Goal: Task Accomplishment & Management: Use online tool/utility

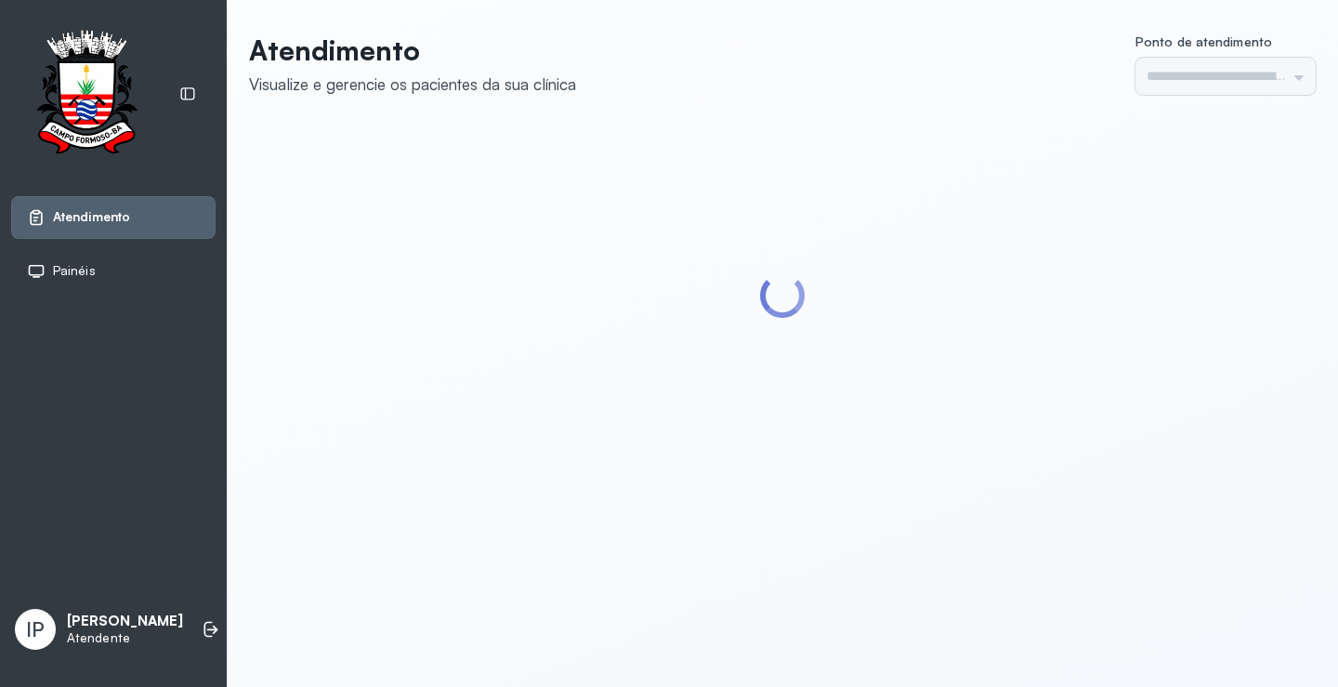
type input "*********"
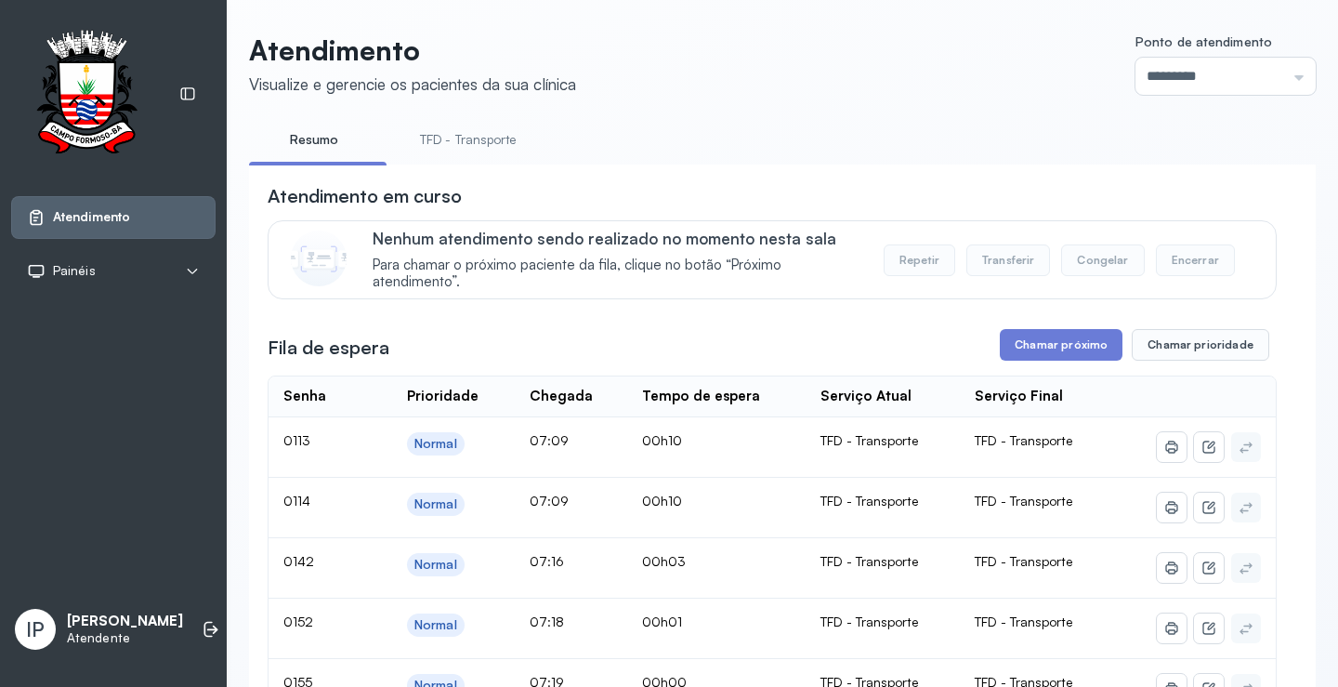
click at [481, 136] on link "TFD - Transporte" at bounding box center [469, 140] width 134 height 31
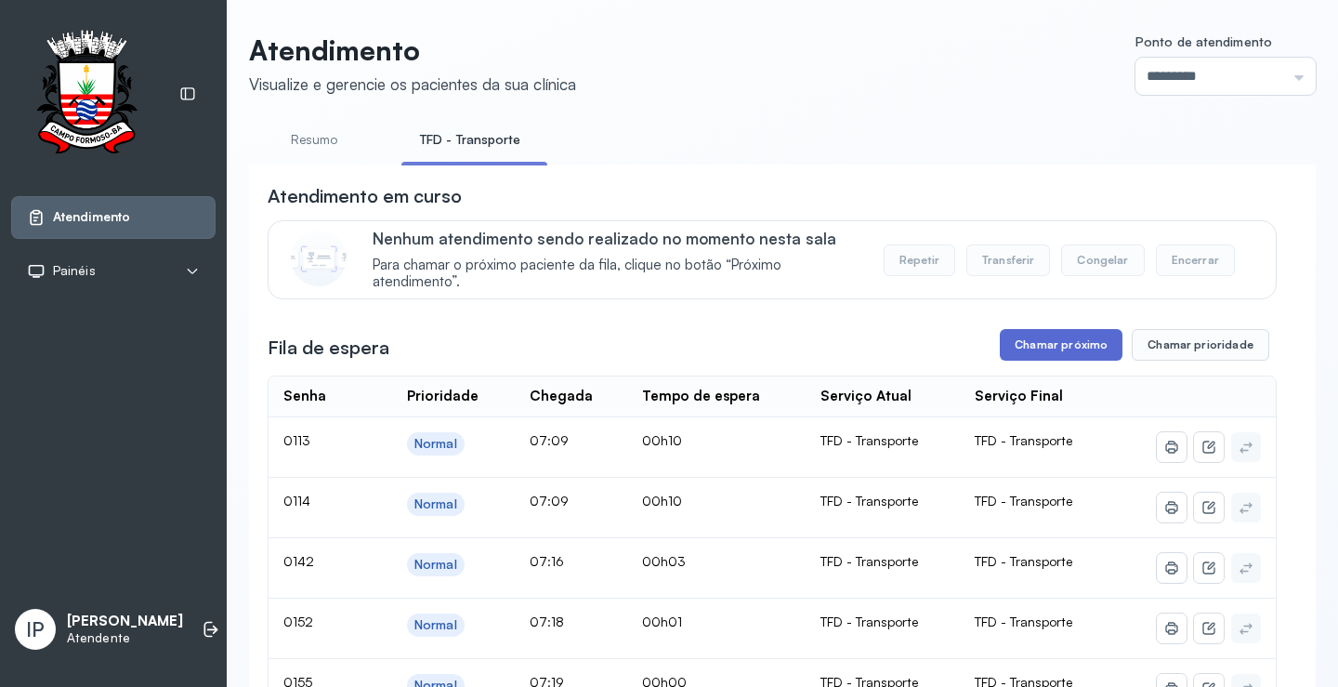
click at [1063, 349] on button "Chamar próximo" at bounding box center [1061, 345] width 123 height 32
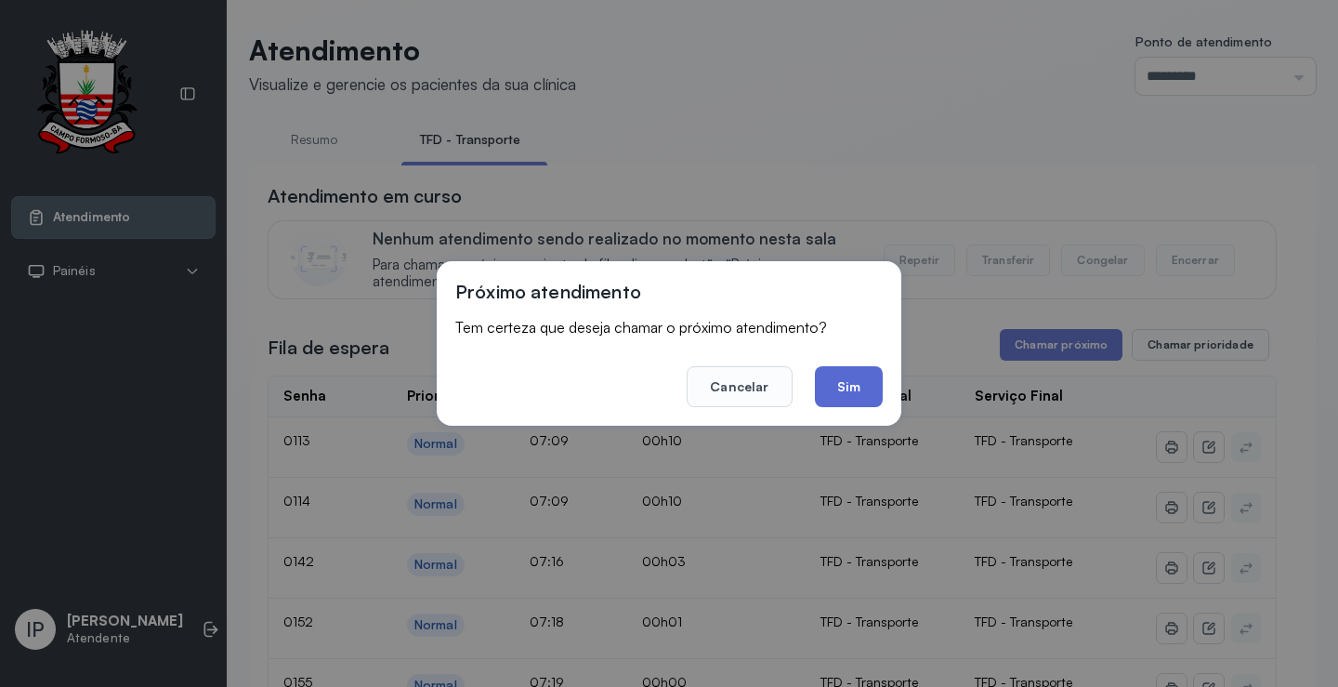
click at [863, 393] on button "Sim" at bounding box center [849, 386] width 68 height 41
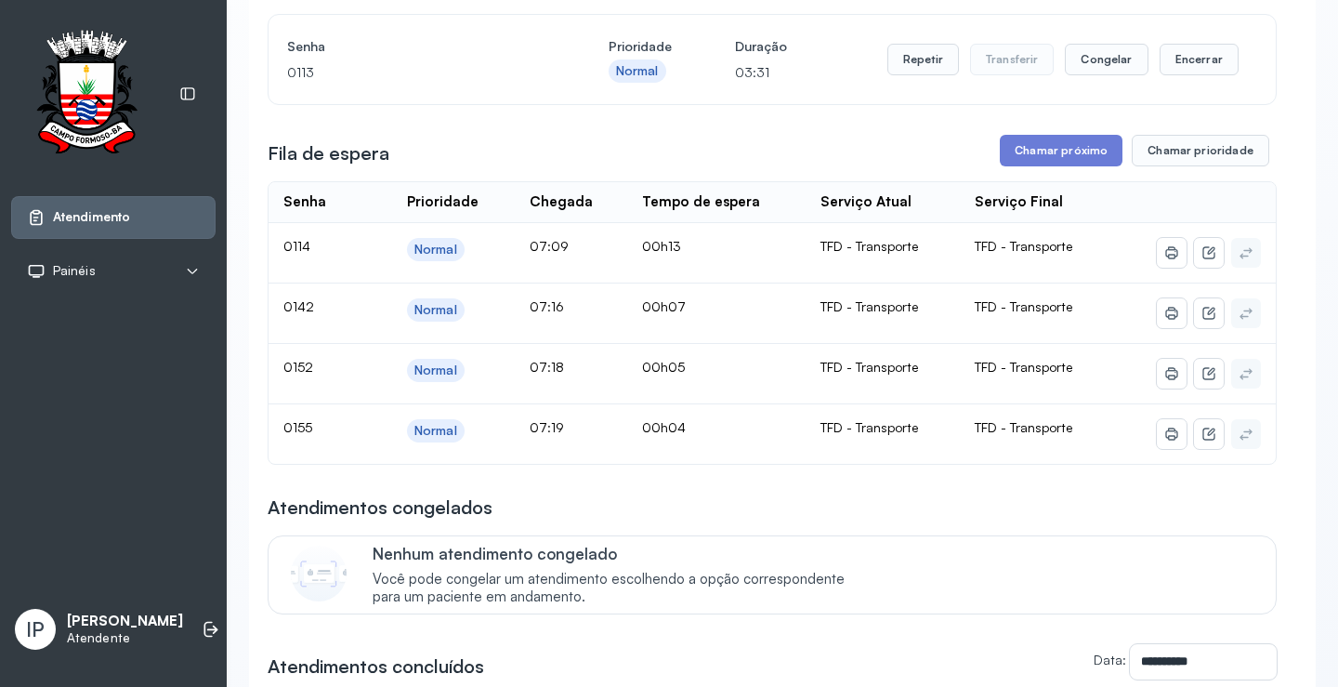
scroll to position [186, 0]
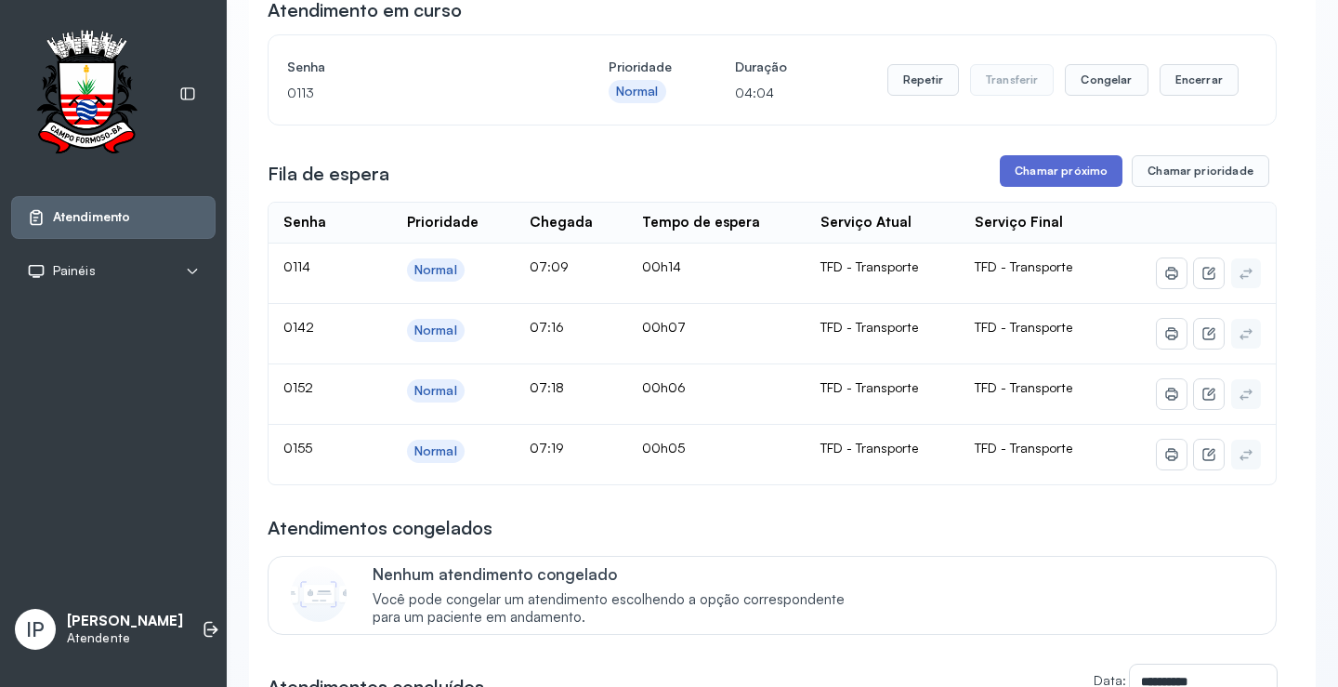
click at [1033, 173] on button "Chamar próximo" at bounding box center [1061, 171] width 123 height 32
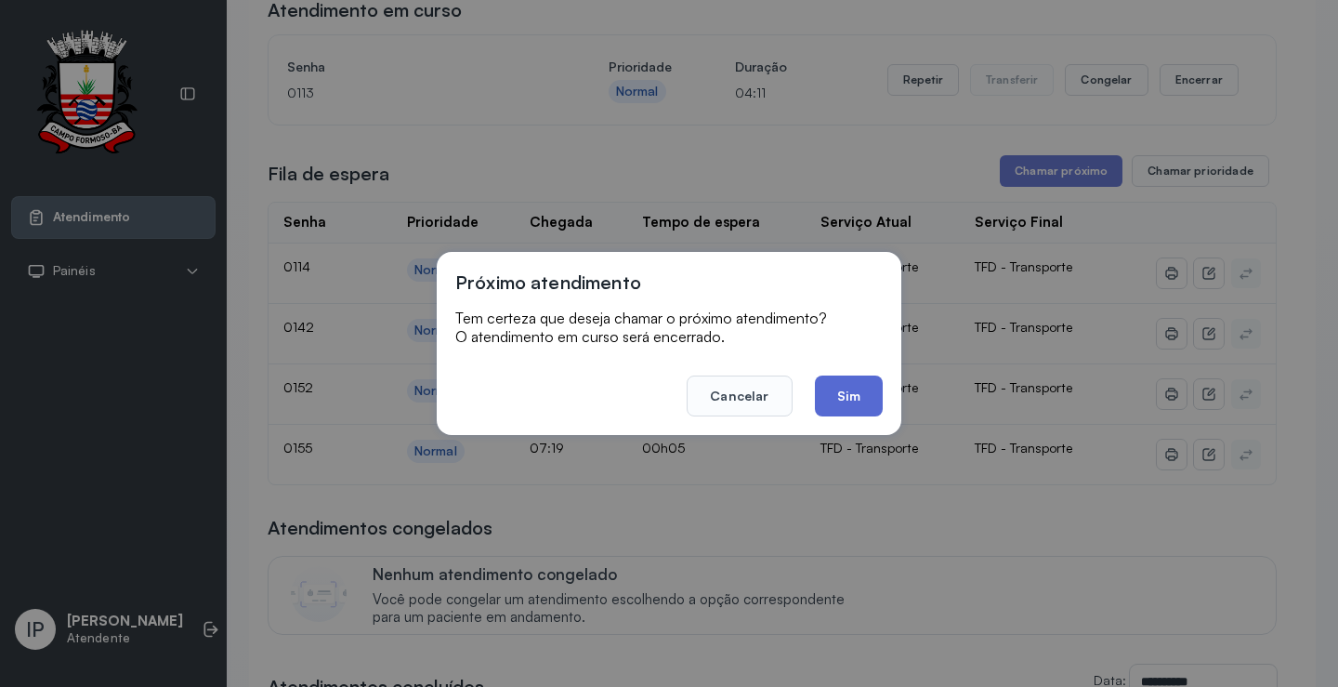
click at [844, 387] on button "Sim" at bounding box center [849, 395] width 68 height 41
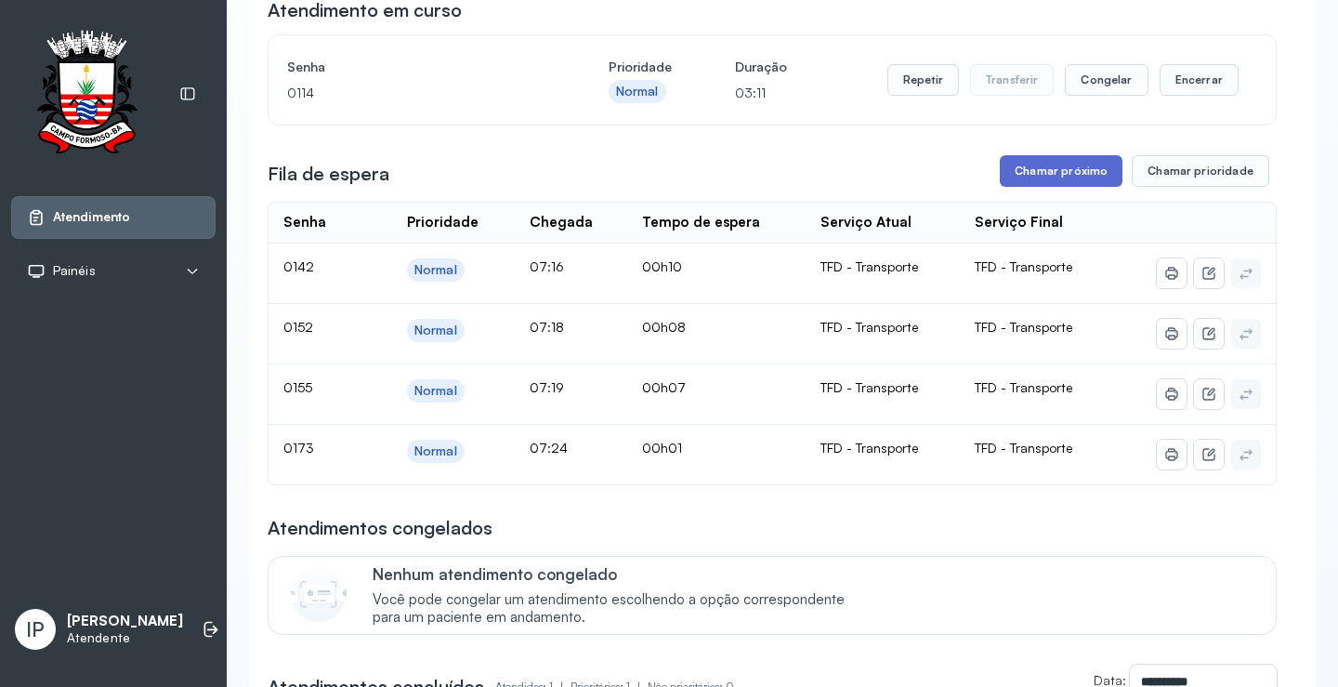
click at [1023, 173] on button "Chamar próximo" at bounding box center [1061, 171] width 123 height 32
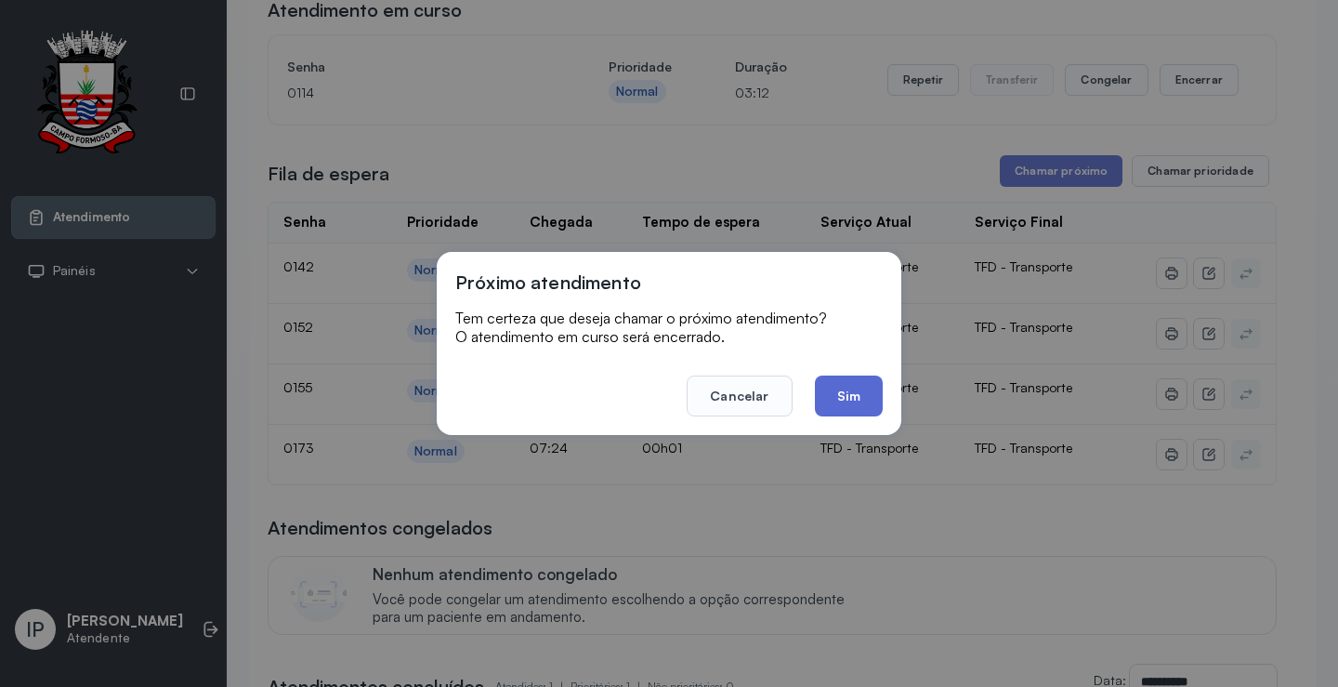
click at [846, 389] on button "Sim" at bounding box center [849, 395] width 68 height 41
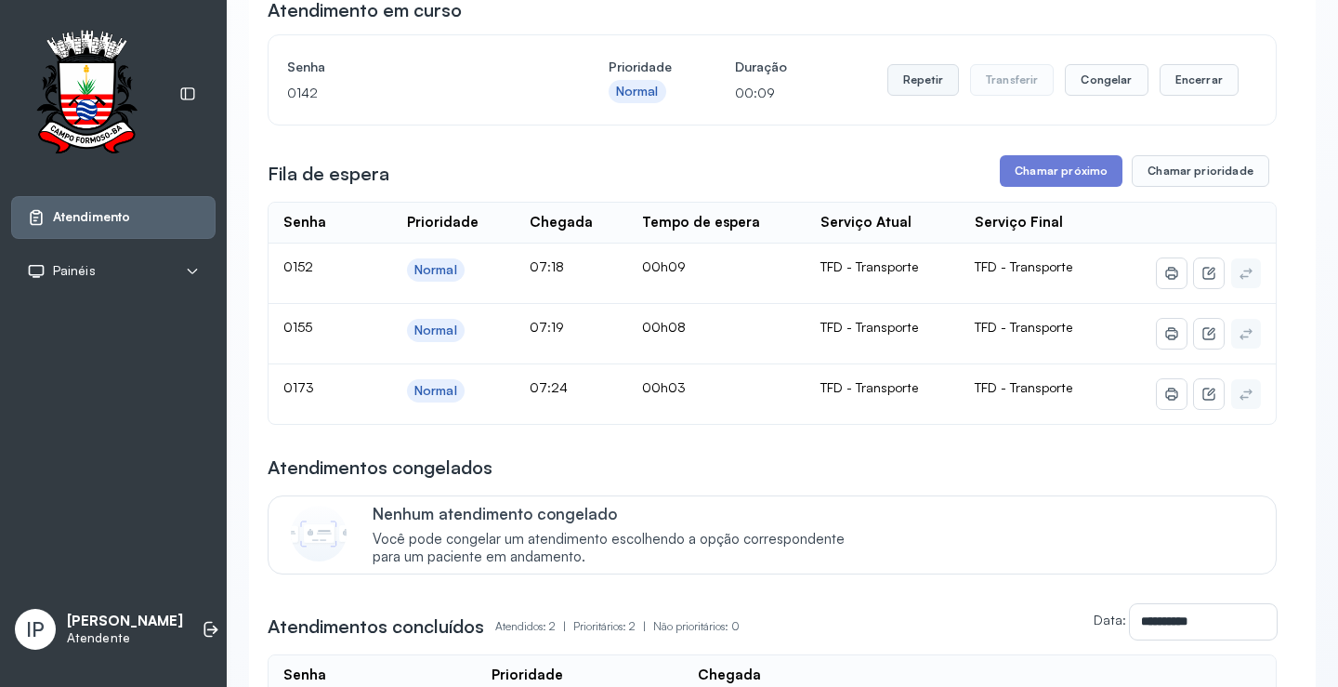
click at [913, 81] on button "Repetir" at bounding box center [924, 80] width 72 height 32
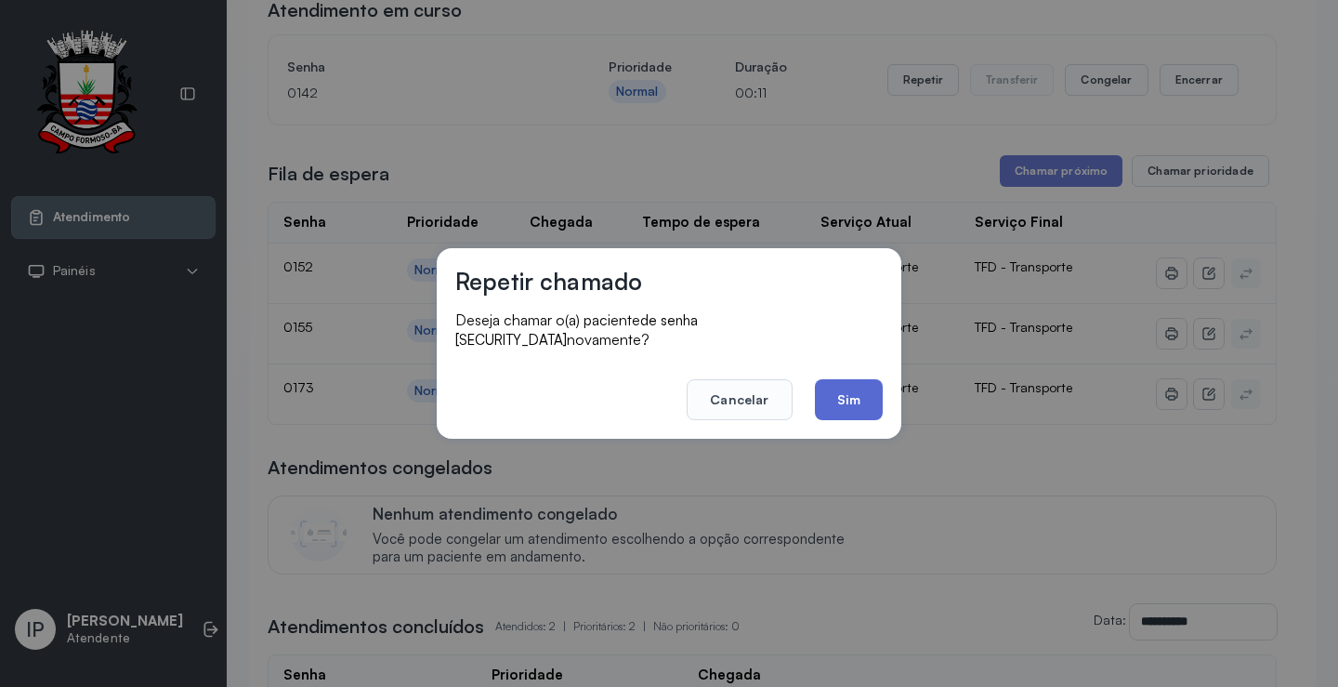
click at [852, 379] on button "Sim" at bounding box center [849, 399] width 68 height 41
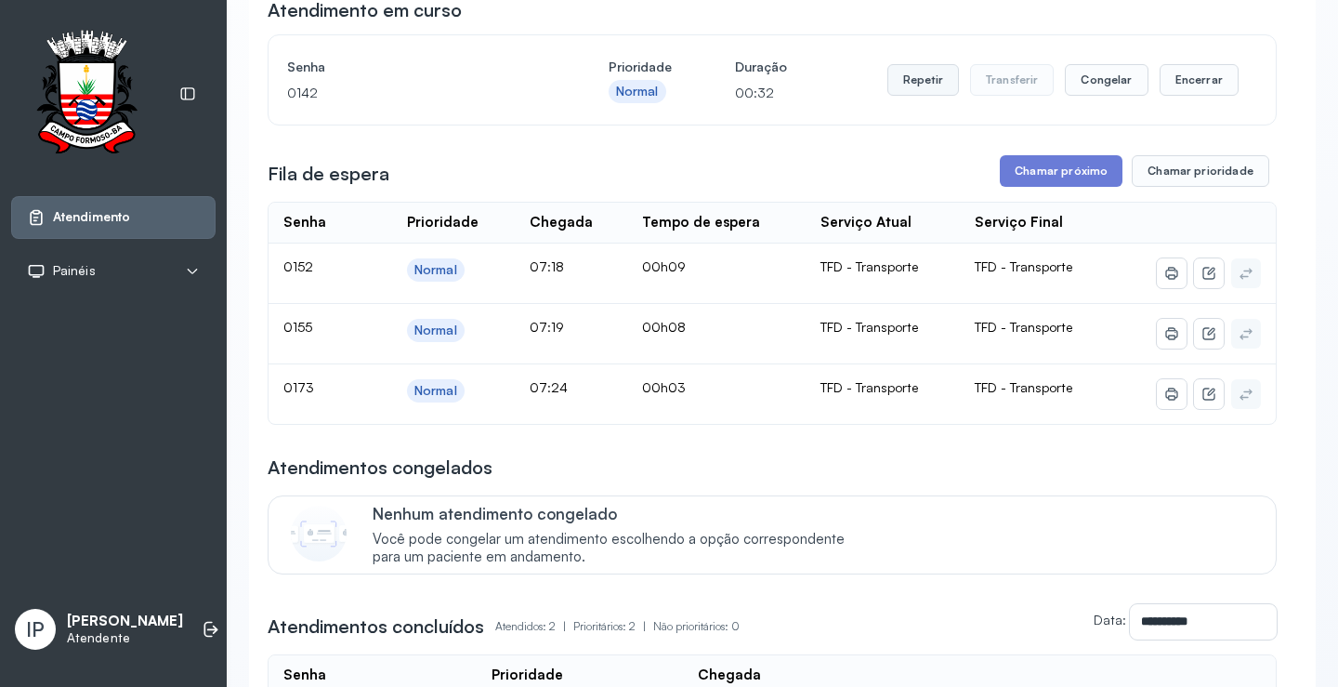
click at [927, 82] on button "Repetir" at bounding box center [924, 80] width 72 height 32
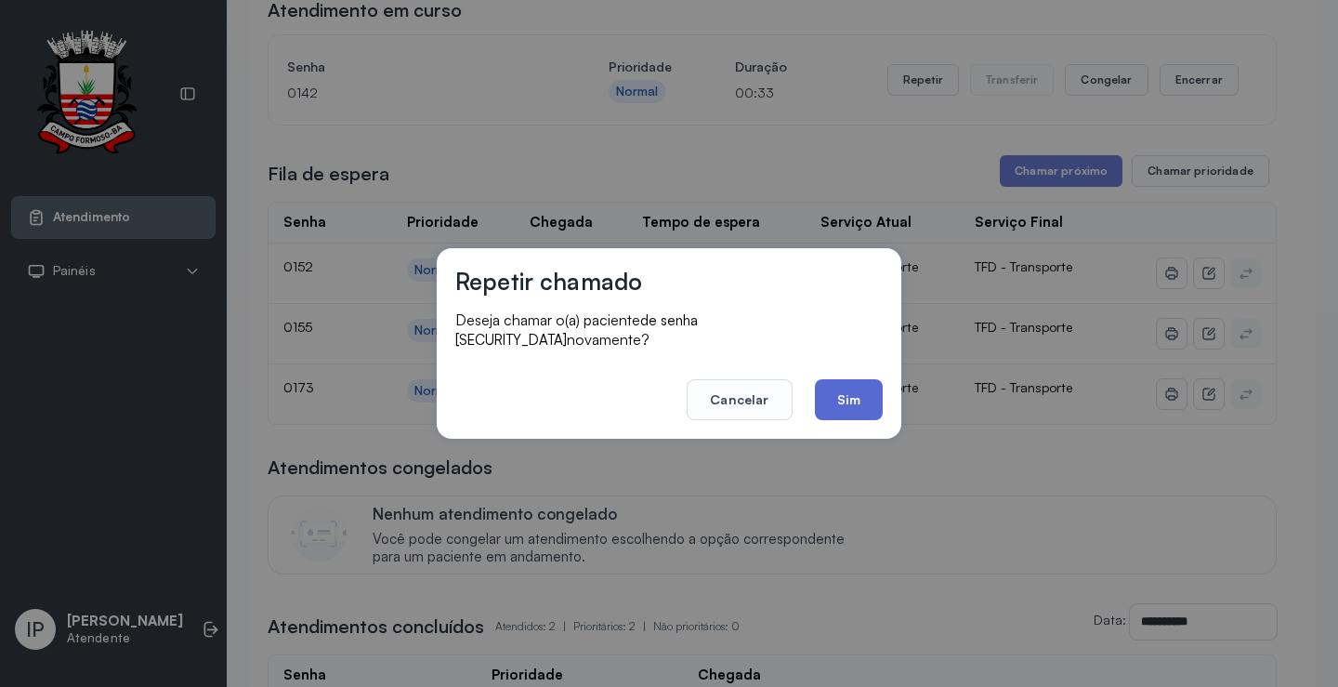
click at [866, 388] on button "Sim" at bounding box center [849, 399] width 68 height 41
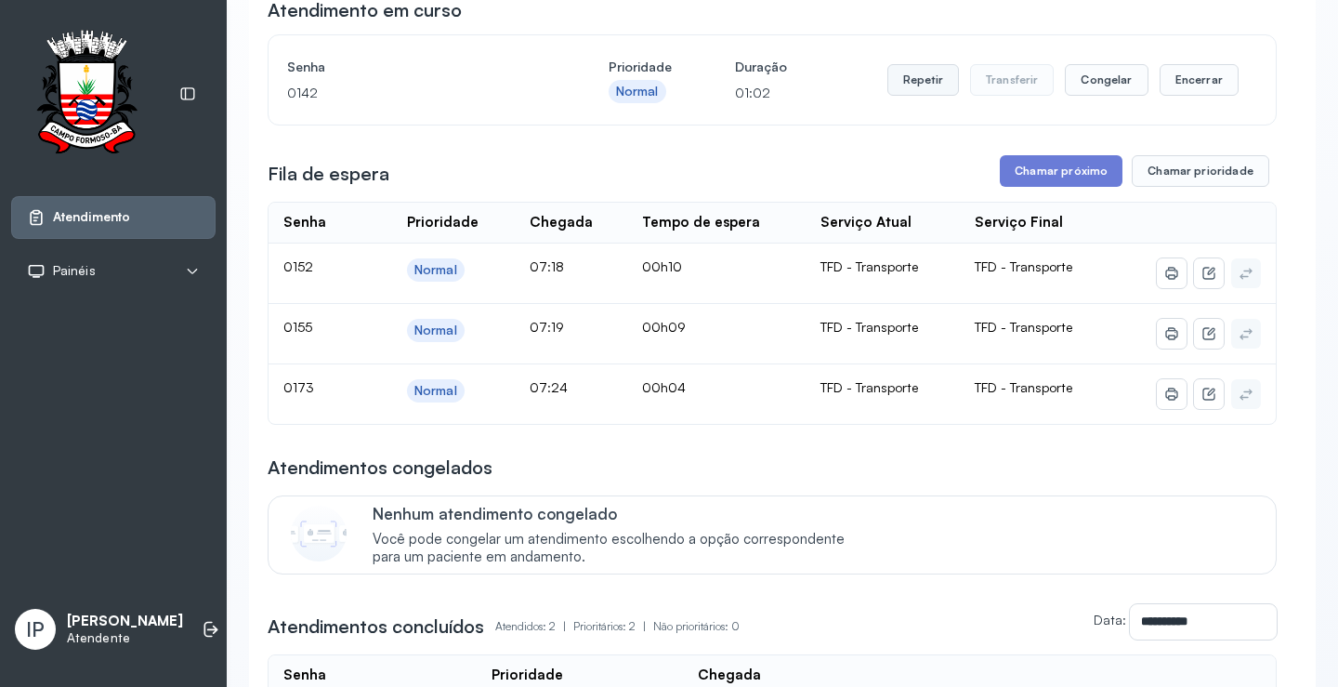
click at [902, 85] on button "Repetir" at bounding box center [924, 80] width 72 height 32
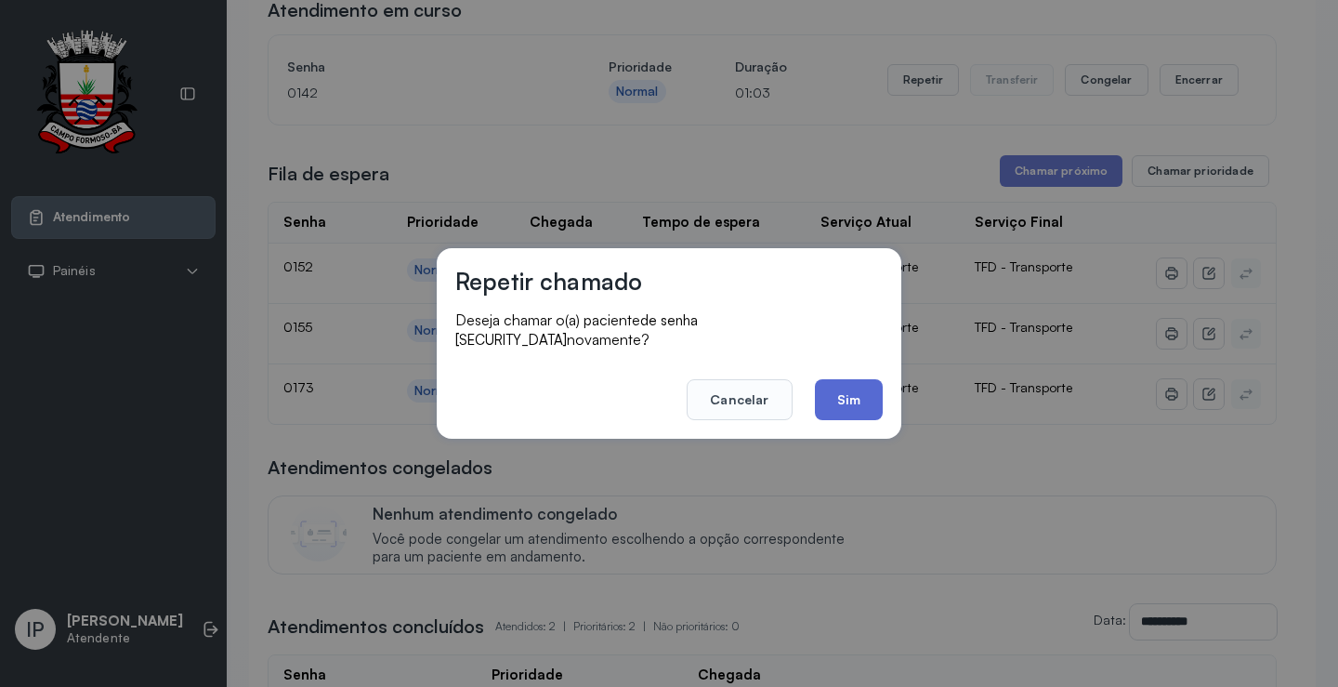
click at [835, 379] on button "Sim" at bounding box center [849, 399] width 68 height 41
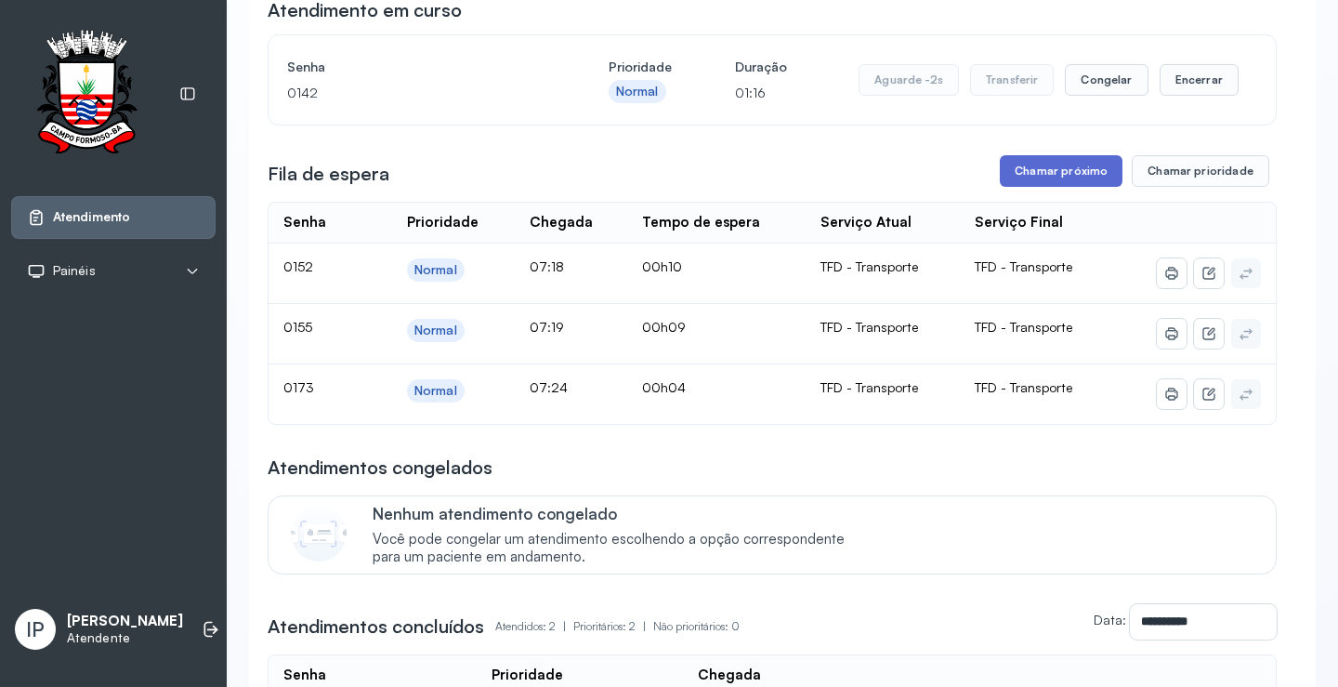
click at [1079, 172] on button "Chamar próximo" at bounding box center [1061, 171] width 123 height 32
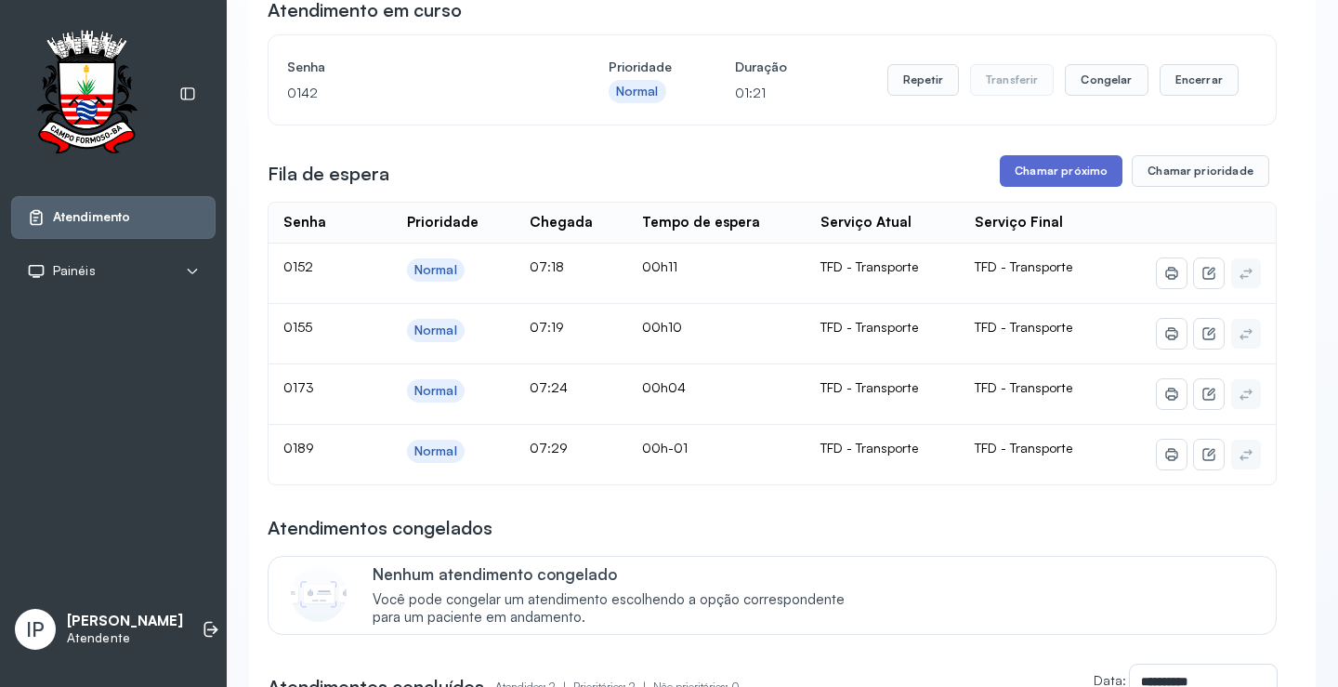
click at [1058, 174] on button "Chamar próximo" at bounding box center [1061, 171] width 123 height 32
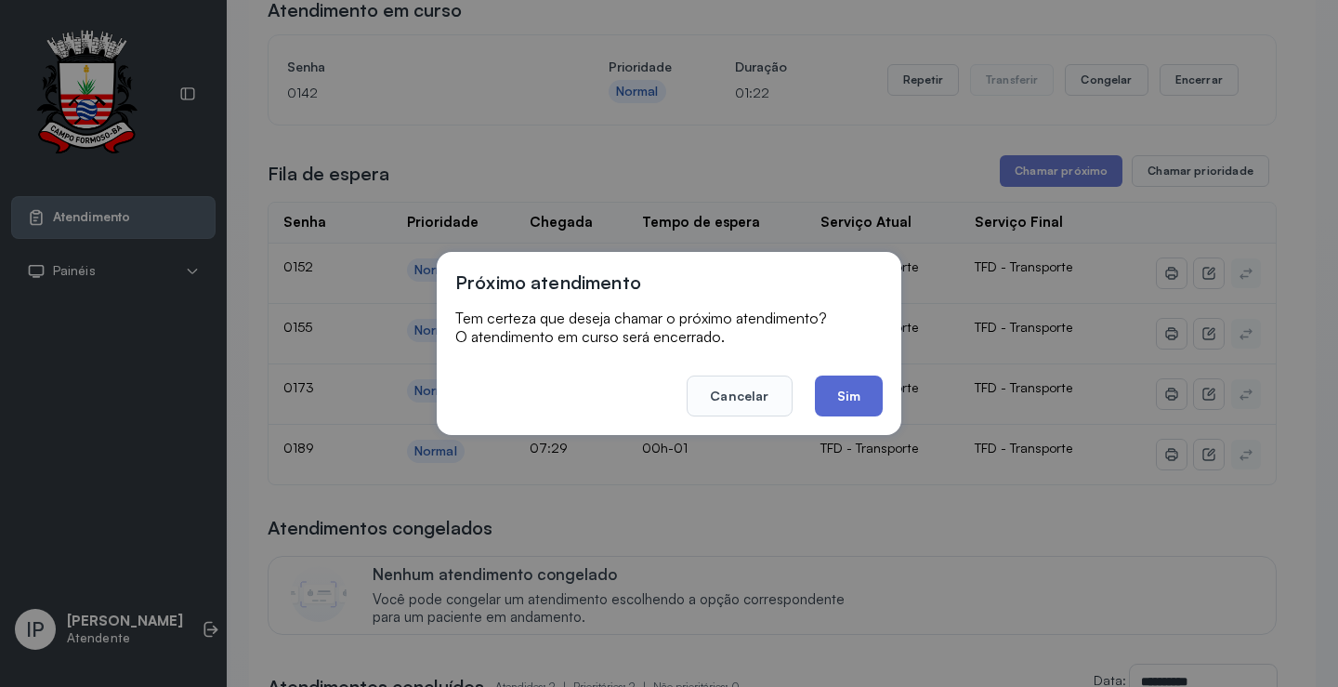
click at [834, 397] on button "Sim" at bounding box center [849, 395] width 68 height 41
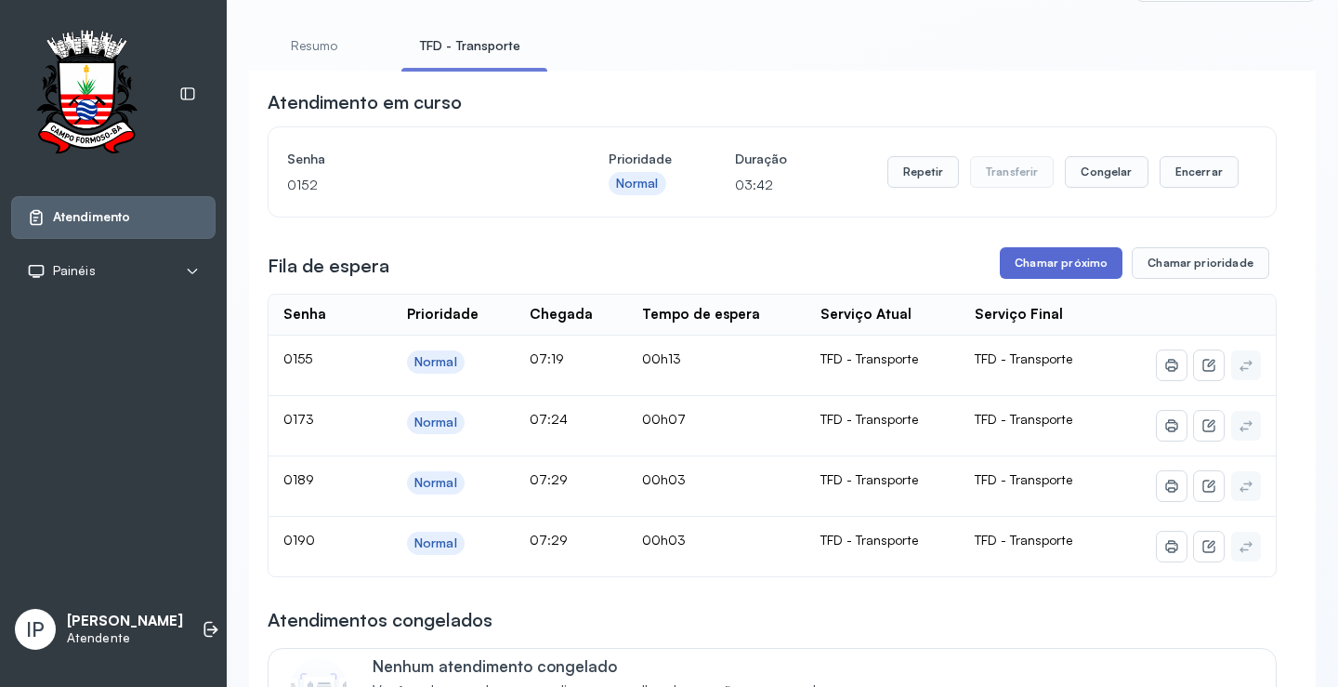
scroll to position [93, 0]
click at [1014, 260] on button "Chamar próximo" at bounding box center [1061, 264] width 123 height 32
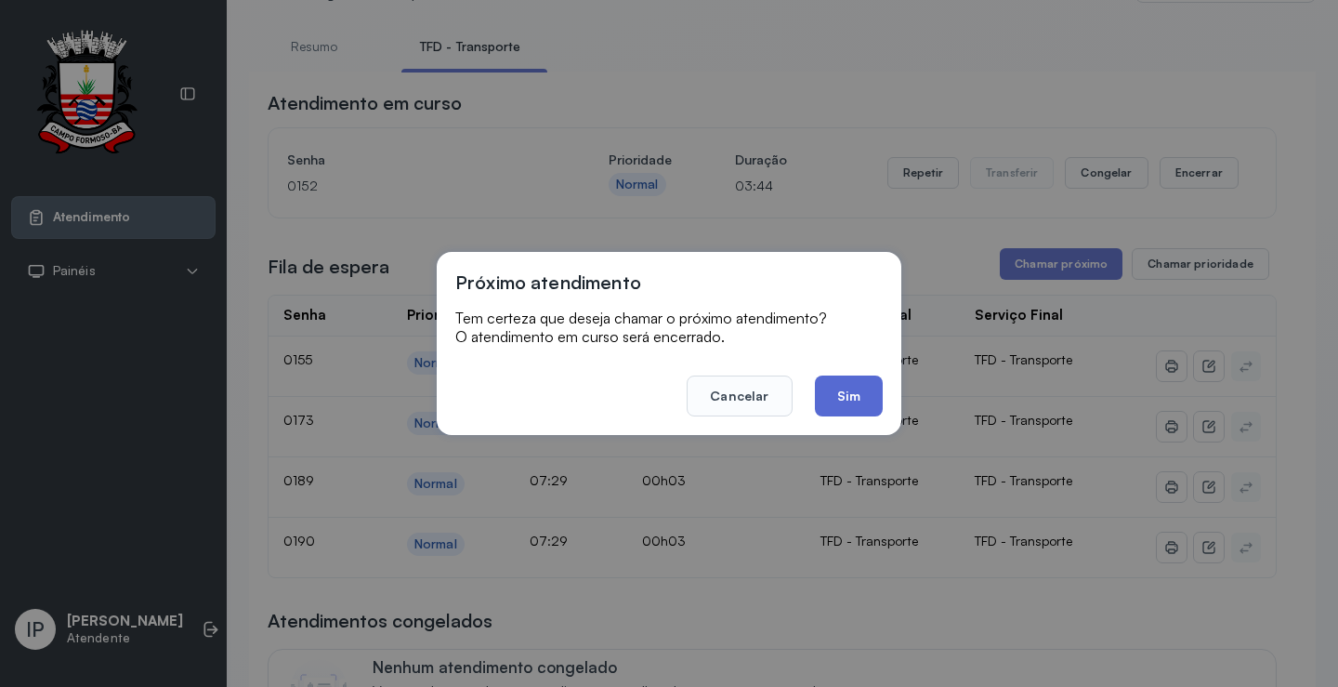
click at [867, 393] on button "Sim" at bounding box center [849, 395] width 68 height 41
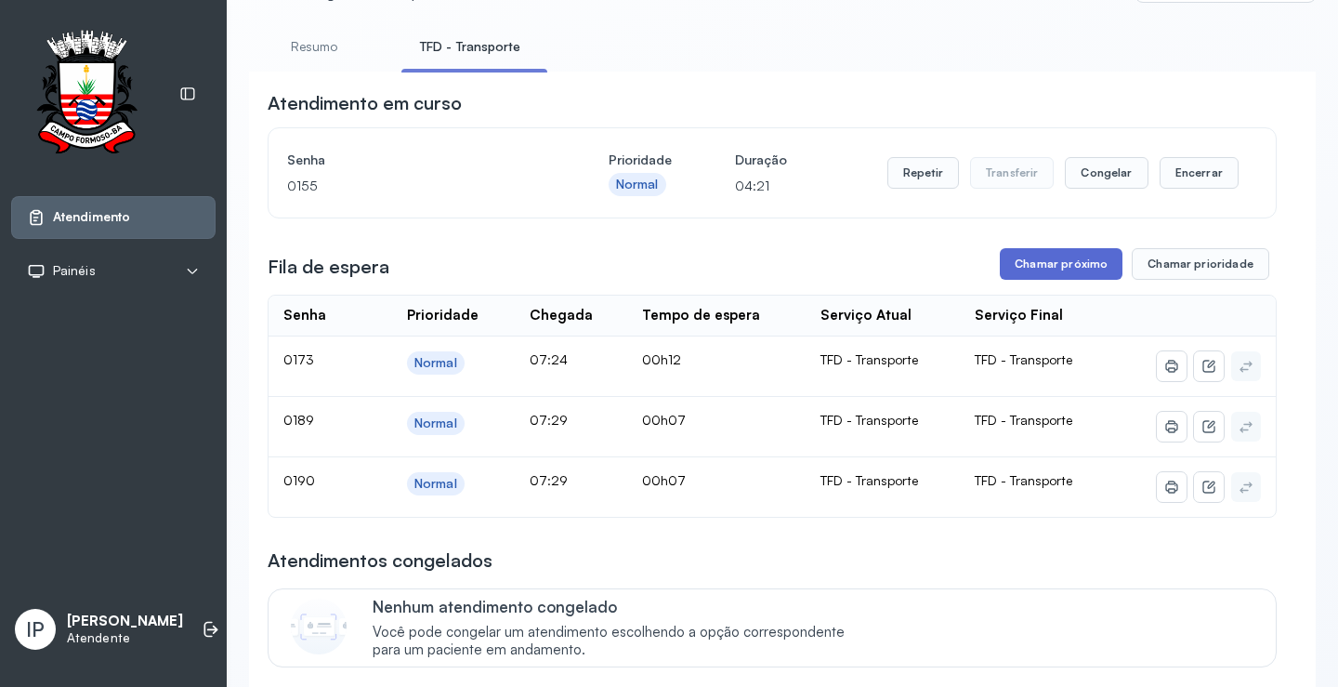
click at [1048, 261] on button "Chamar próximo" at bounding box center [1061, 264] width 123 height 32
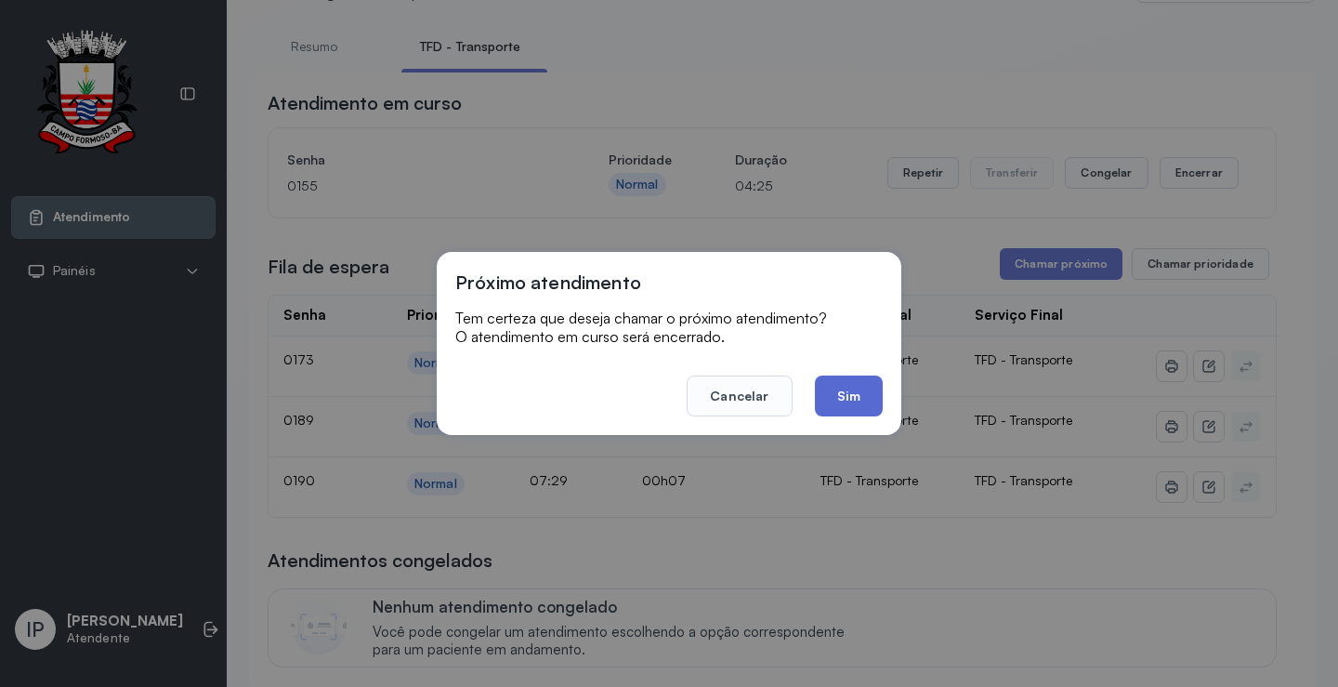
click at [850, 385] on button "Sim" at bounding box center [849, 395] width 68 height 41
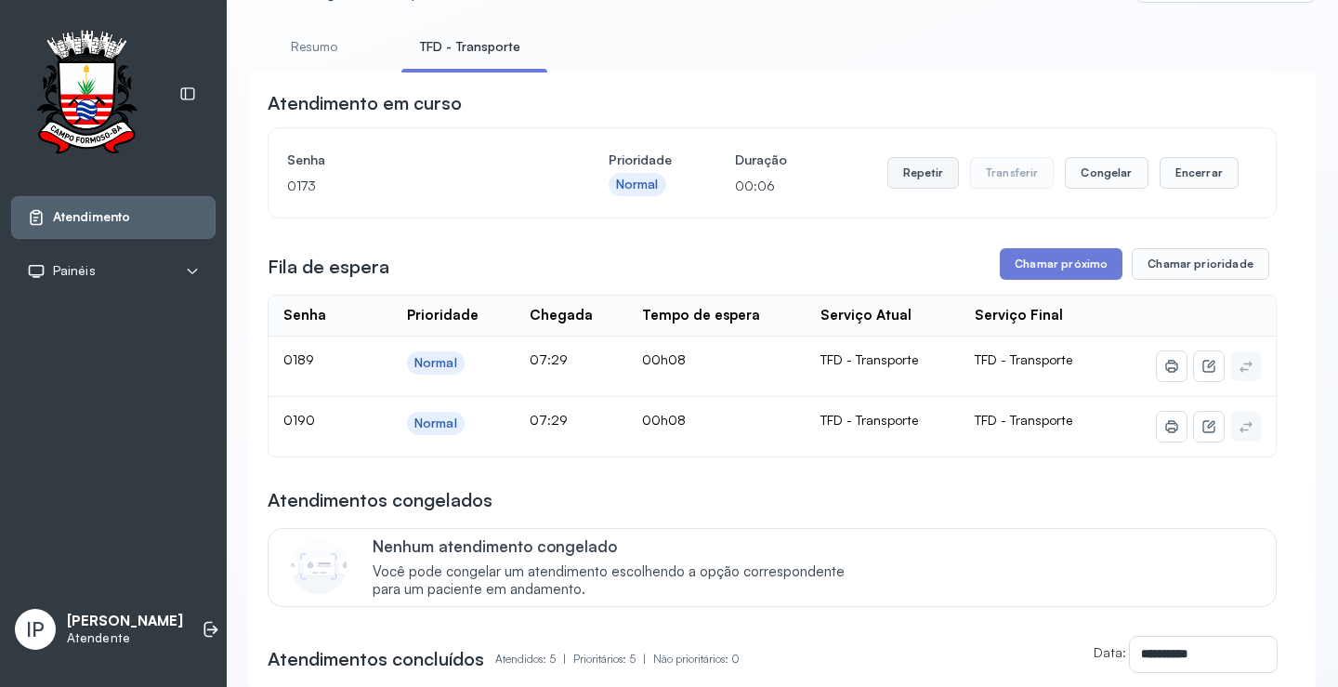
click at [891, 181] on button "Repetir" at bounding box center [924, 173] width 72 height 32
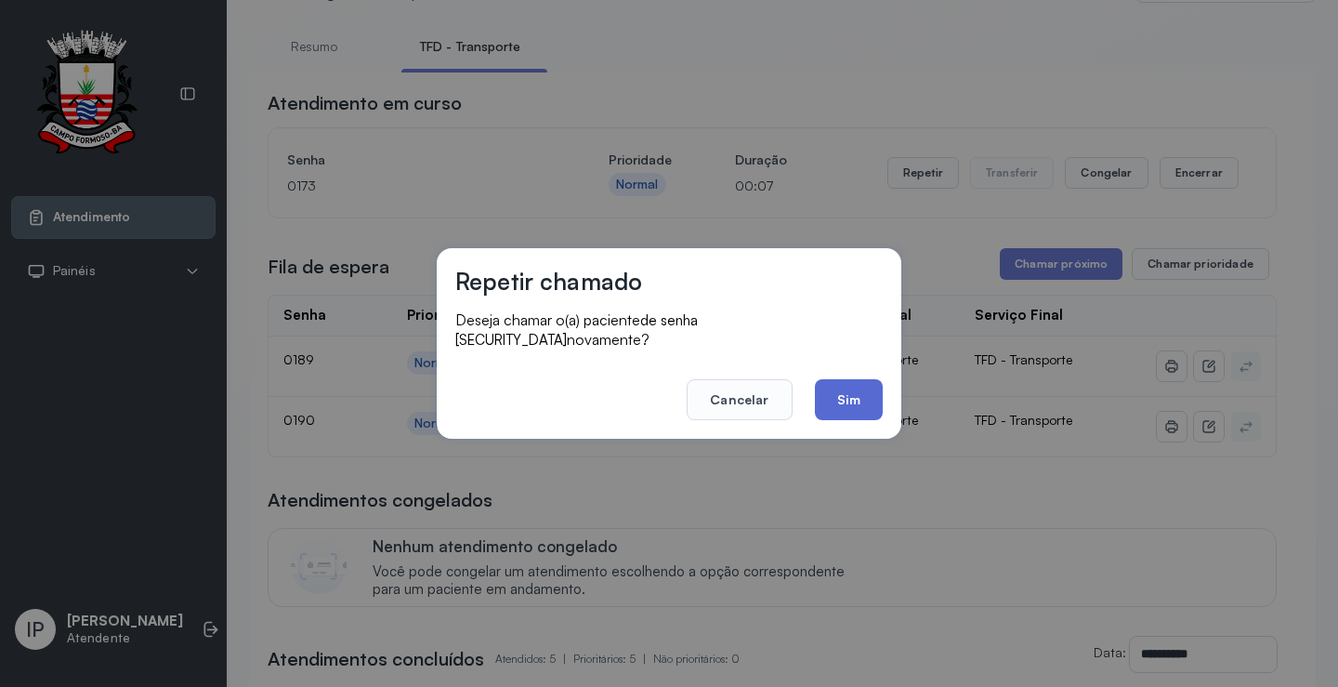
click at [846, 387] on button "Sim" at bounding box center [849, 399] width 68 height 41
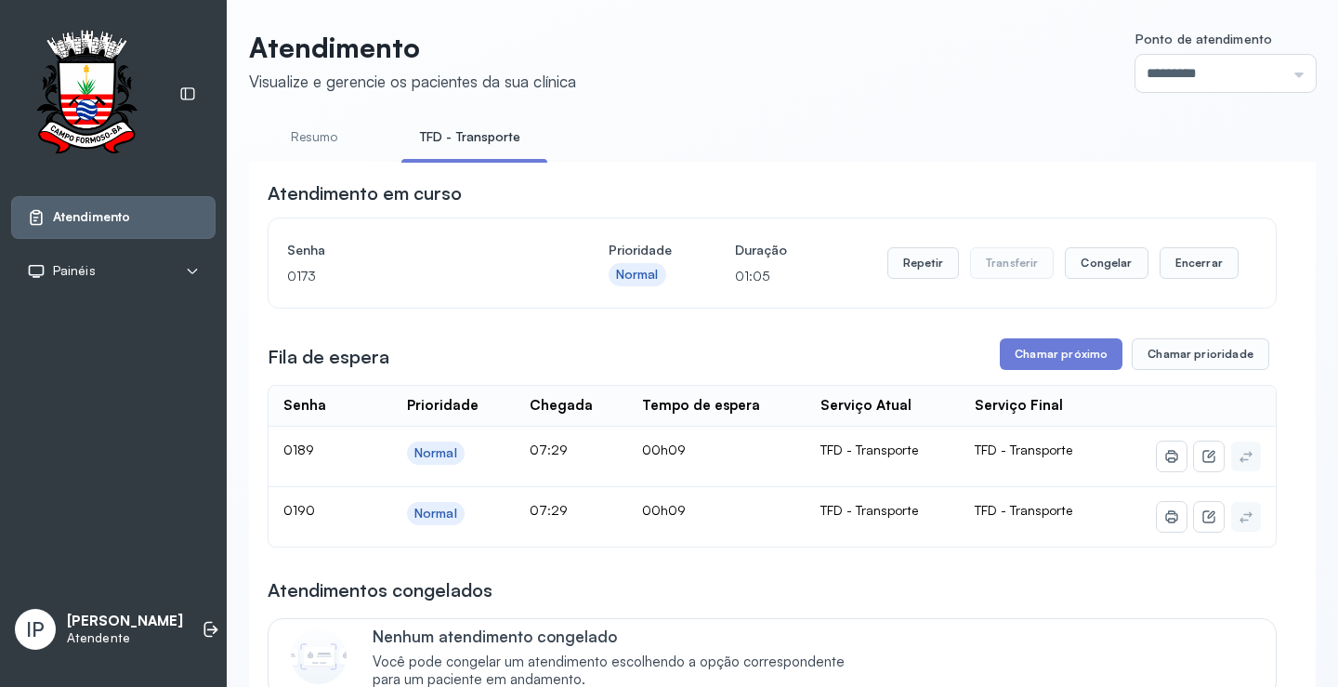
scroll to position [0, 0]
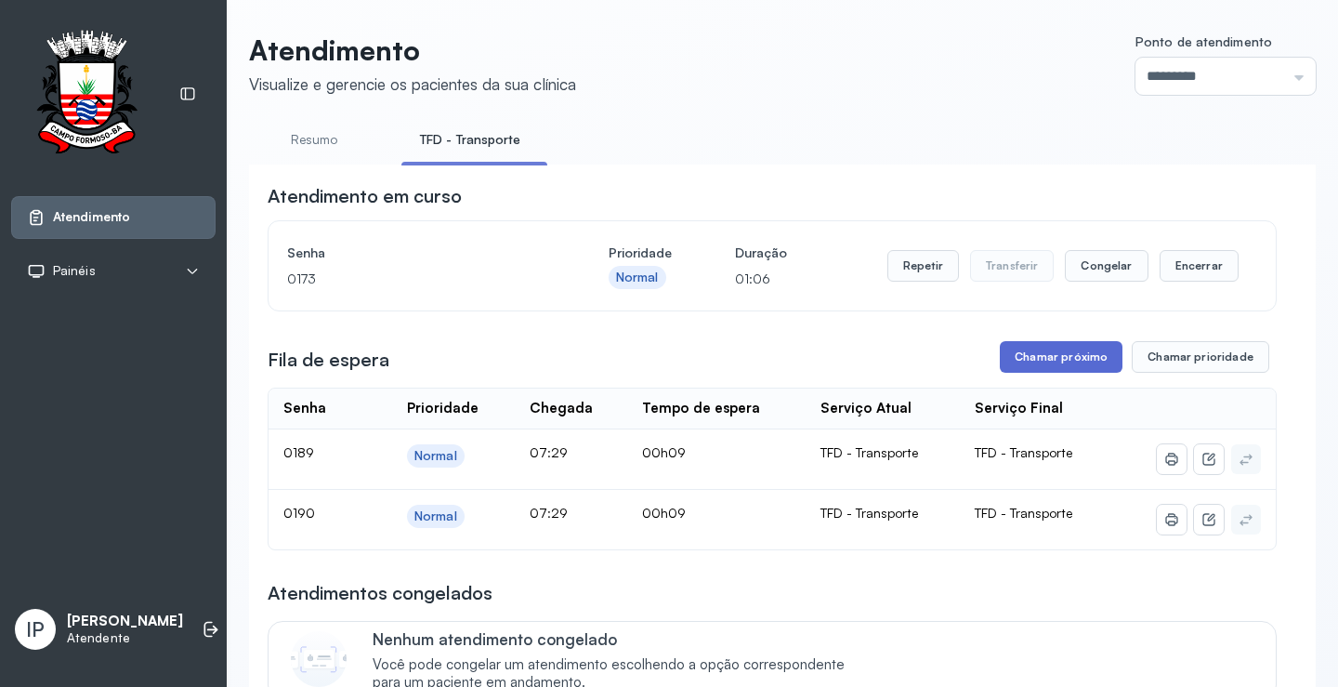
click at [1036, 363] on button "Chamar próximo" at bounding box center [1061, 357] width 123 height 32
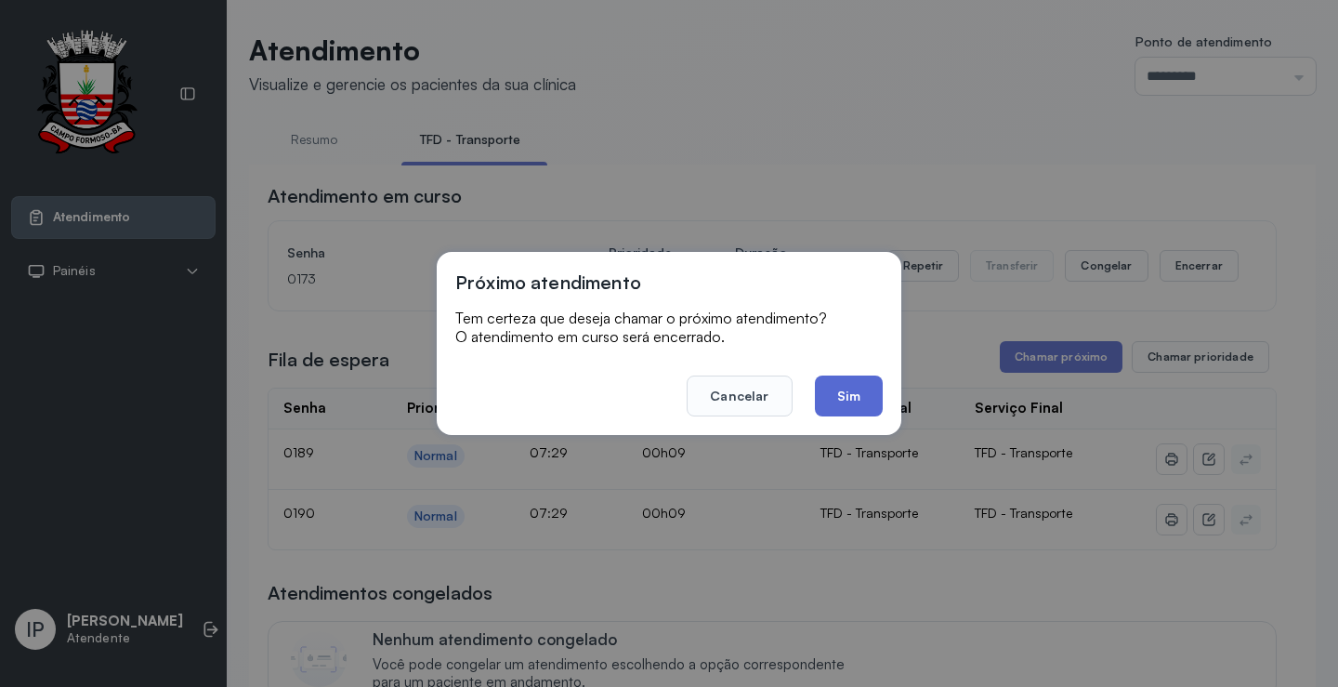
click at [846, 402] on button "Sim" at bounding box center [849, 395] width 68 height 41
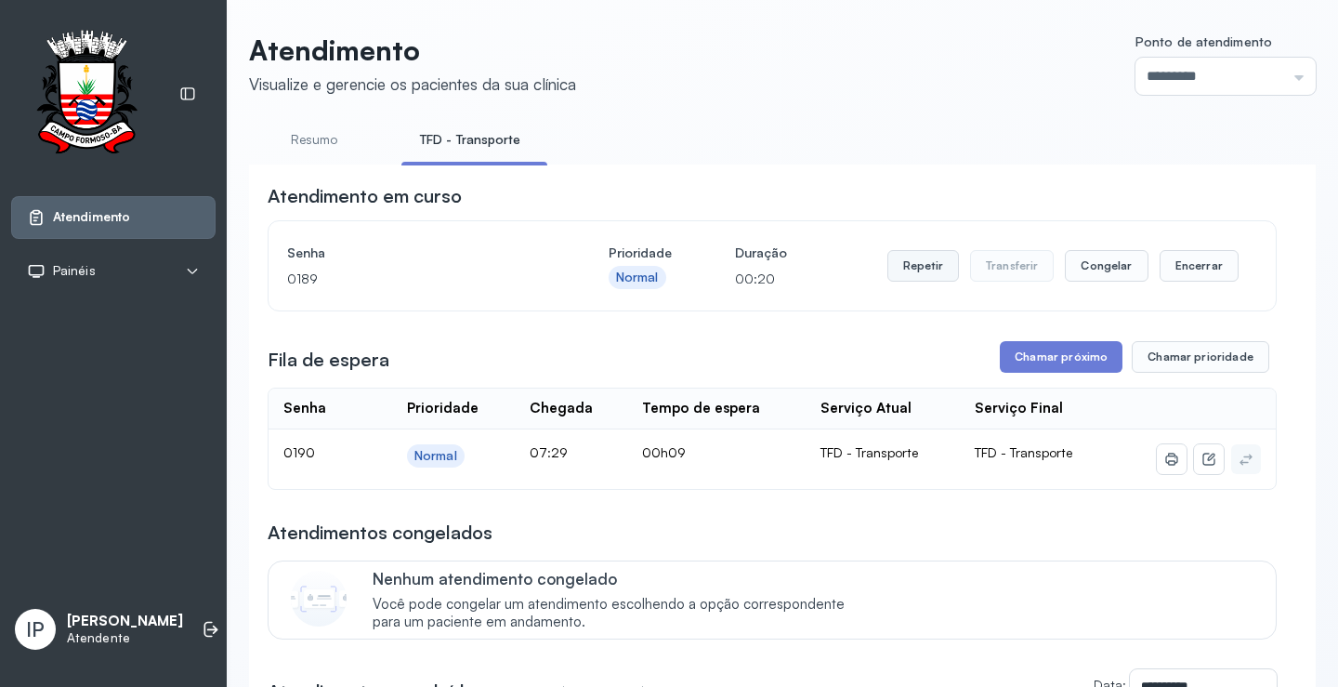
click at [916, 270] on button "Repetir" at bounding box center [924, 266] width 72 height 32
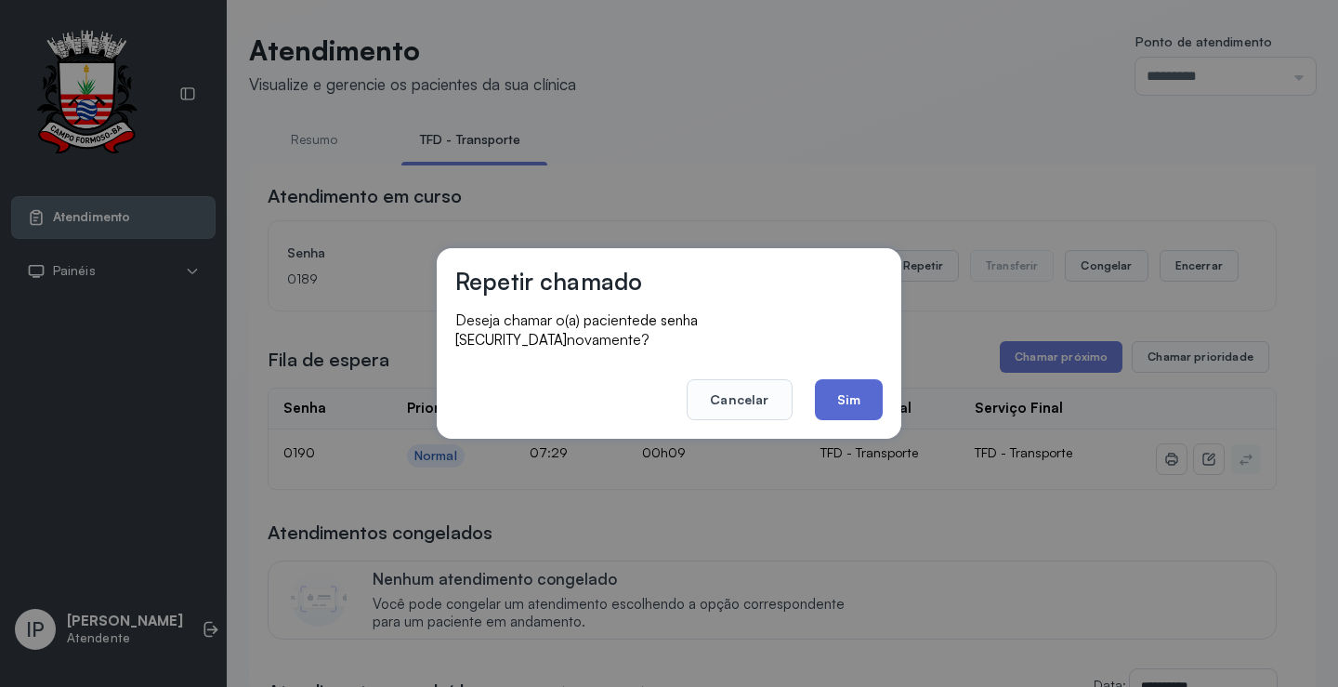
click at [838, 379] on button "Sim" at bounding box center [849, 399] width 68 height 41
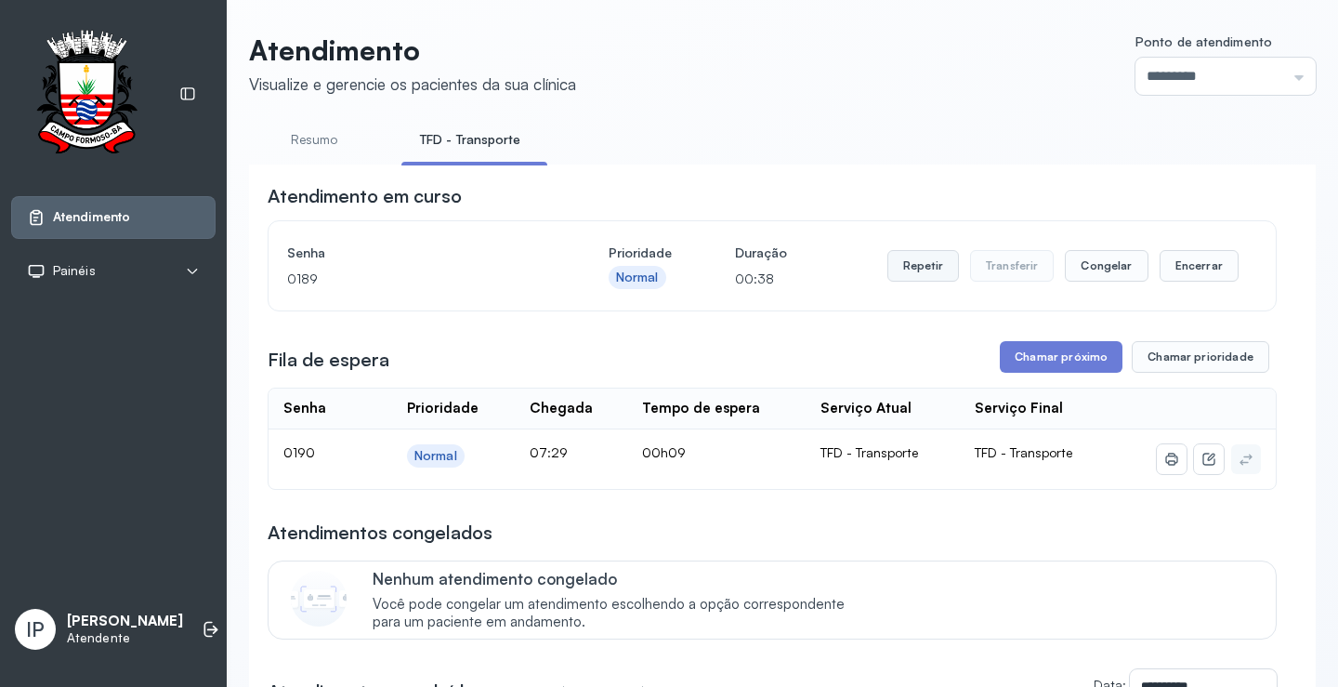
click at [936, 267] on button "Repetir" at bounding box center [924, 266] width 72 height 32
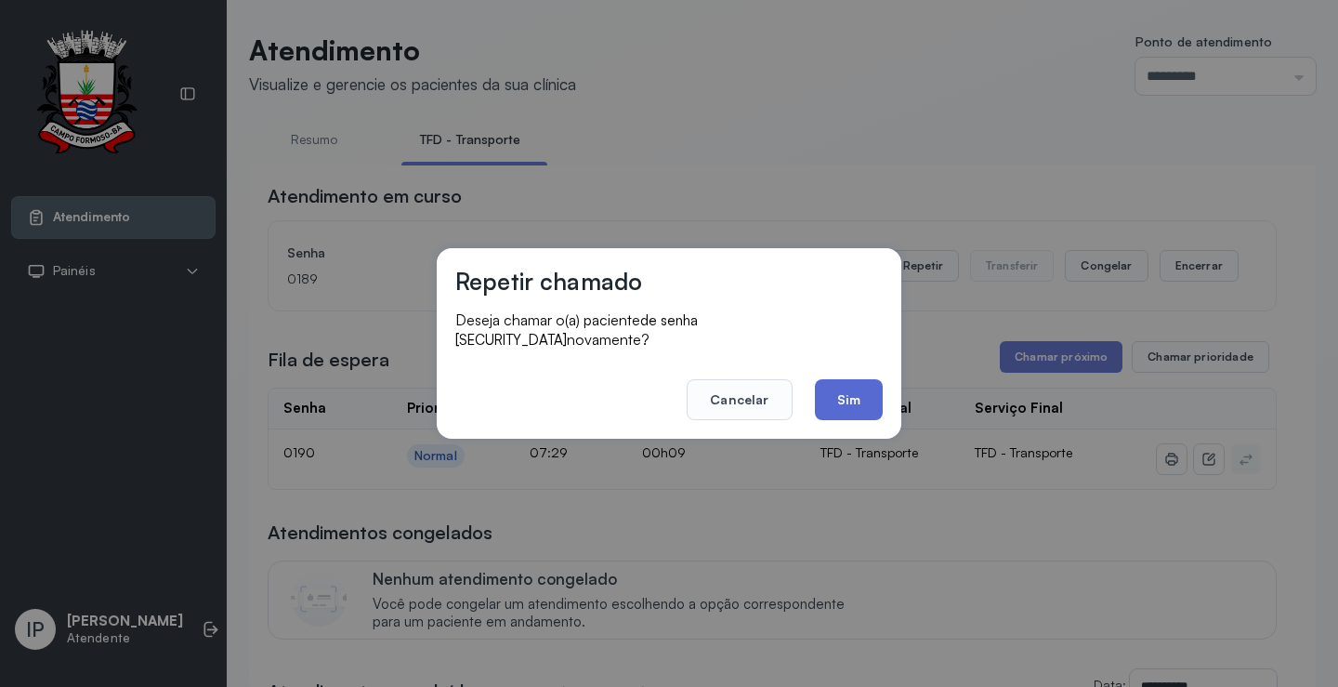
click at [839, 392] on button "Sim" at bounding box center [849, 399] width 68 height 41
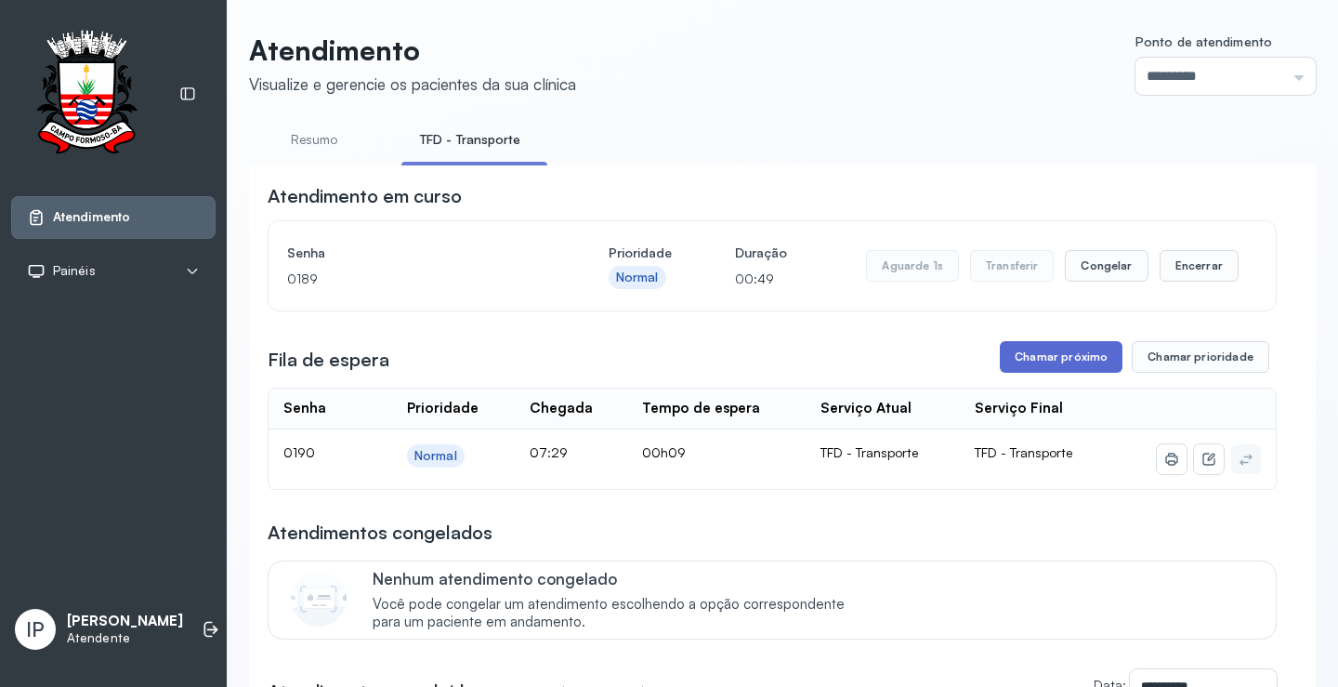
click at [1035, 362] on button "Chamar próximo" at bounding box center [1061, 357] width 123 height 32
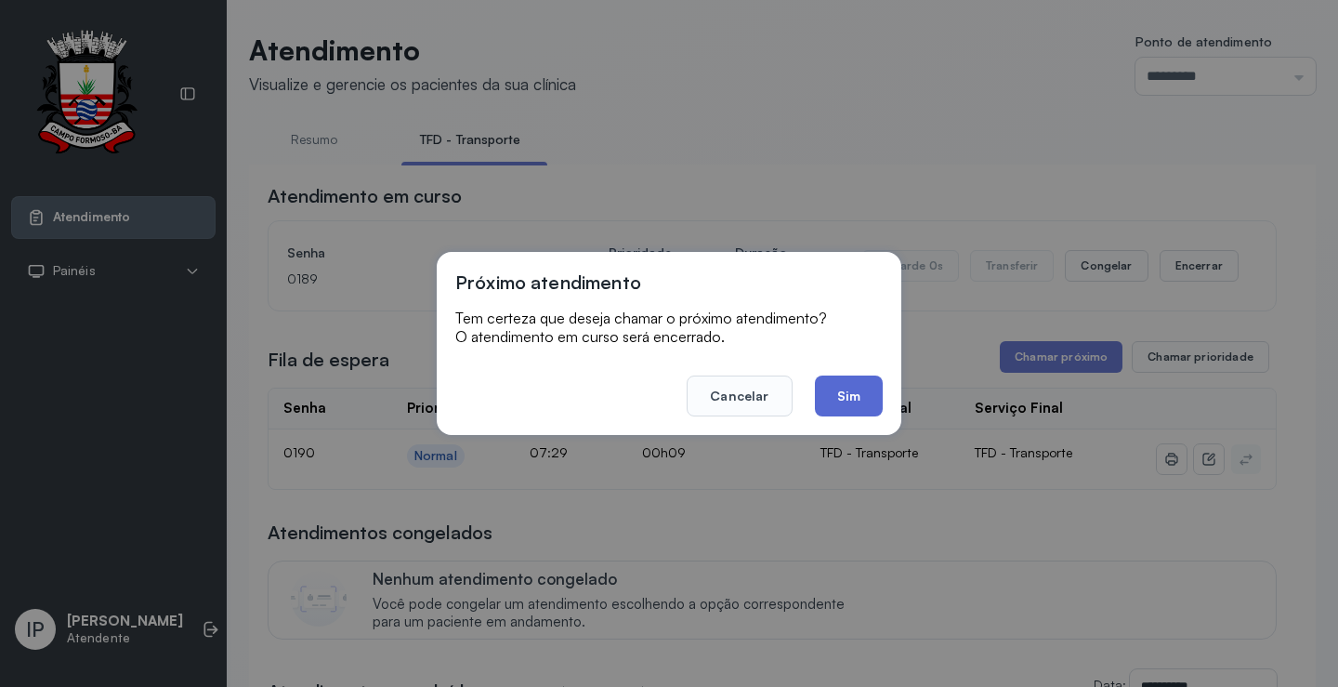
click at [843, 400] on button "Sim" at bounding box center [849, 395] width 68 height 41
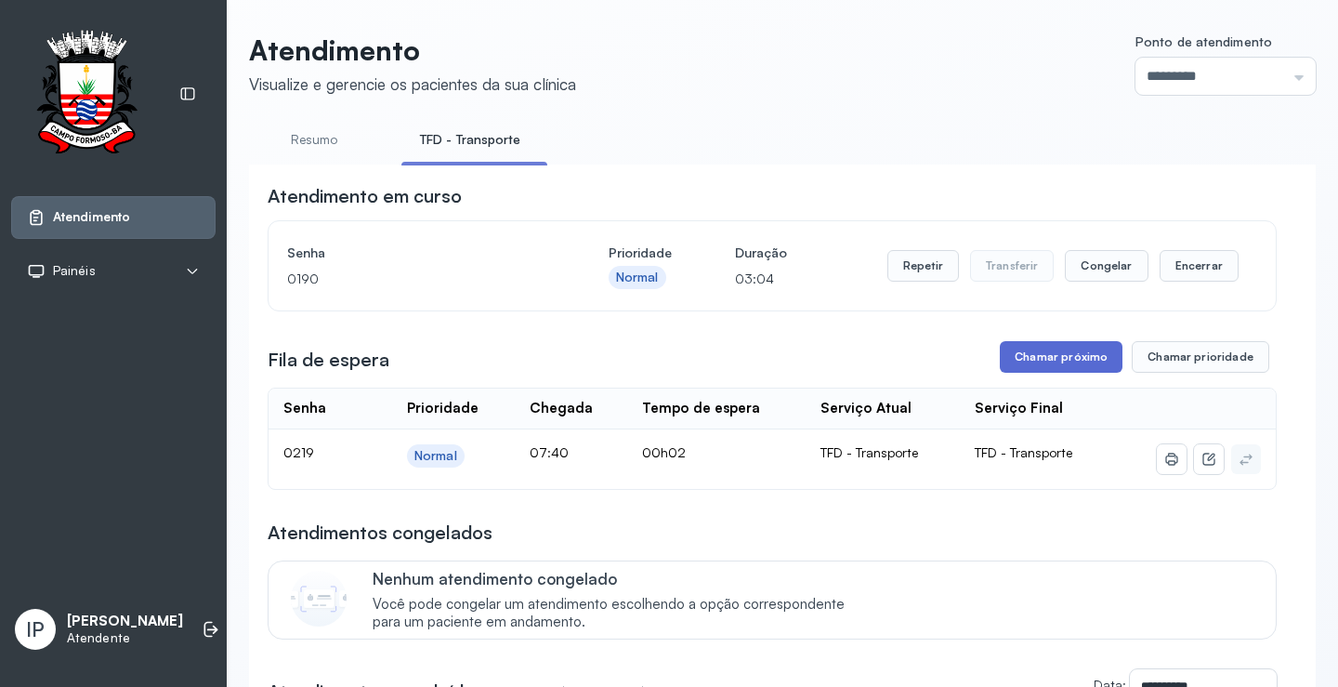
click at [1047, 350] on button "Chamar próximo" at bounding box center [1061, 357] width 123 height 32
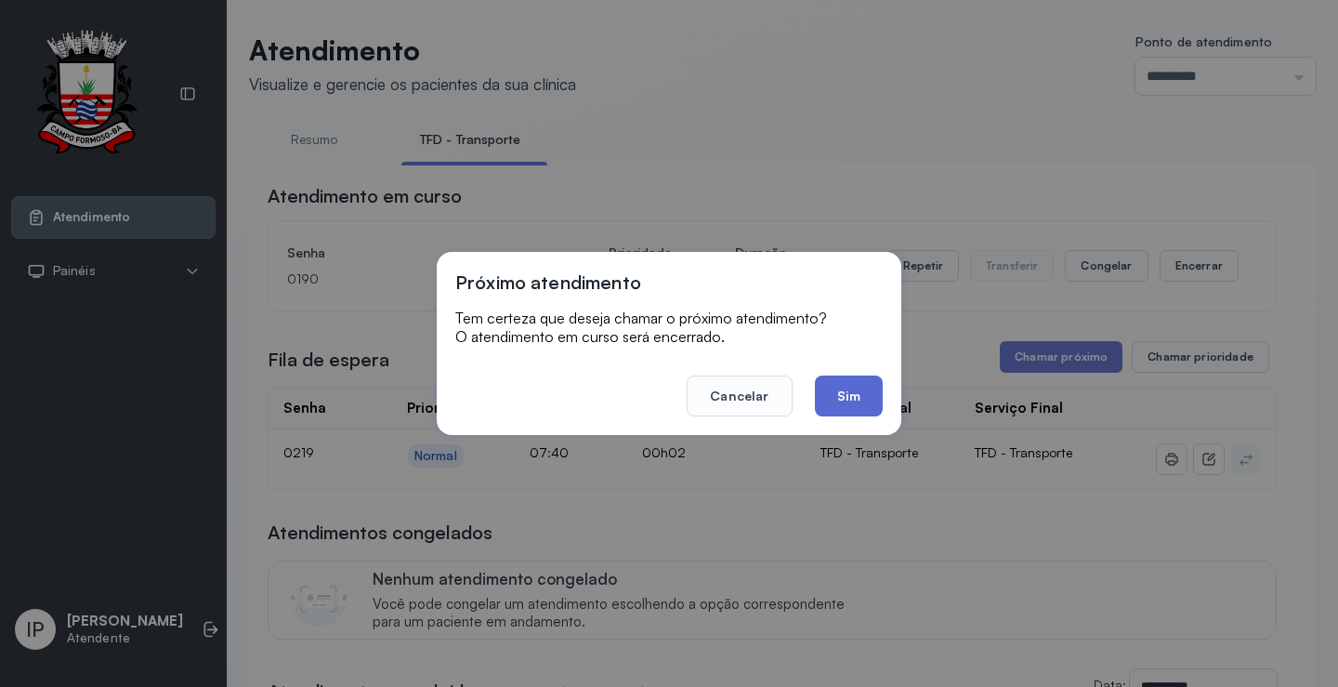
click at [866, 386] on button "Sim" at bounding box center [849, 395] width 68 height 41
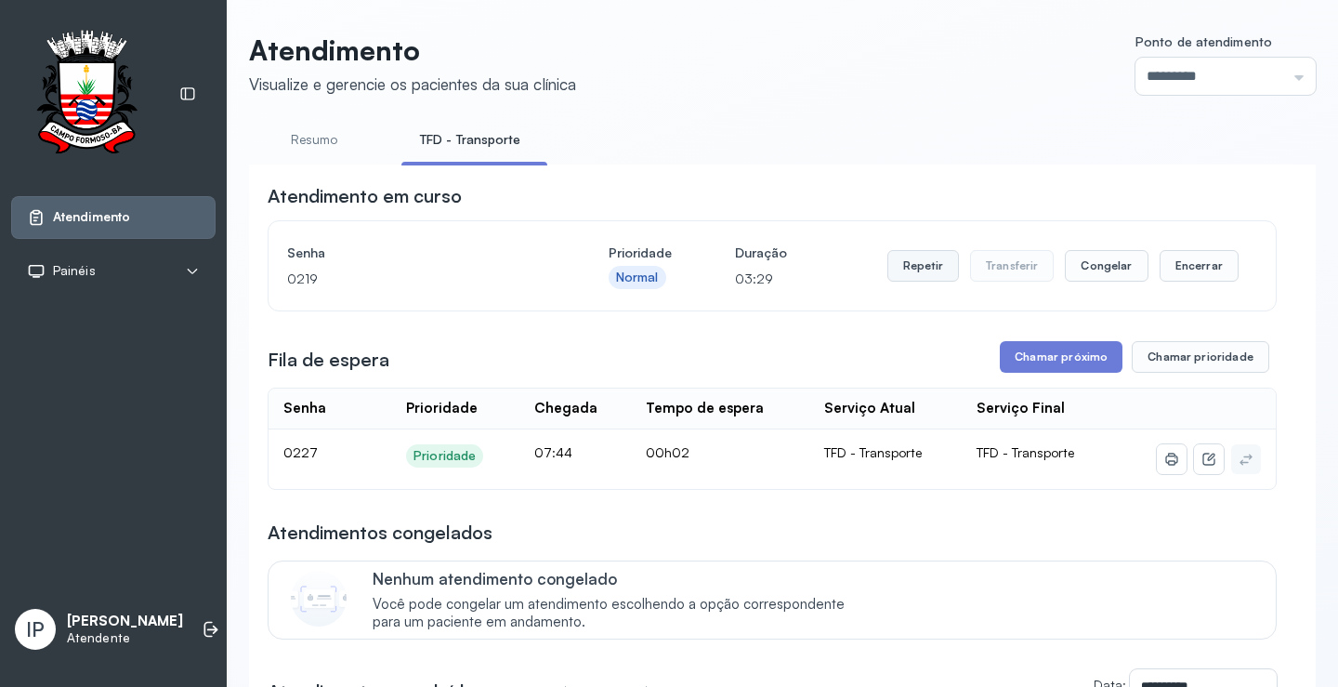
click at [923, 278] on button "Repetir" at bounding box center [924, 266] width 72 height 32
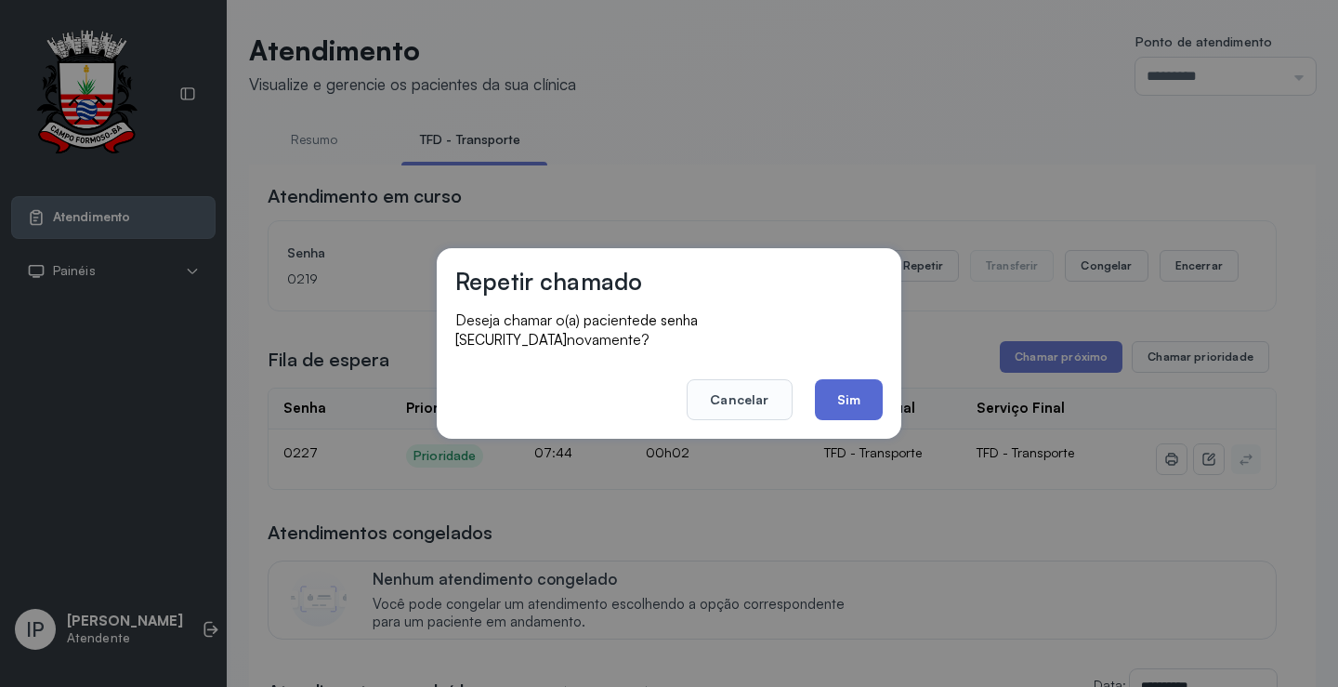
click at [851, 380] on button "Sim" at bounding box center [849, 399] width 68 height 41
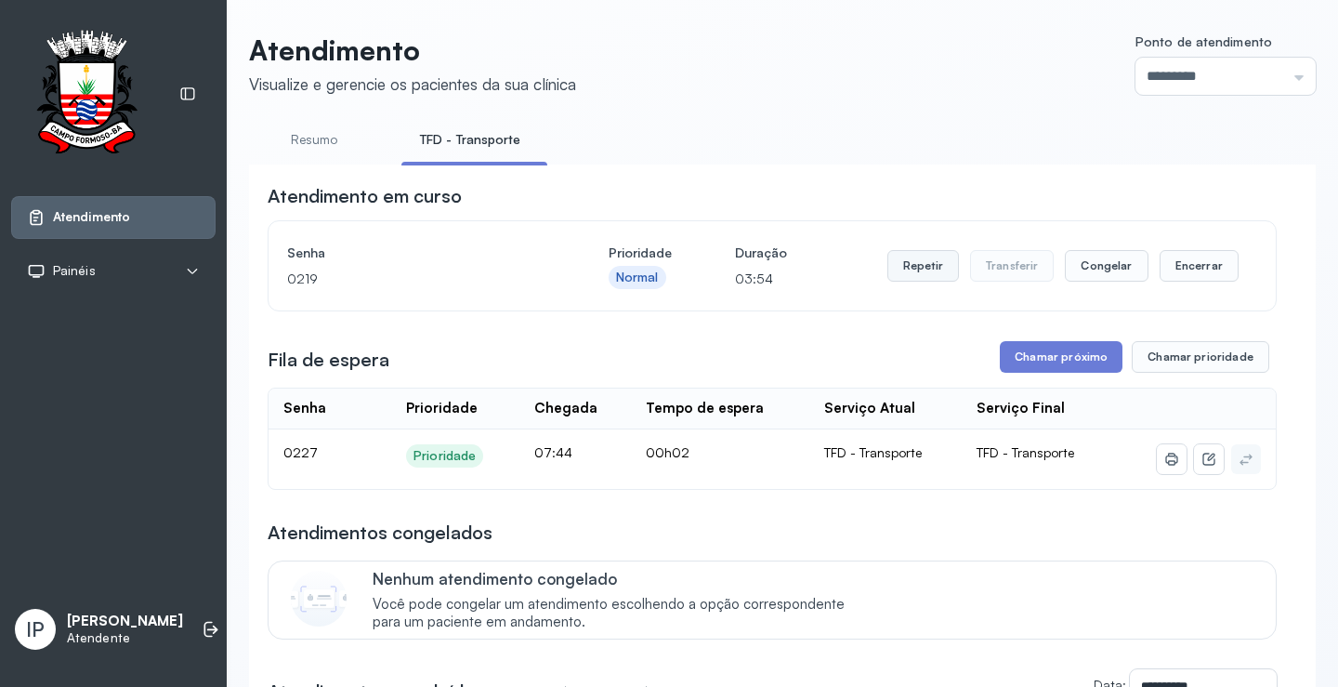
click at [902, 264] on button "Repetir" at bounding box center [924, 266] width 72 height 32
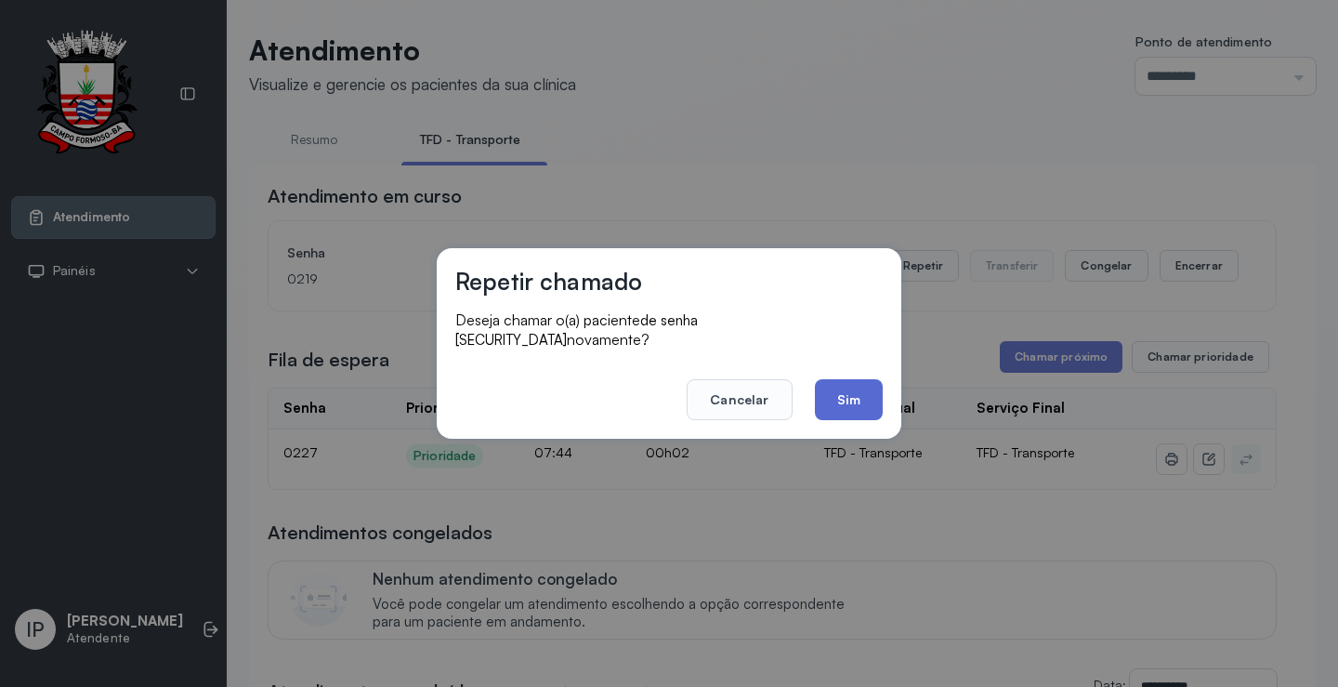
click at [860, 397] on button "Sim" at bounding box center [849, 399] width 68 height 41
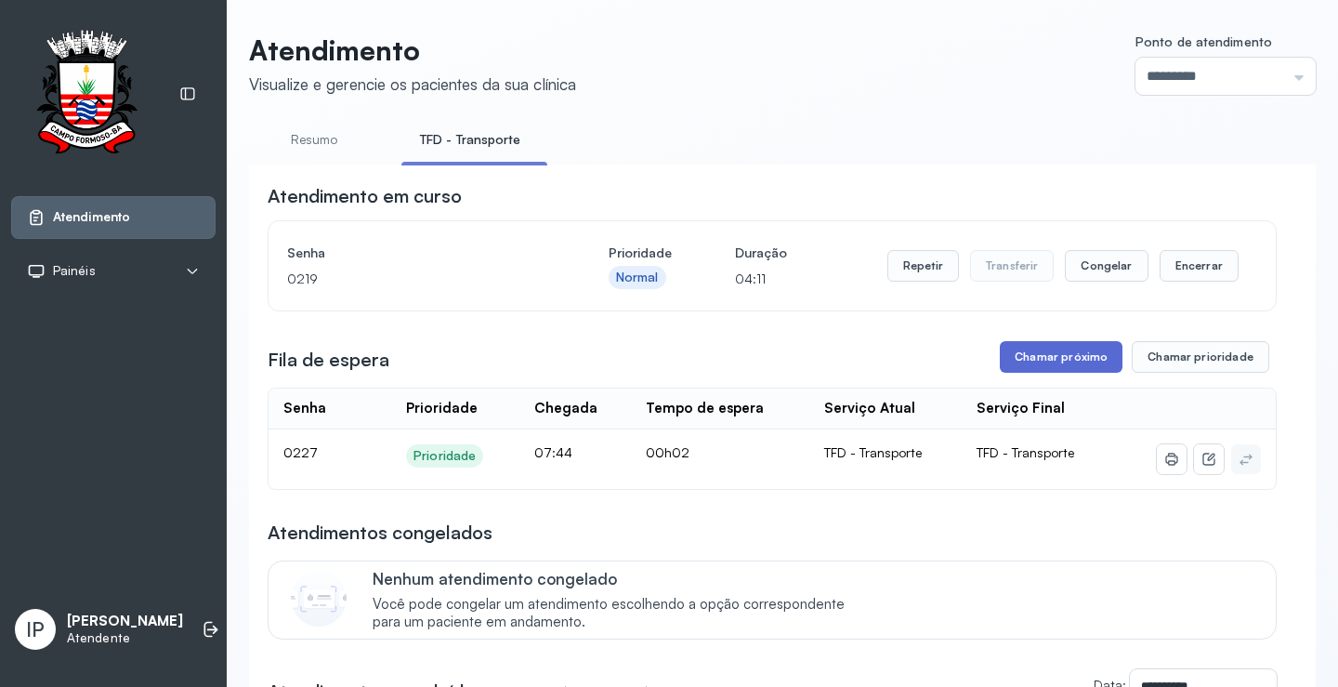
click at [1046, 369] on button "Chamar próximo" at bounding box center [1061, 357] width 123 height 32
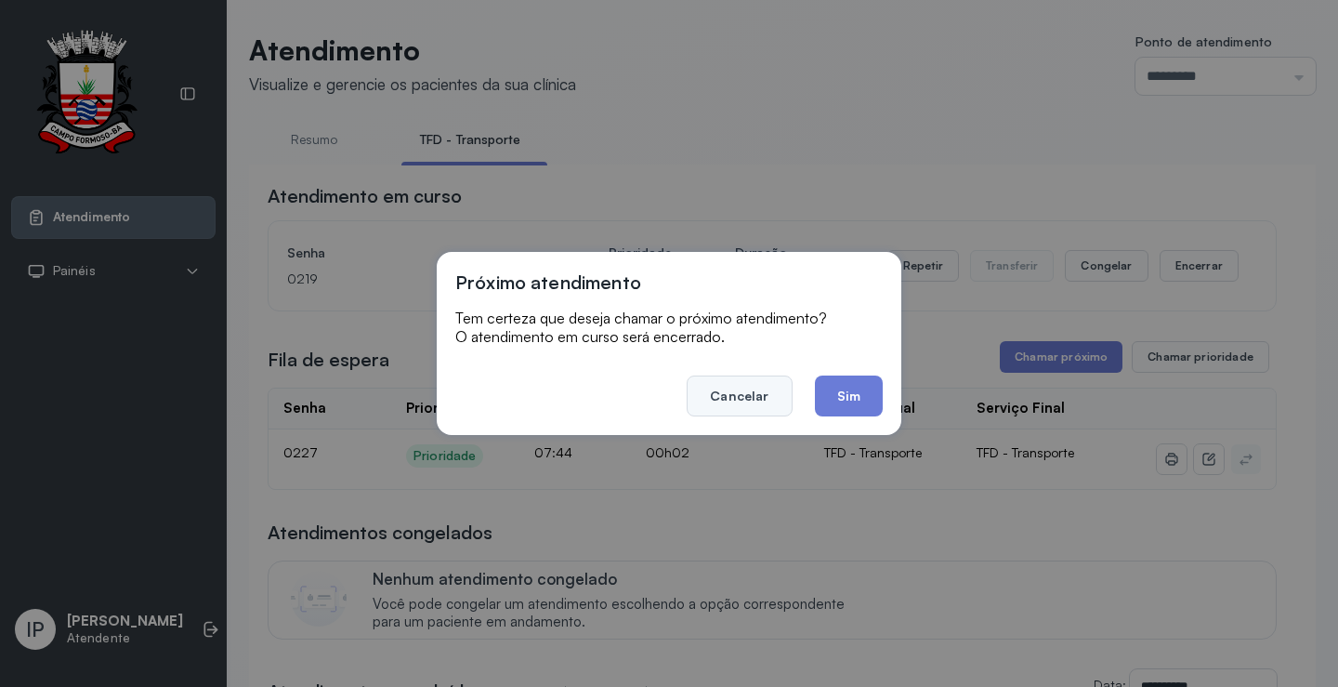
click at [774, 384] on button "Cancelar" at bounding box center [739, 395] width 105 height 41
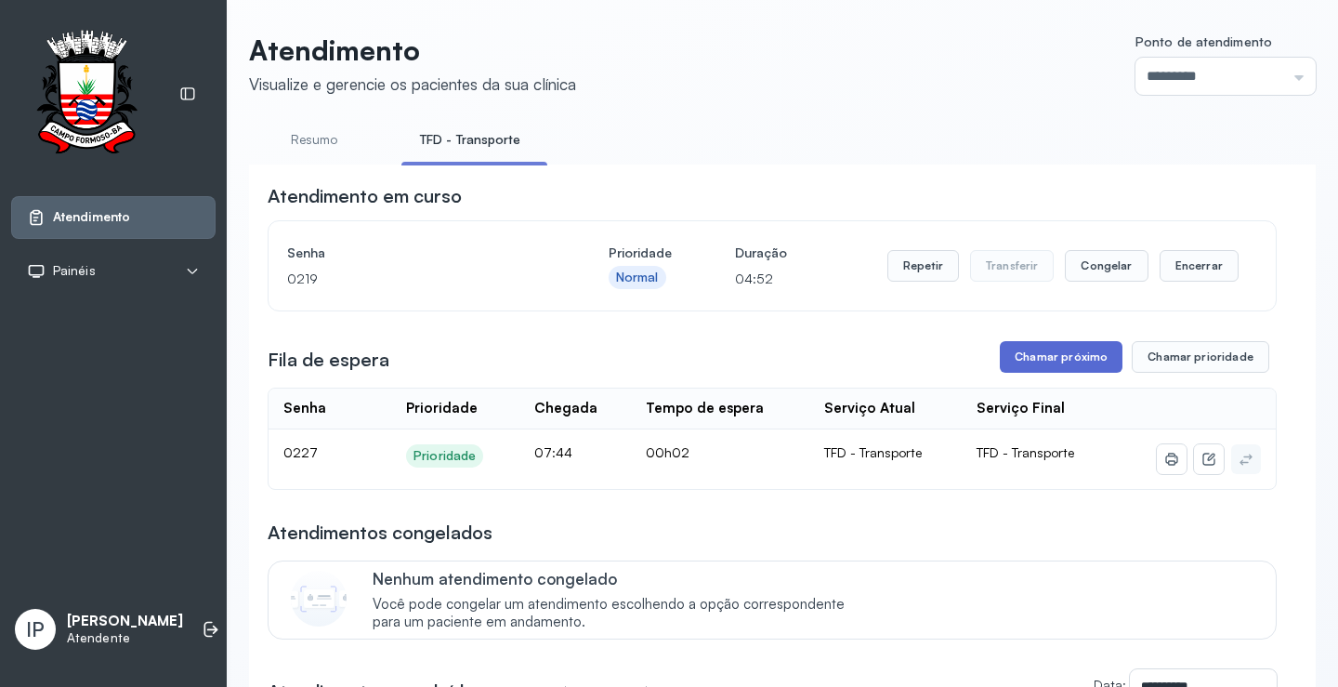
click at [1033, 354] on button "Chamar próximo" at bounding box center [1061, 357] width 123 height 32
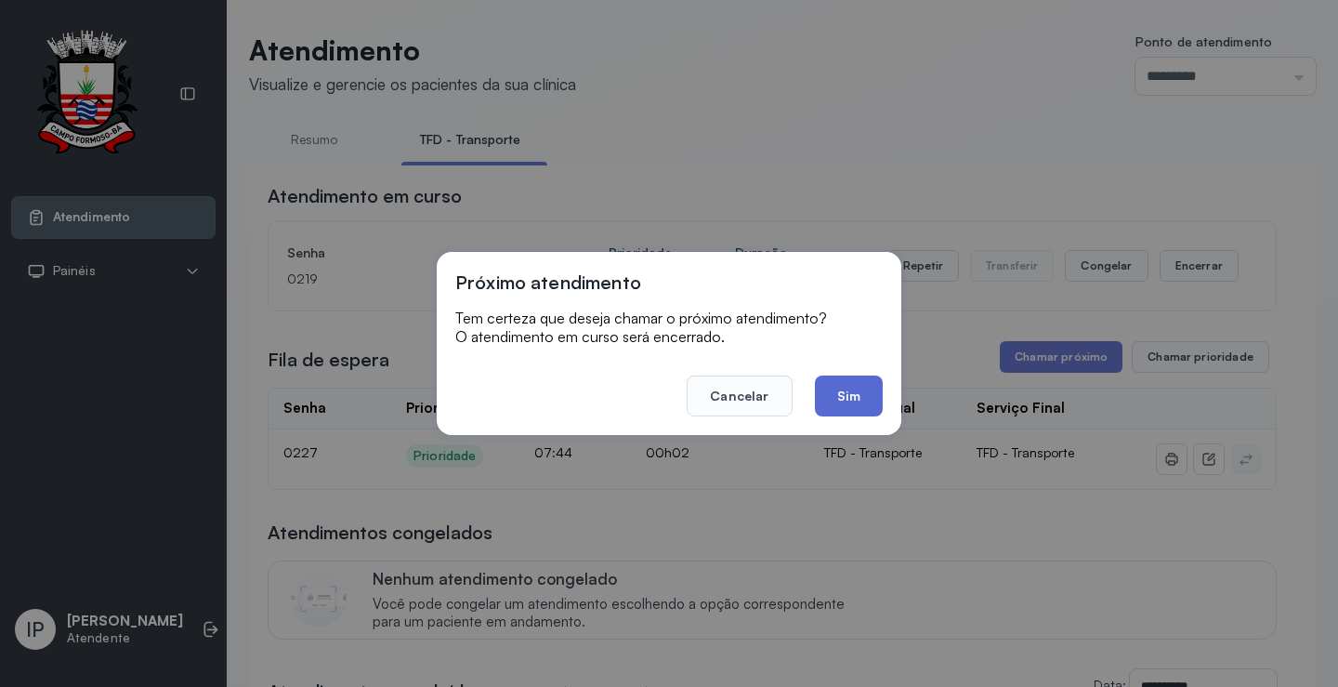
click at [838, 385] on button "Sim" at bounding box center [849, 395] width 68 height 41
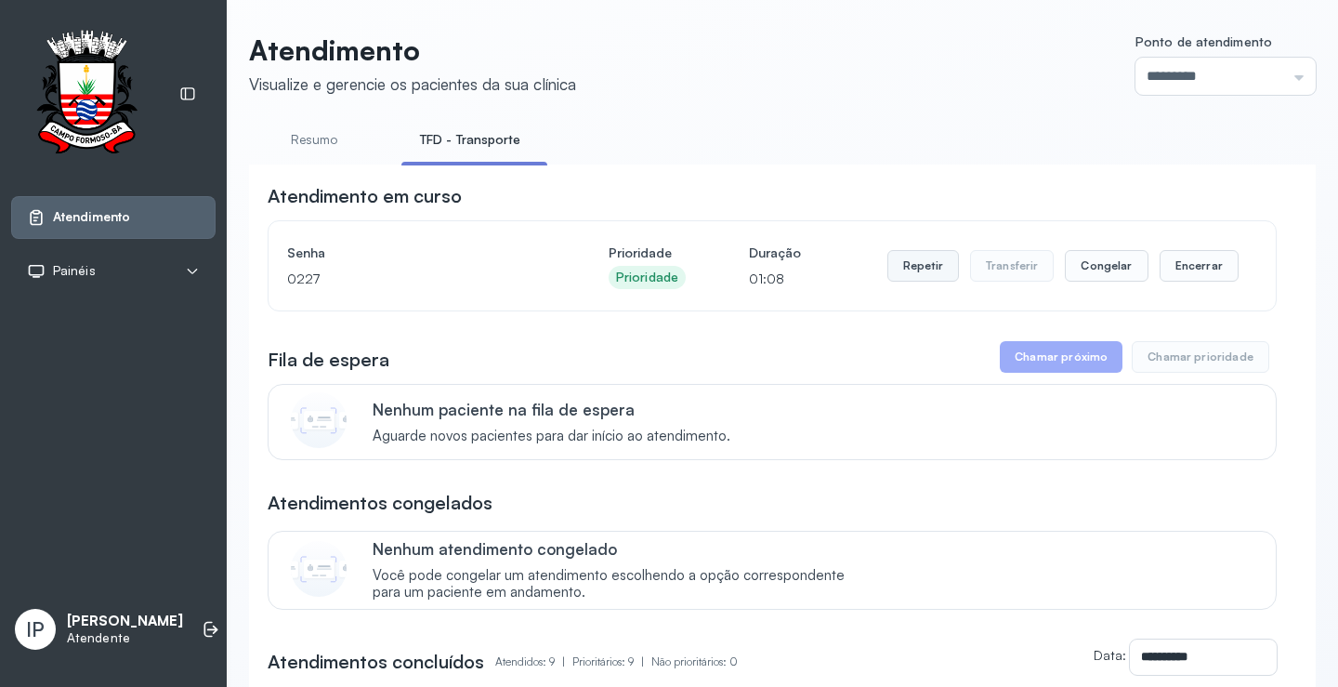
click at [931, 260] on button "Repetir" at bounding box center [924, 266] width 72 height 32
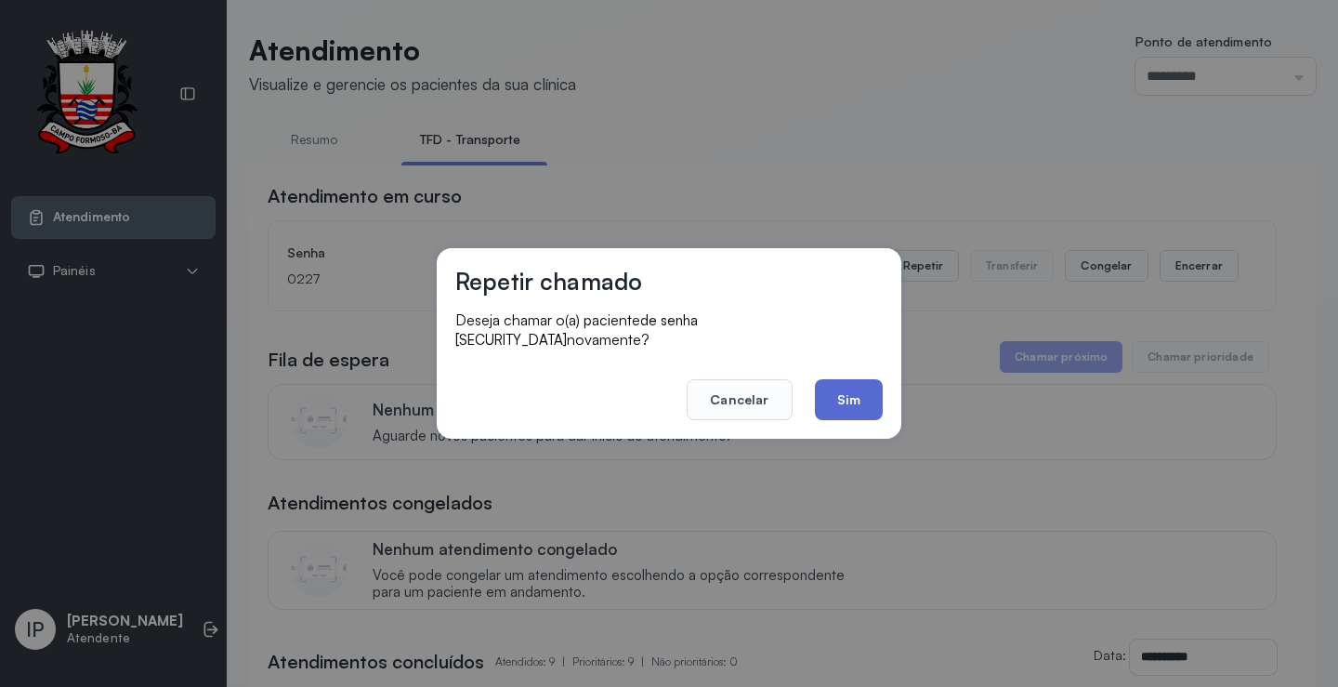
click at [840, 385] on button "Sim" at bounding box center [849, 399] width 68 height 41
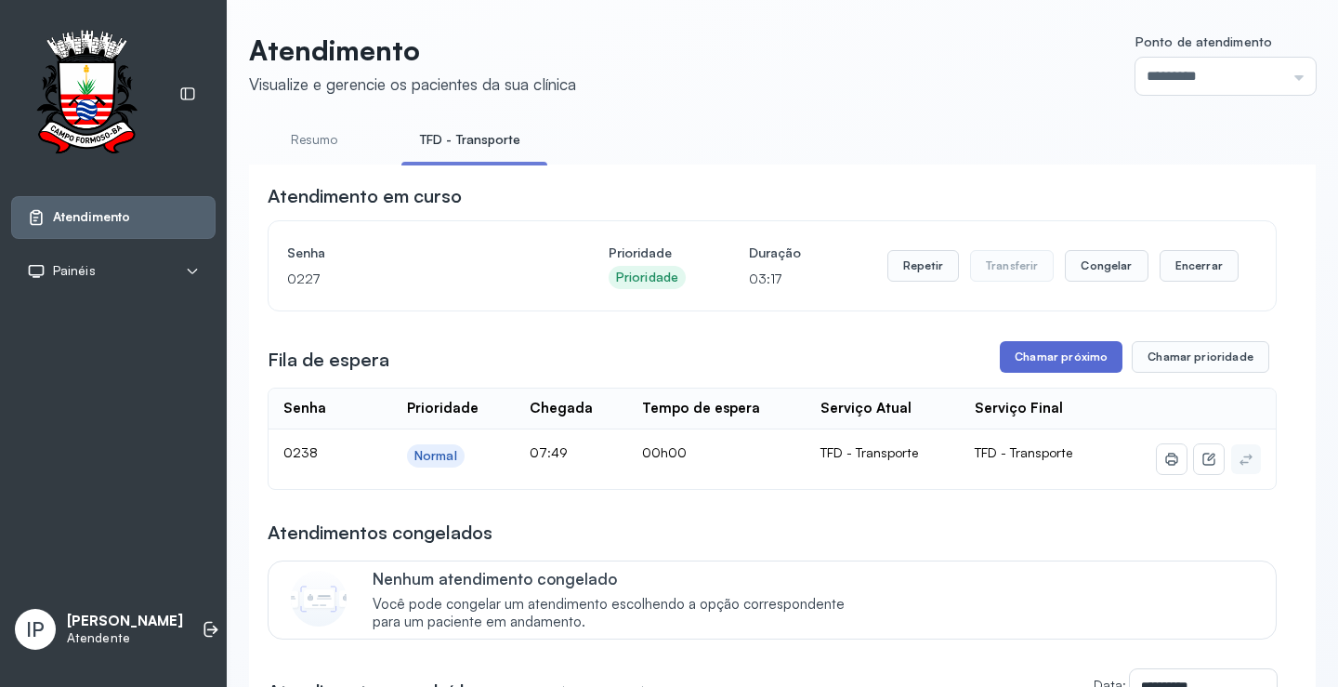
click at [1026, 363] on button "Chamar próximo" at bounding box center [1061, 357] width 123 height 32
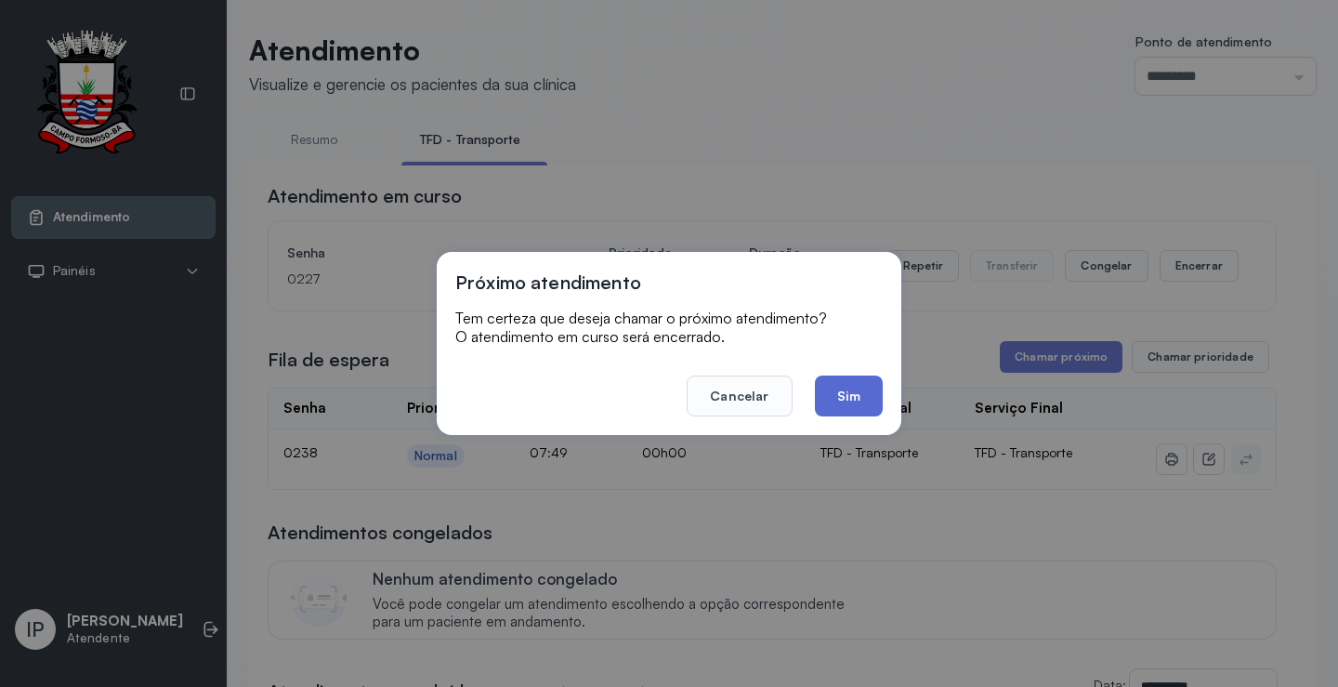
click at [826, 401] on button "Sim" at bounding box center [849, 395] width 68 height 41
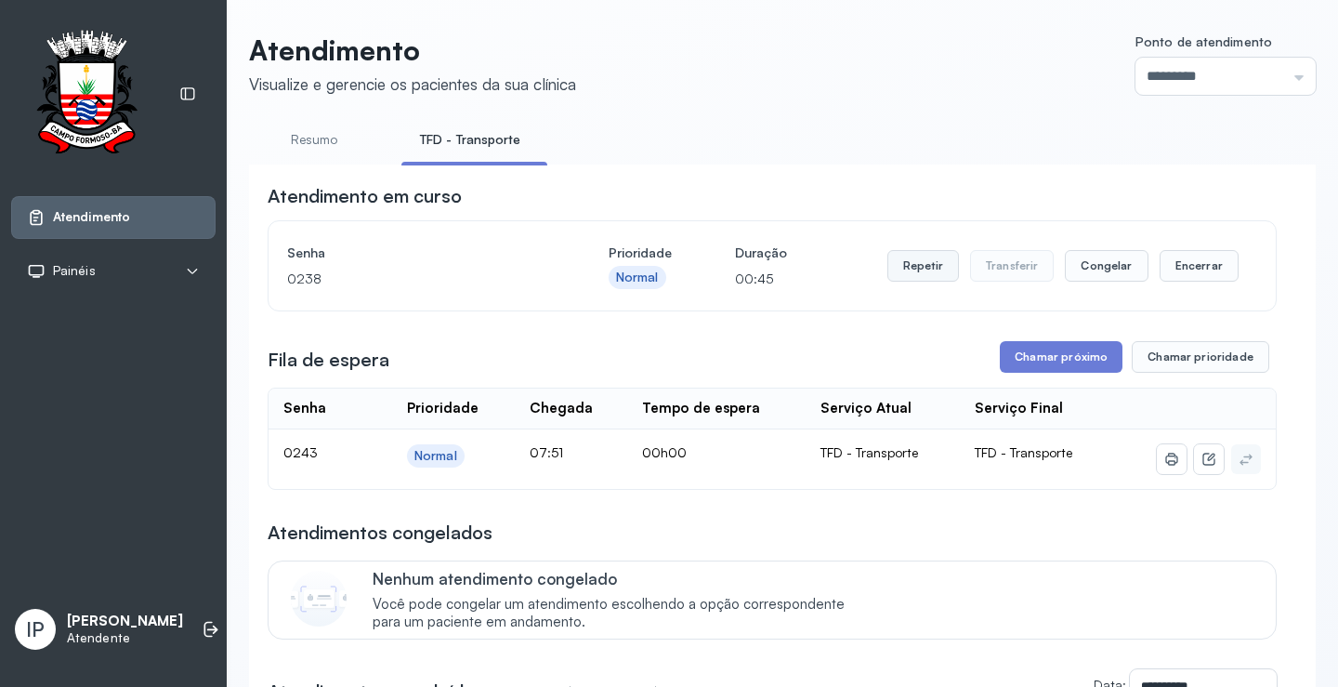
click at [926, 264] on button "Repetir" at bounding box center [924, 266] width 72 height 32
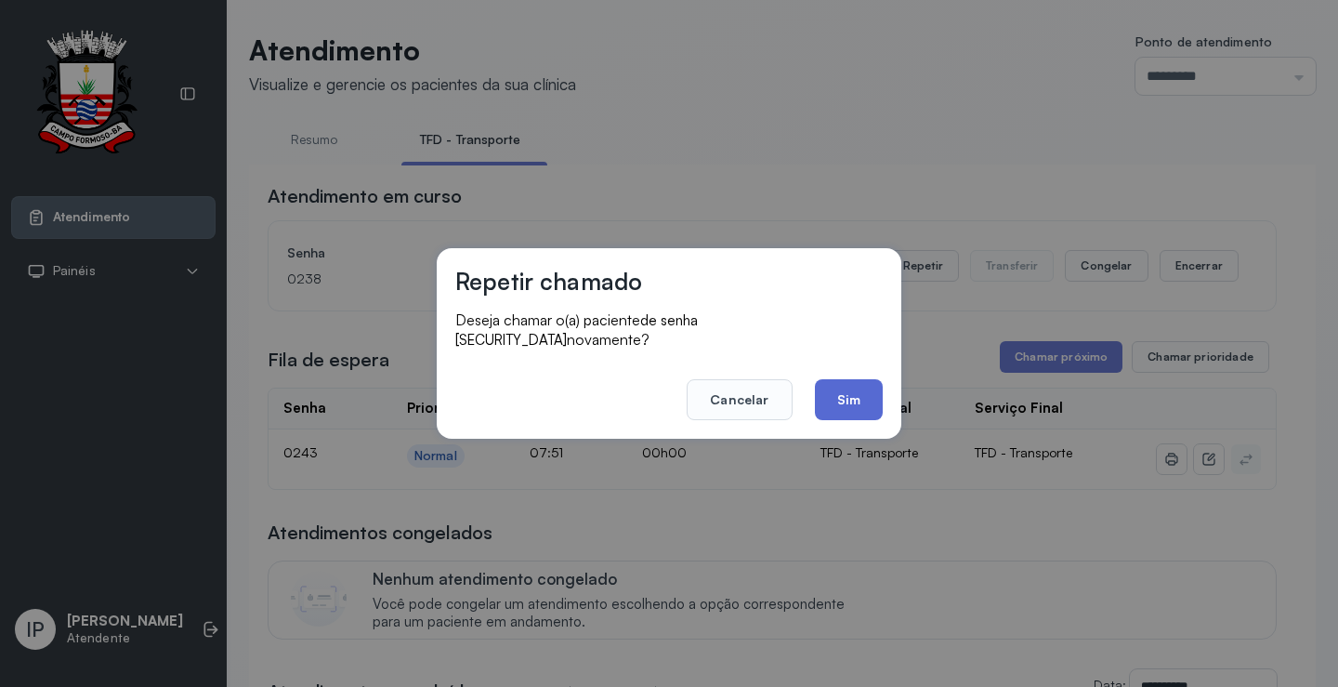
click at [857, 379] on button "Sim" at bounding box center [849, 399] width 68 height 41
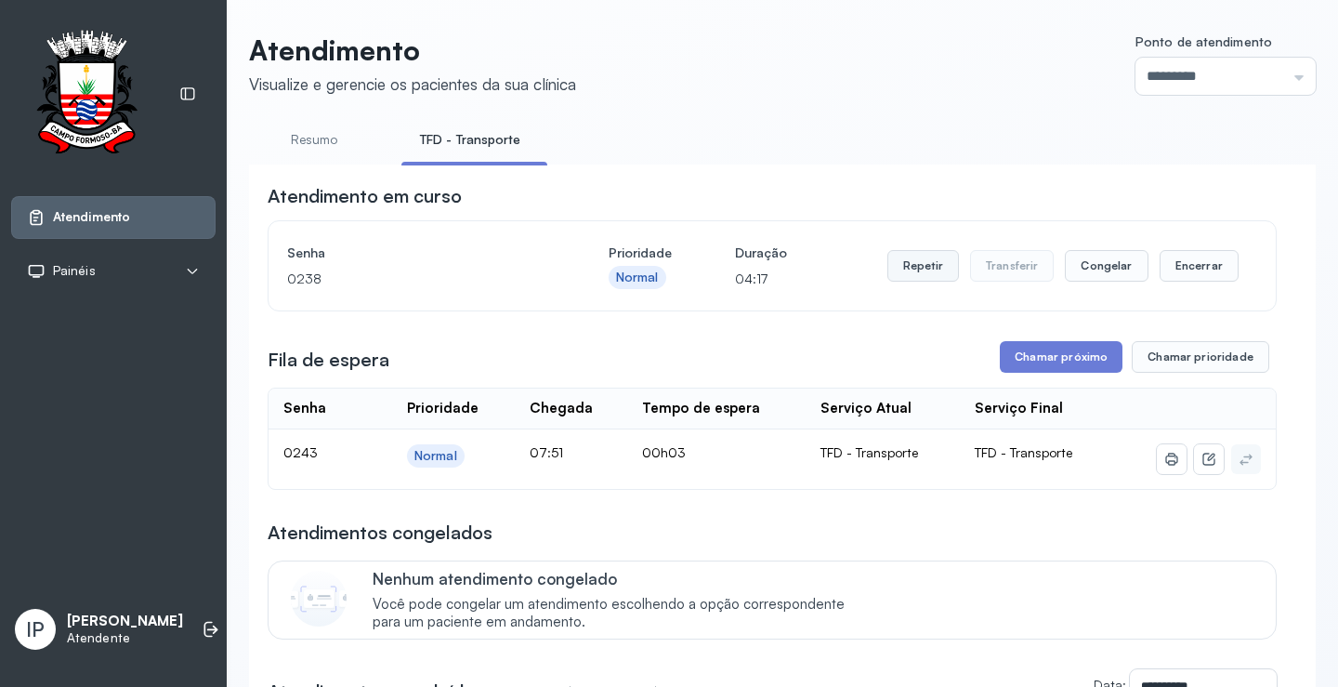
click at [915, 265] on button "Repetir" at bounding box center [924, 266] width 72 height 32
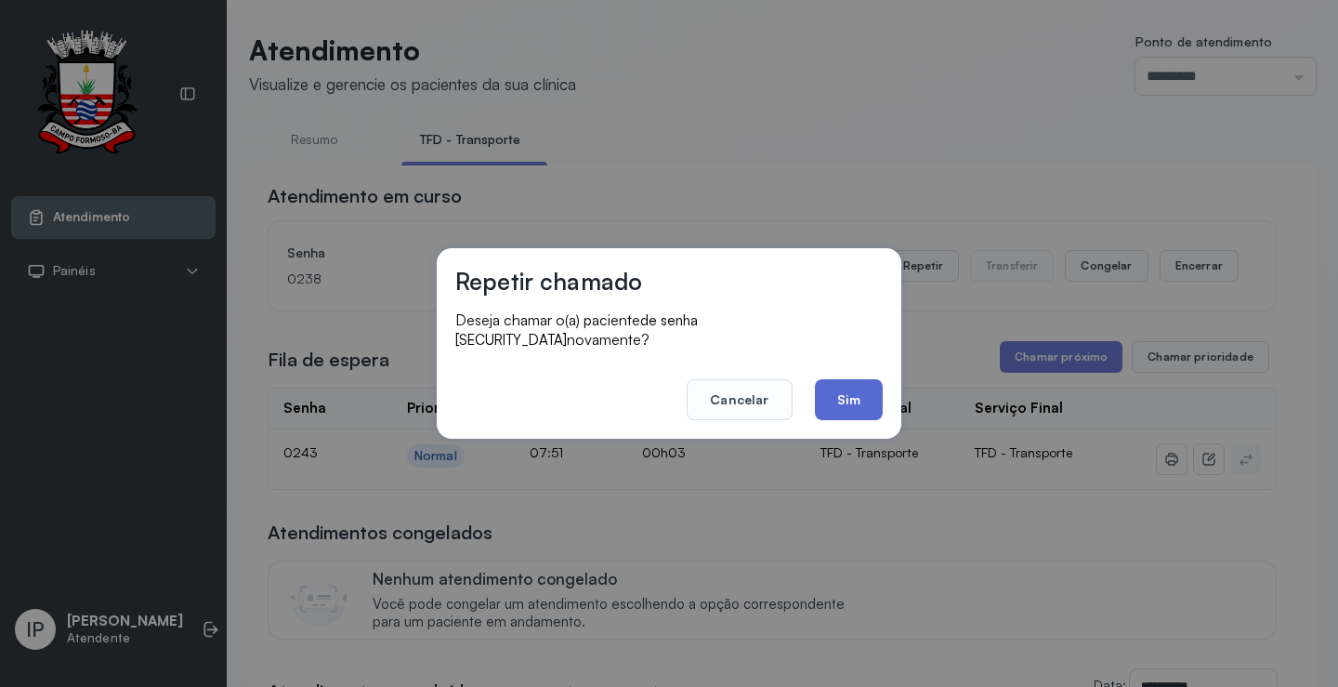
click at [862, 396] on button "Sim" at bounding box center [849, 399] width 68 height 41
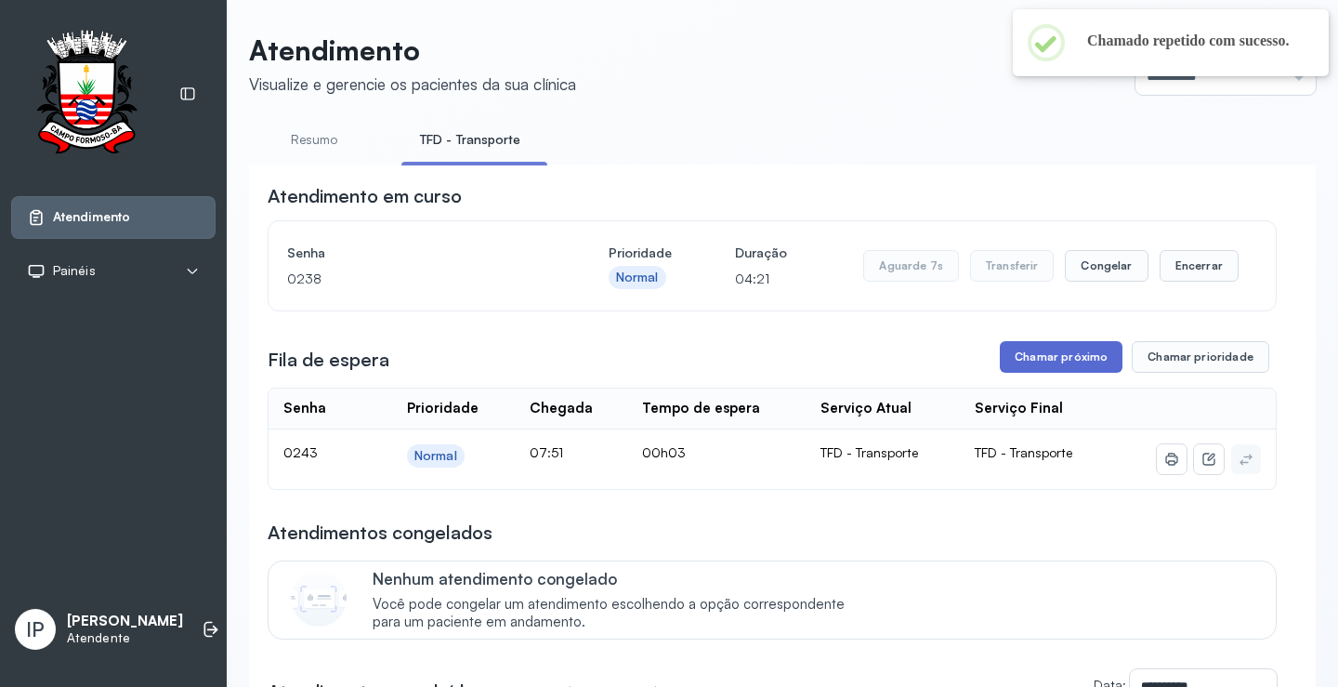
click at [1032, 359] on button "Chamar próximo" at bounding box center [1061, 357] width 123 height 32
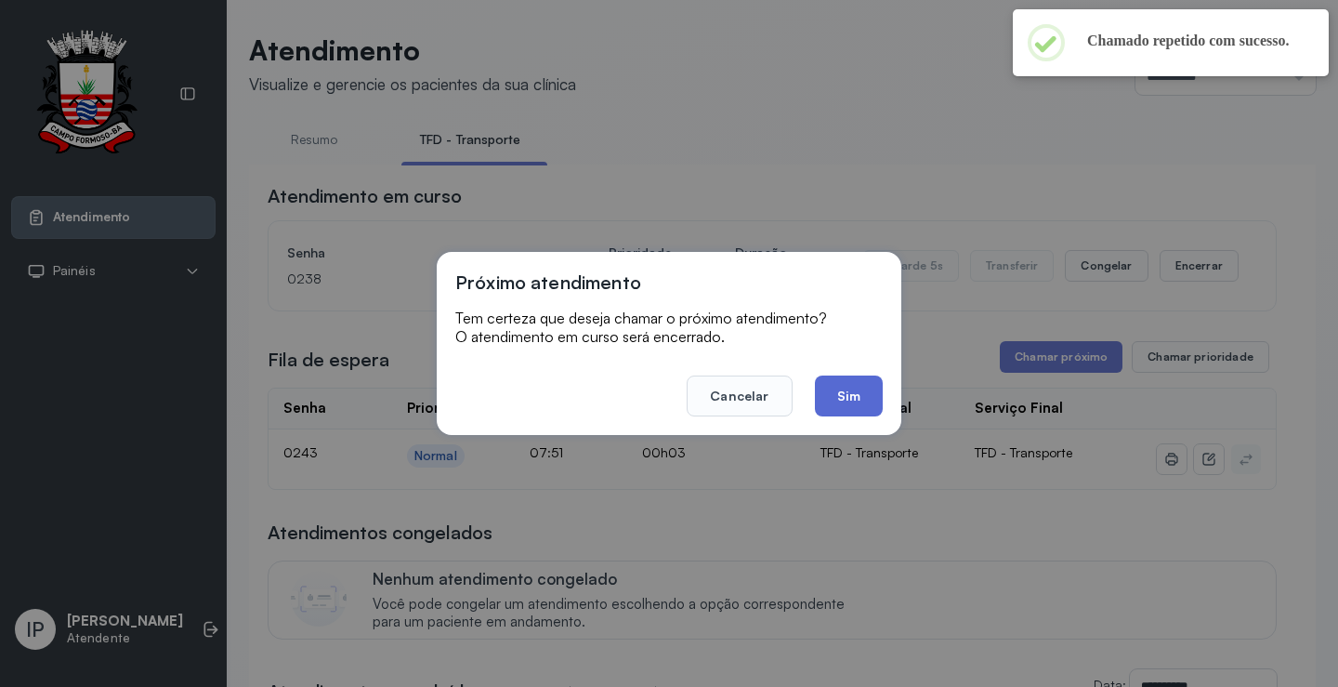
click at [860, 393] on button "Sim" at bounding box center [849, 395] width 68 height 41
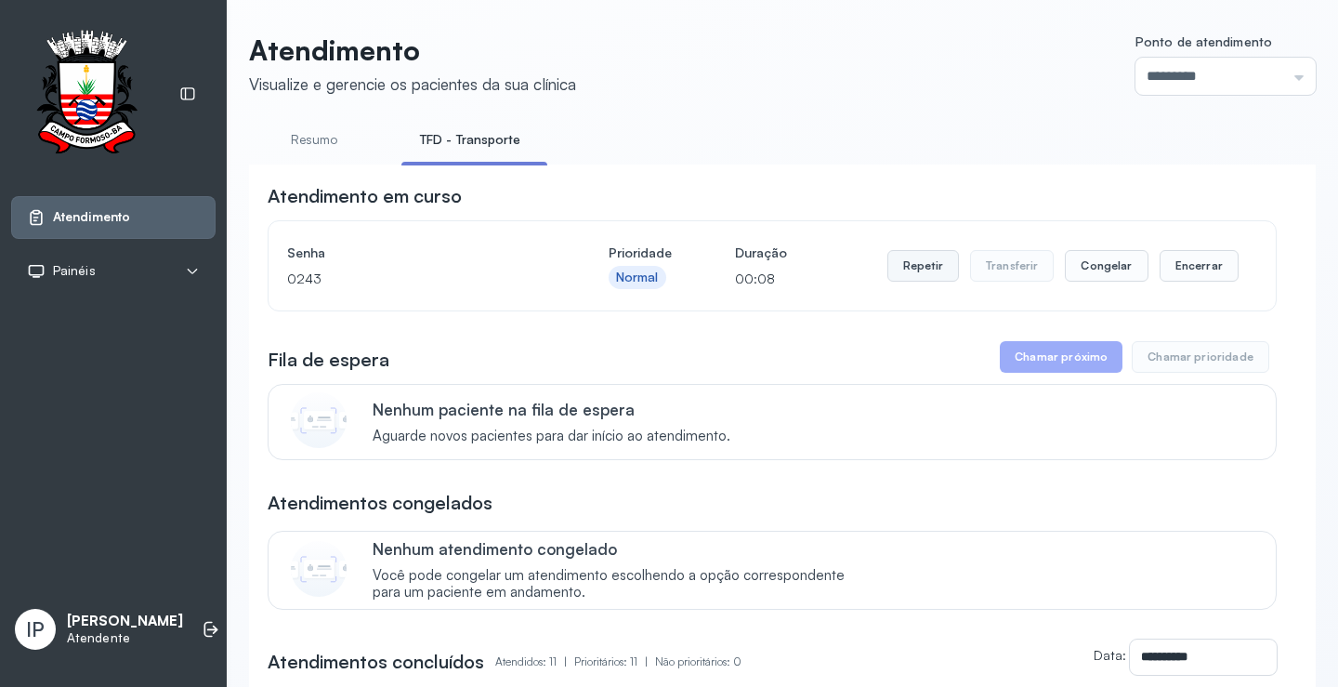
click at [926, 262] on button "Repetir" at bounding box center [924, 266] width 72 height 32
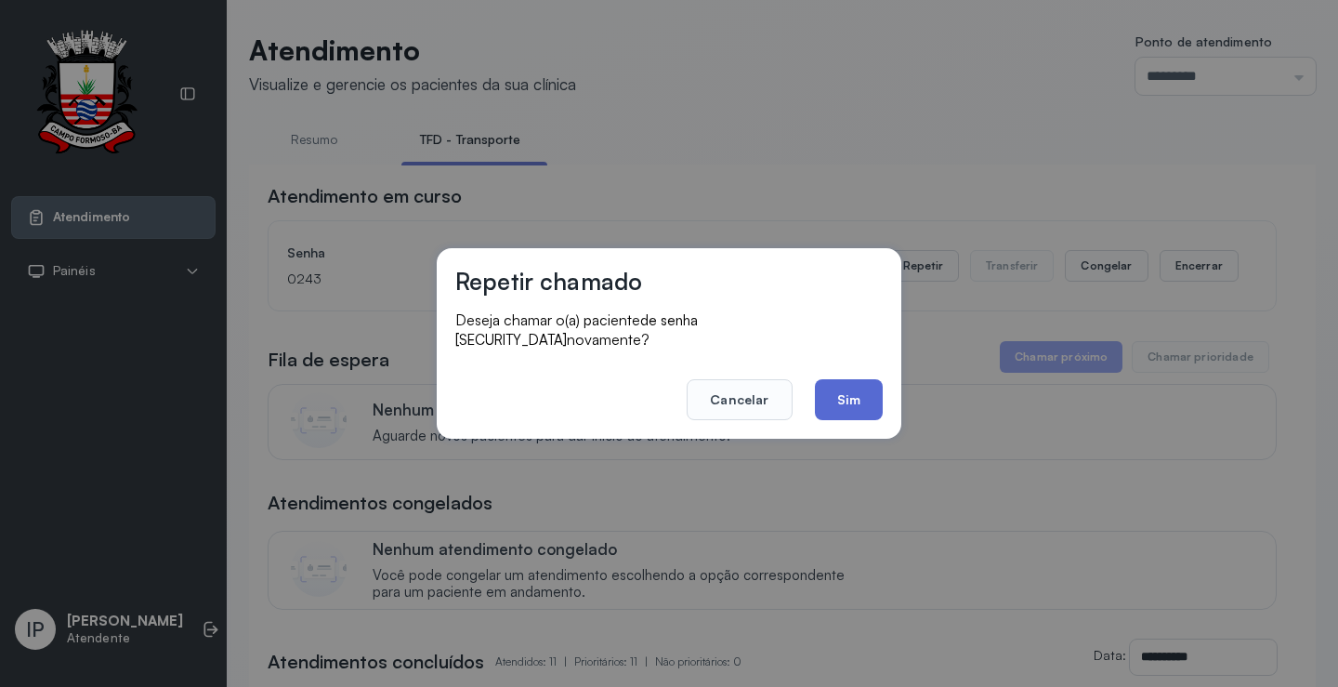
click at [871, 385] on button "Sim" at bounding box center [849, 399] width 68 height 41
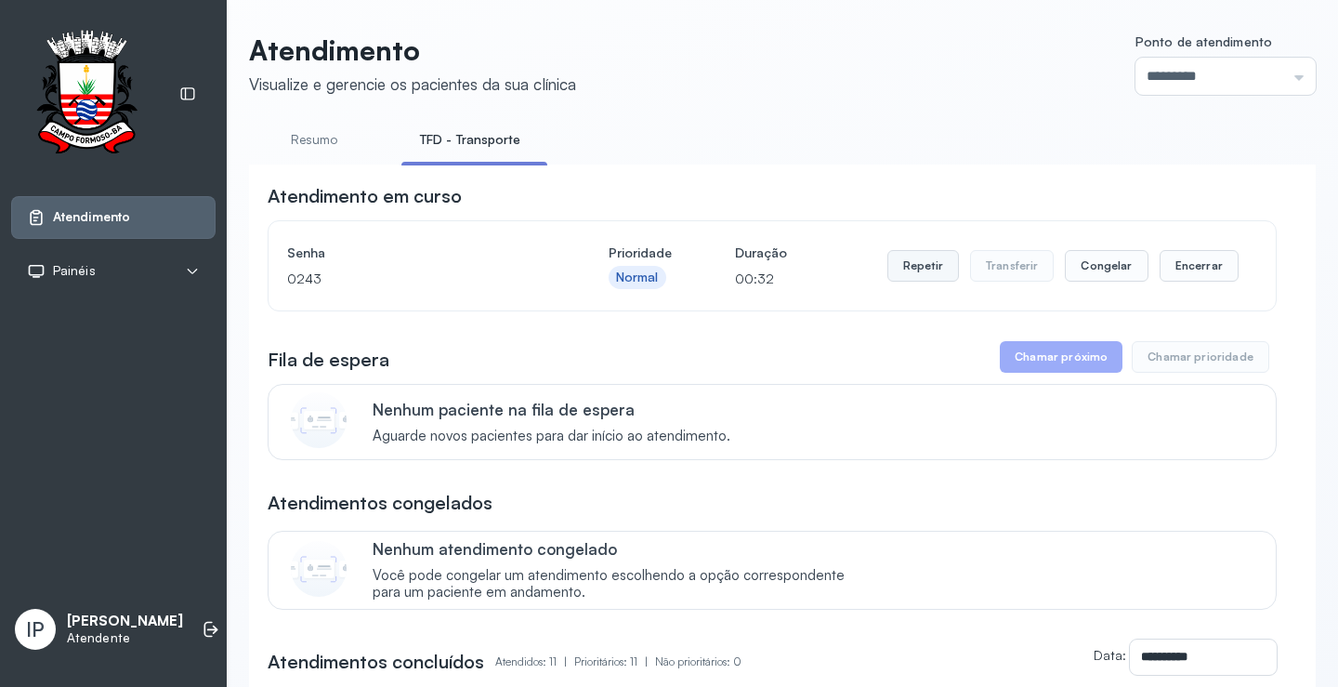
click at [942, 263] on button "Repetir" at bounding box center [924, 266] width 72 height 32
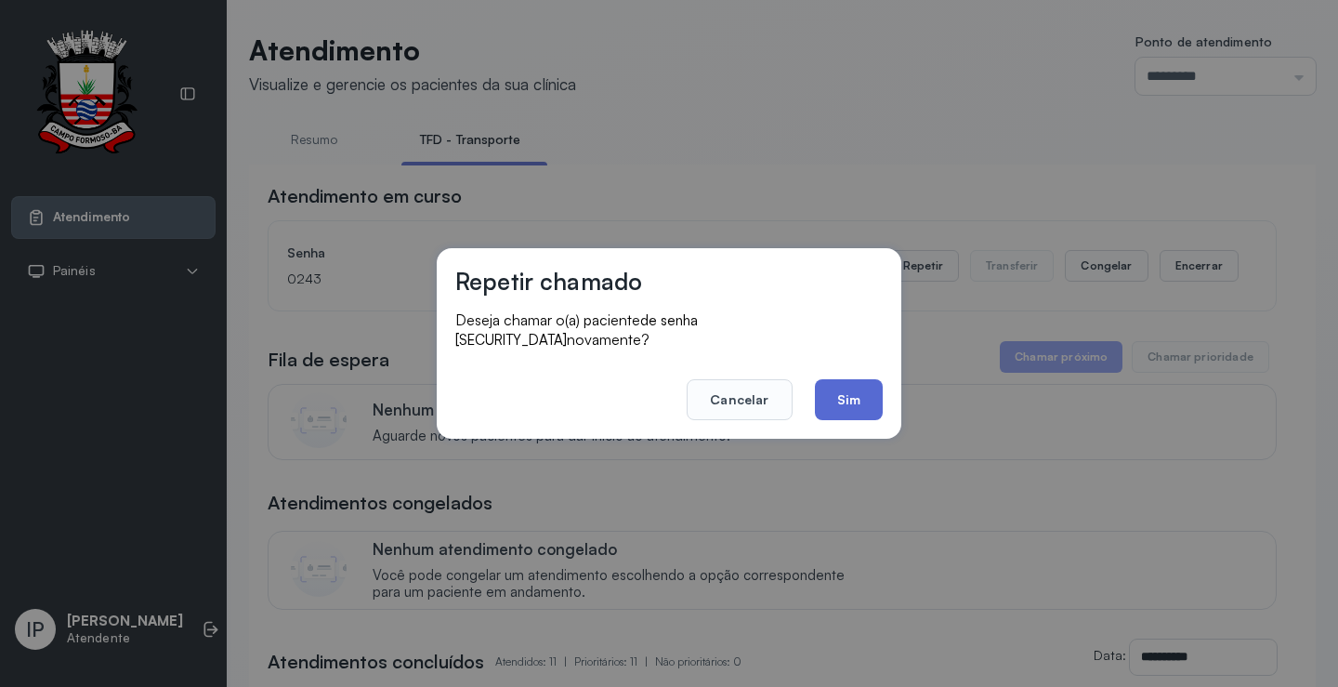
click at [843, 389] on button "Sim" at bounding box center [849, 399] width 68 height 41
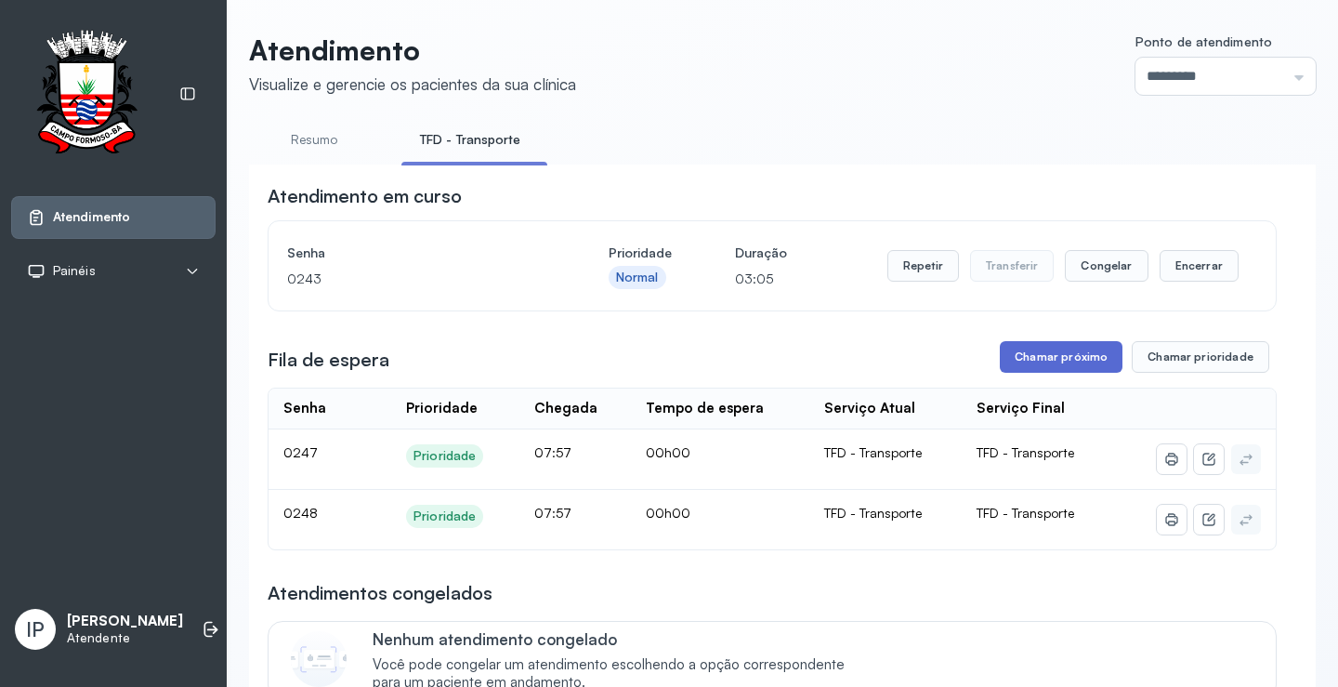
click at [1039, 353] on button "Chamar próximo" at bounding box center [1061, 357] width 123 height 32
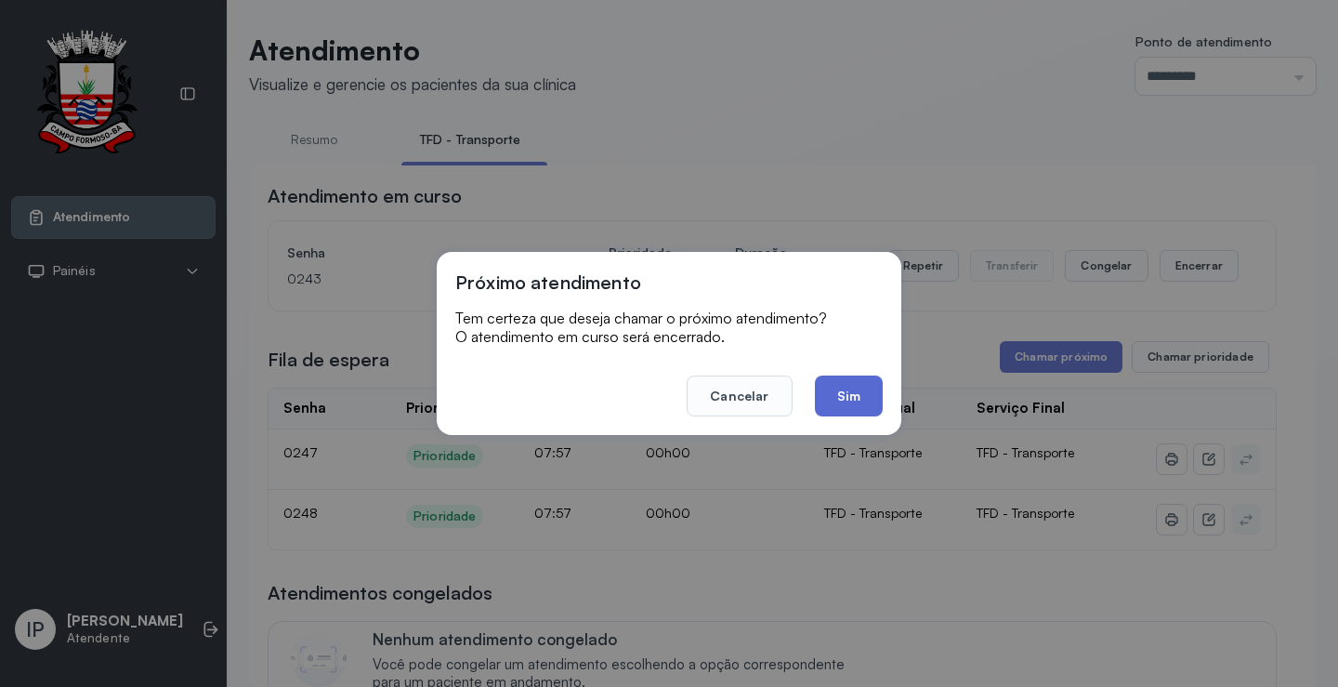
click at [837, 386] on button "Sim" at bounding box center [849, 395] width 68 height 41
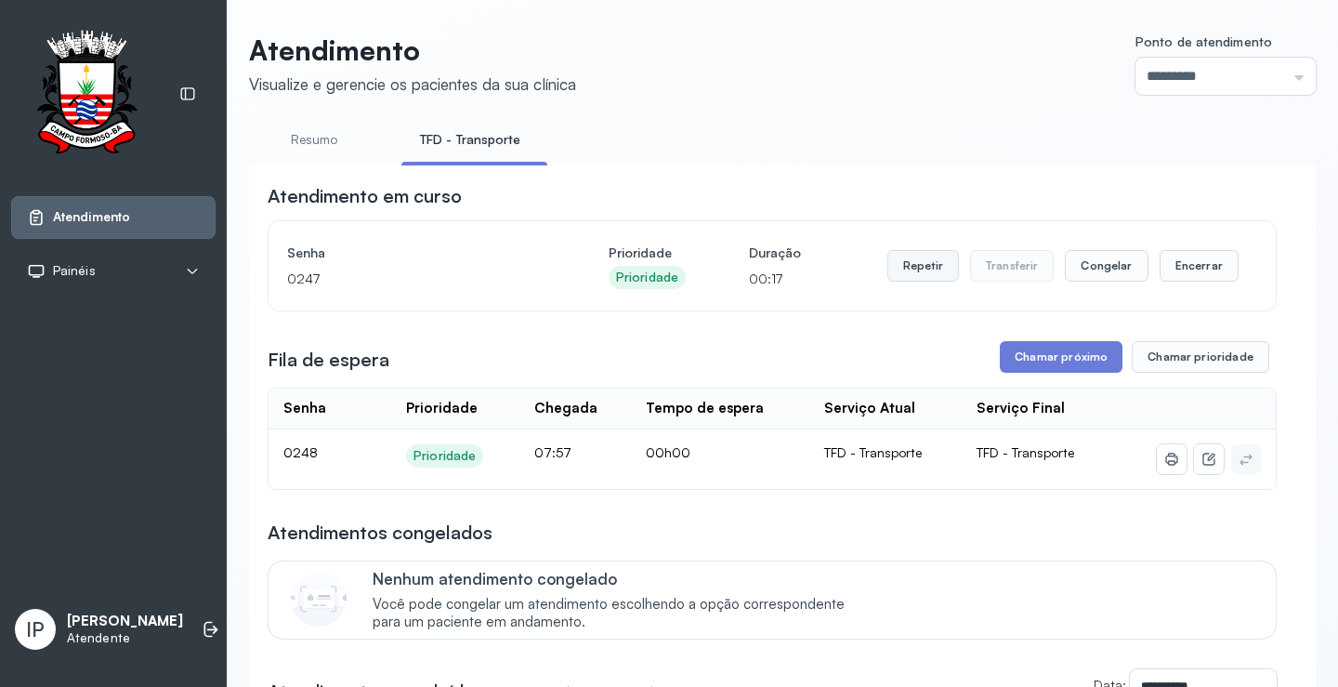
click at [900, 261] on button "Repetir" at bounding box center [924, 266] width 72 height 32
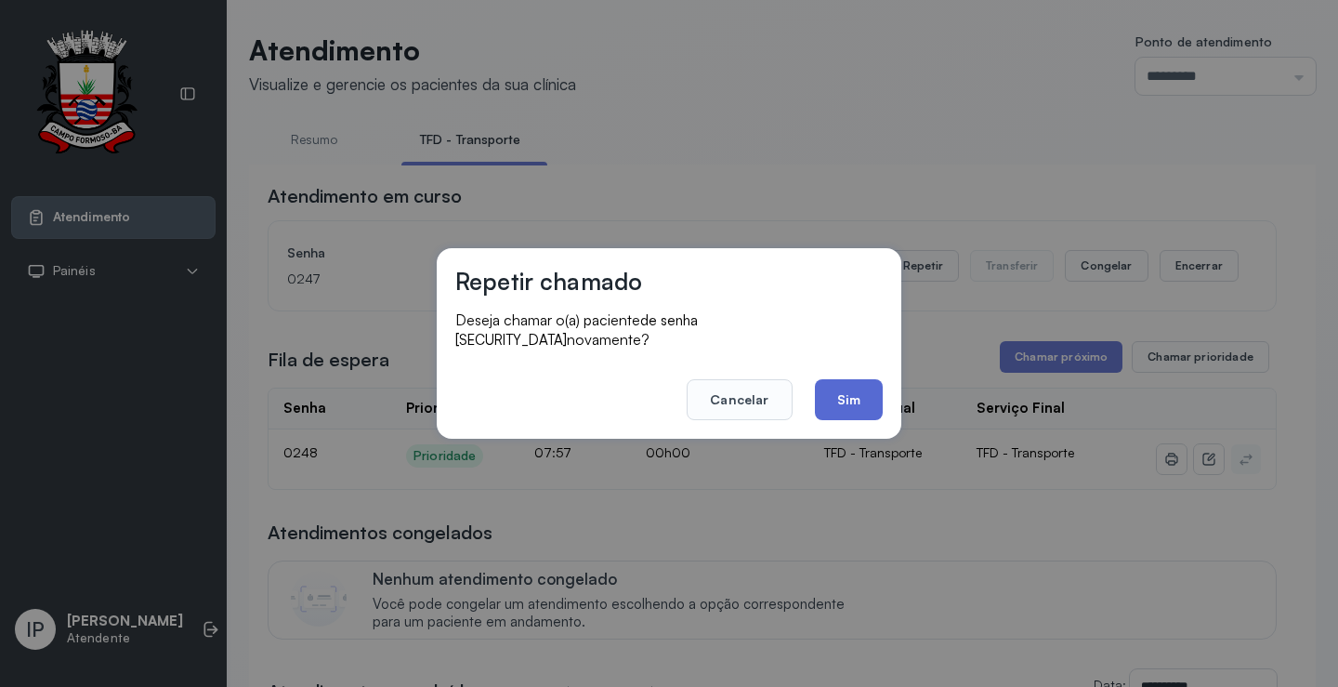
click at [848, 410] on button "Sim" at bounding box center [849, 399] width 68 height 41
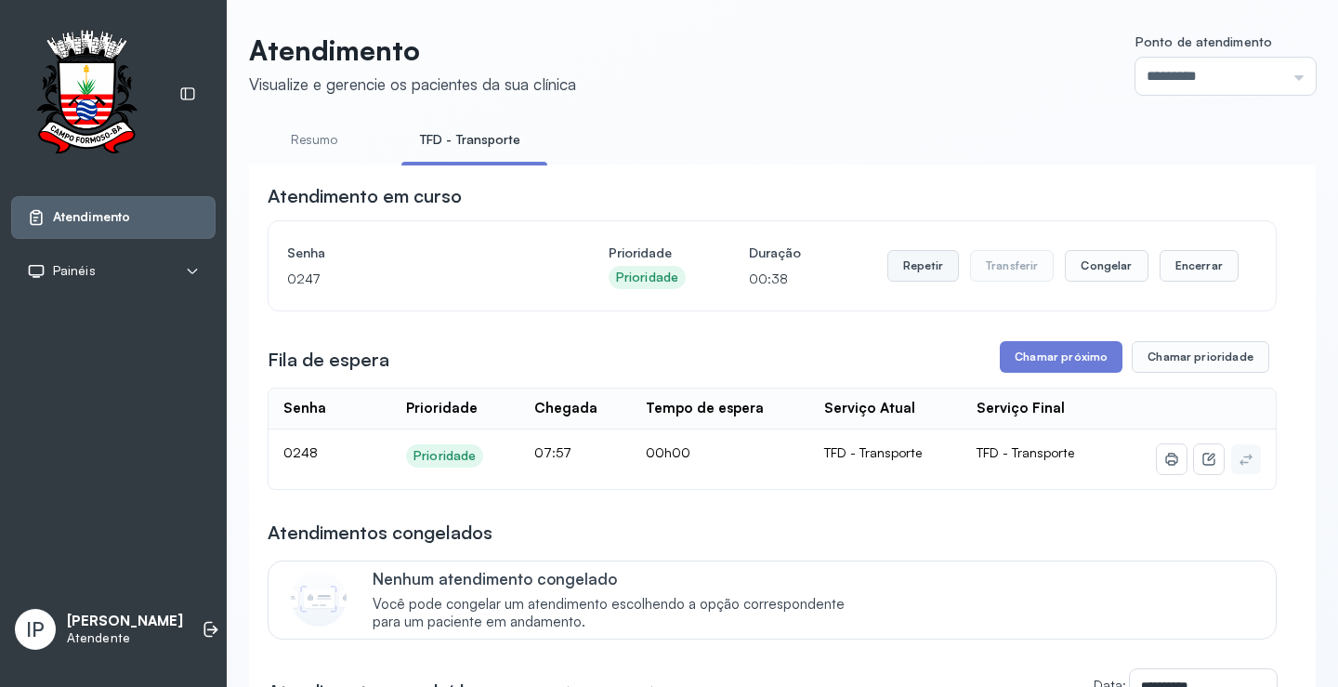
click at [931, 270] on button "Repetir" at bounding box center [924, 266] width 72 height 32
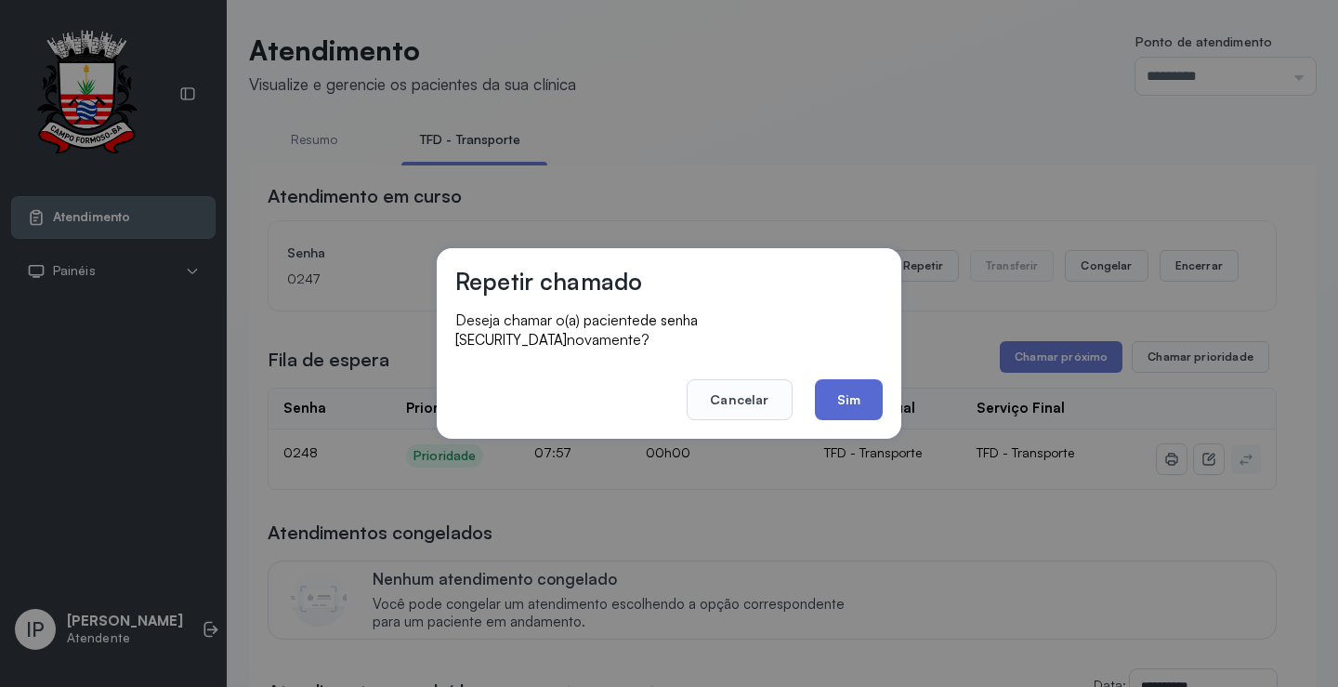
click at [846, 386] on button "Sim" at bounding box center [849, 399] width 68 height 41
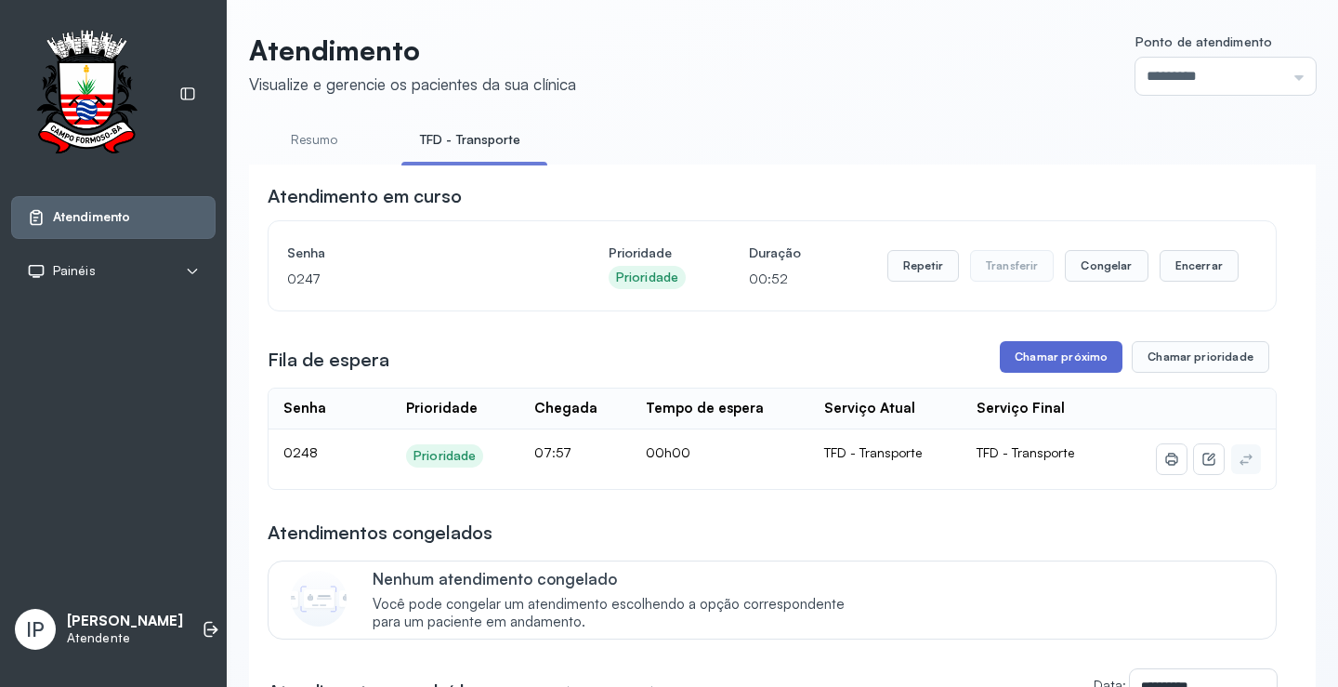
click at [1066, 351] on button "Chamar próximo" at bounding box center [1061, 357] width 123 height 32
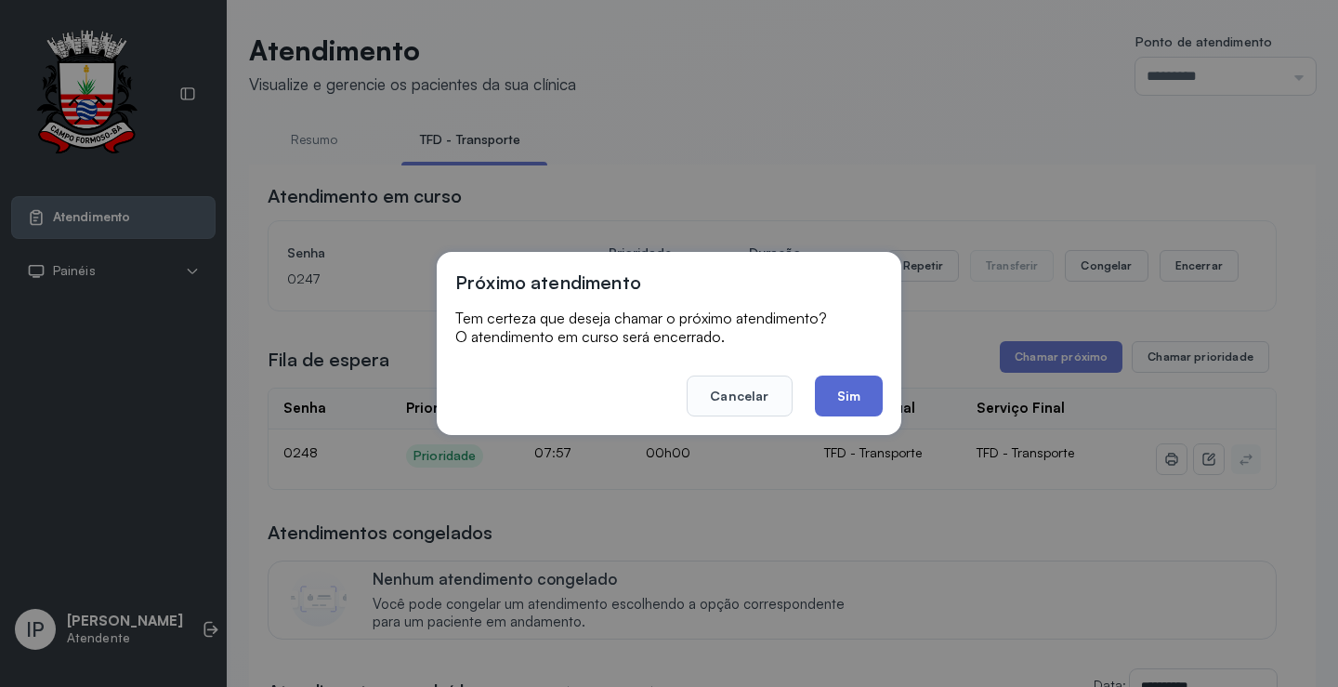
click at [839, 389] on button "Sim" at bounding box center [849, 395] width 68 height 41
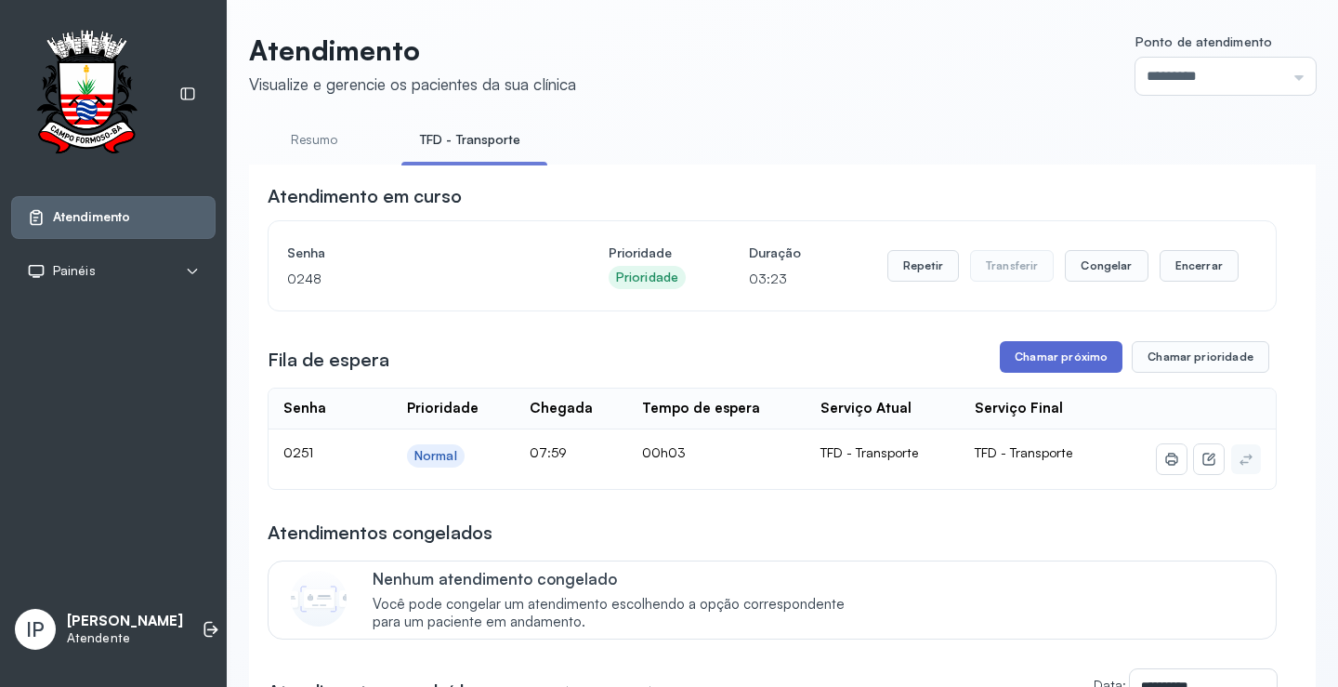
click at [1033, 356] on button "Chamar próximo" at bounding box center [1061, 357] width 123 height 32
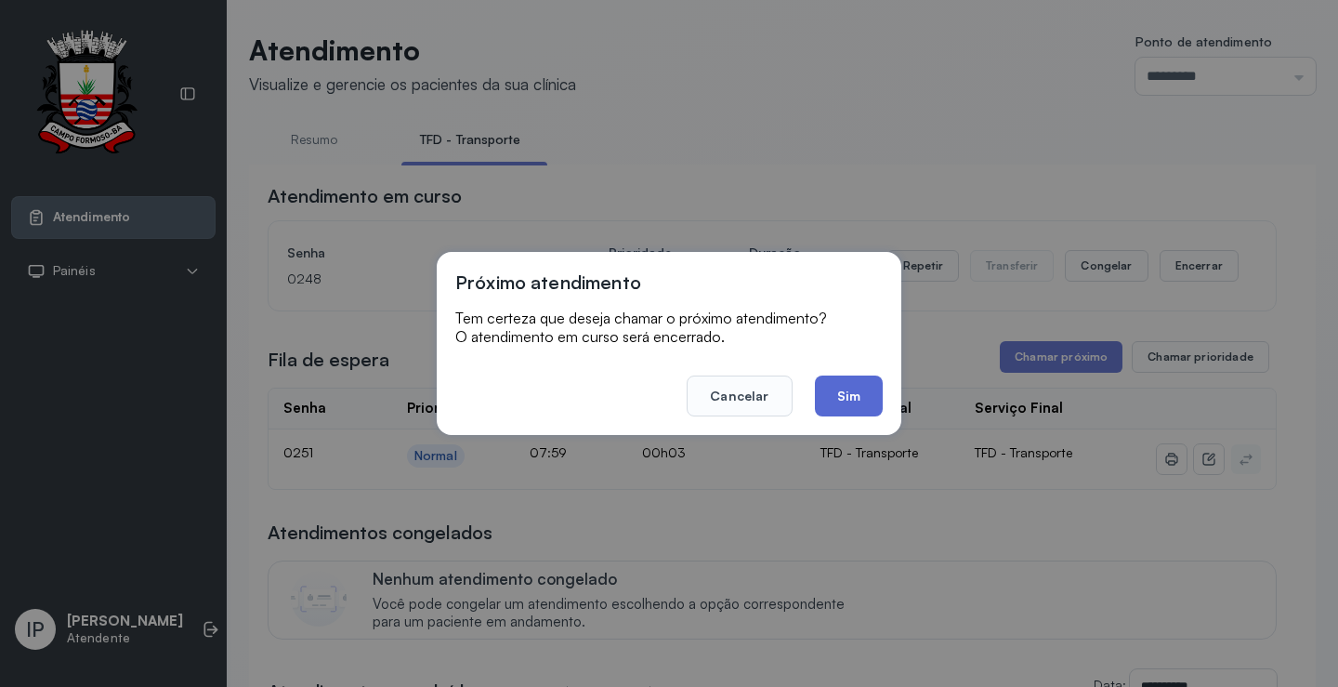
click at [836, 398] on button "Sim" at bounding box center [849, 395] width 68 height 41
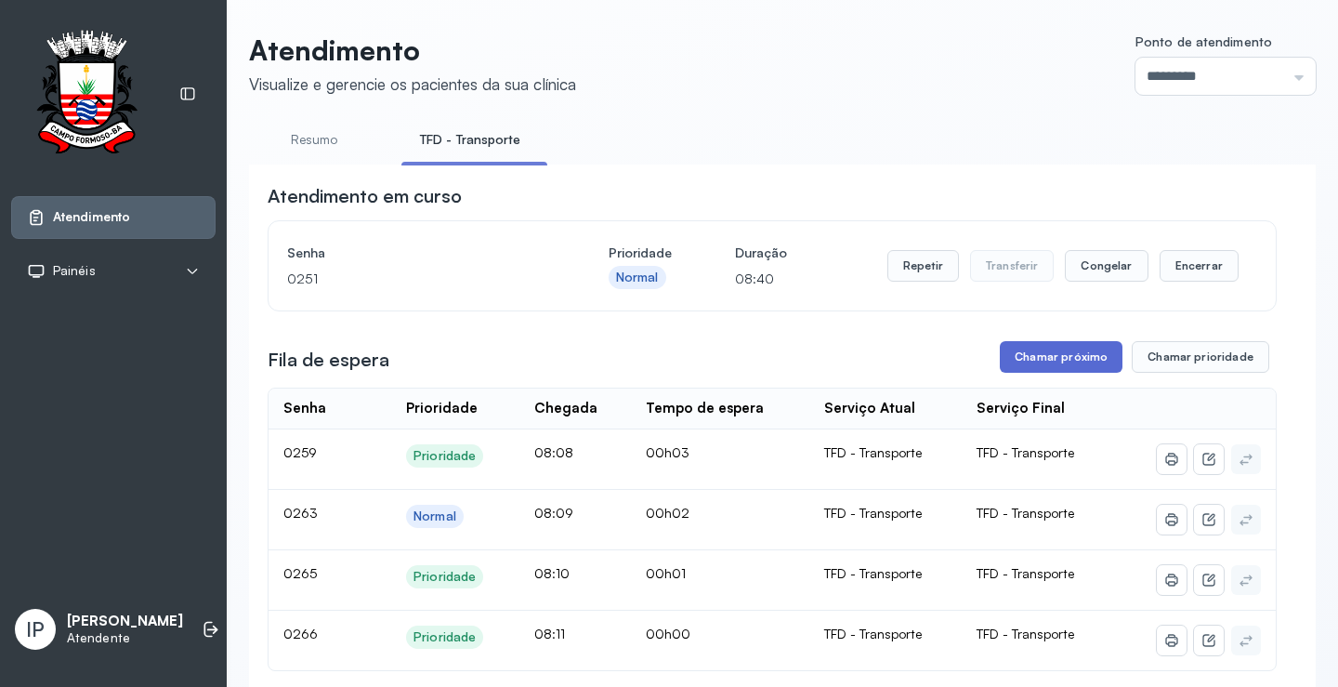
click at [1043, 365] on button "Chamar próximo" at bounding box center [1061, 357] width 123 height 32
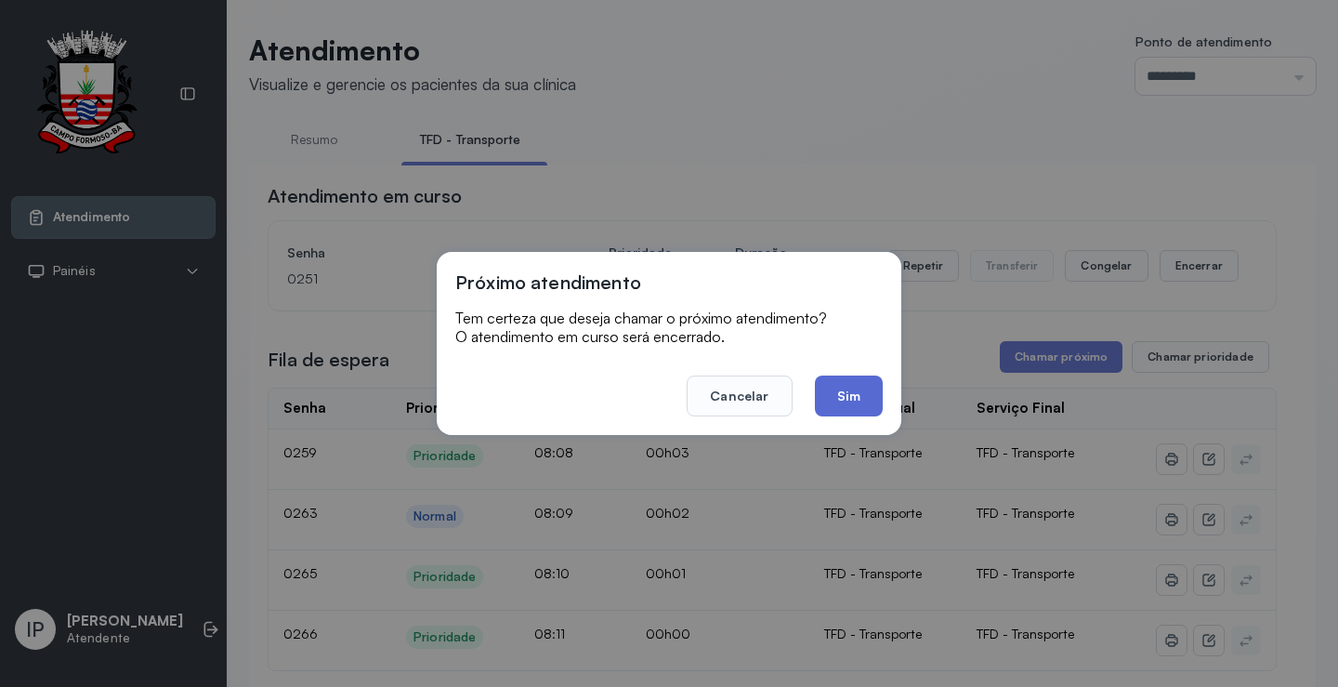
click at [863, 398] on button "Sim" at bounding box center [849, 395] width 68 height 41
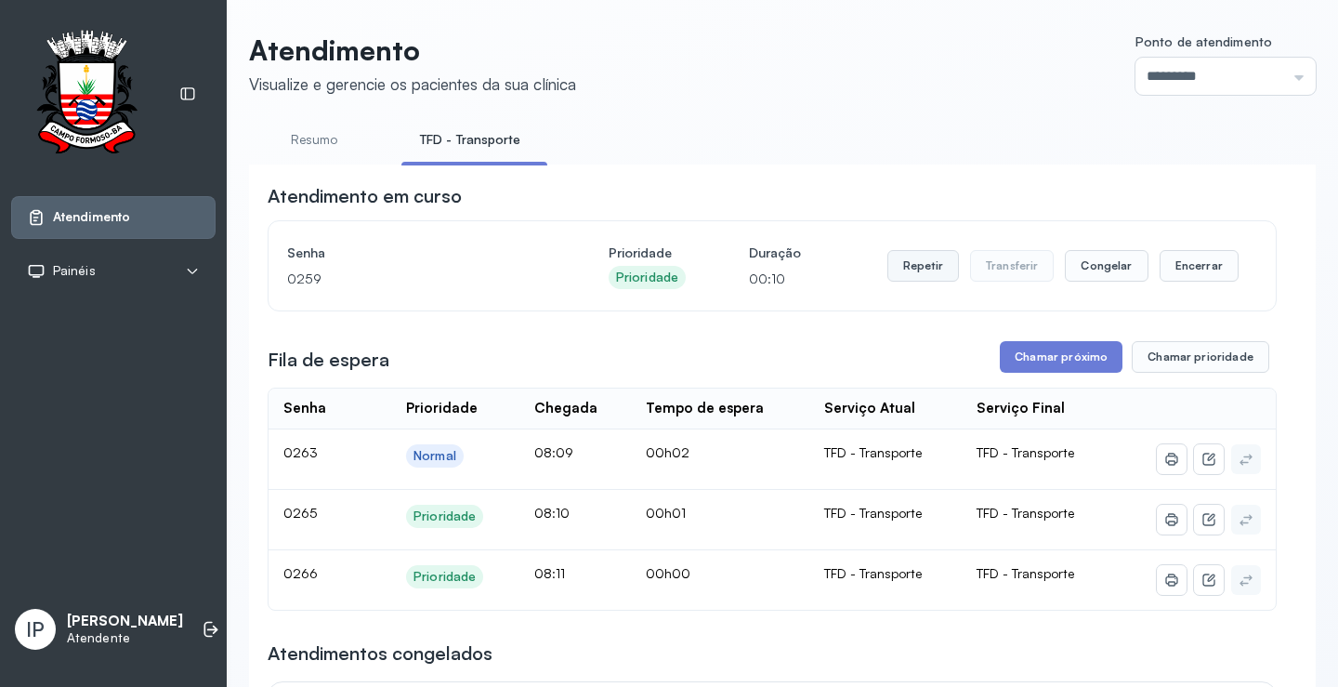
click at [918, 268] on button "Repetir" at bounding box center [924, 266] width 72 height 32
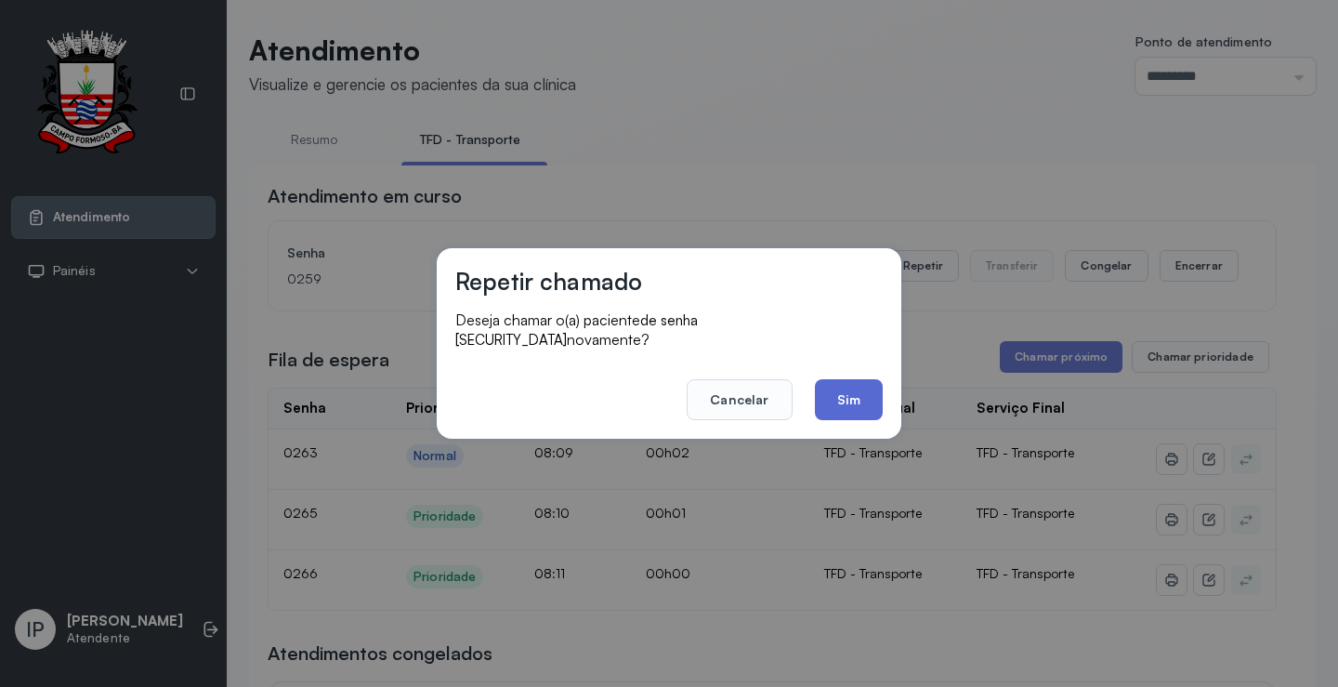
click at [846, 384] on button "Sim" at bounding box center [849, 399] width 68 height 41
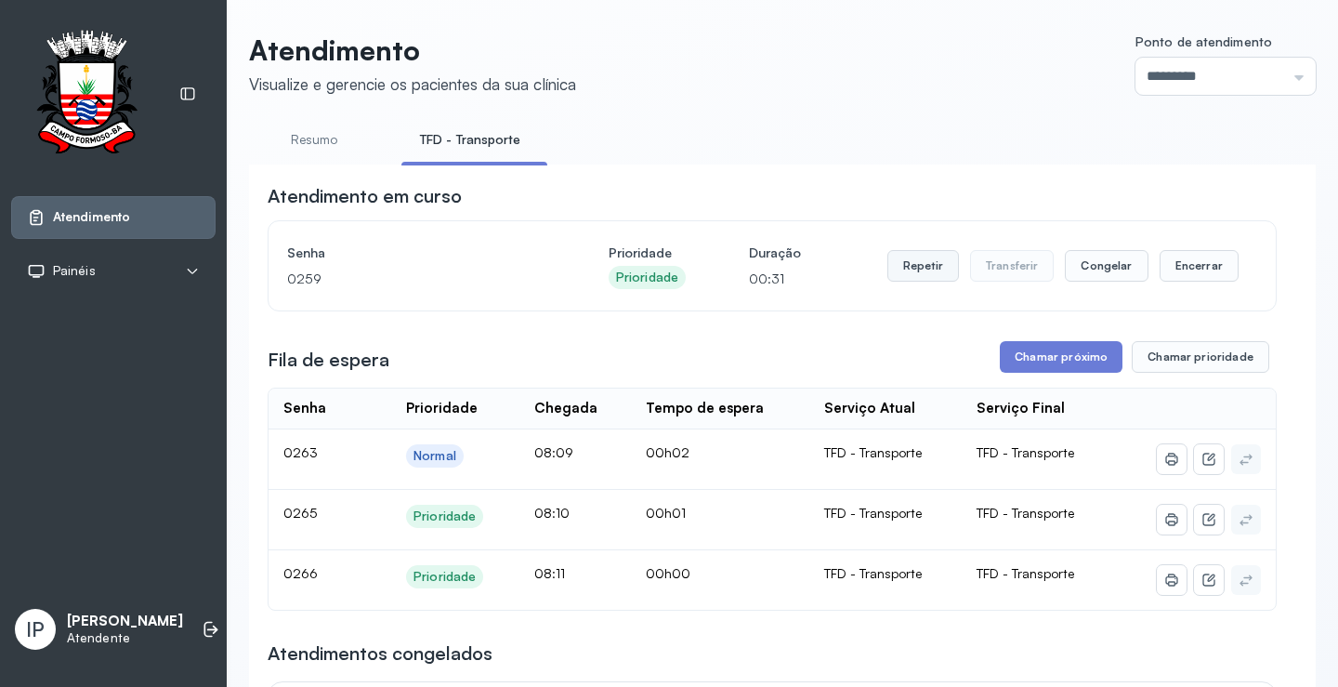
click at [929, 257] on button "Repetir" at bounding box center [924, 266] width 72 height 32
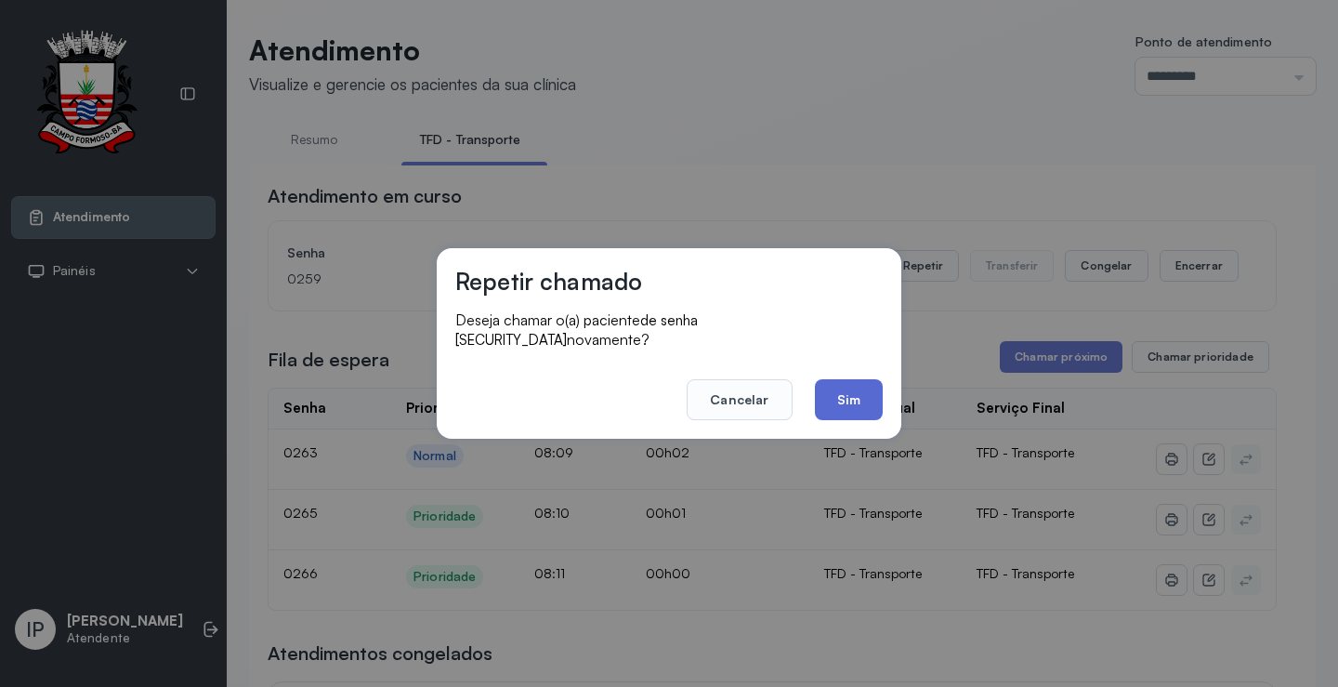
click at [847, 382] on button "Sim" at bounding box center [849, 399] width 68 height 41
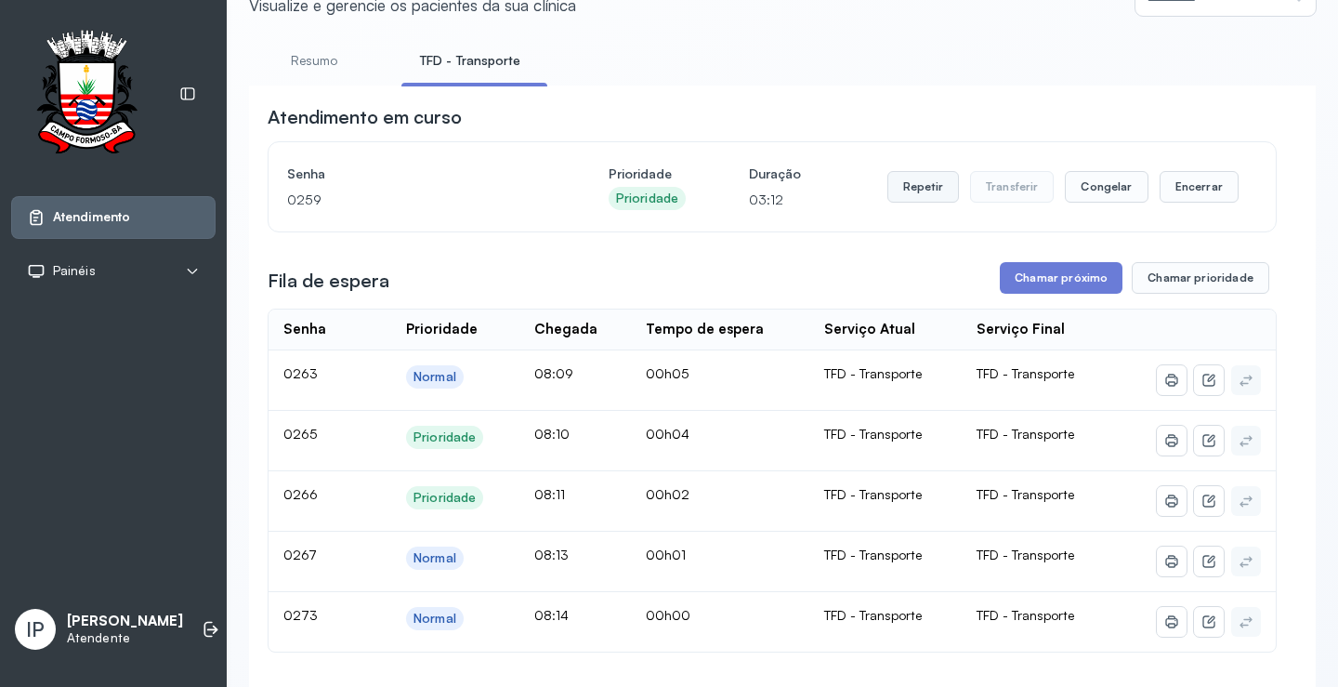
scroll to position [186, 0]
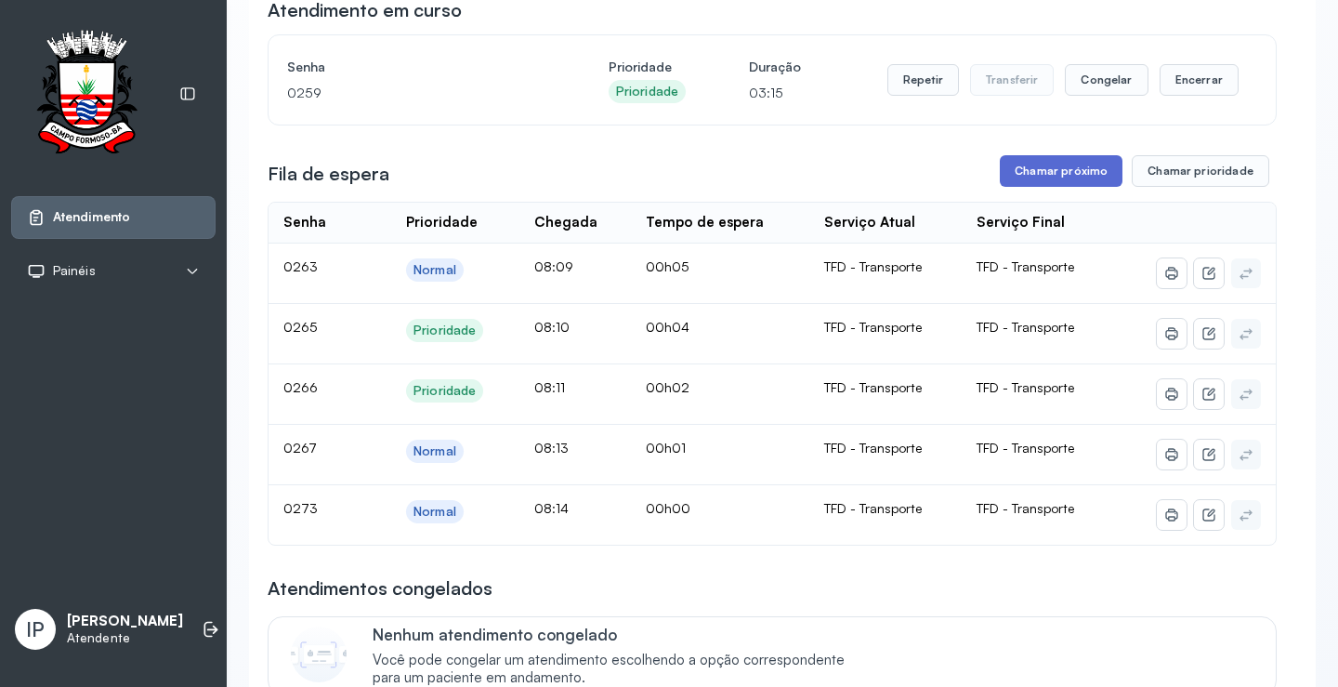
click at [1029, 169] on button "Chamar próximo" at bounding box center [1061, 171] width 123 height 32
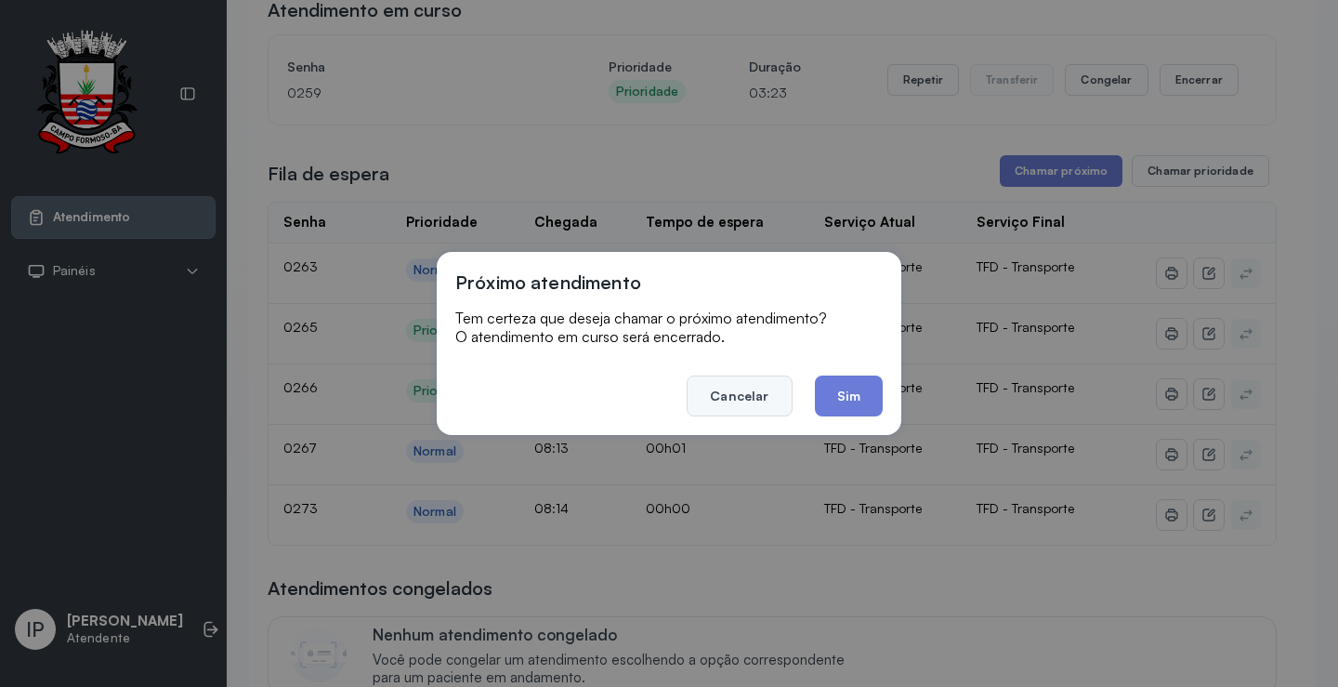
click at [739, 389] on button "Cancelar" at bounding box center [739, 395] width 105 height 41
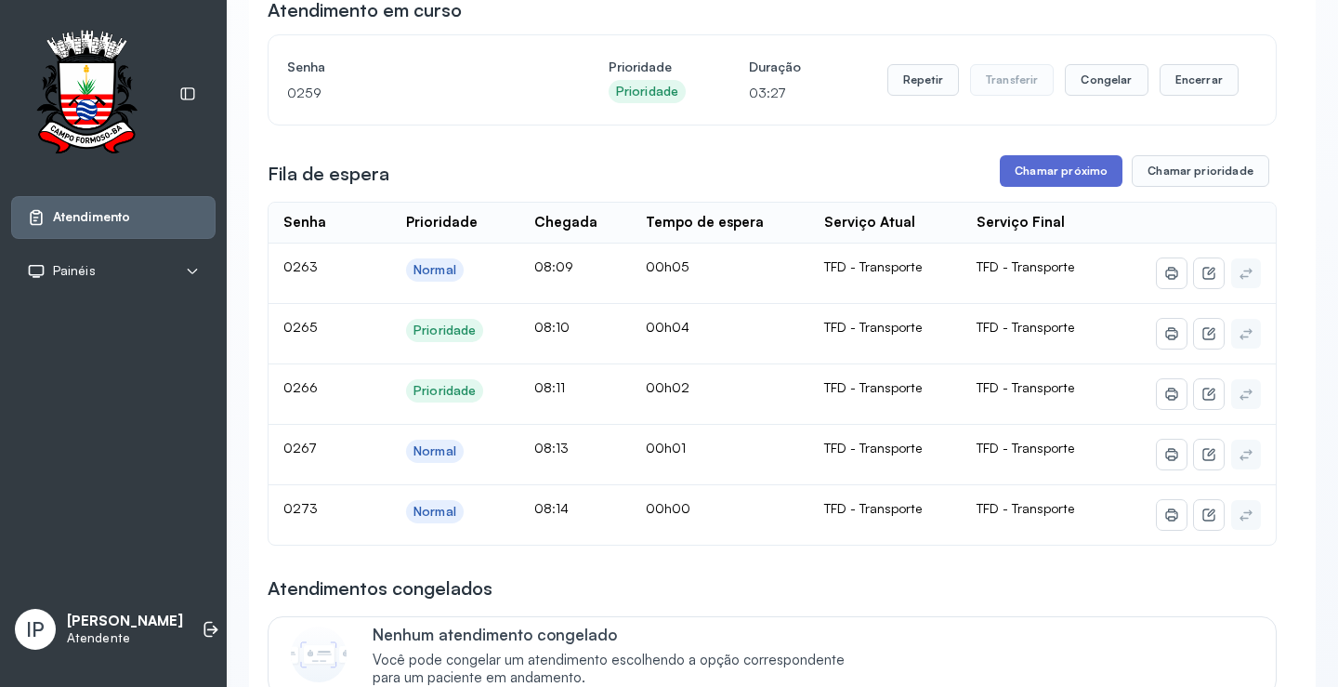
click at [1034, 178] on button "Chamar próximo" at bounding box center [1061, 171] width 123 height 32
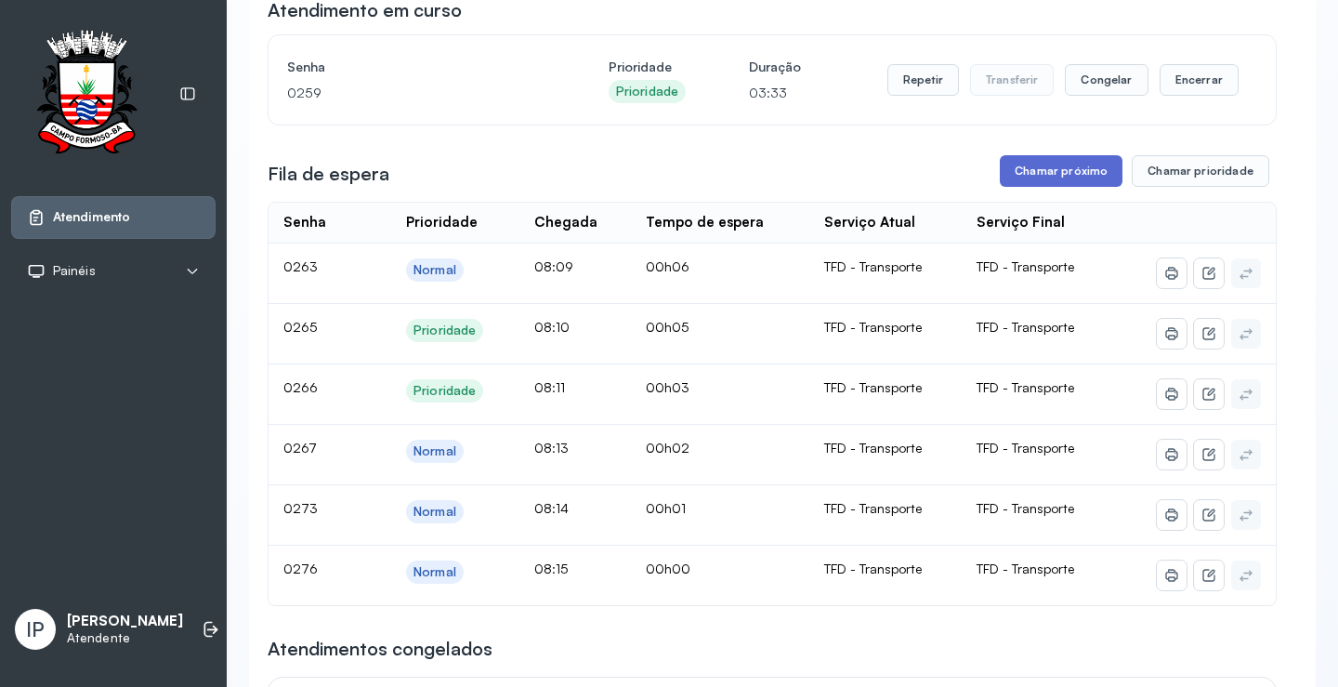
click at [1059, 177] on button "Chamar próximo" at bounding box center [1061, 171] width 123 height 32
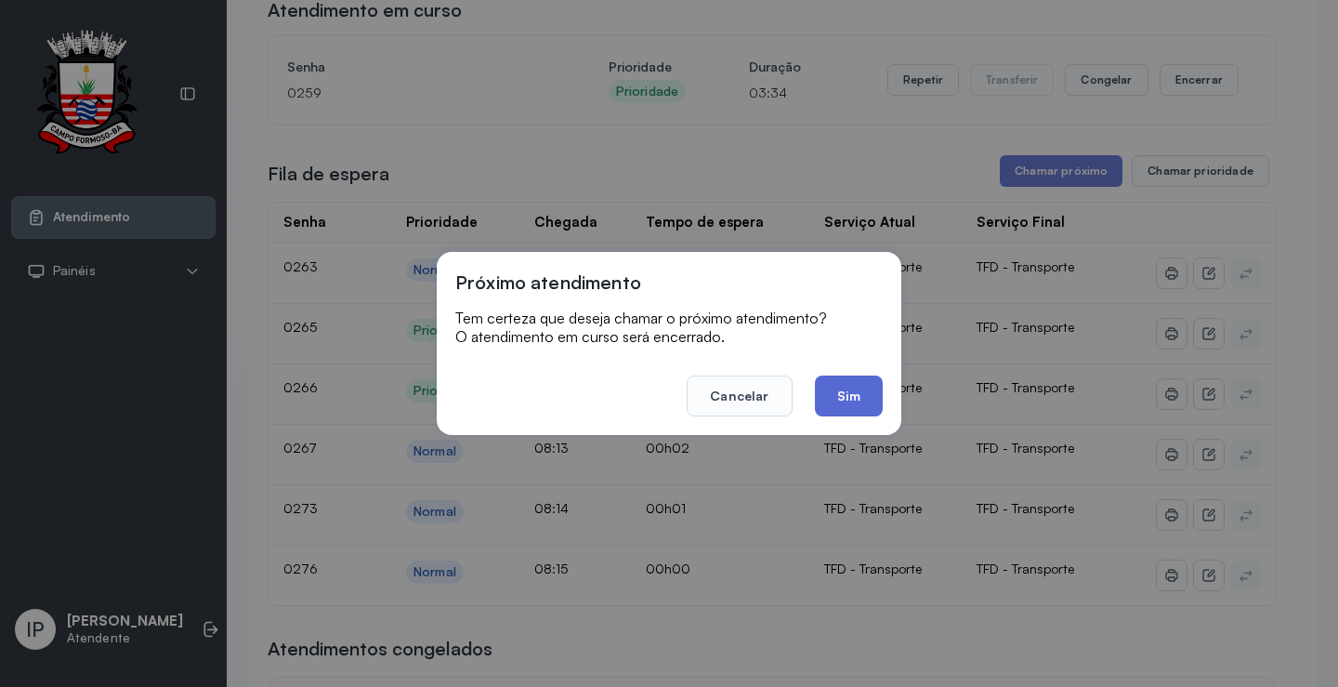
click at [843, 401] on button "Sim" at bounding box center [849, 395] width 68 height 41
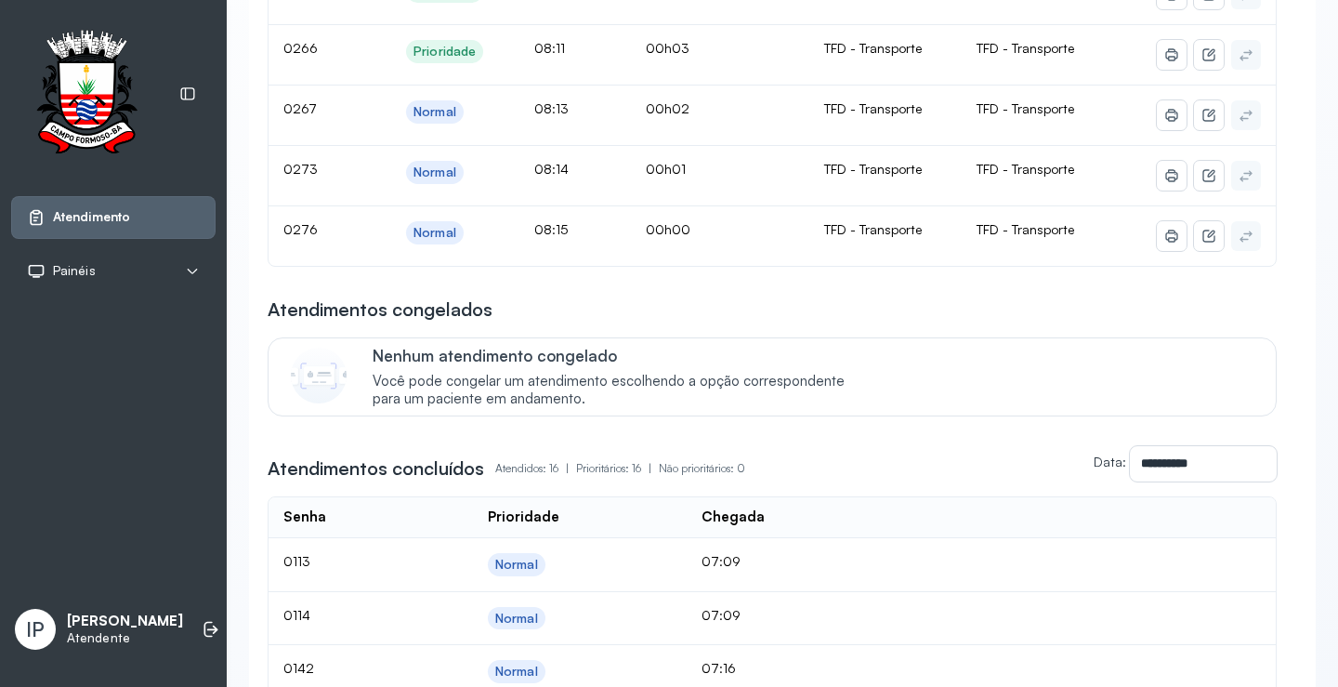
scroll to position [93, 0]
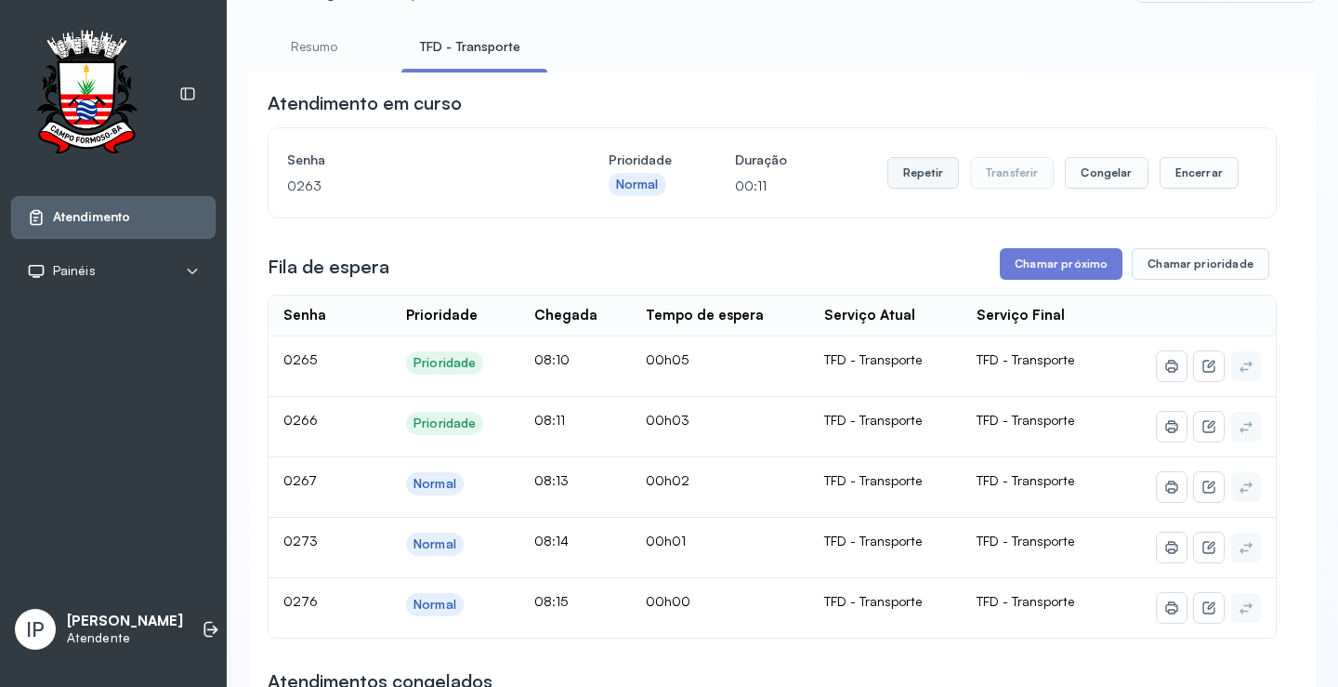
click at [893, 162] on button "Repetir" at bounding box center [924, 173] width 72 height 32
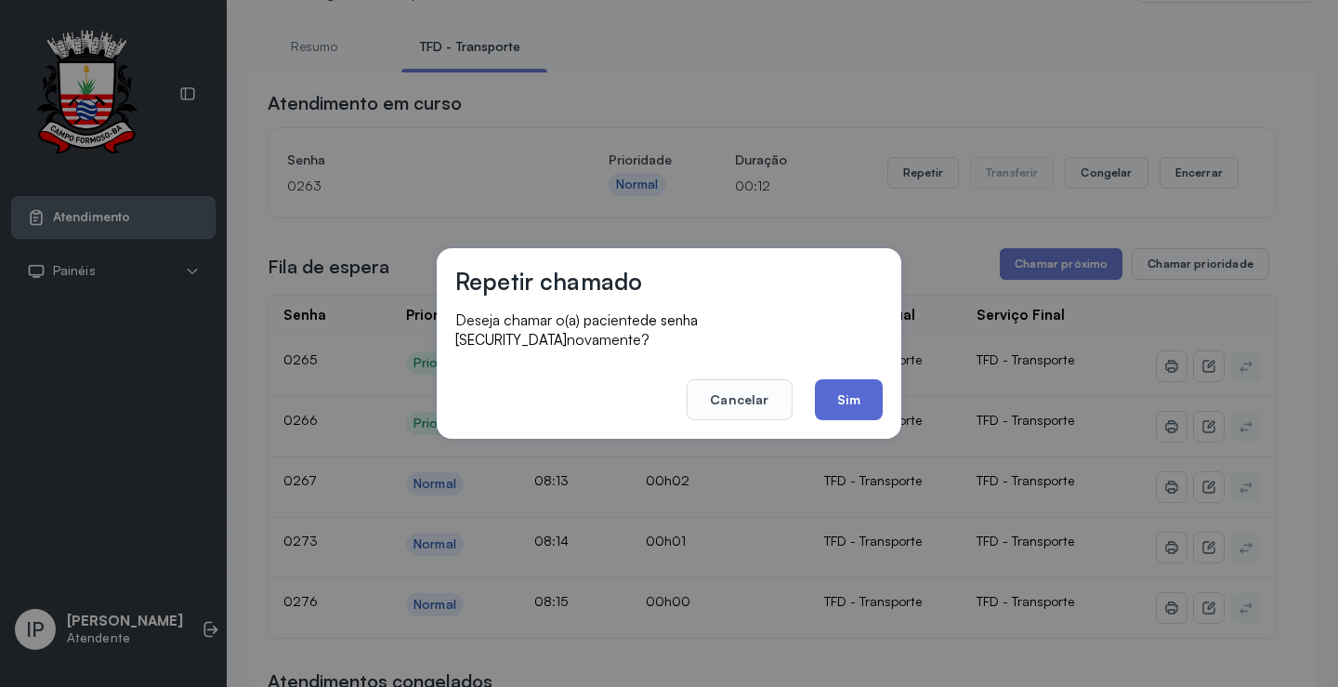
click at [837, 379] on button "Sim" at bounding box center [849, 399] width 68 height 41
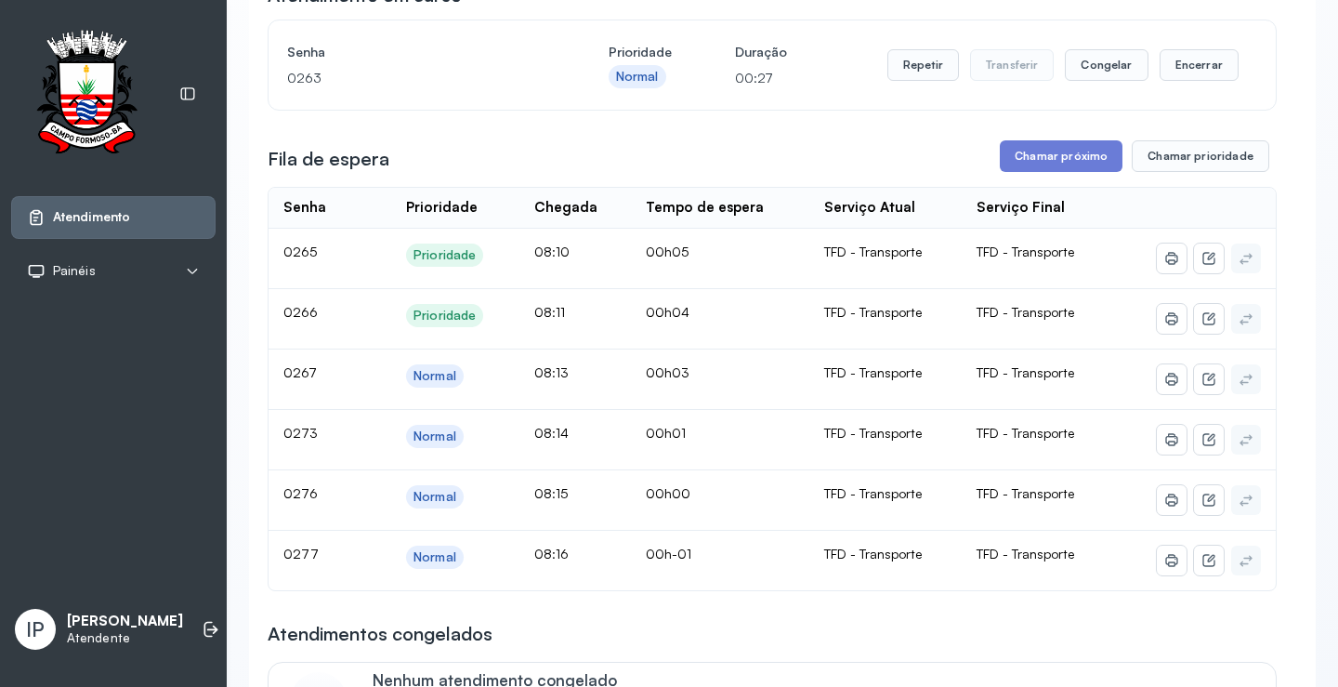
scroll to position [279, 0]
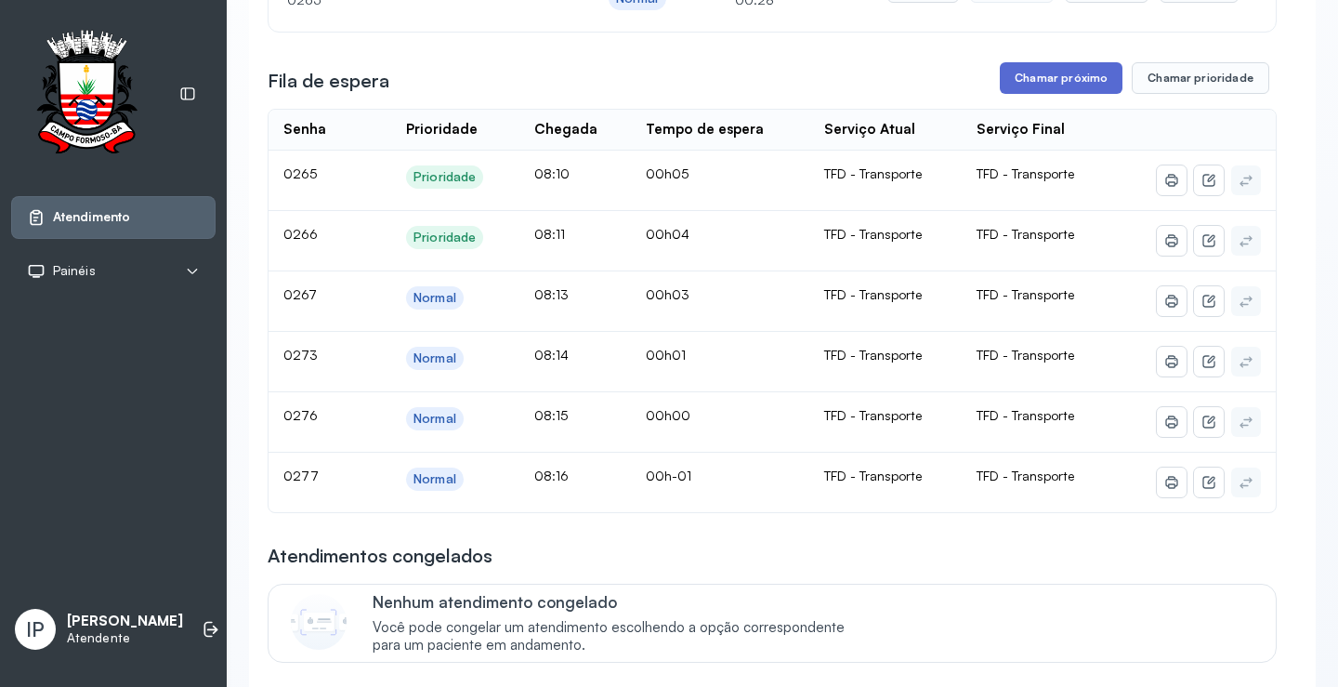
click at [1033, 75] on button "Chamar próximo" at bounding box center [1061, 78] width 123 height 32
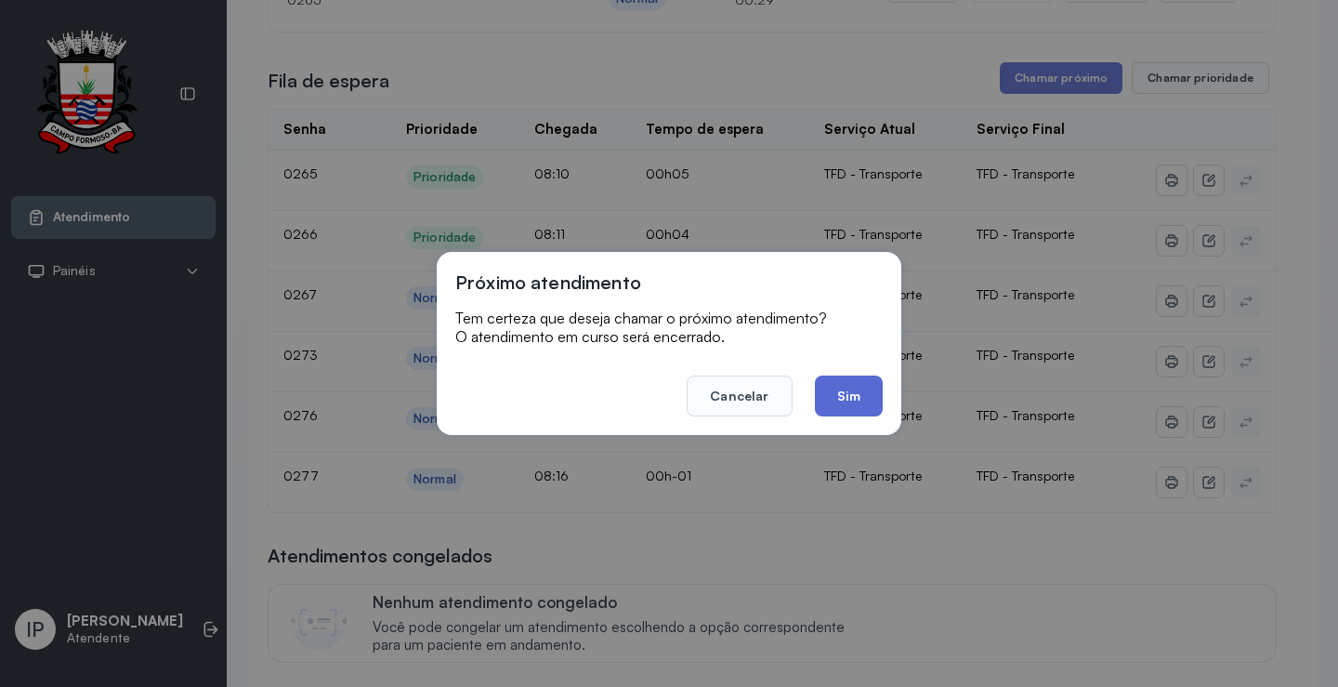
click at [864, 383] on button "Sim" at bounding box center [849, 395] width 68 height 41
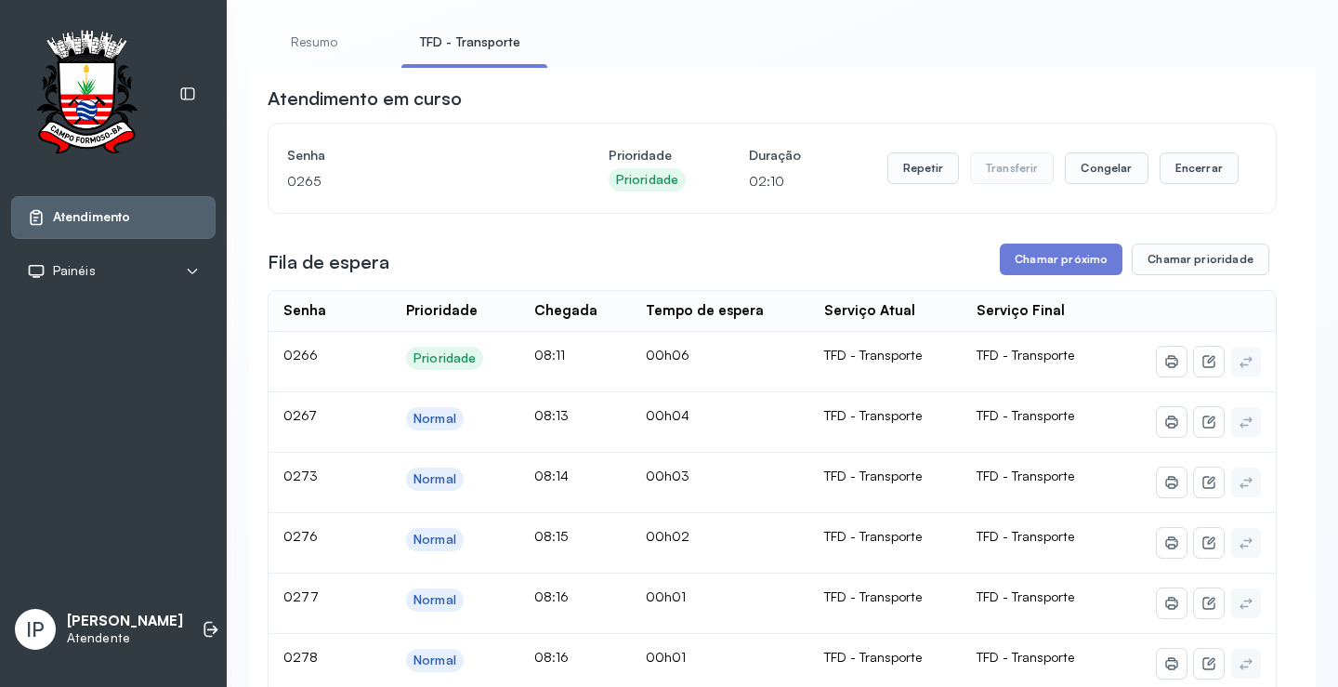
scroll to position [93, 0]
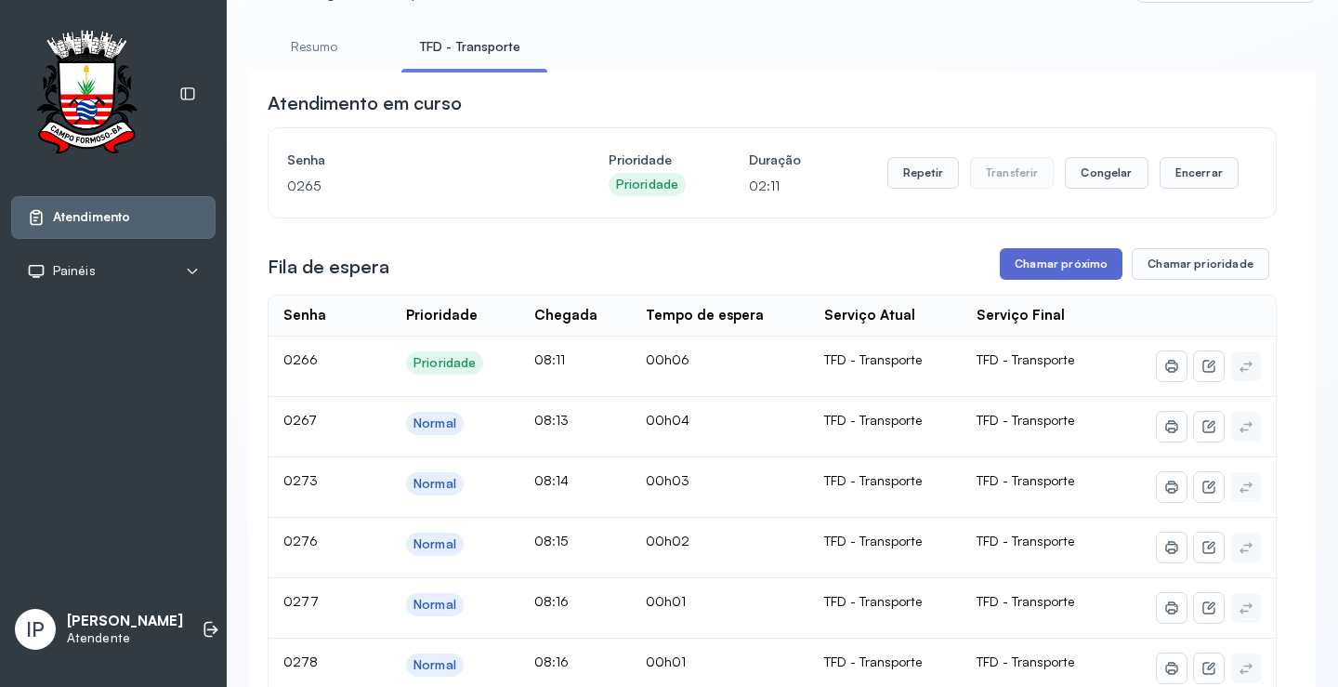
click at [1057, 258] on button "Chamar próximo" at bounding box center [1061, 264] width 123 height 32
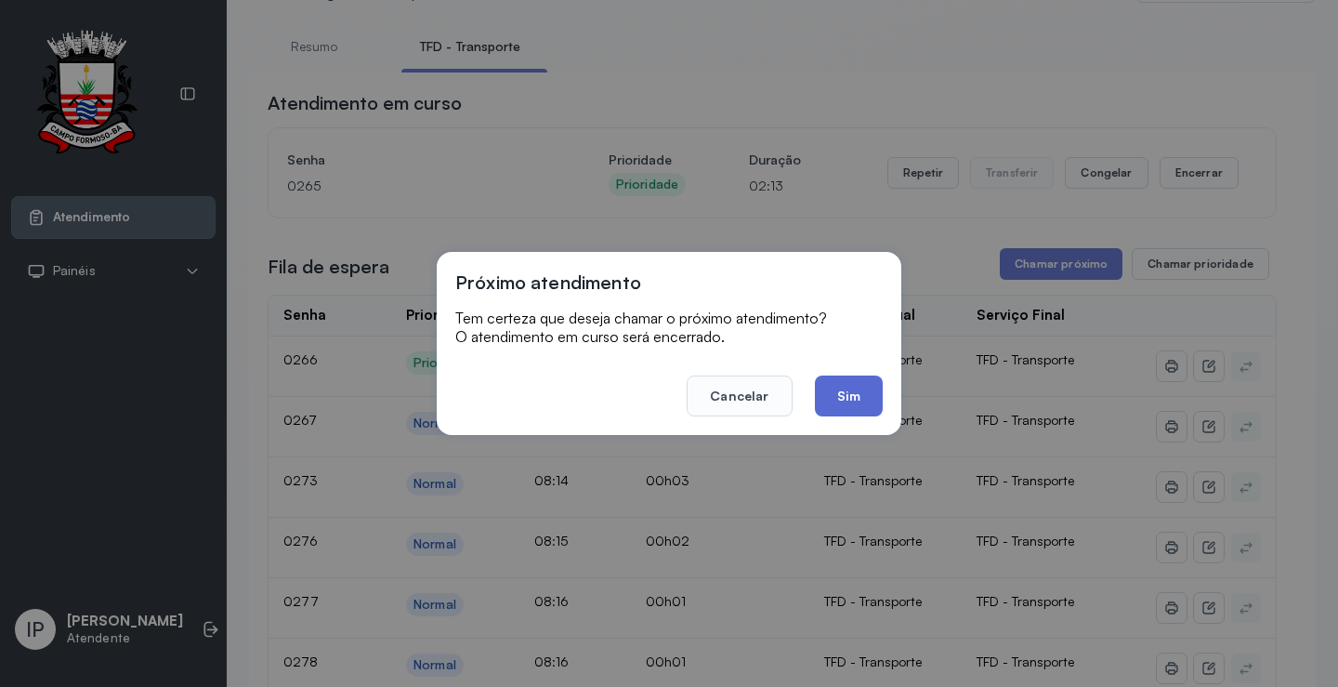
click at [847, 396] on button "Sim" at bounding box center [849, 395] width 68 height 41
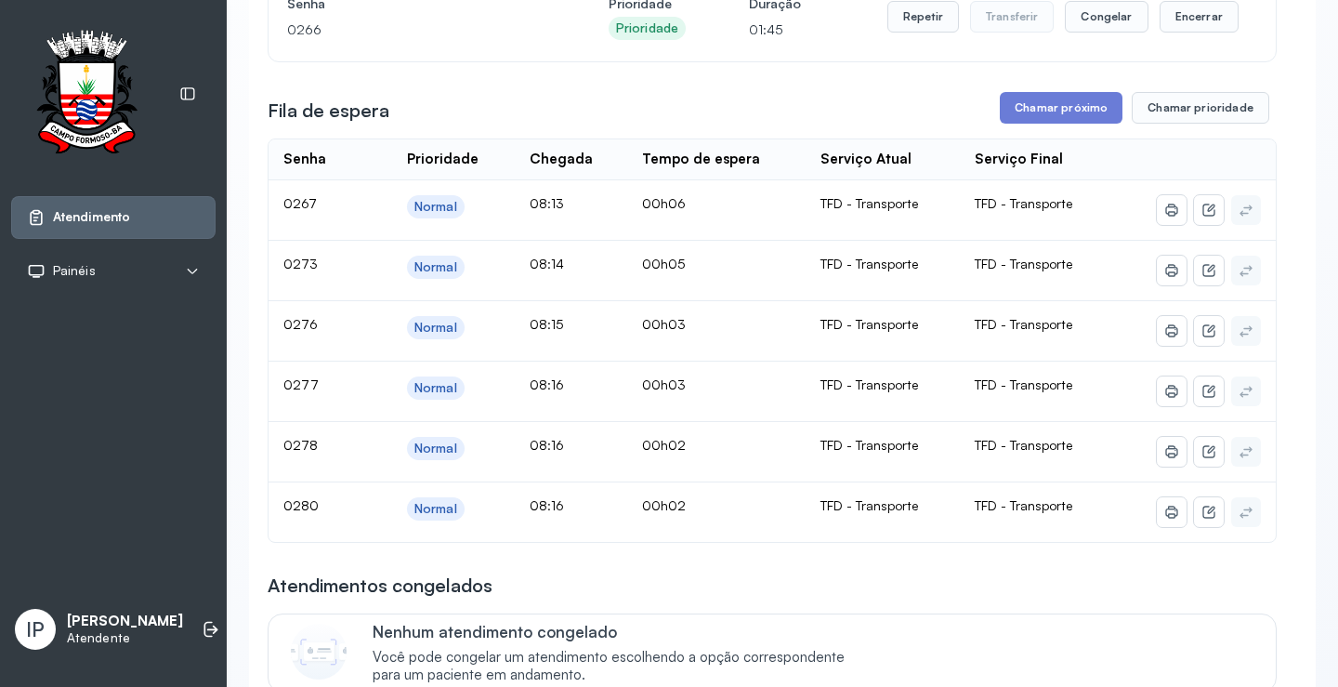
scroll to position [186, 0]
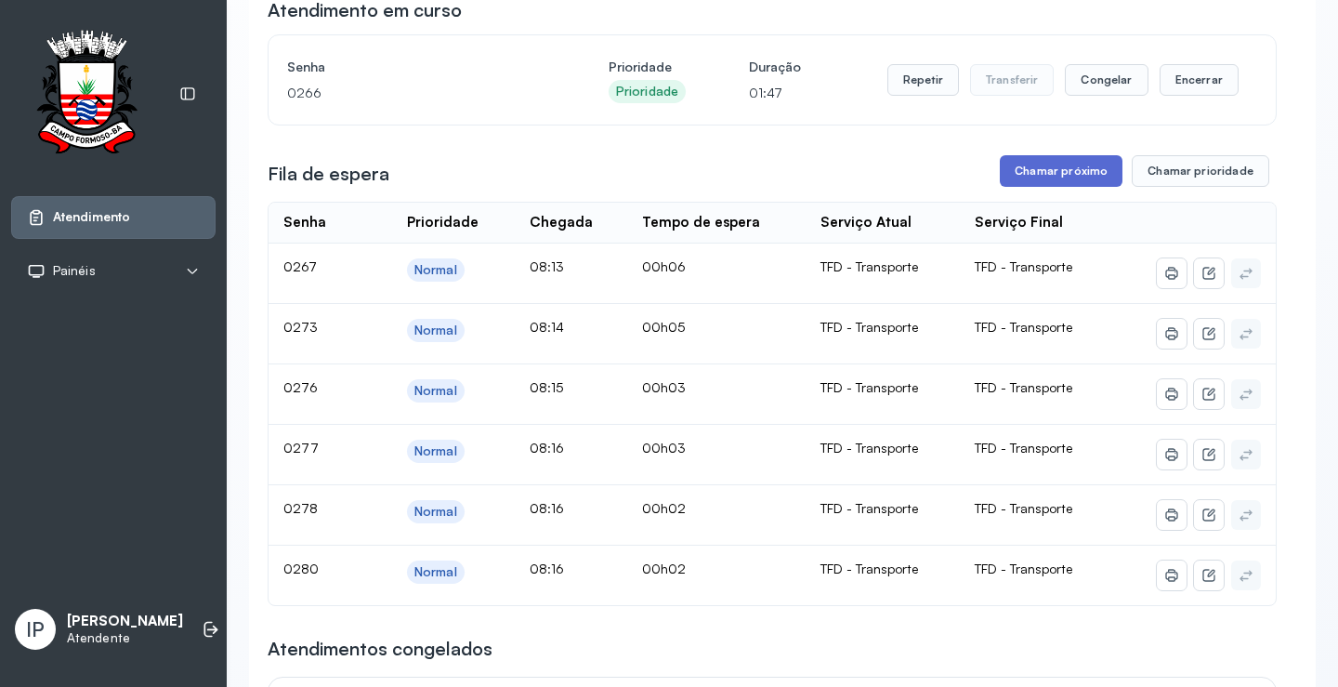
click at [1035, 181] on button "Chamar próximo" at bounding box center [1061, 171] width 123 height 32
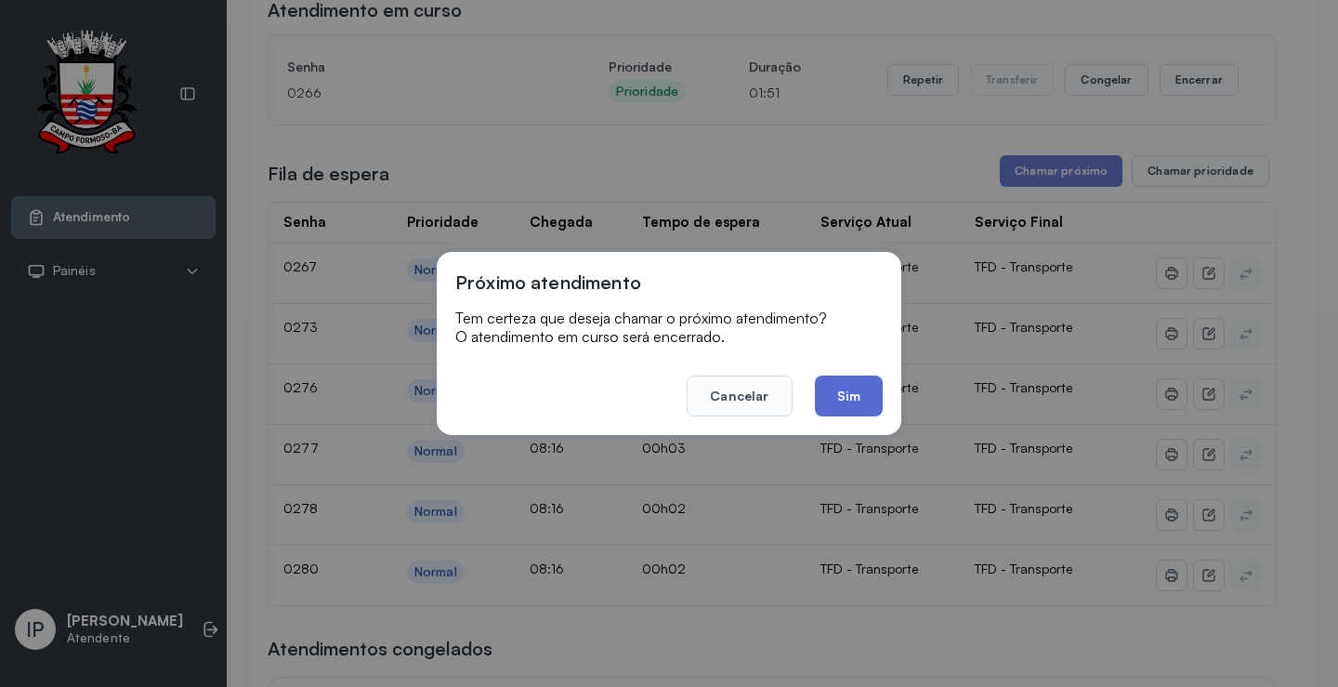
click at [860, 406] on button "Sim" at bounding box center [849, 395] width 68 height 41
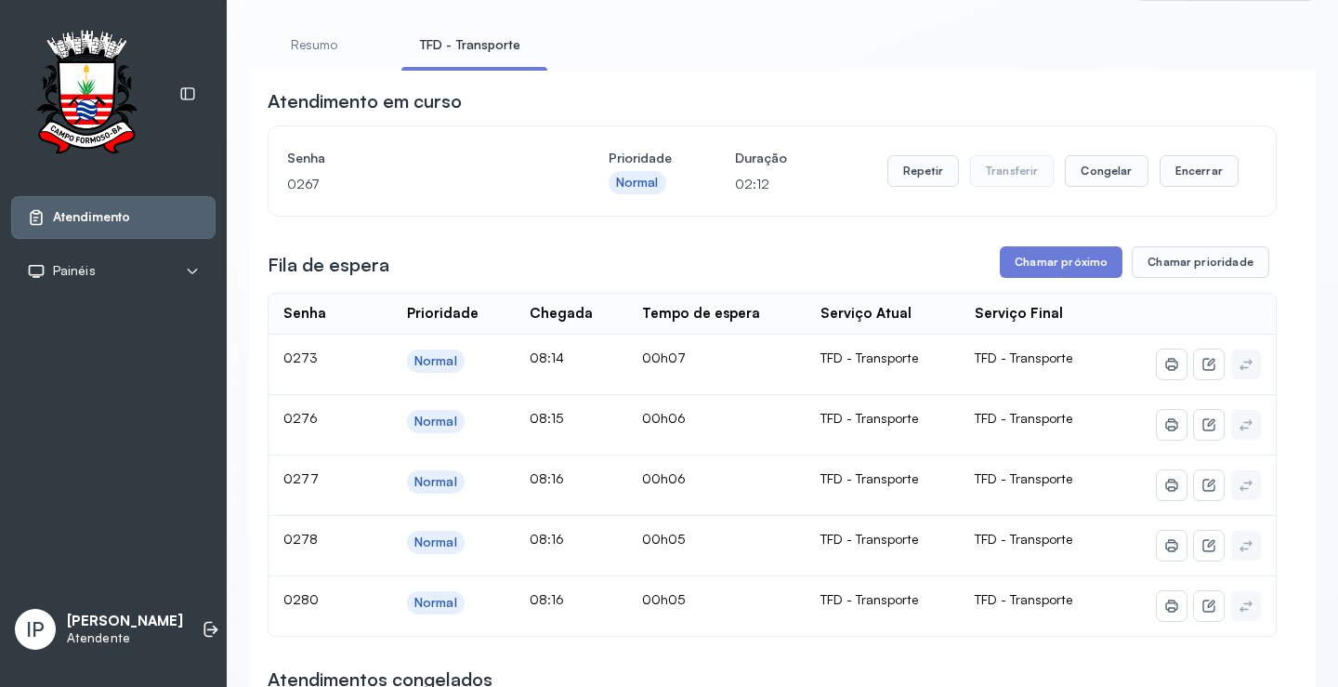
scroll to position [93, 0]
click at [1042, 268] on button "Chamar próximo" at bounding box center [1061, 264] width 123 height 32
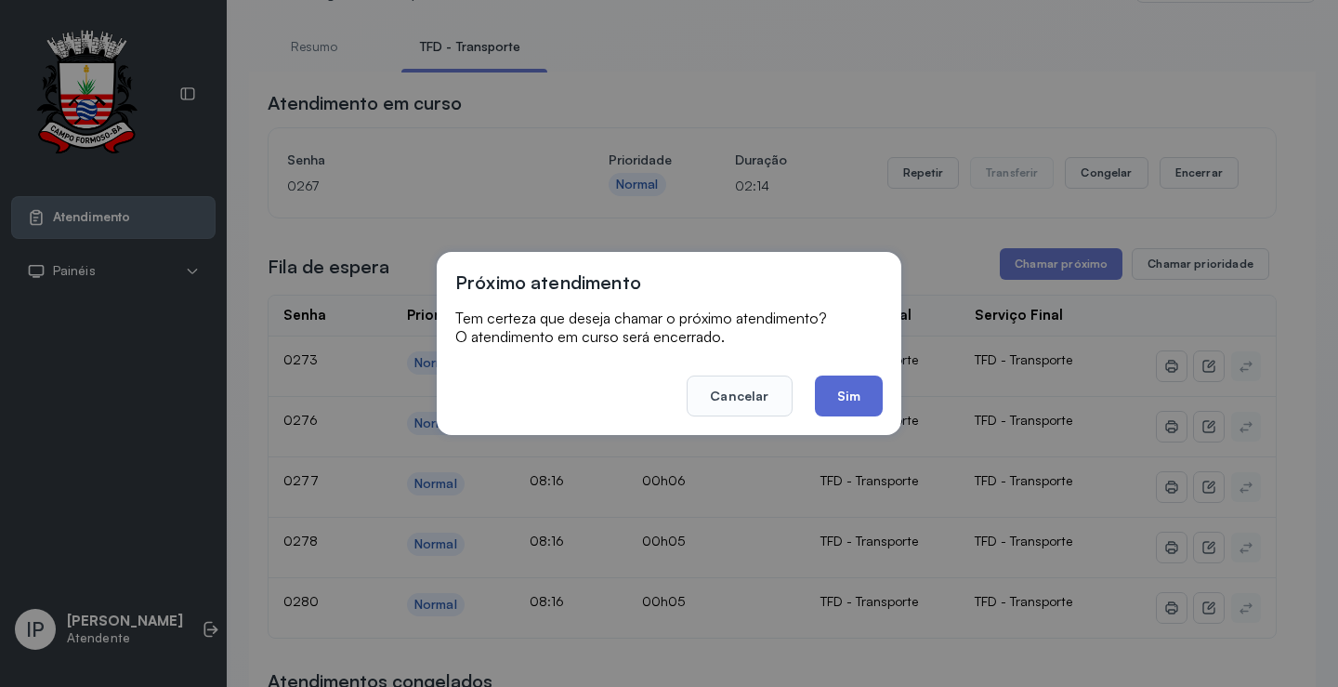
click at [832, 387] on button "Sim" at bounding box center [849, 395] width 68 height 41
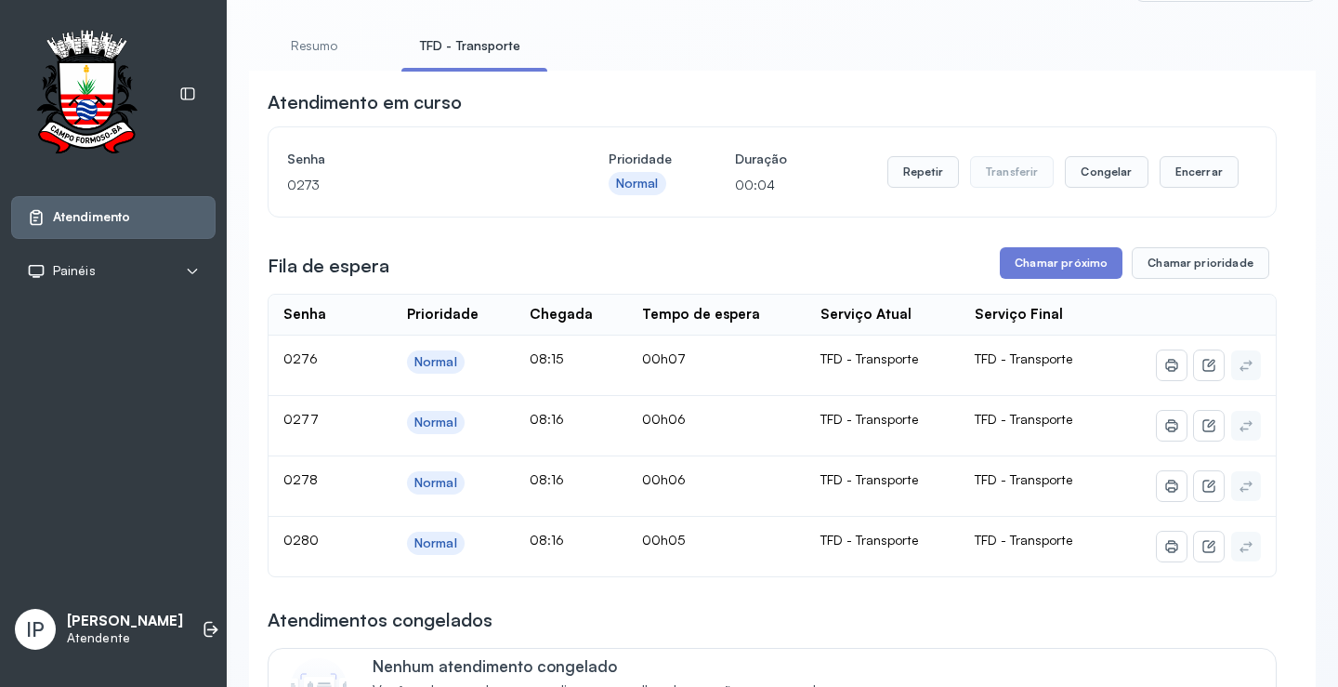
scroll to position [186, 0]
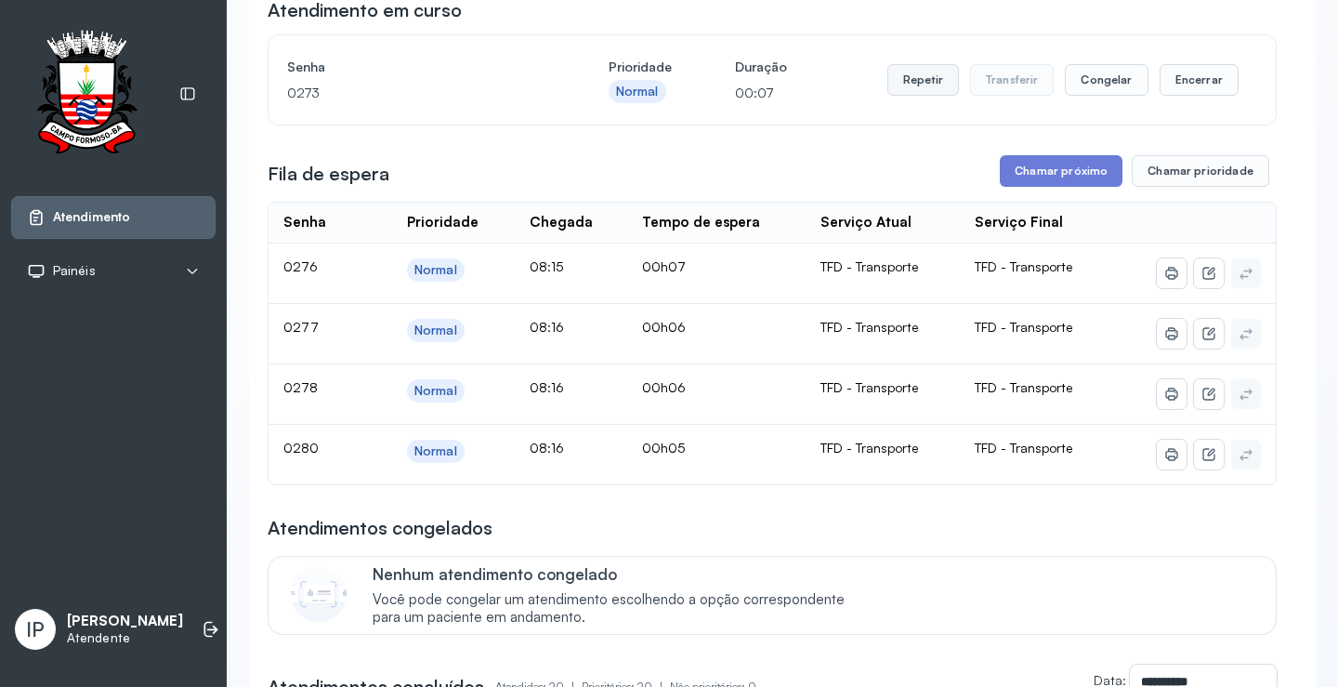
click at [922, 96] on button "Repetir" at bounding box center [924, 80] width 72 height 32
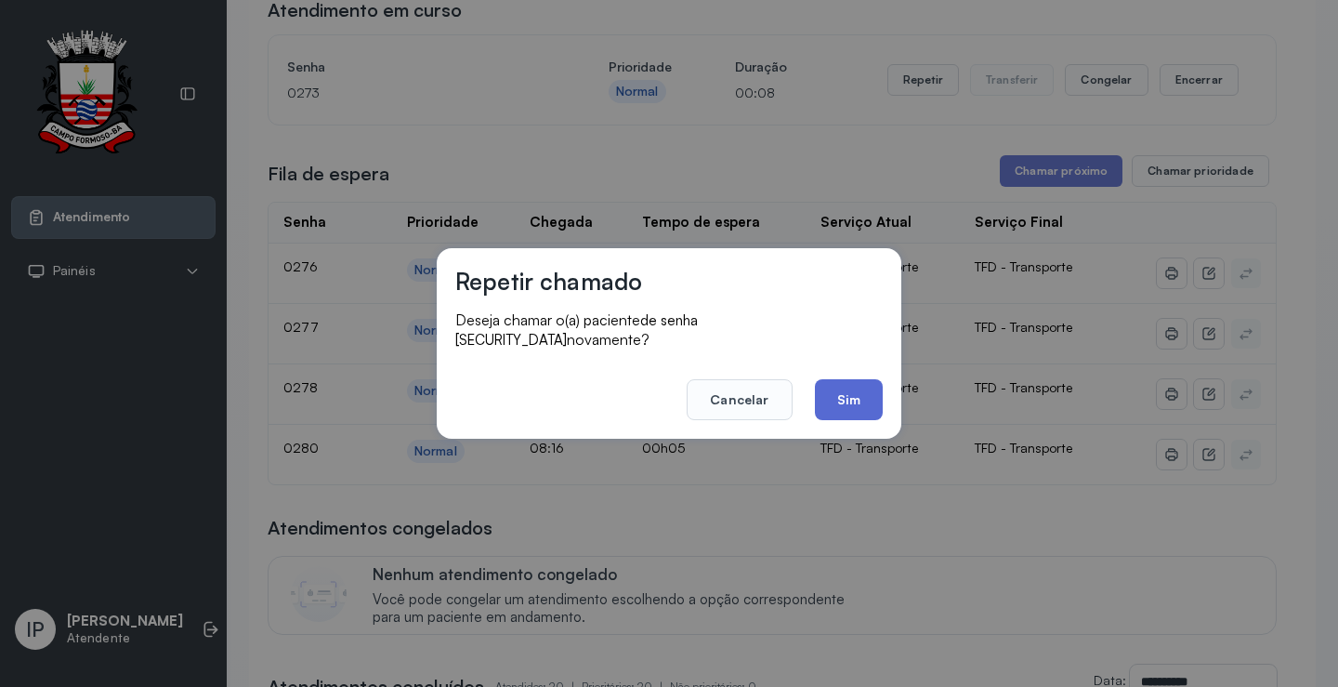
click at [867, 395] on button "Sim" at bounding box center [849, 399] width 68 height 41
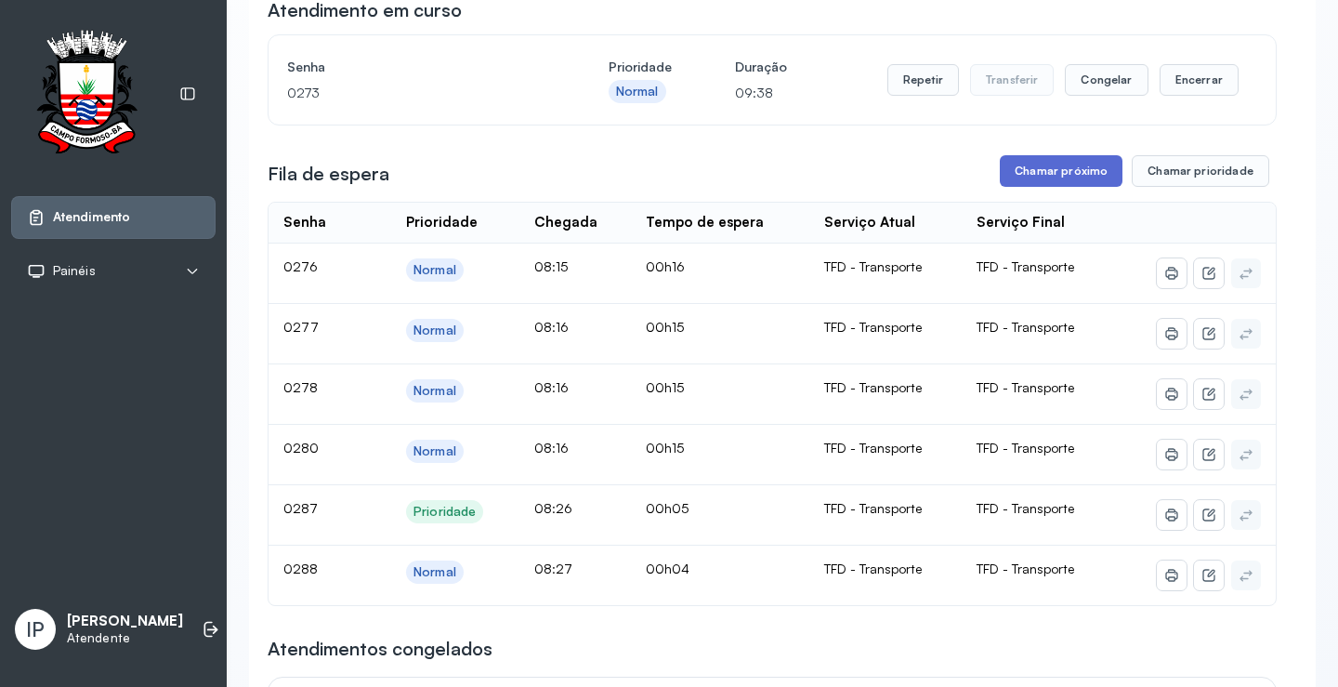
click at [1015, 178] on button "Chamar próximo" at bounding box center [1061, 171] width 123 height 32
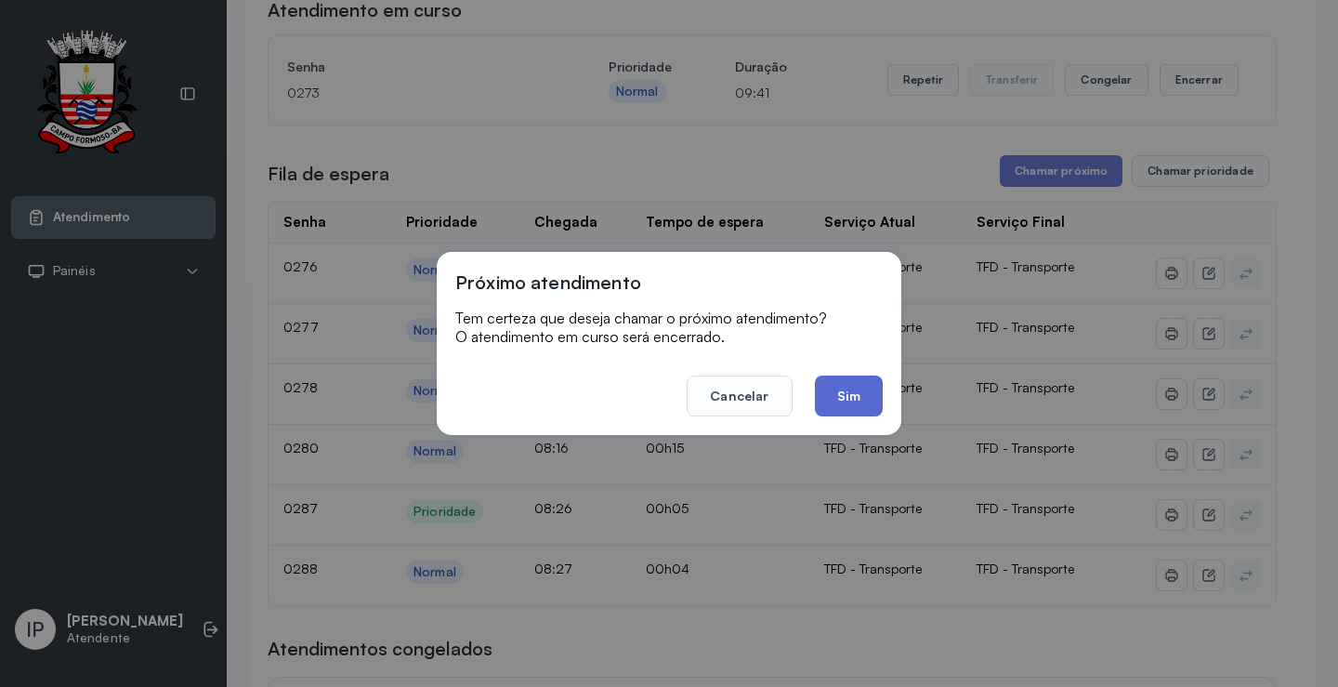
click at [848, 391] on button "Sim" at bounding box center [849, 395] width 68 height 41
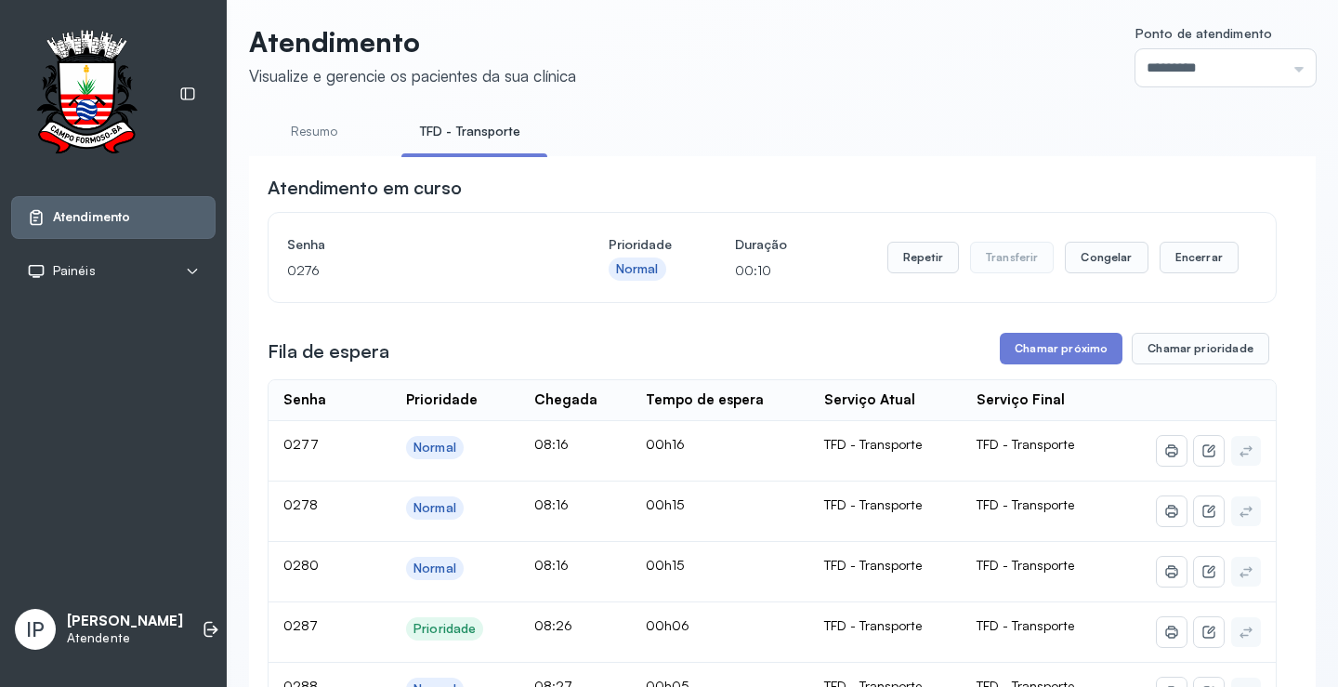
scroll to position [0, 0]
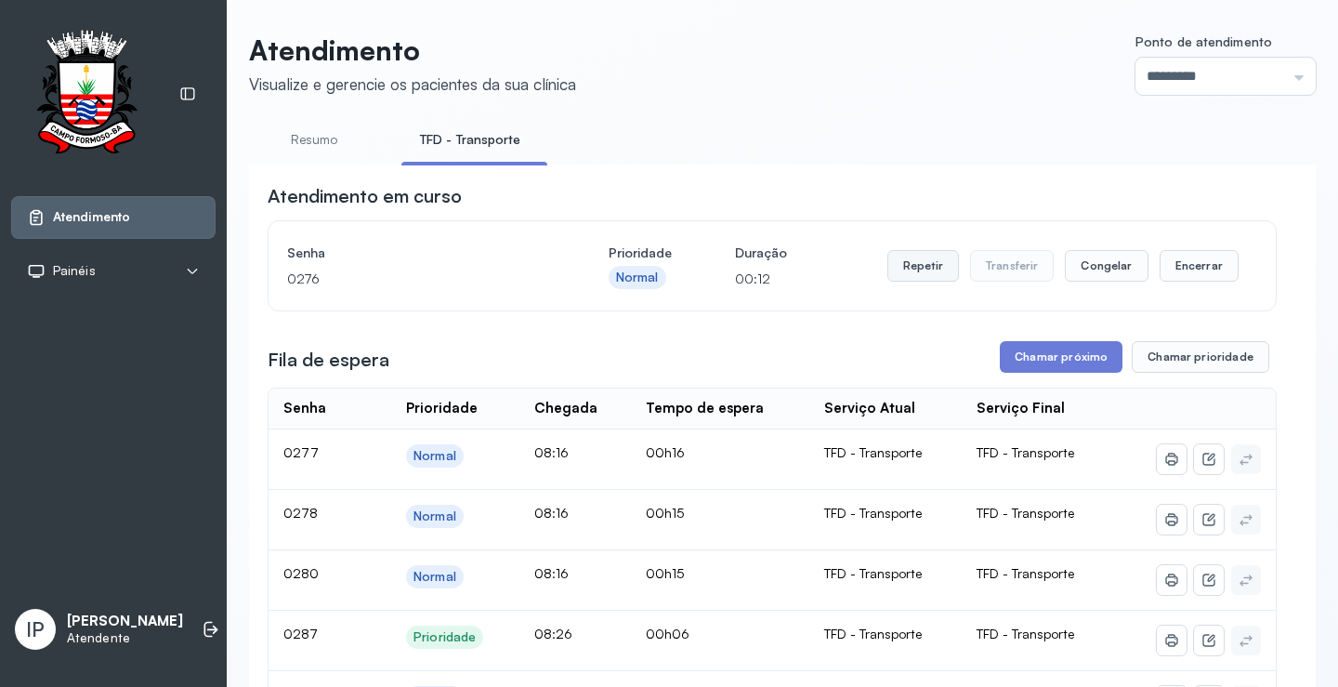
click at [944, 260] on button "Repetir" at bounding box center [924, 266] width 72 height 32
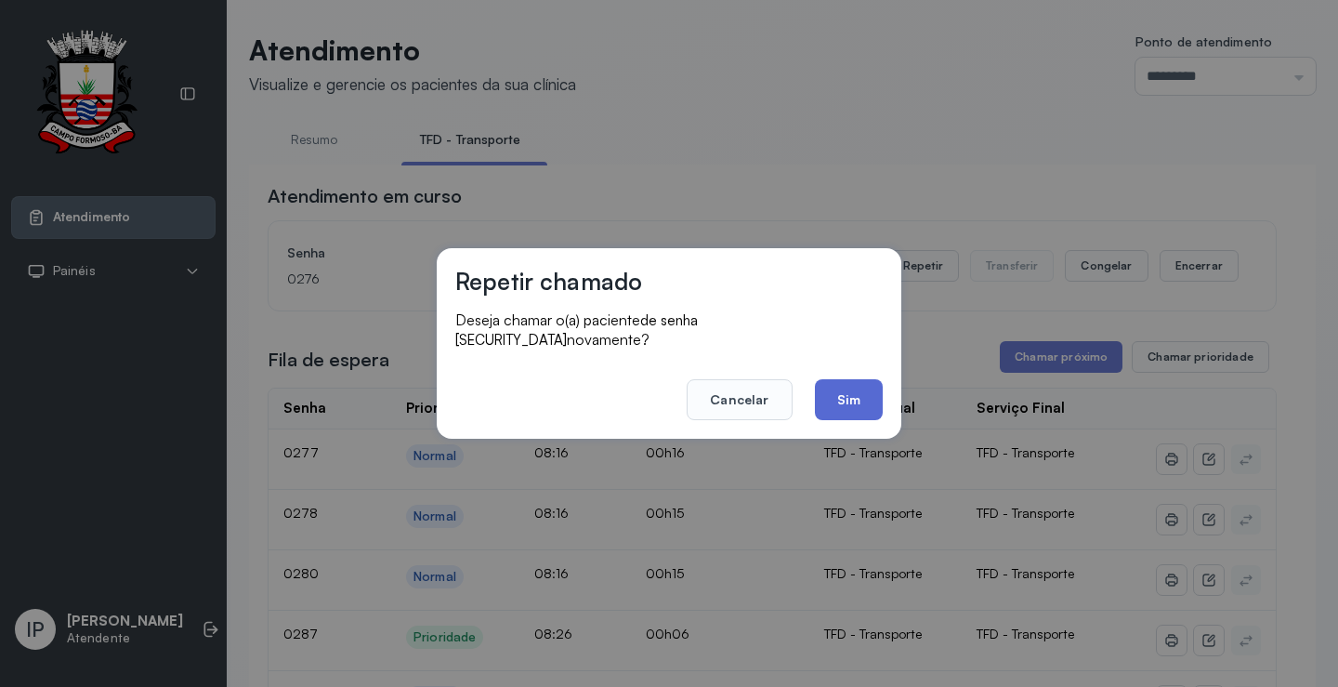
click at [843, 395] on button "Sim" at bounding box center [849, 399] width 68 height 41
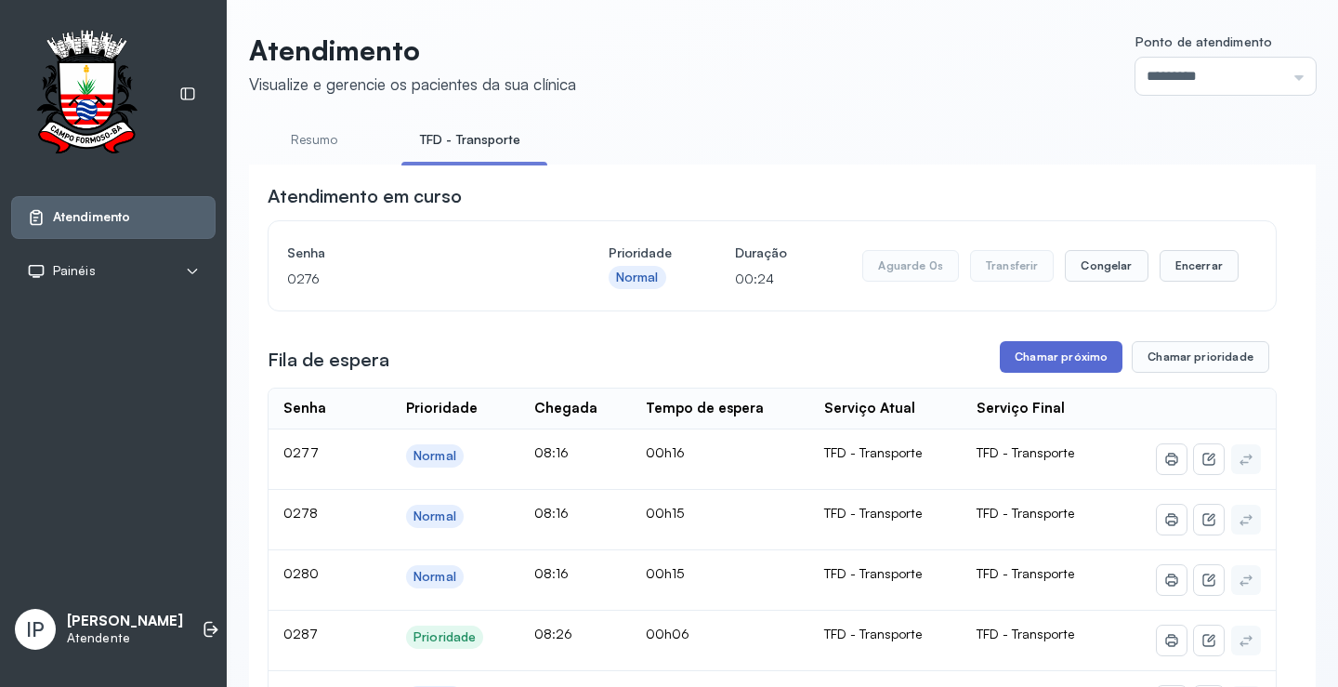
click at [1055, 359] on button "Chamar próximo" at bounding box center [1061, 357] width 123 height 32
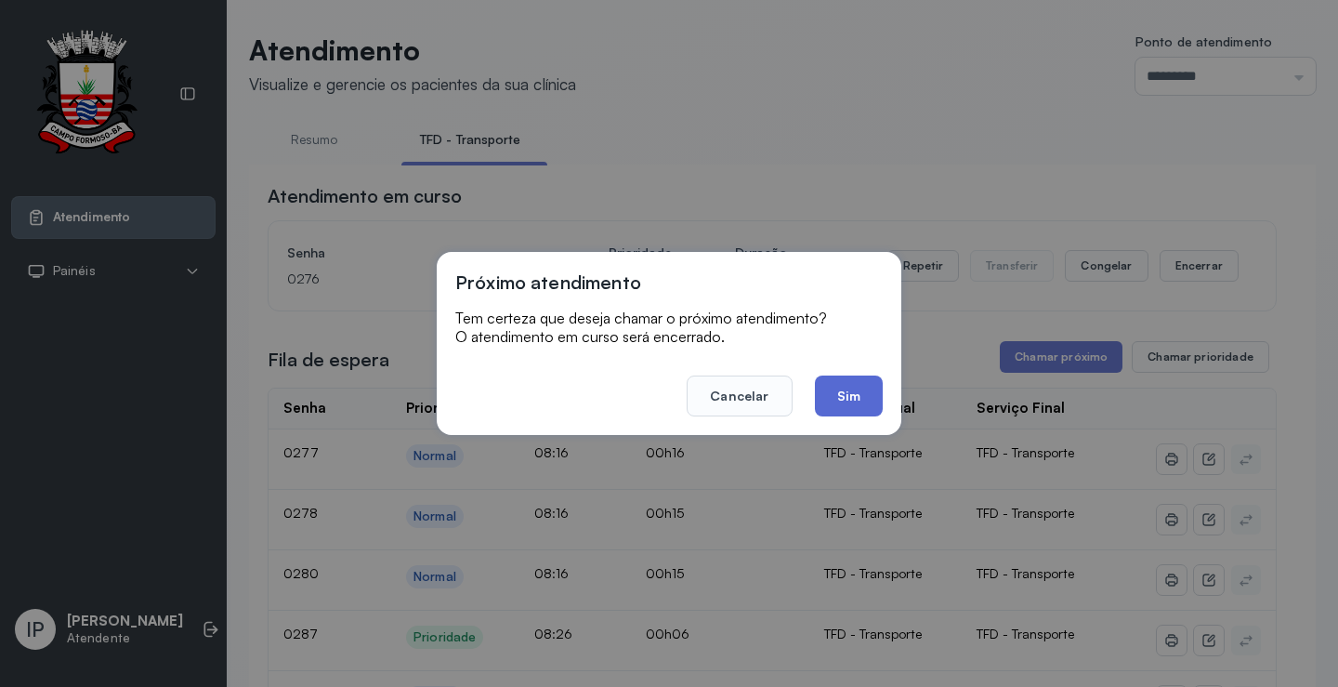
click at [864, 386] on button "Sim" at bounding box center [849, 395] width 68 height 41
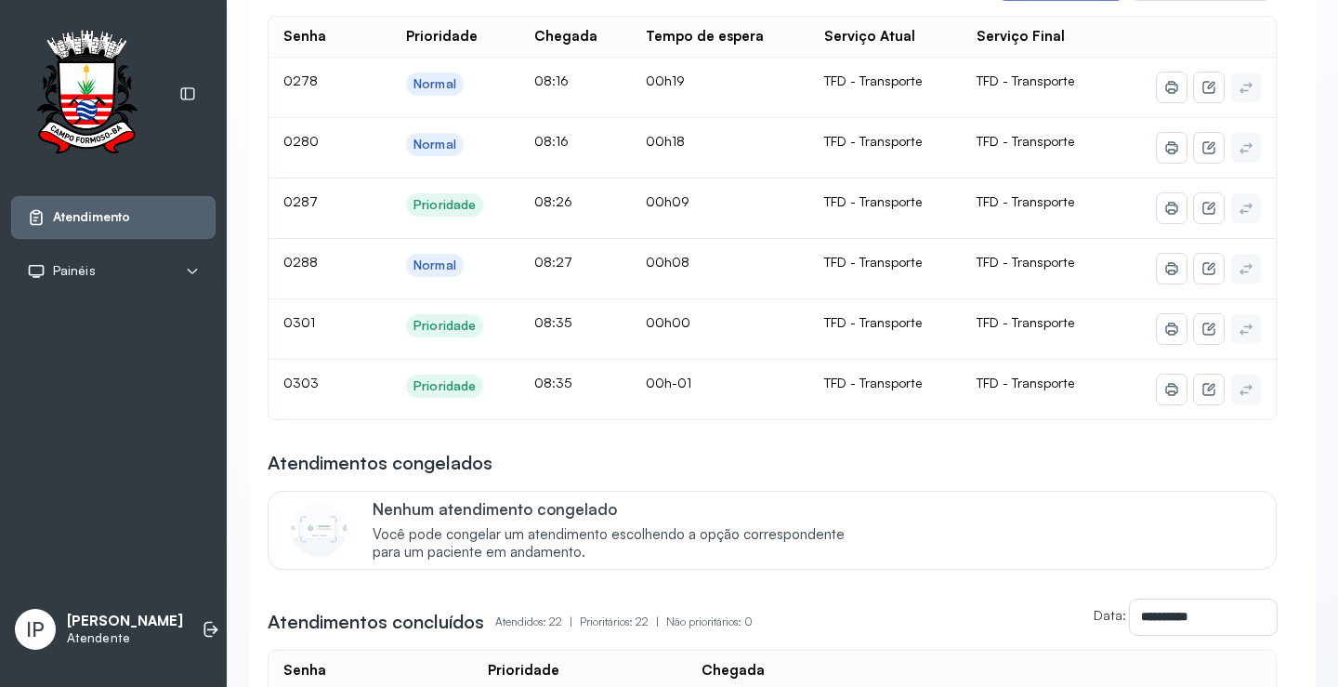
scroll to position [279, 0]
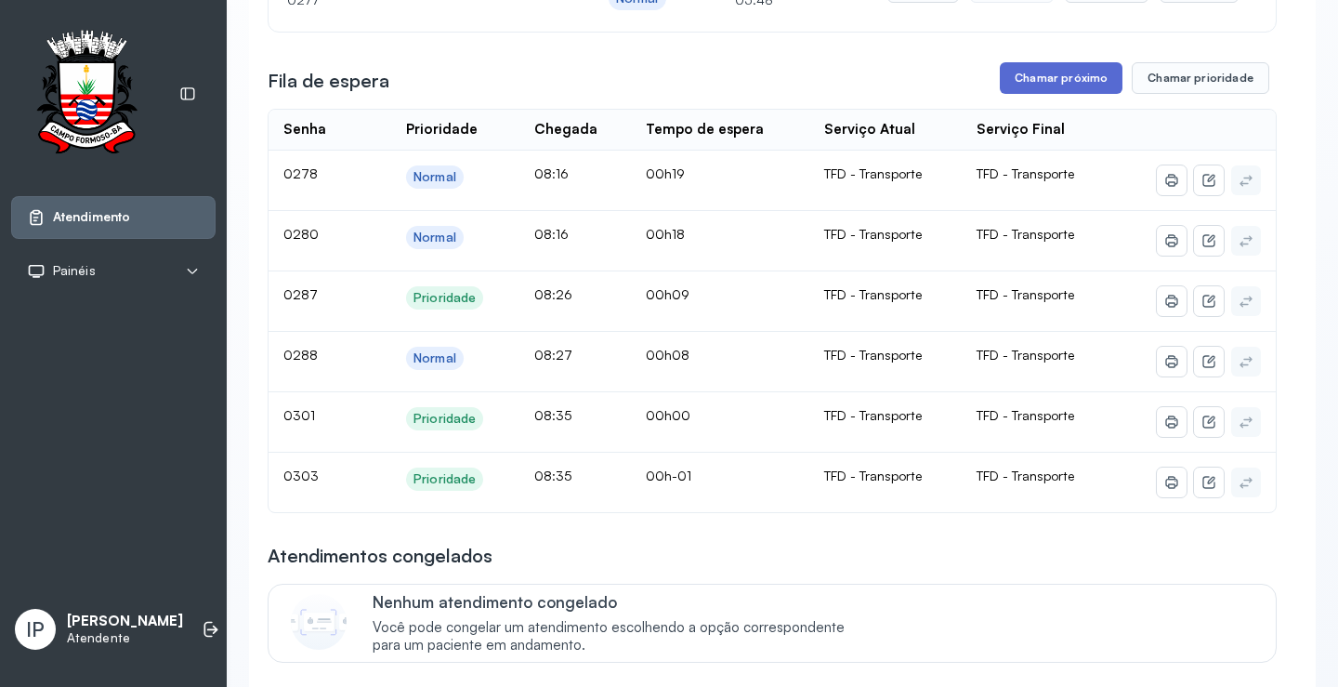
click at [1023, 85] on button "Chamar próximo" at bounding box center [1061, 78] width 123 height 32
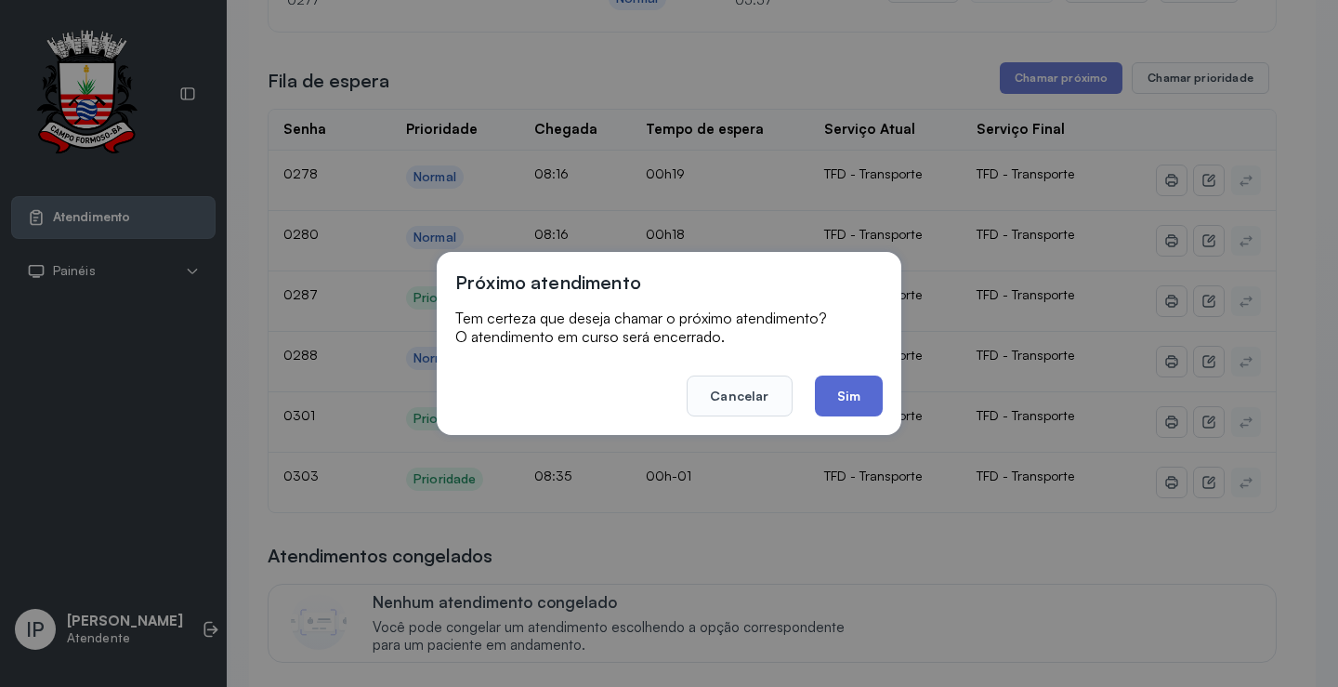
click at [837, 389] on button "Sim" at bounding box center [849, 395] width 68 height 41
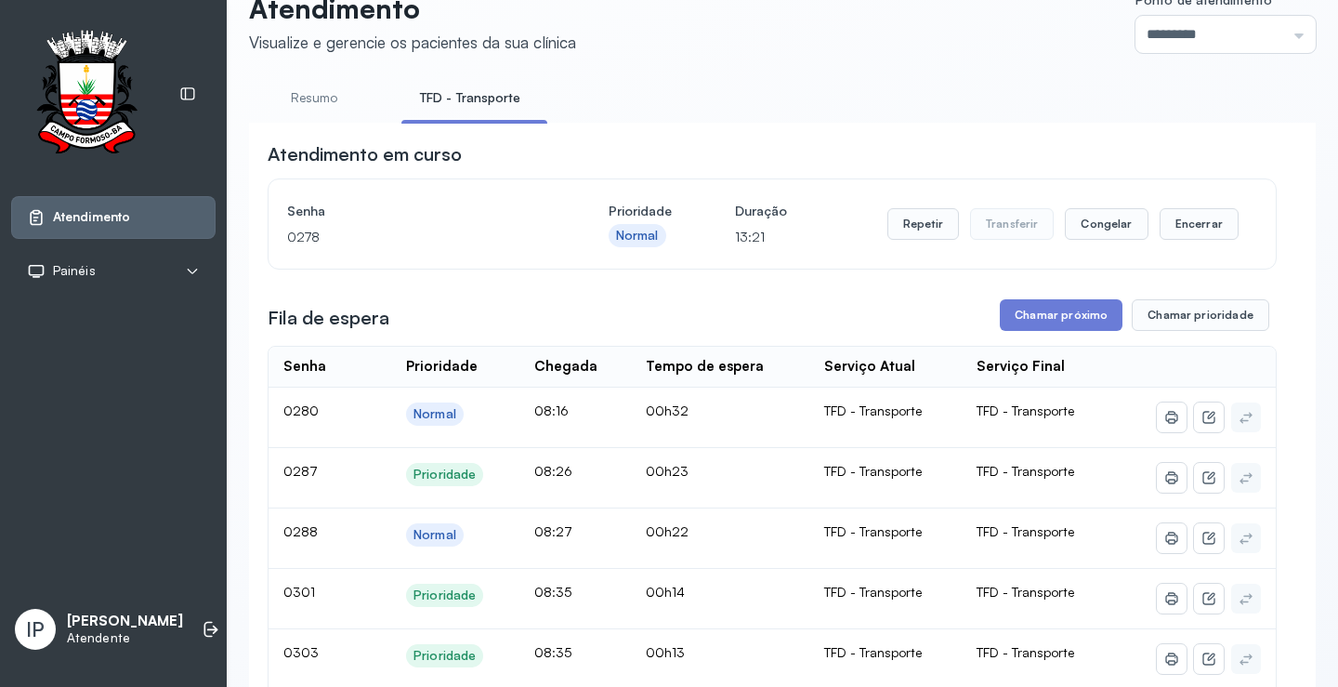
scroll to position [0, 0]
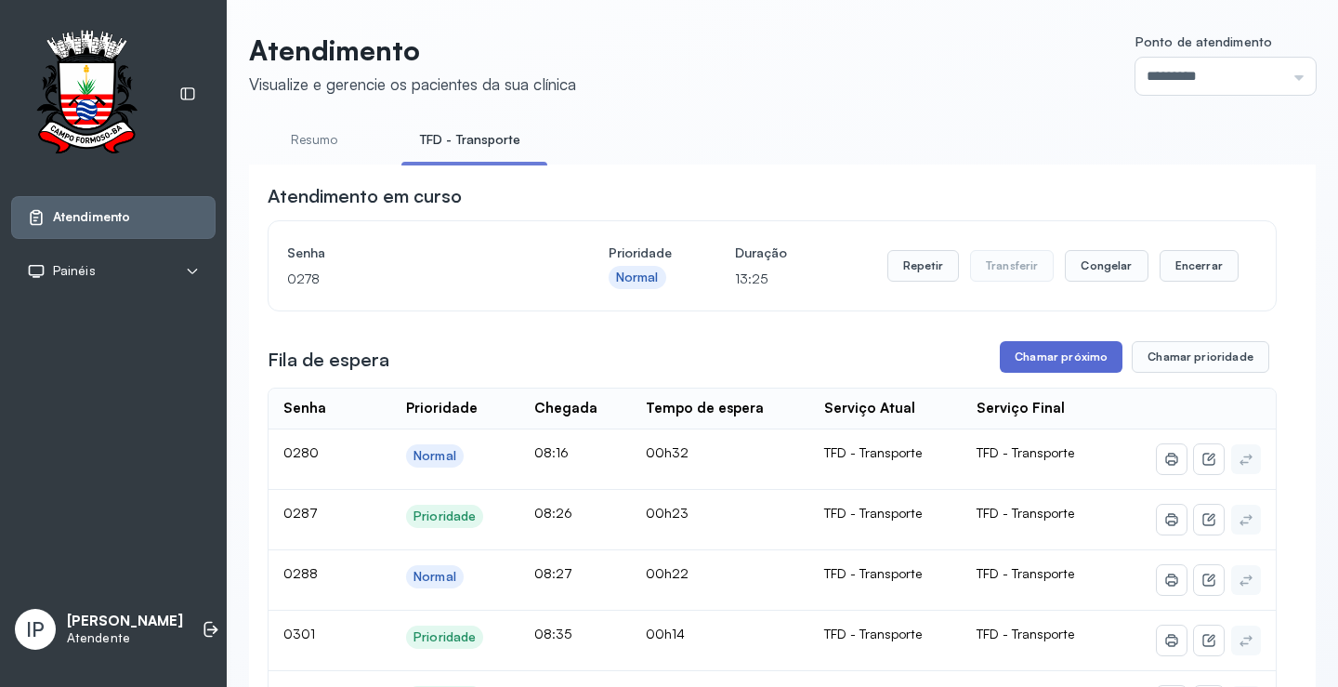
click at [1055, 360] on button "Chamar próximo" at bounding box center [1061, 357] width 123 height 32
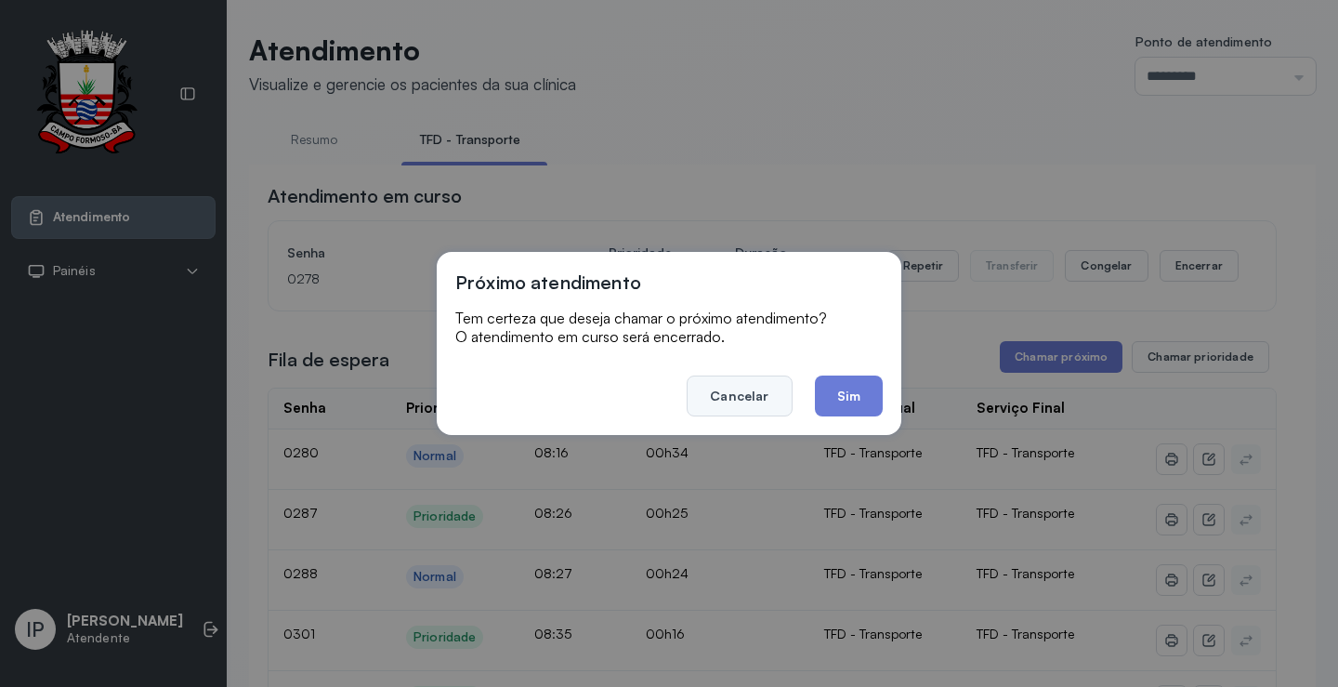
click at [721, 386] on button "Cancelar" at bounding box center [739, 395] width 105 height 41
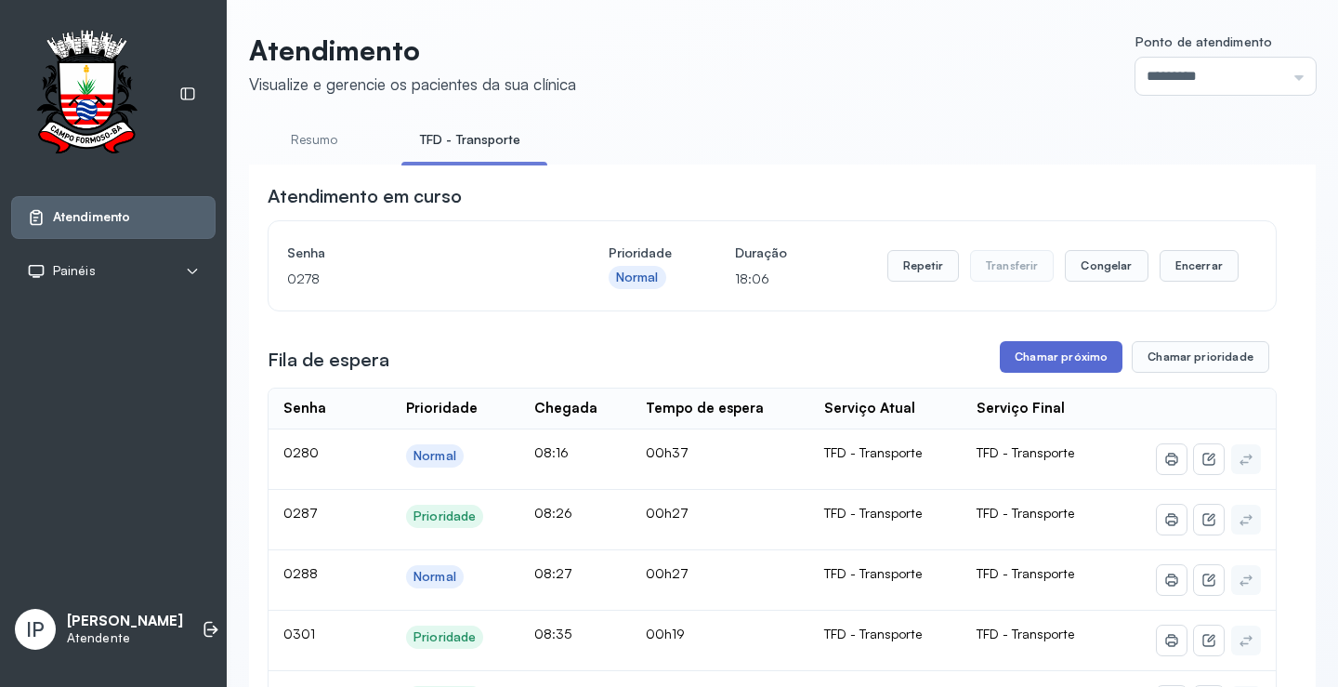
click at [1021, 357] on button "Chamar próximo" at bounding box center [1061, 357] width 123 height 32
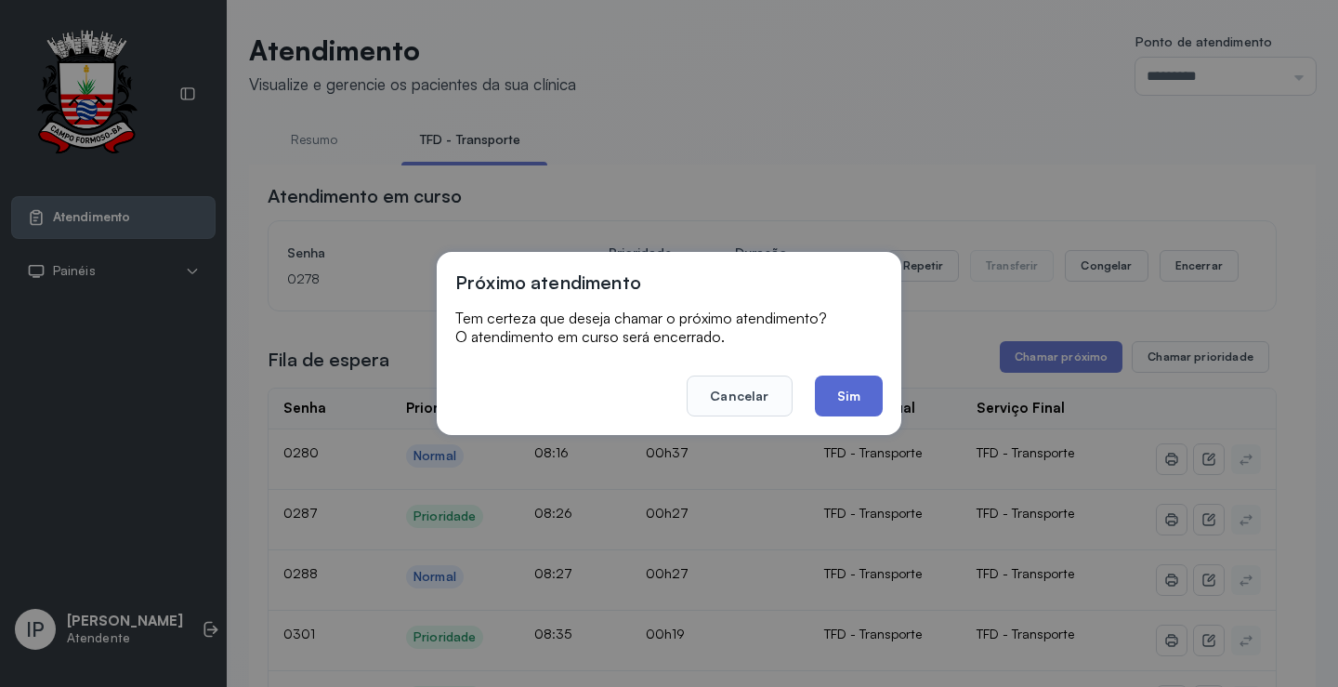
click at [874, 393] on button "Sim" at bounding box center [849, 395] width 68 height 41
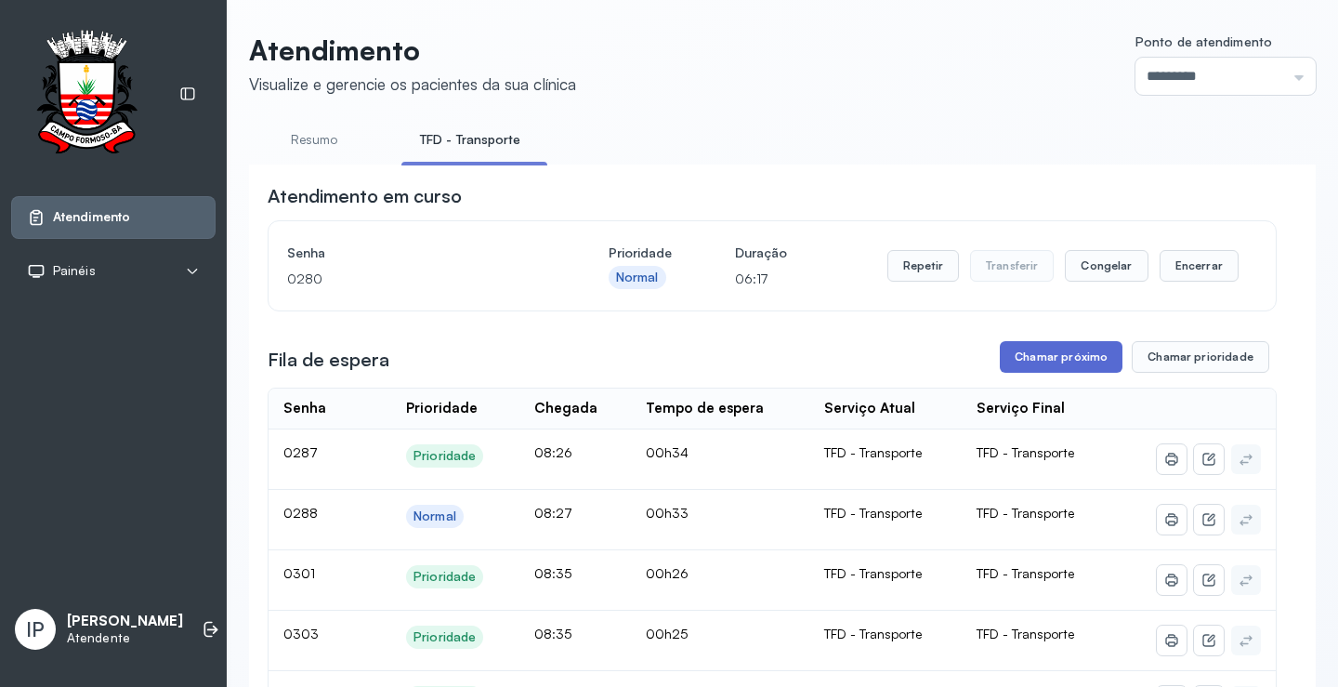
click at [1034, 358] on button "Chamar próximo" at bounding box center [1061, 357] width 123 height 32
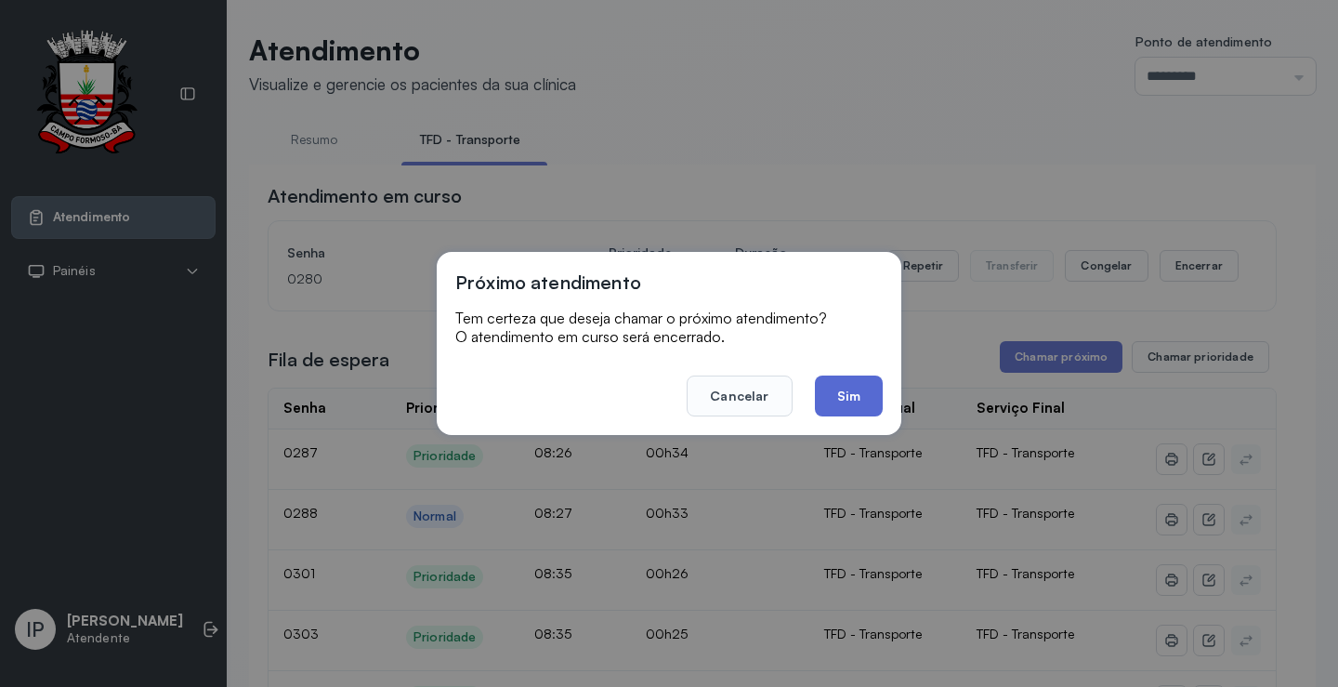
click at [871, 396] on button "Sim" at bounding box center [849, 395] width 68 height 41
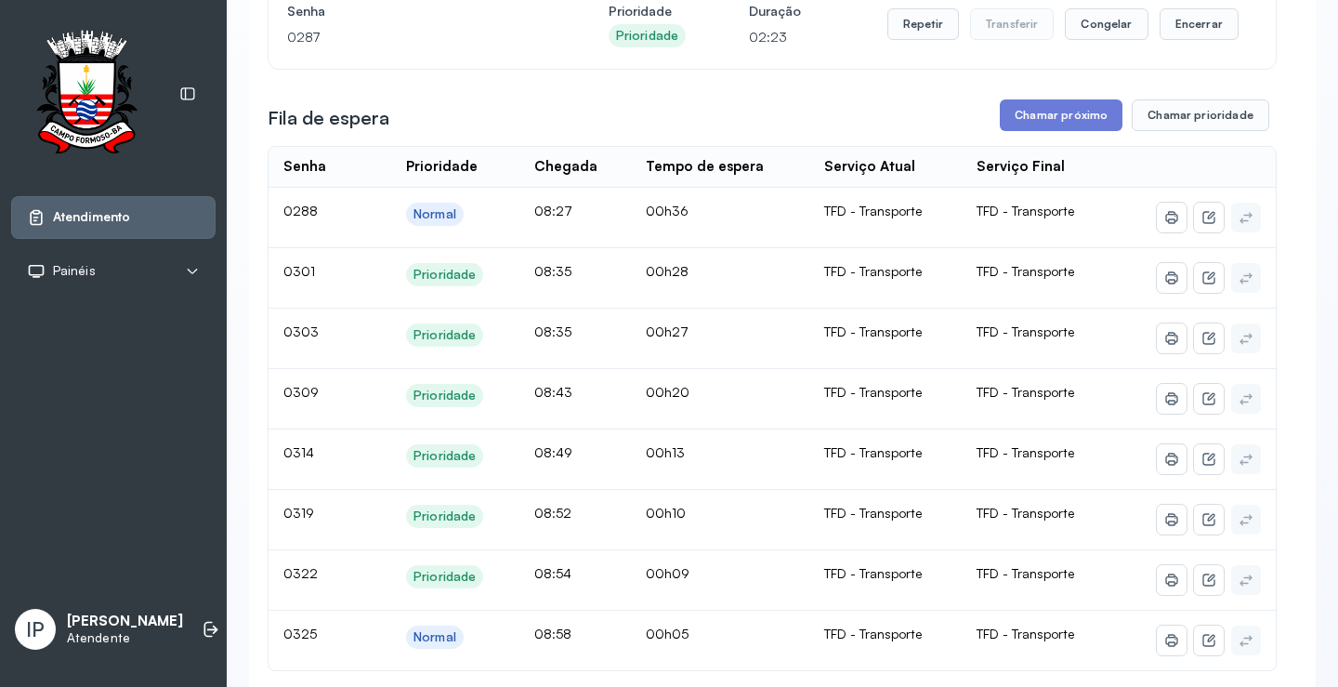
scroll to position [93, 0]
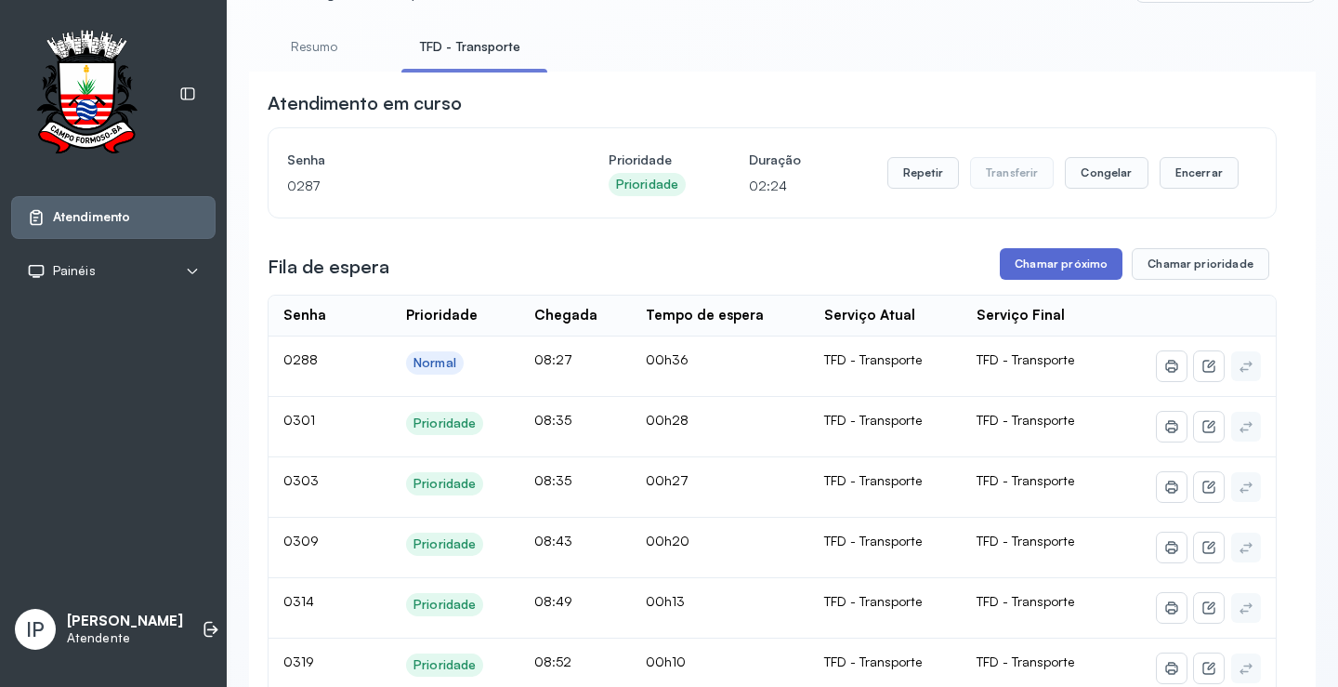
click at [1034, 270] on button "Chamar próximo" at bounding box center [1061, 264] width 123 height 32
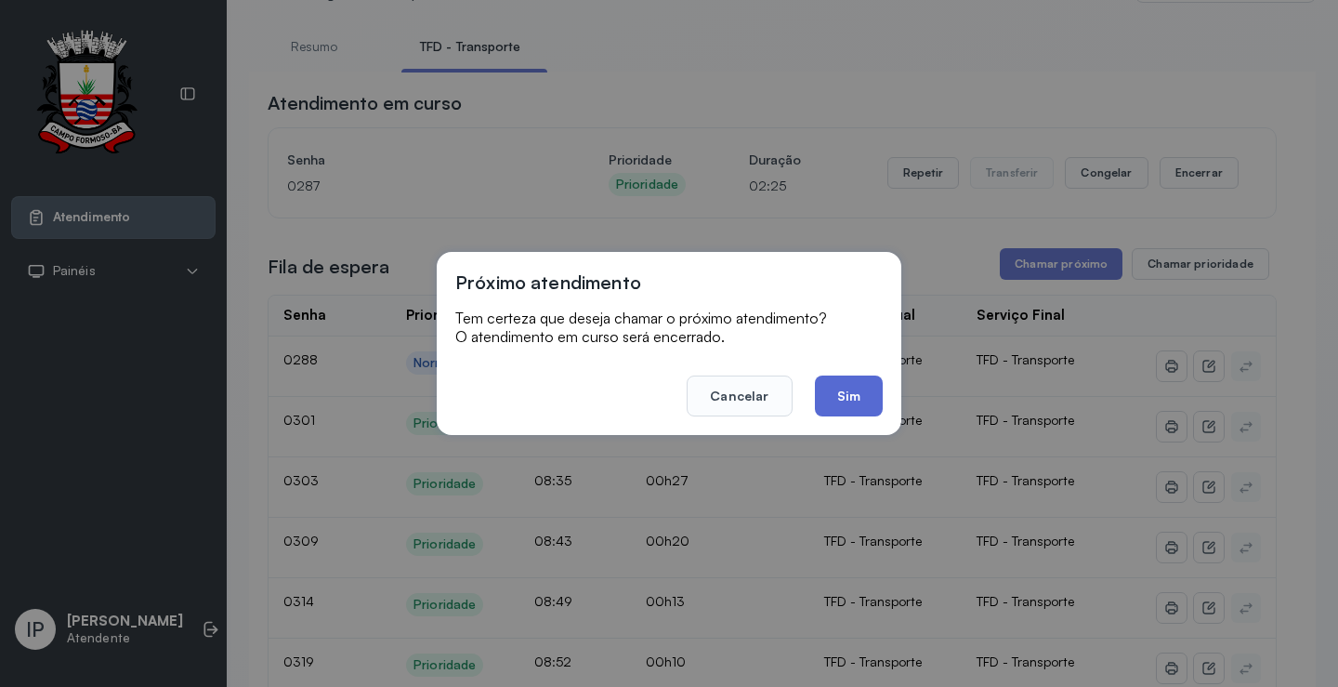
click at [876, 383] on button "Sim" at bounding box center [849, 395] width 68 height 41
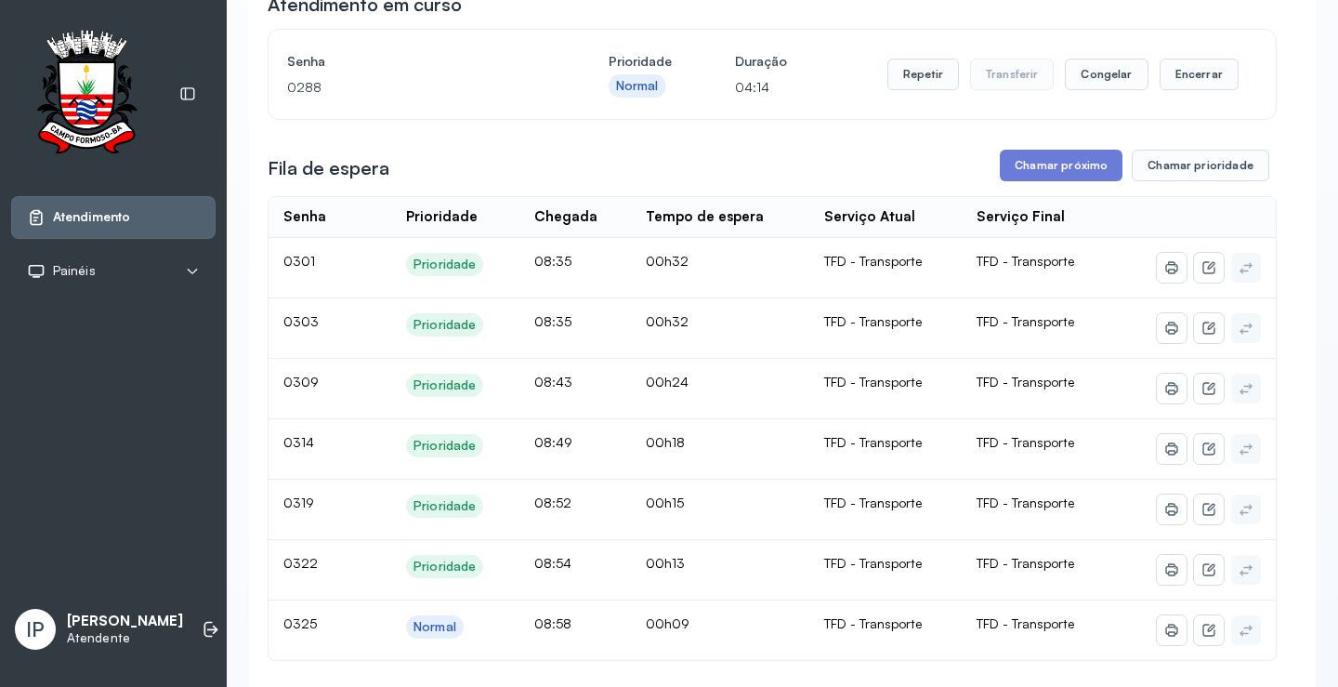
scroll to position [186, 0]
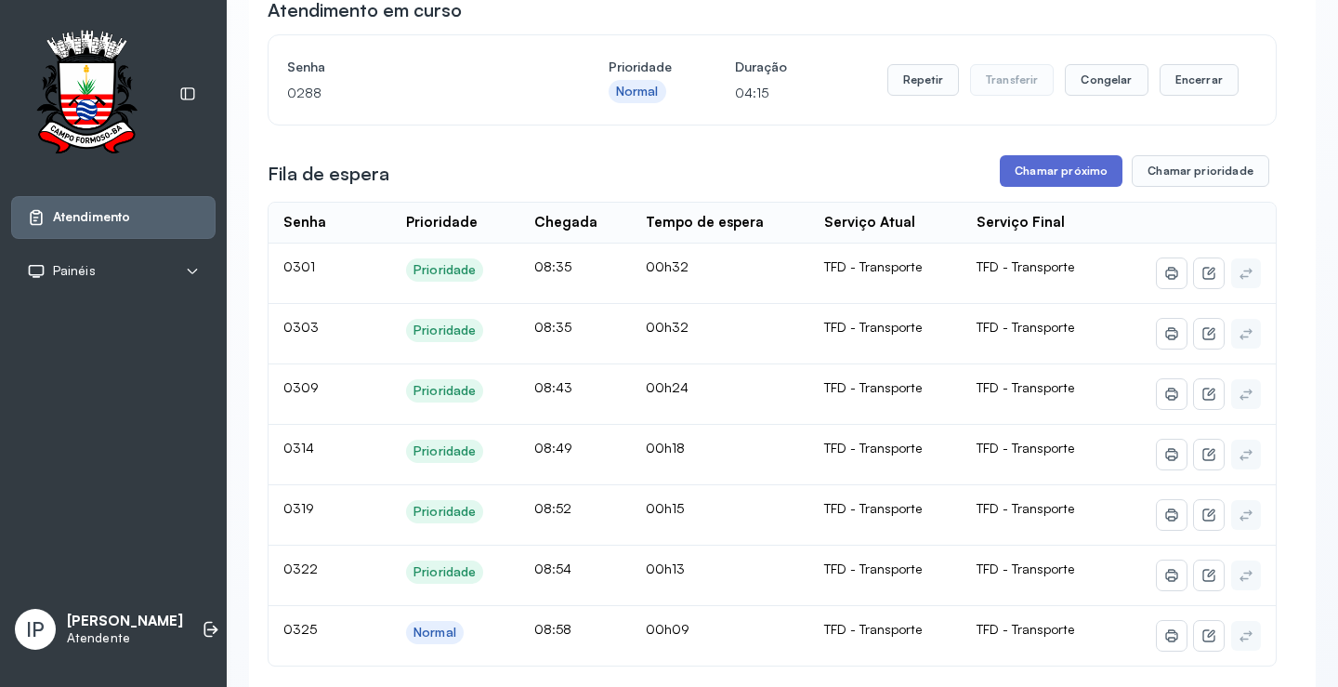
click at [1033, 171] on button "Chamar próximo" at bounding box center [1061, 171] width 123 height 32
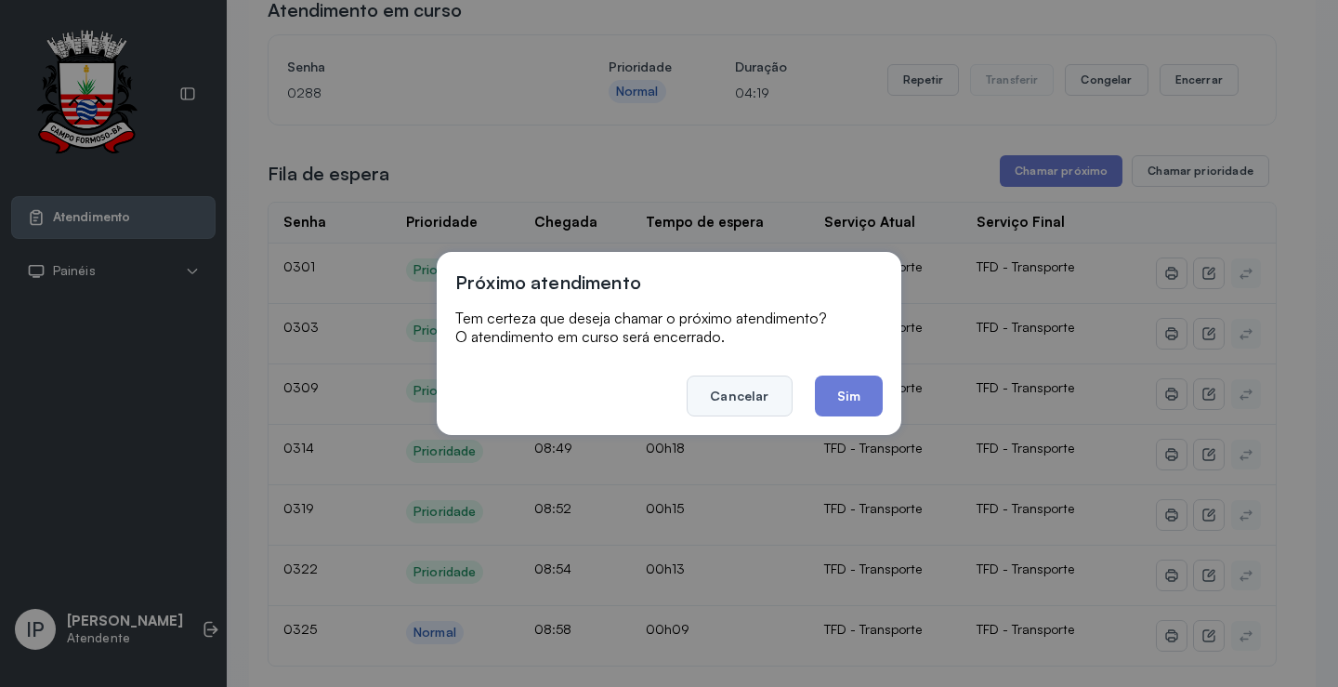
click at [738, 396] on button "Cancelar" at bounding box center [739, 395] width 105 height 41
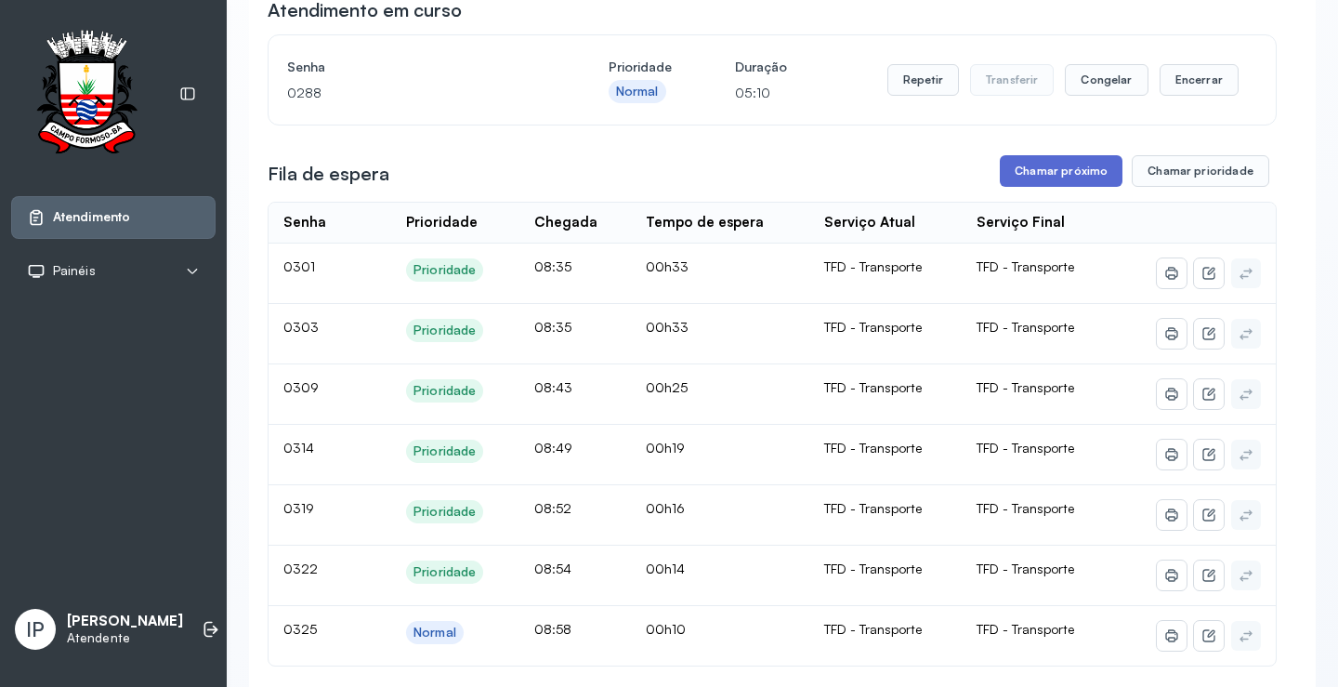
click at [1058, 176] on button "Chamar próximo" at bounding box center [1061, 171] width 123 height 32
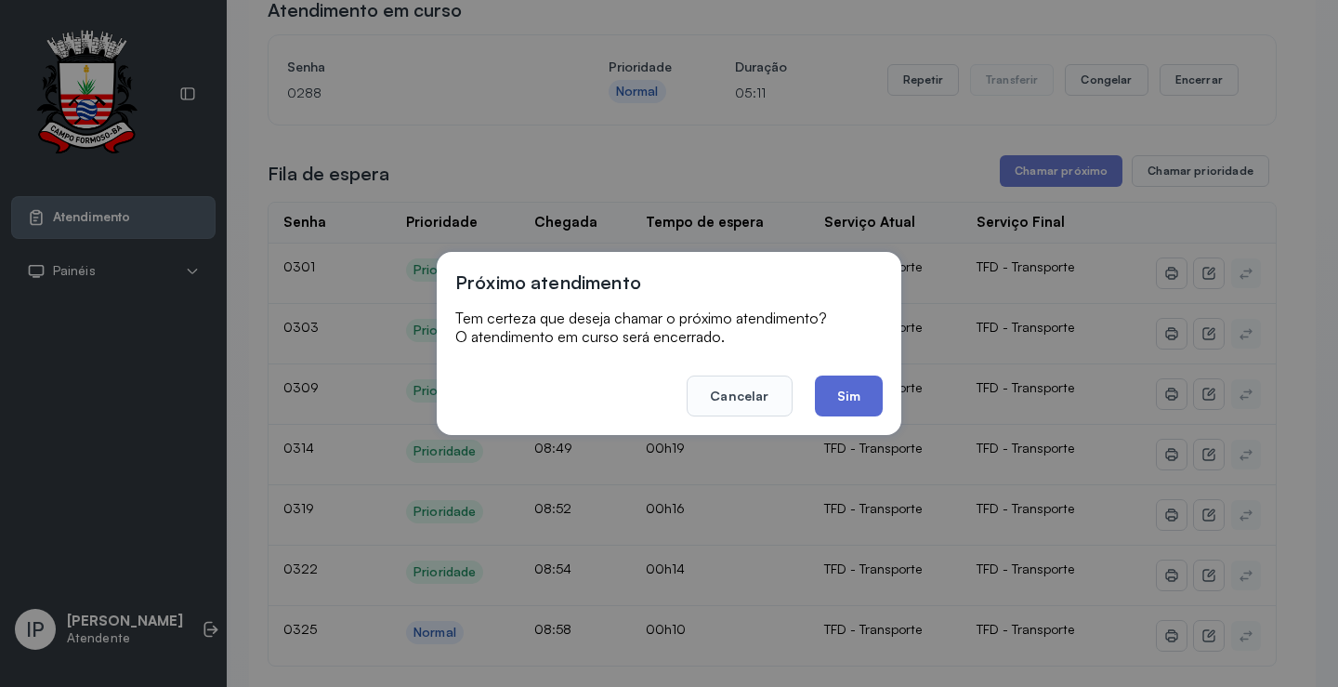
click at [839, 395] on button "Sim" at bounding box center [849, 395] width 68 height 41
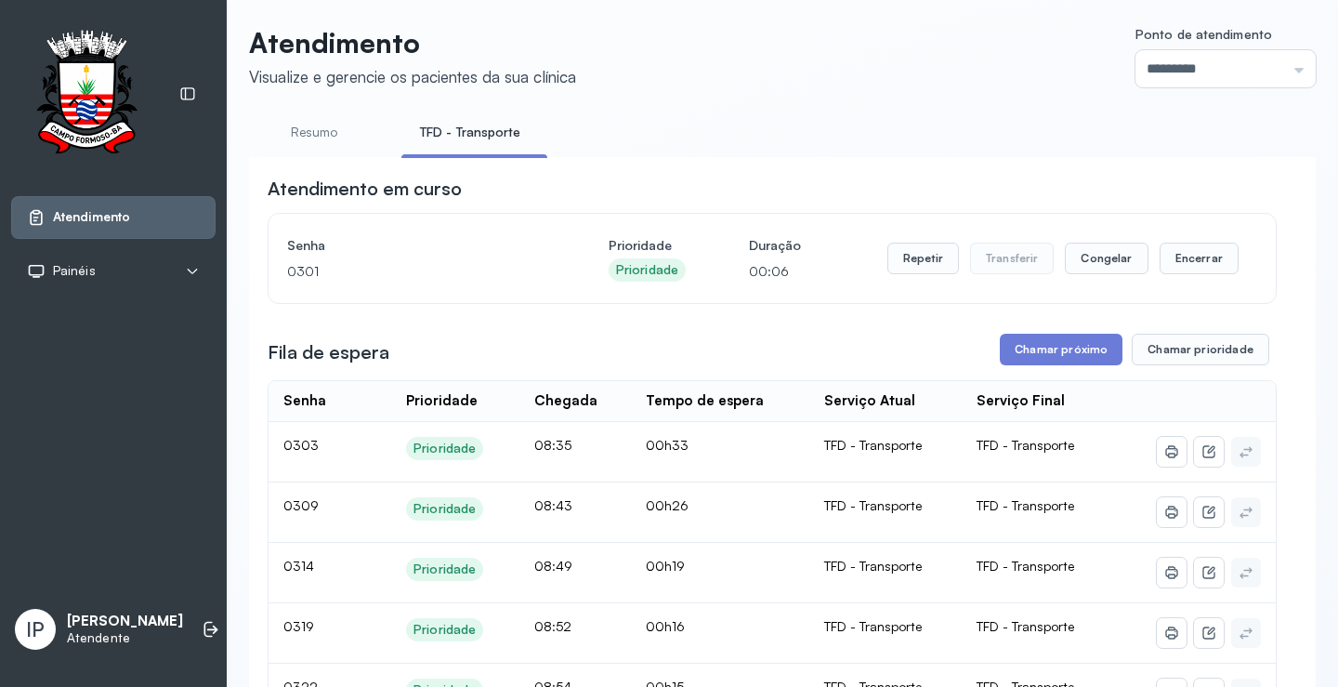
scroll to position [0, 0]
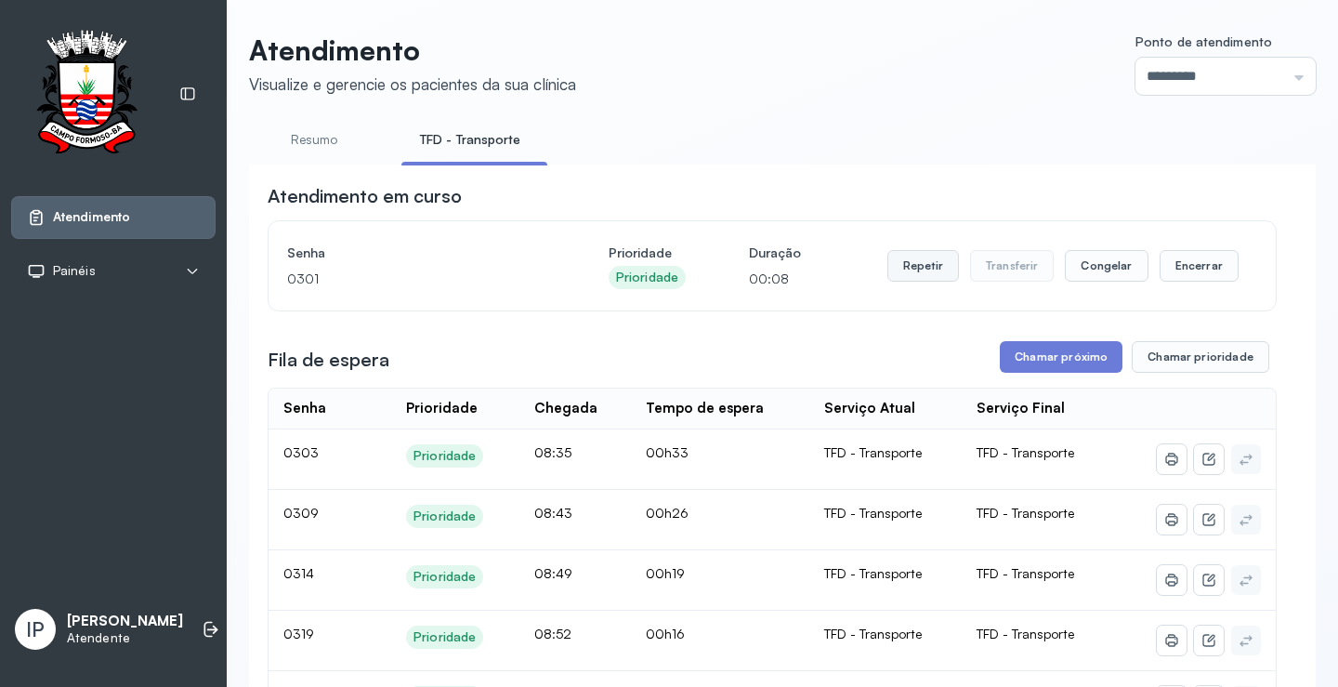
click at [904, 264] on button "Repetir" at bounding box center [924, 266] width 72 height 32
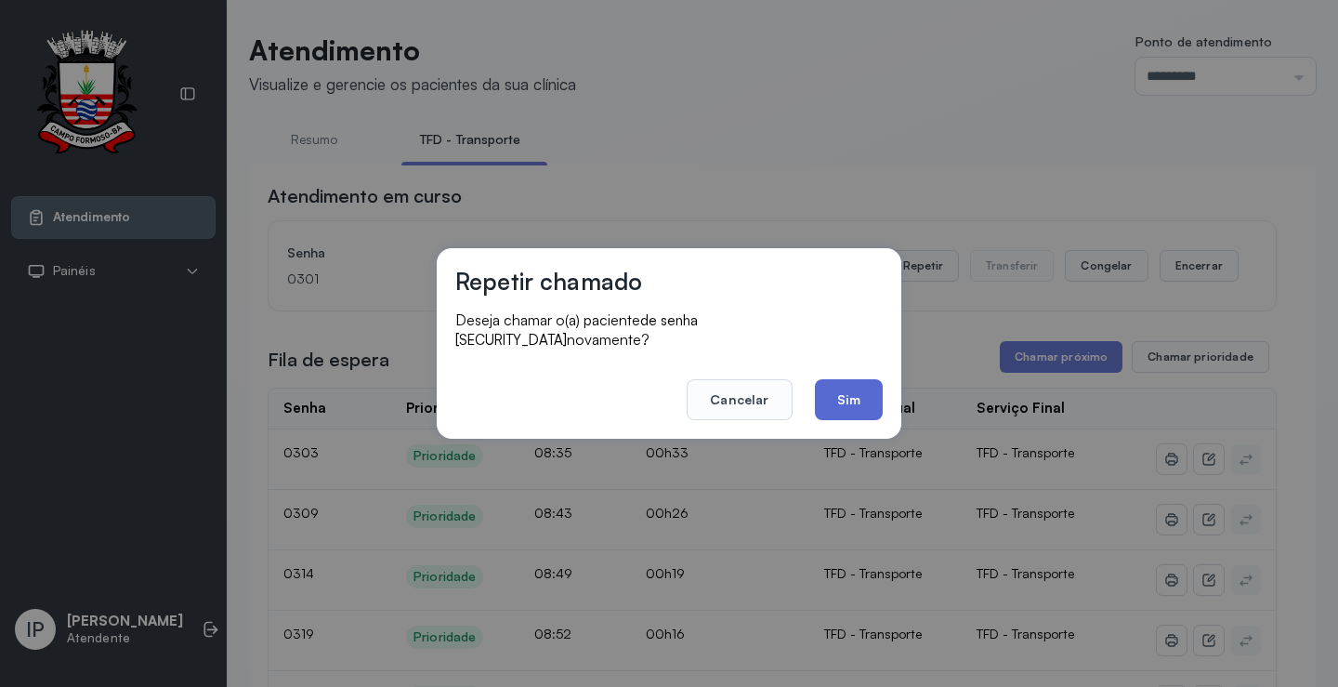
click at [837, 389] on button "Sim" at bounding box center [849, 399] width 68 height 41
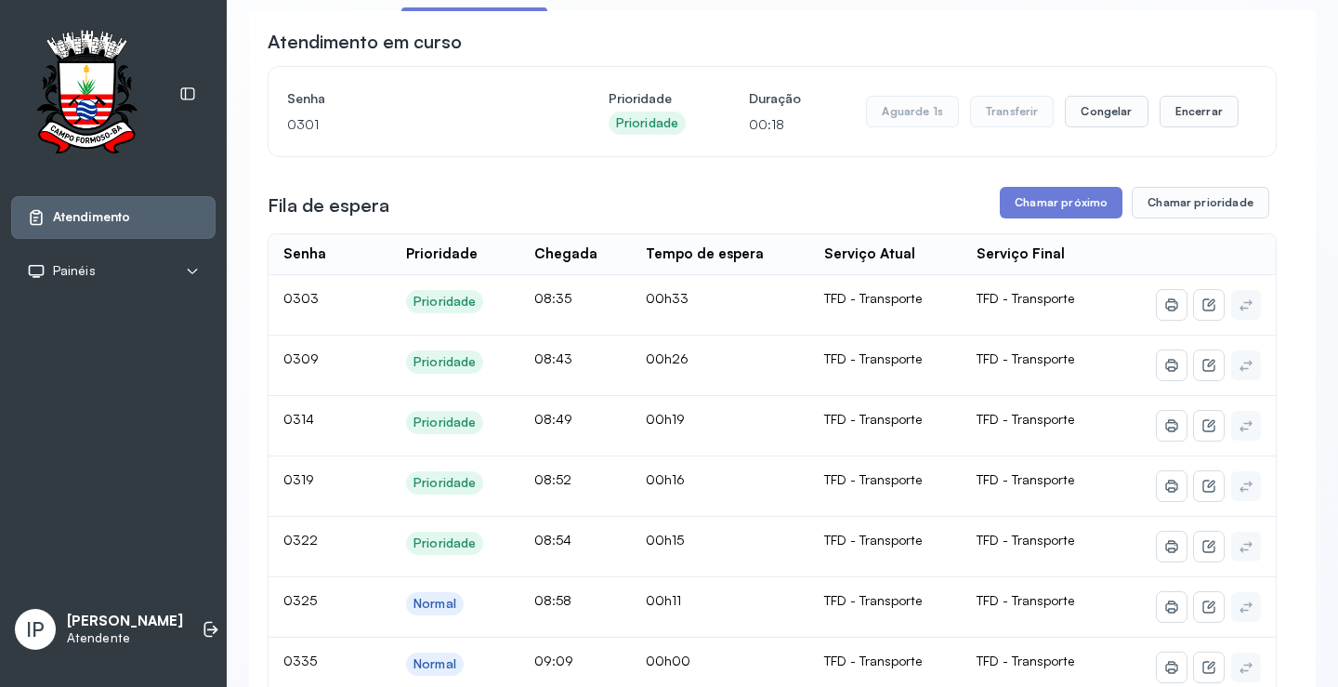
scroll to position [93, 0]
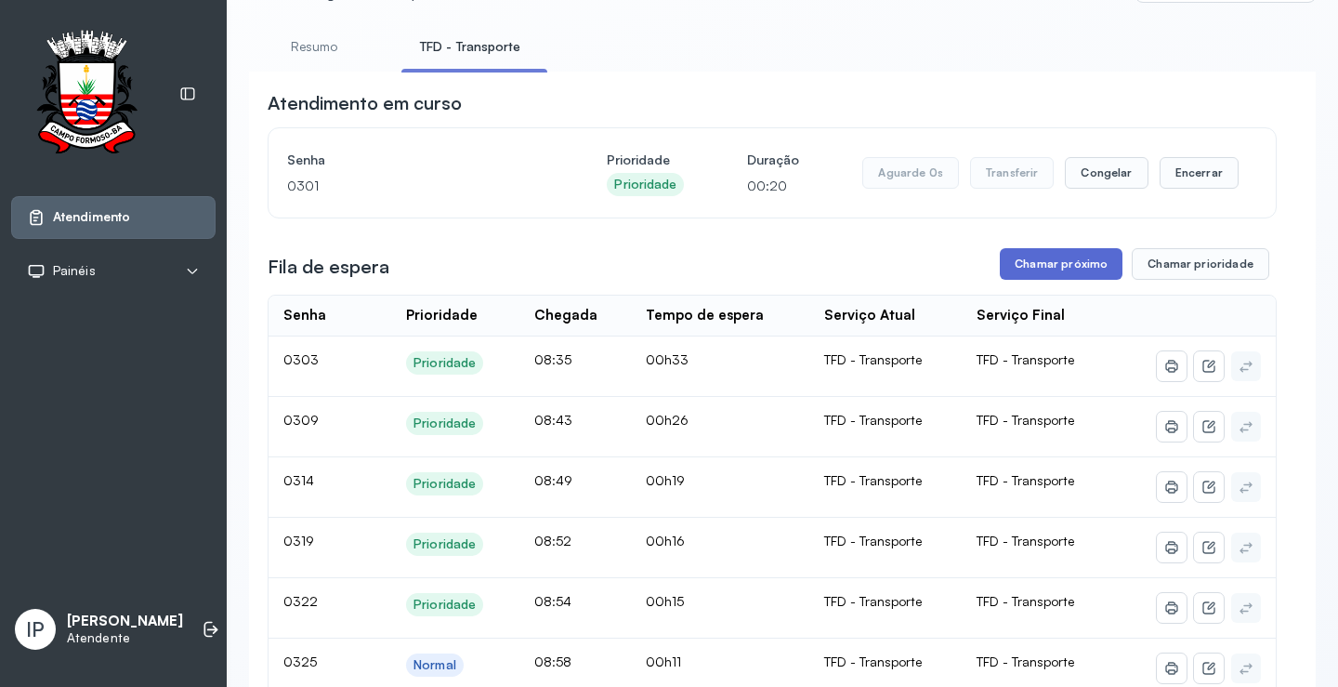
click at [1046, 264] on button "Chamar próximo" at bounding box center [1061, 264] width 123 height 32
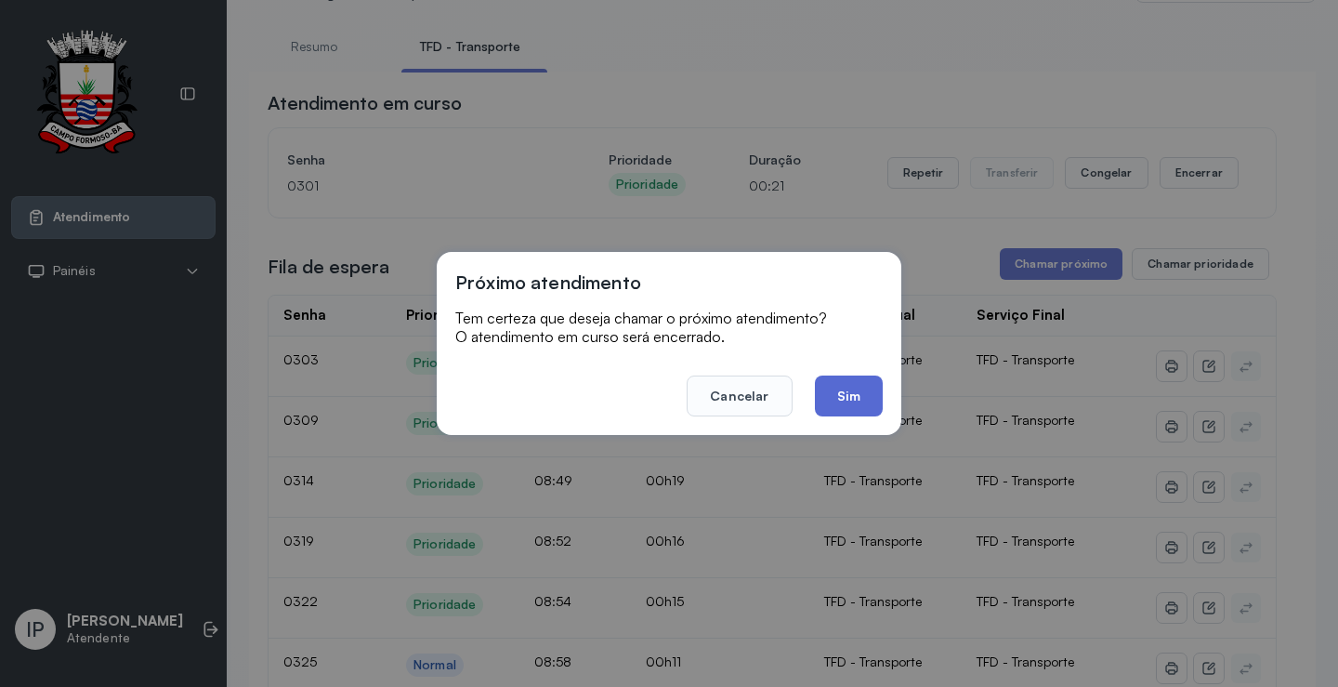
click at [850, 387] on button "Sim" at bounding box center [849, 395] width 68 height 41
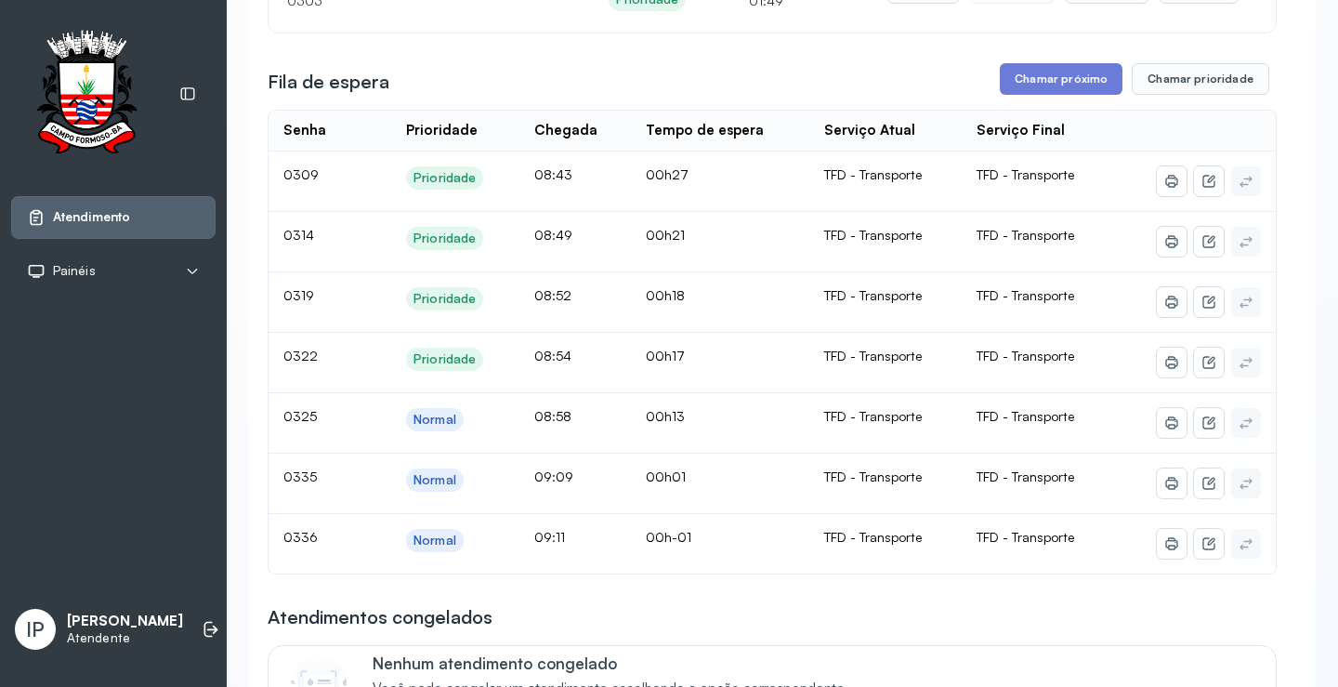
scroll to position [279, 0]
click at [1027, 71] on button "Chamar próximo" at bounding box center [1061, 78] width 123 height 32
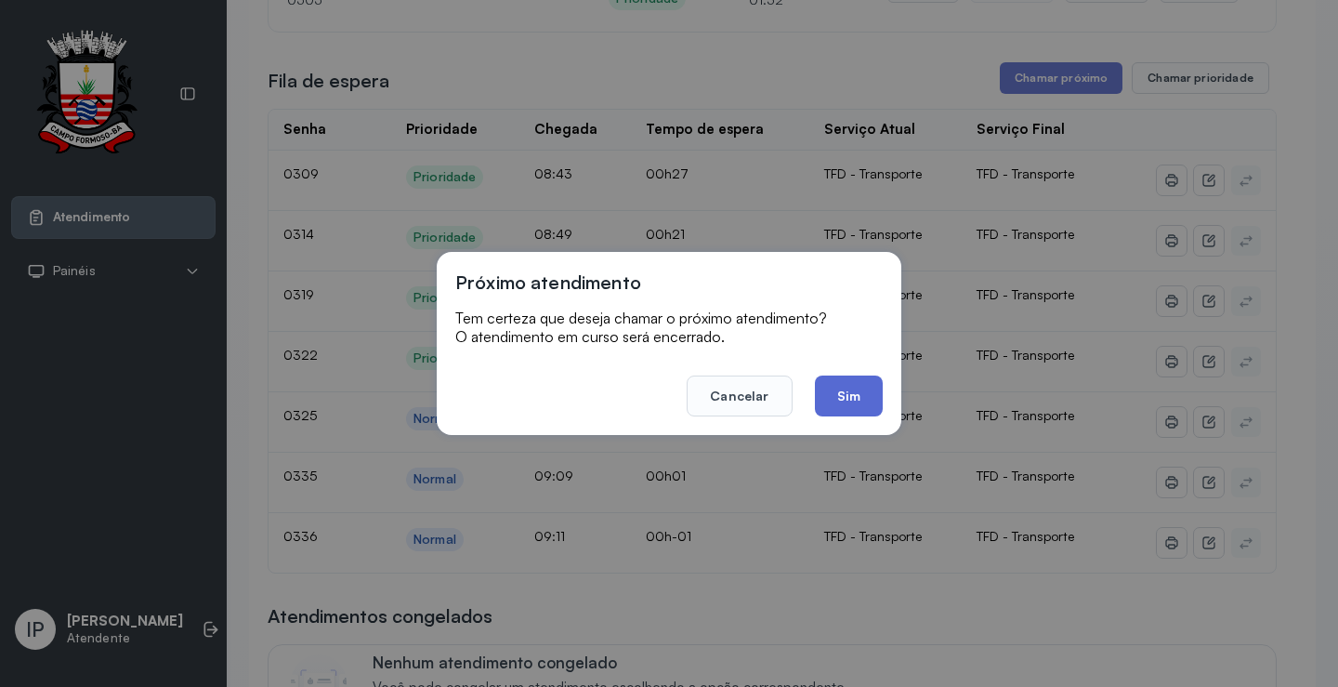
click at [849, 393] on button "Sim" at bounding box center [849, 395] width 68 height 41
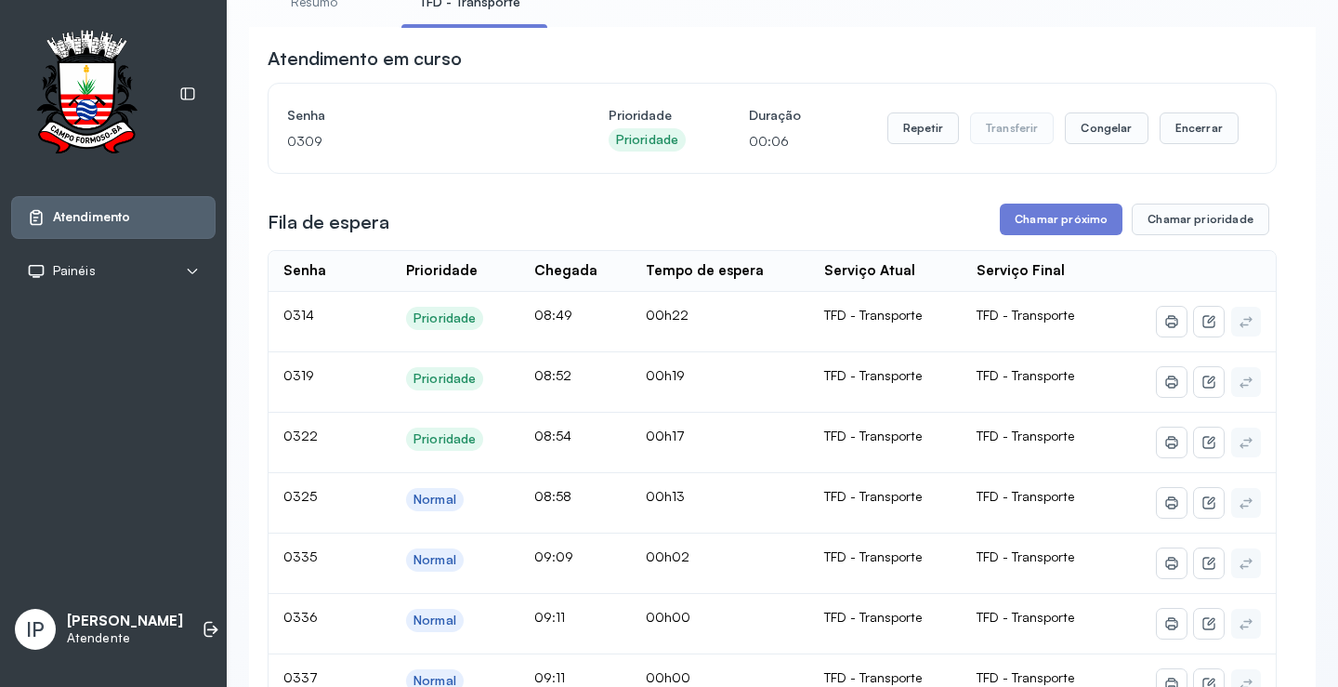
scroll to position [186, 0]
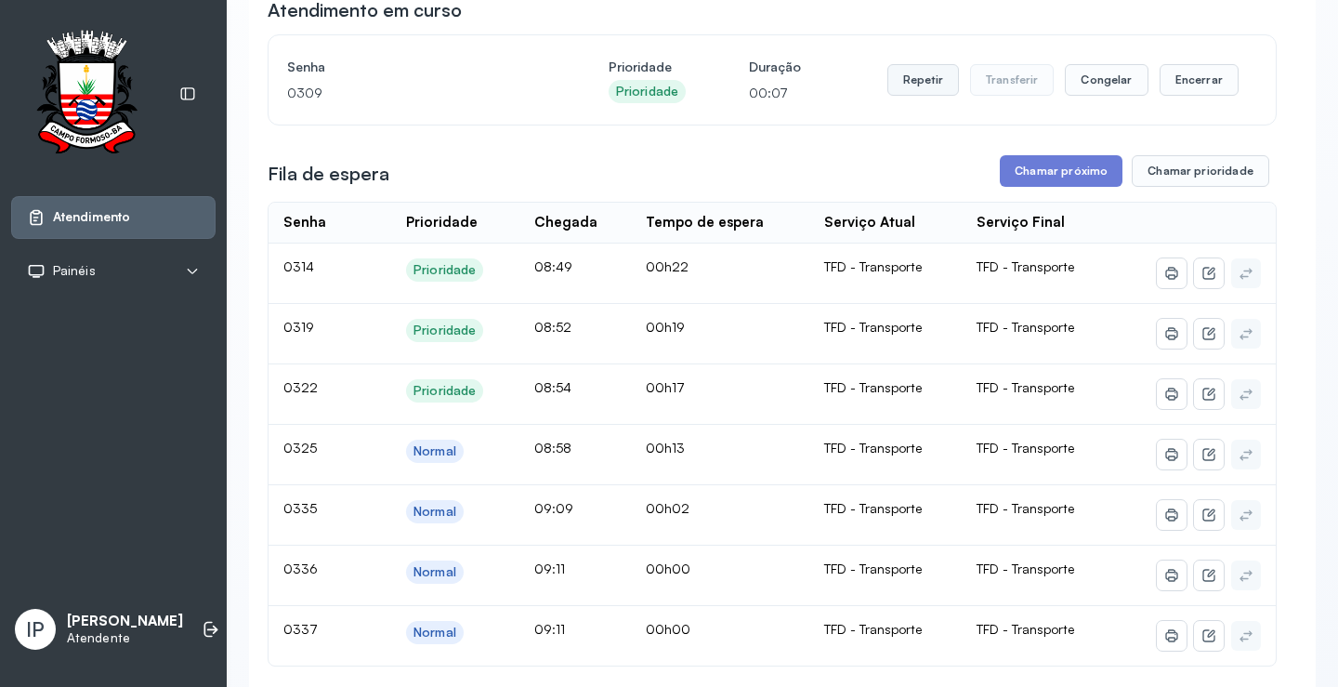
click at [916, 79] on button "Repetir" at bounding box center [924, 80] width 72 height 32
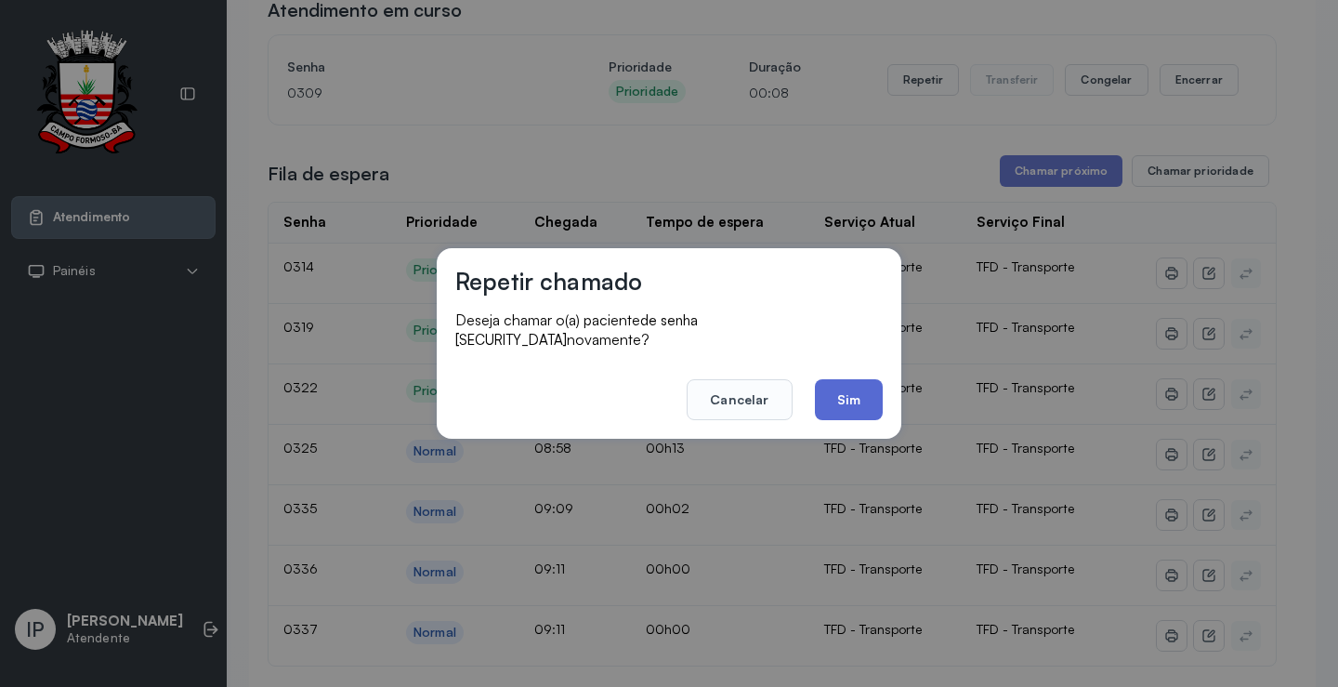
click at [852, 381] on button "Sim" at bounding box center [849, 399] width 68 height 41
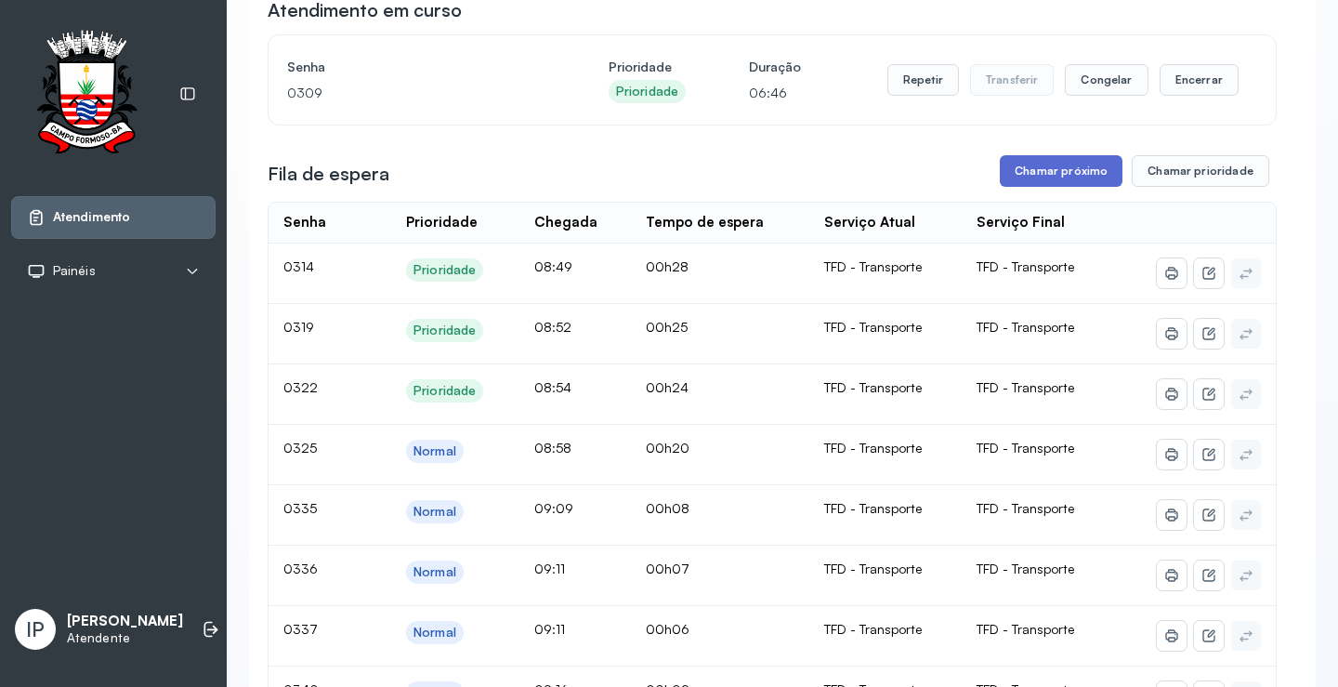
click at [1014, 179] on button "Chamar próximo" at bounding box center [1061, 171] width 123 height 32
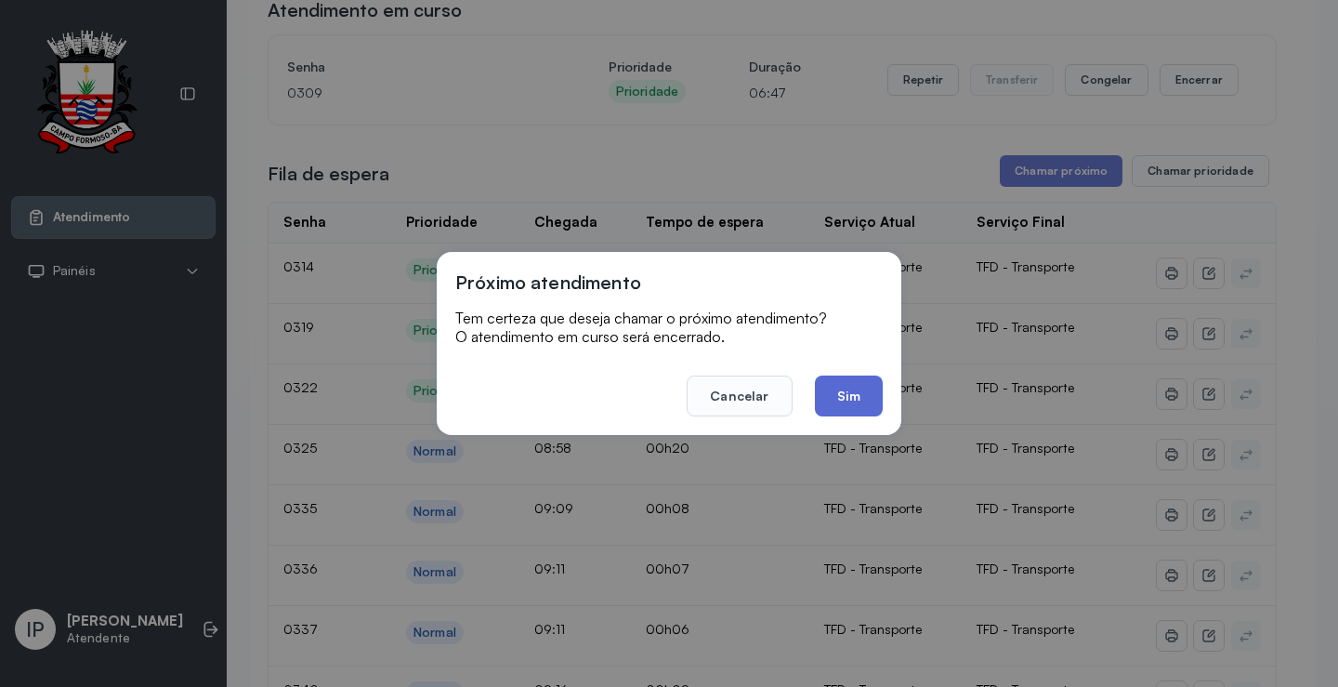
click at [847, 383] on button "Sim" at bounding box center [849, 395] width 68 height 41
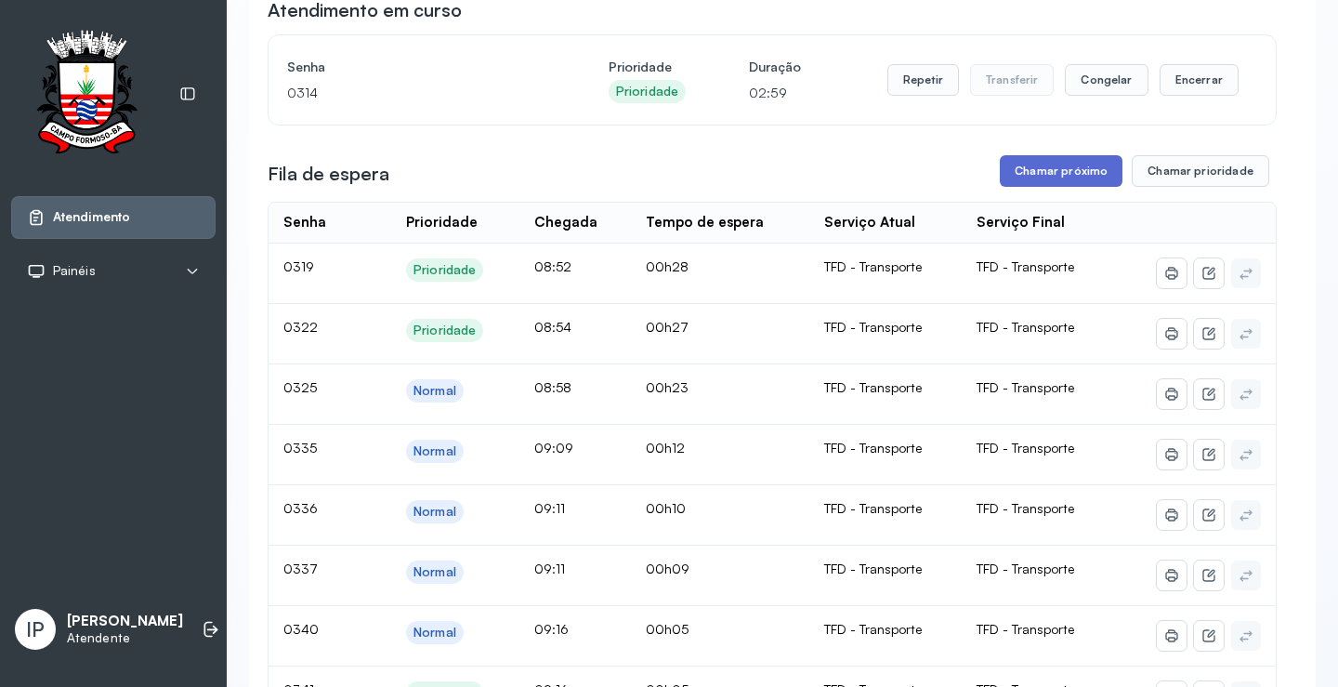
click at [1068, 169] on button "Chamar próximo" at bounding box center [1061, 171] width 123 height 32
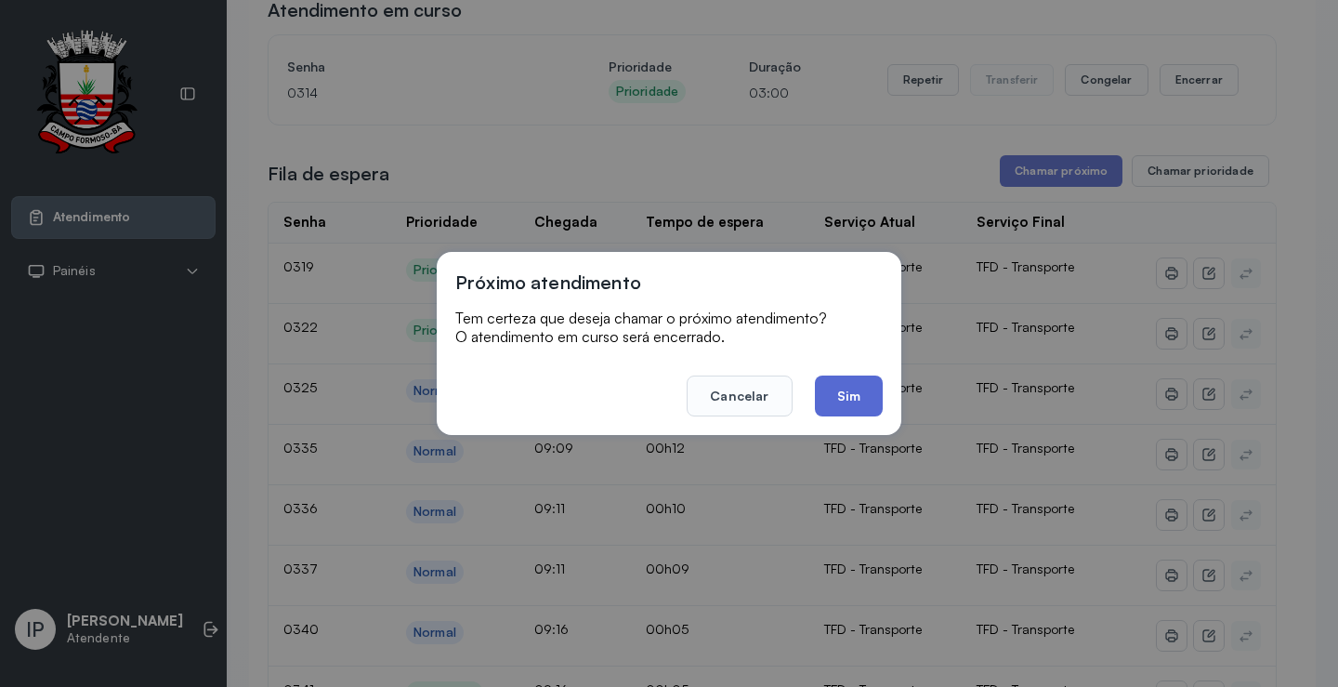
click at [825, 399] on button "Sim" at bounding box center [849, 395] width 68 height 41
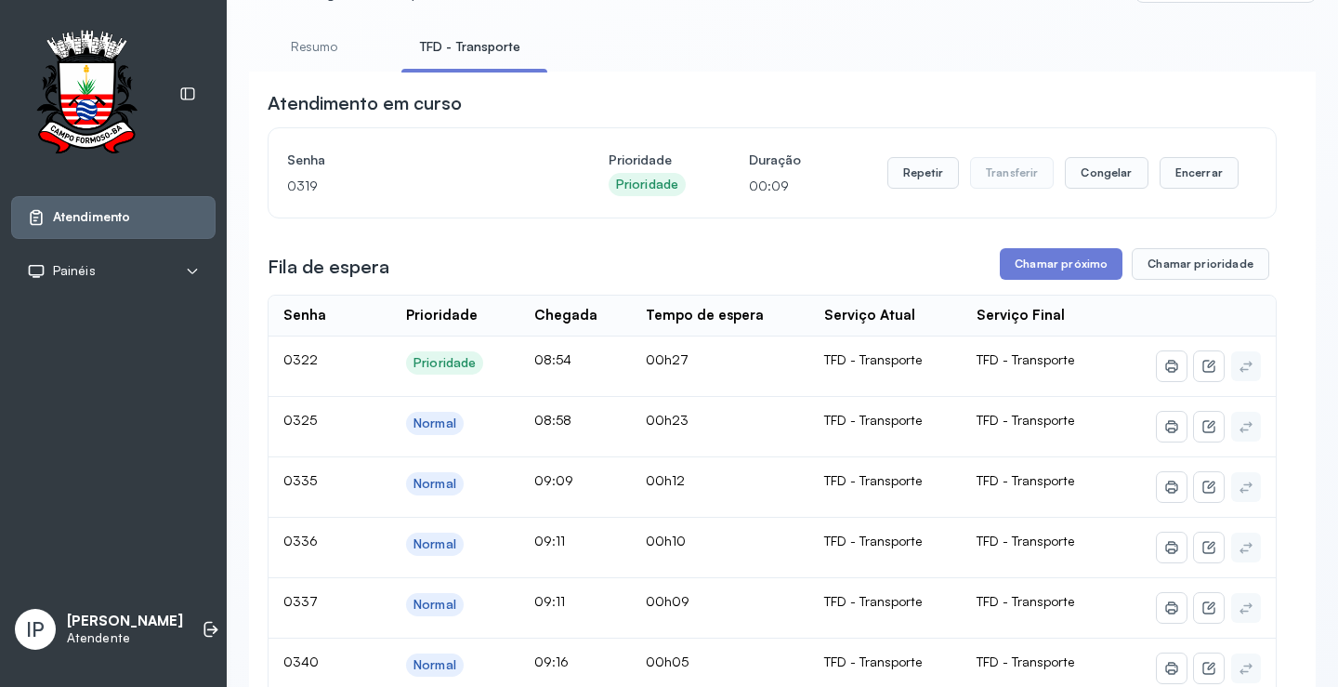
scroll to position [0, 0]
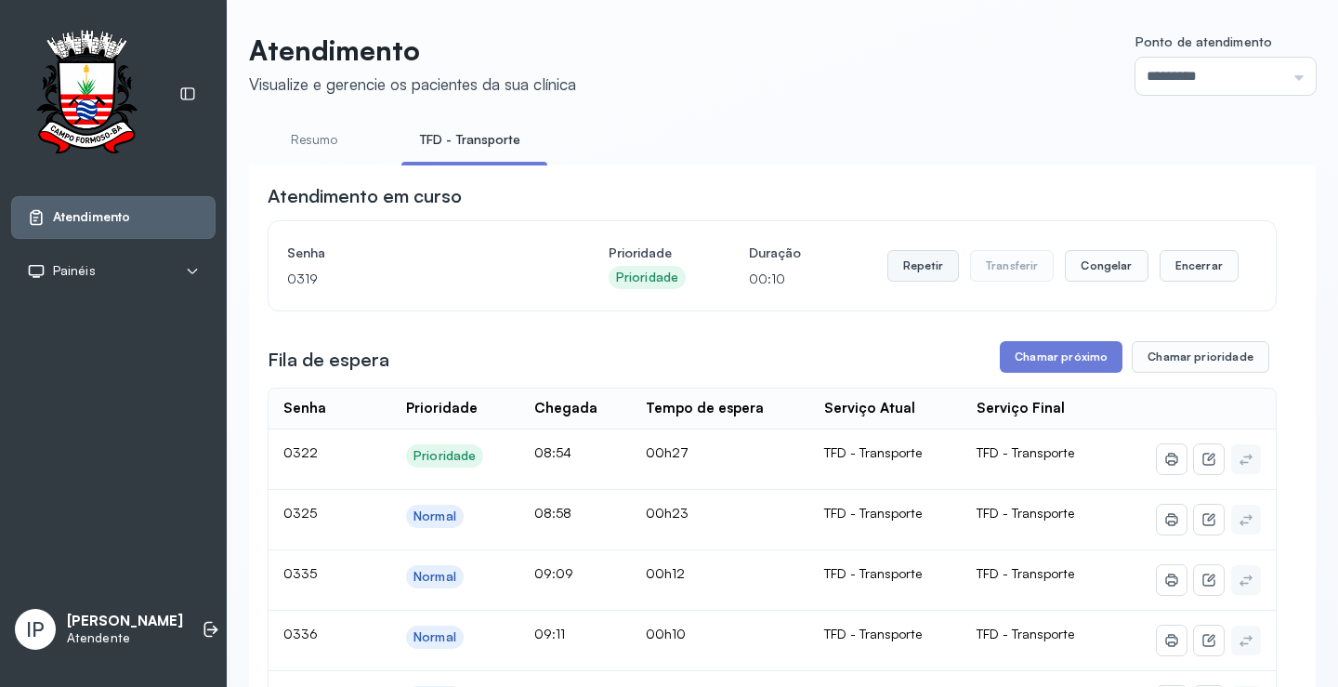
click at [908, 258] on button "Repetir" at bounding box center [924, 266] width 72 height 32
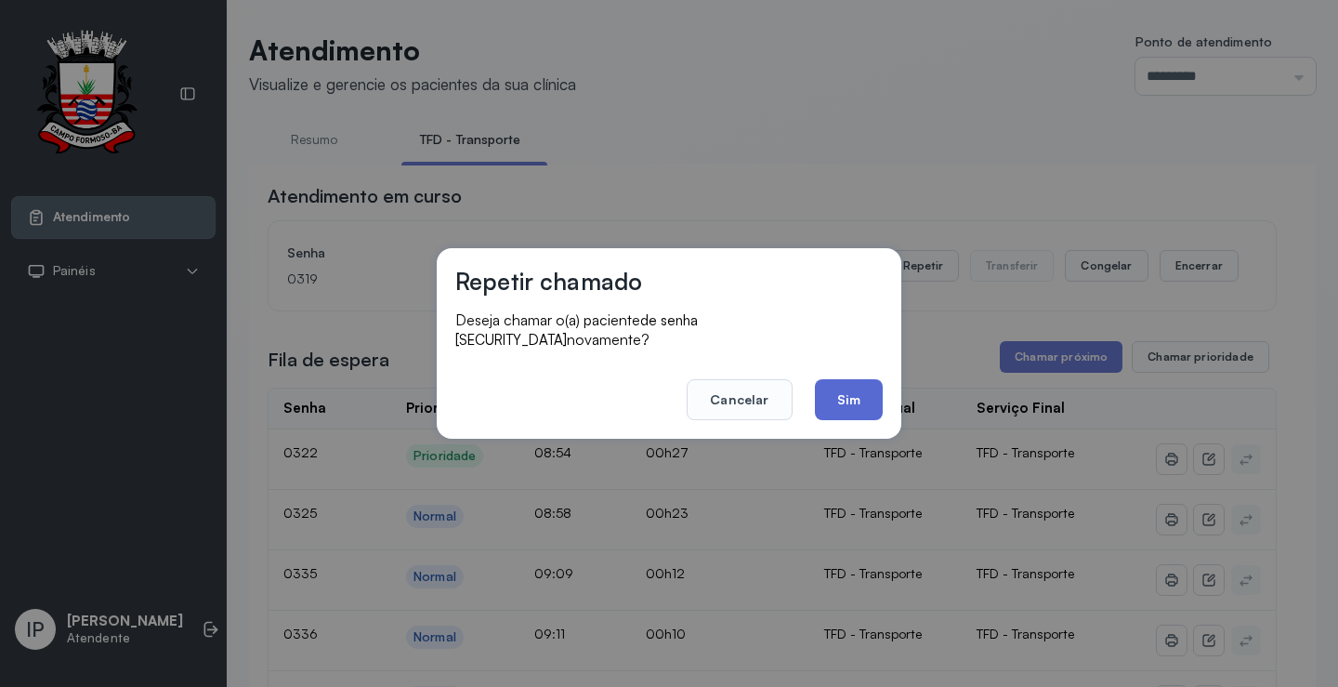
click at [845, 389] on button "Sim" at bounding box center [849, 399] width 68 height 41
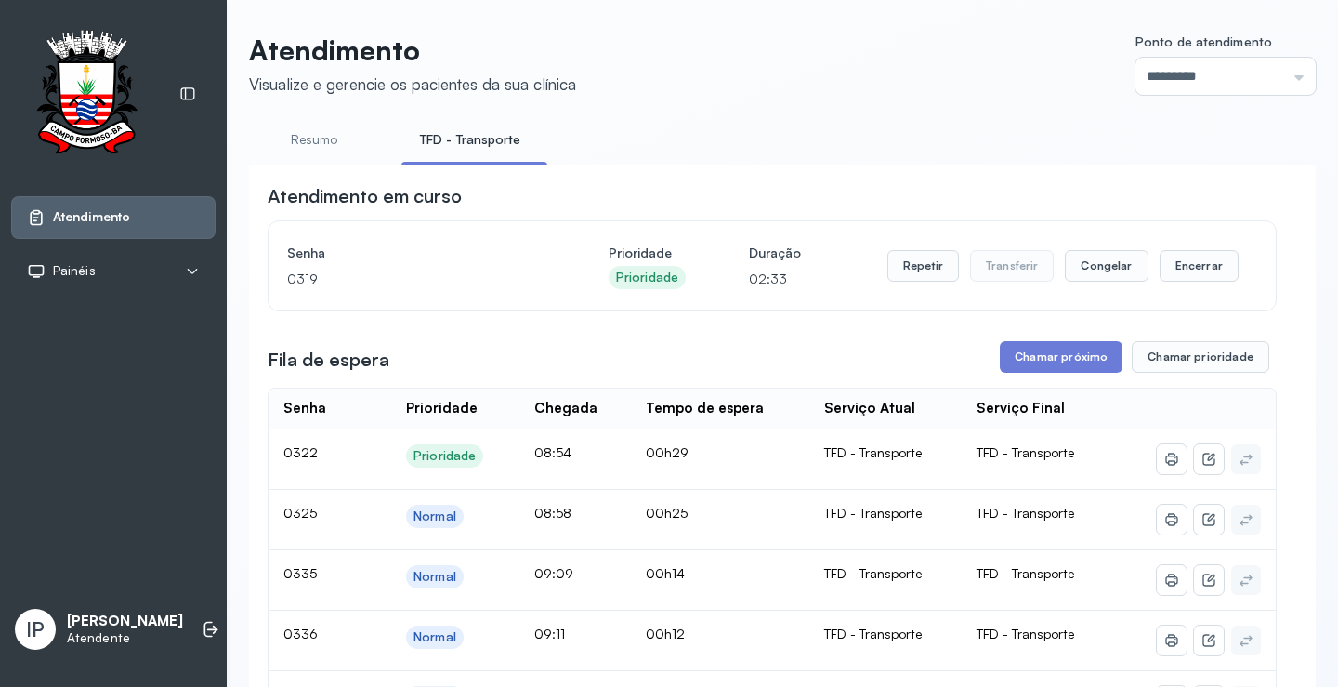
click at [1067, 361] on button "Chamar próximo" at bounding box center [1061, 357] width 123 height 32
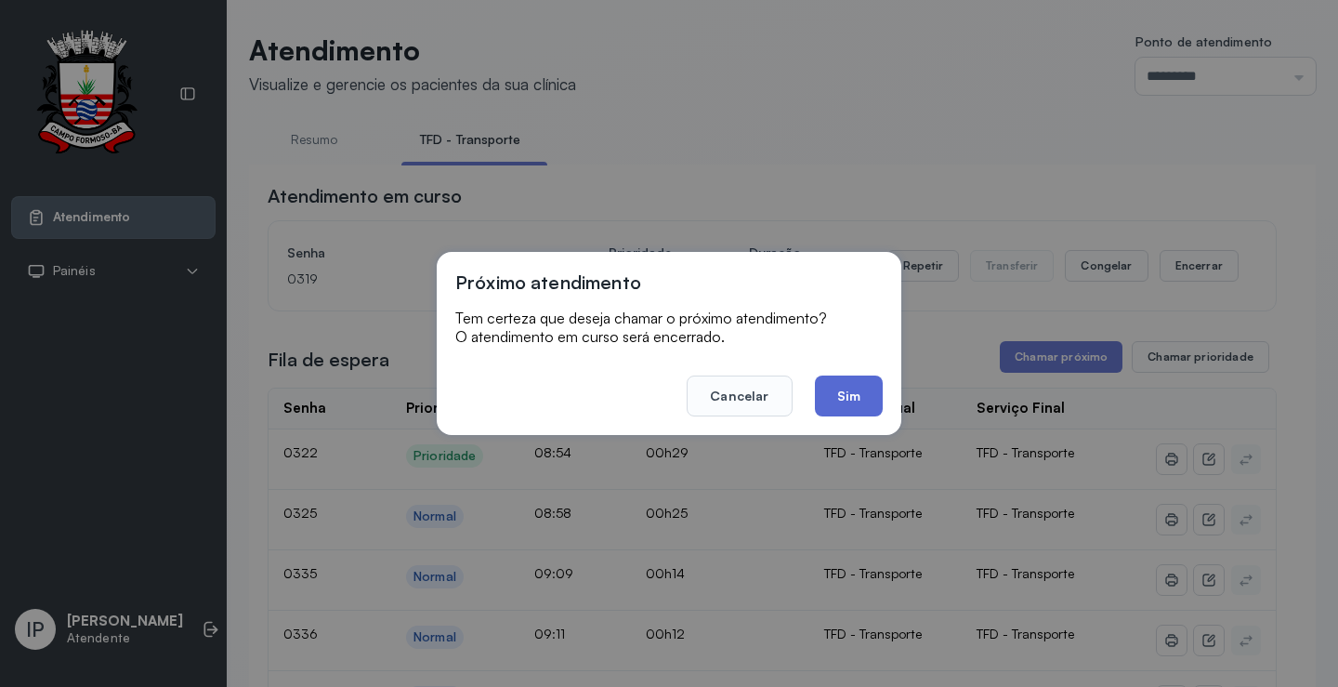
click at [868, 398] on button "Sim" at bounding box center [849, 395] width 68 height 41
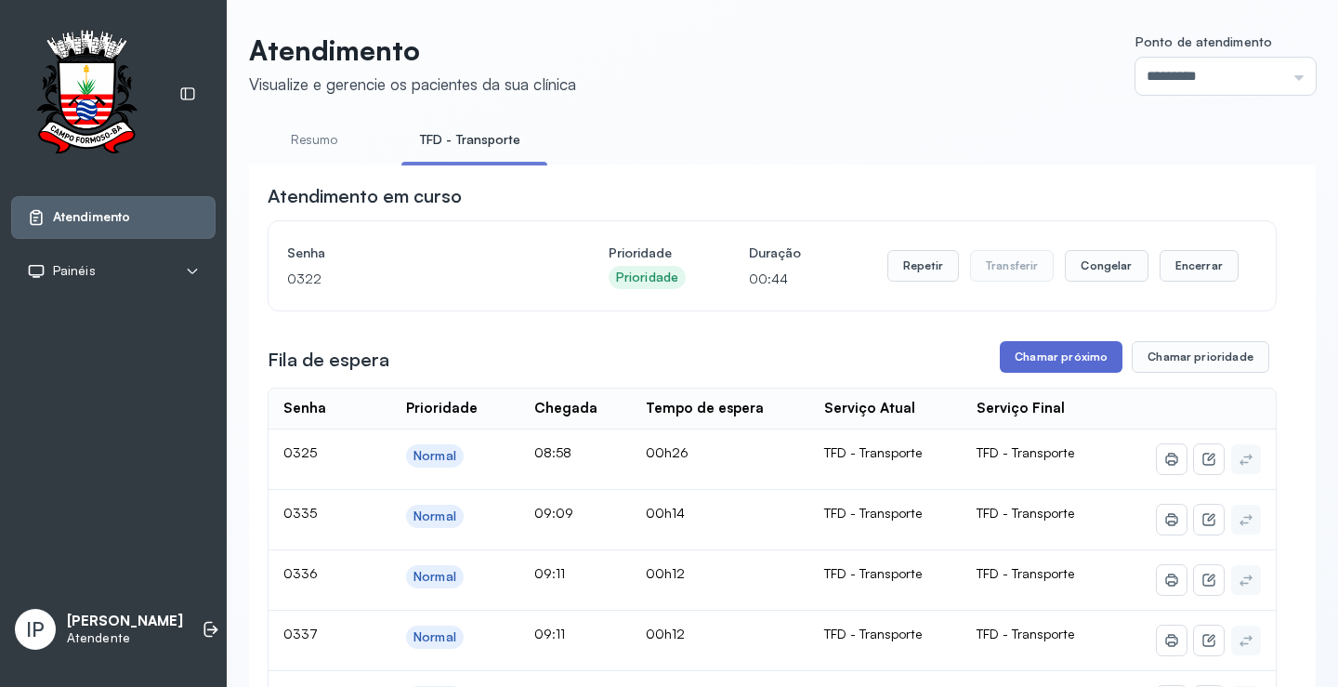
click at [1030, 359] on button "Chamar próximo" at bounding box center [1061, 357] width 123 height 32
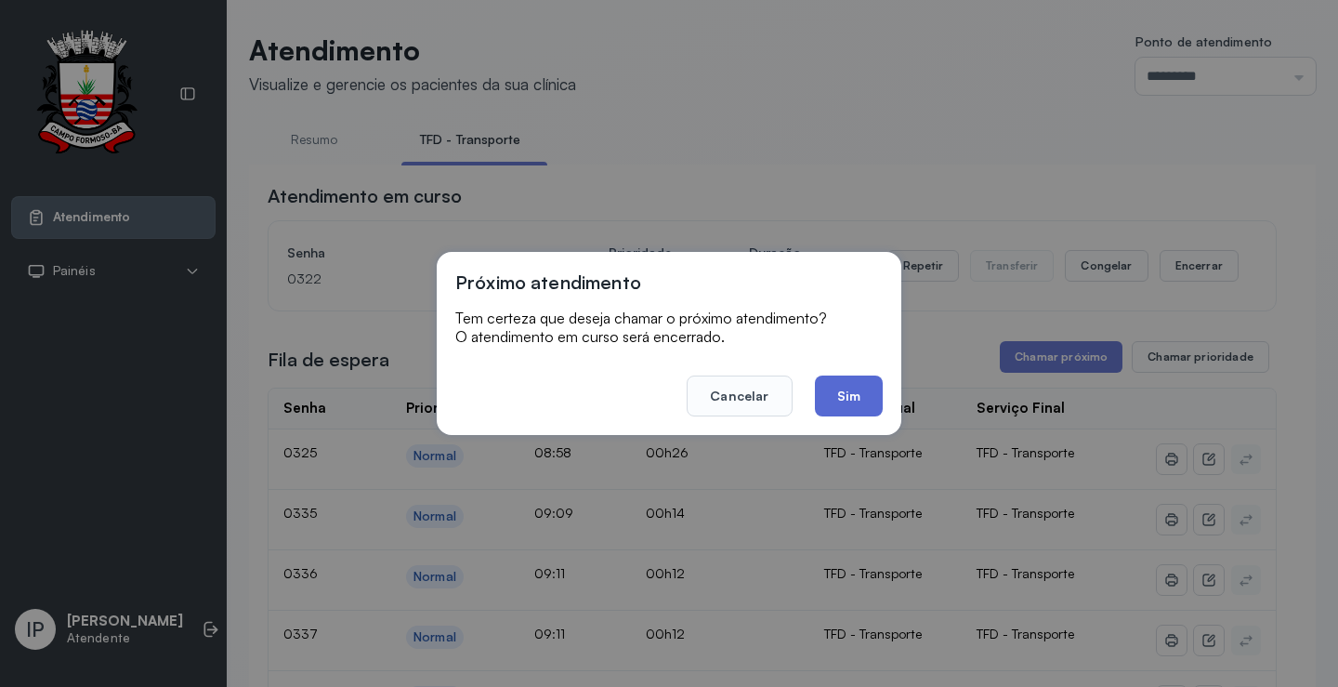
click at [860, 391] on button "Sim" at bounding box center [849, 395] width 68 height 41
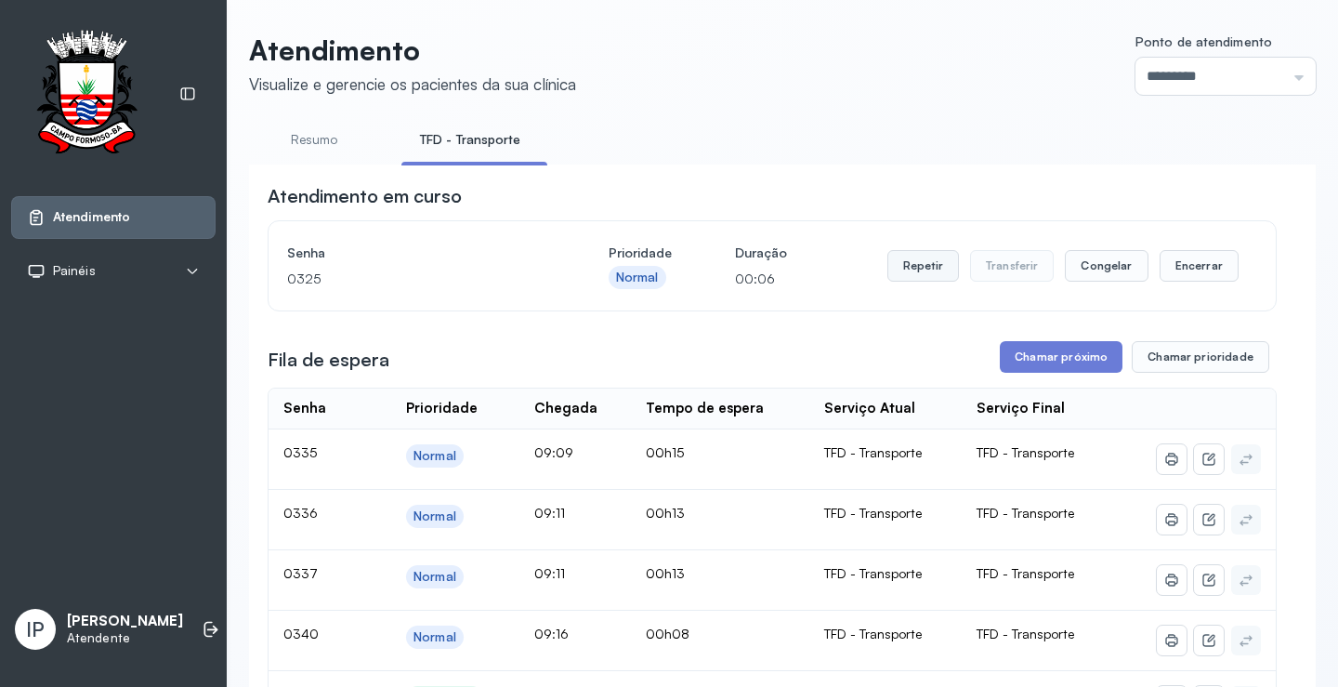
click at [916, 266] on button "Repetir" at bounding box center [924, 266] width 72 height 32
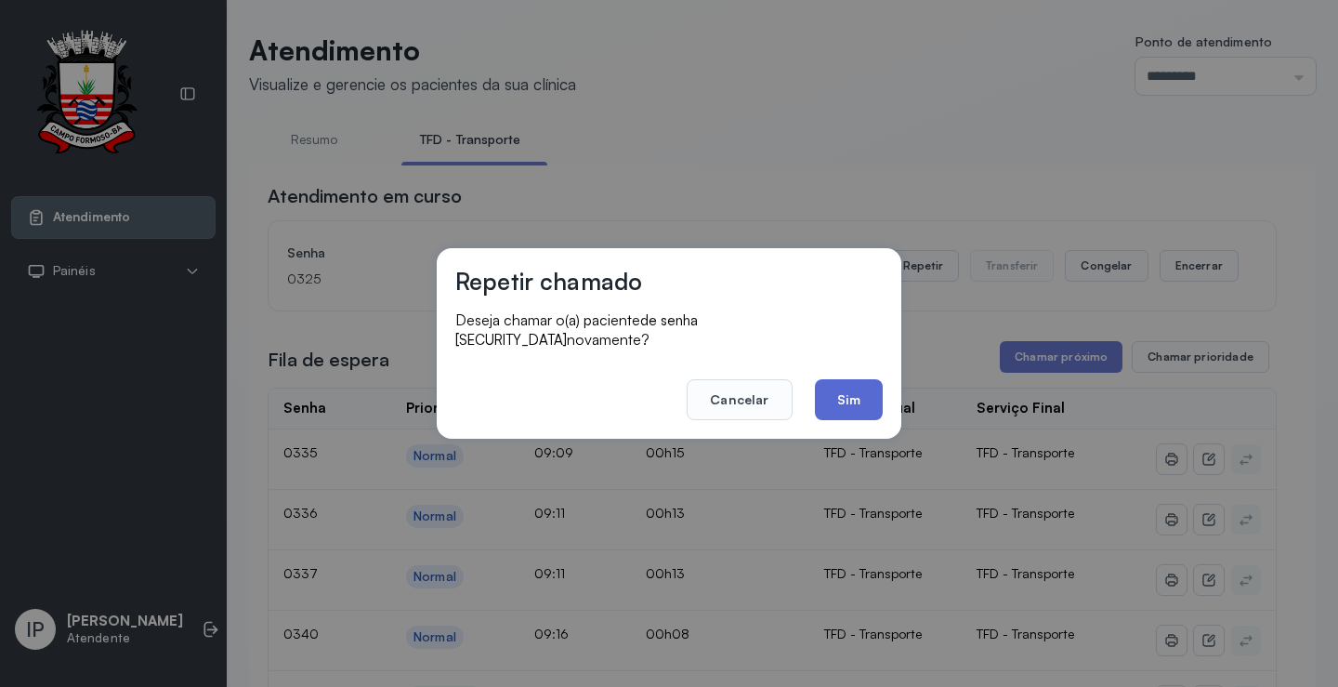
click at [834, 379] on button "Sim" at bounding box center [849, 399] width 68 height 41
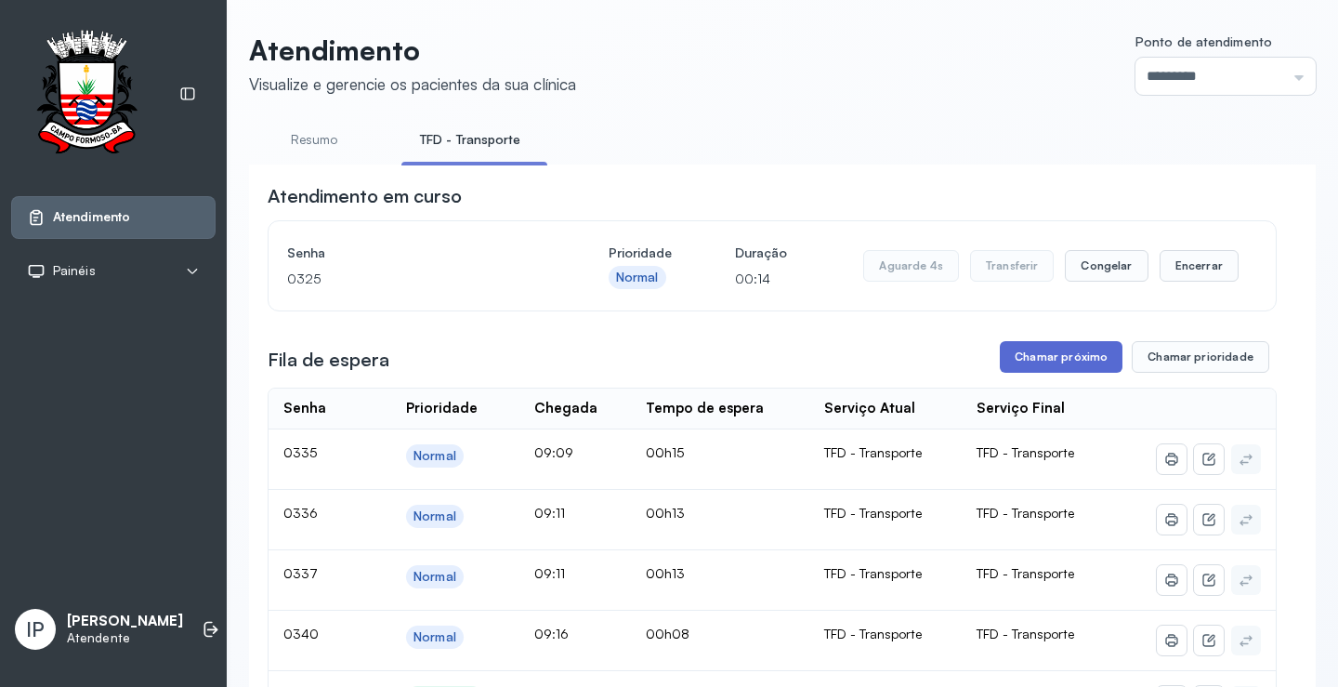
click at [1020, 356] on button "Chamar próximo" at bounding box center [1061, 357] width 123 height 32
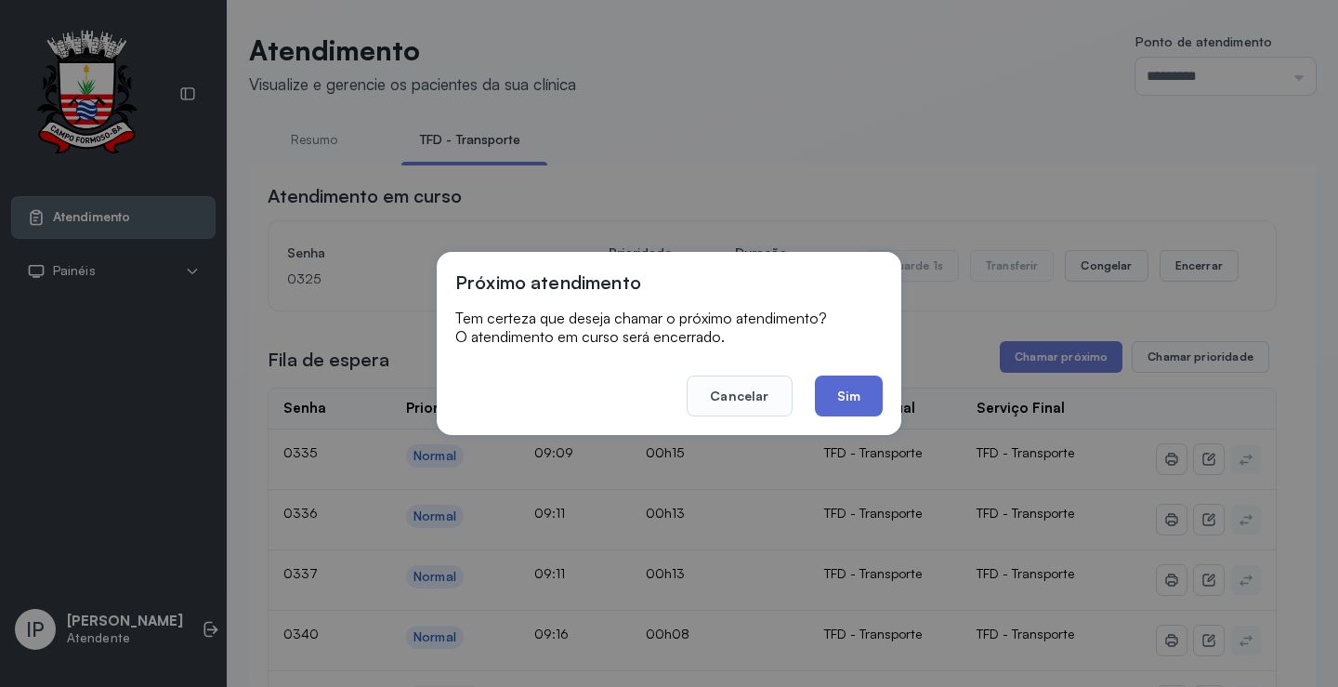
click at [850, 394] on button "Sim" at bounding box center [849, 395] width 68 height 41
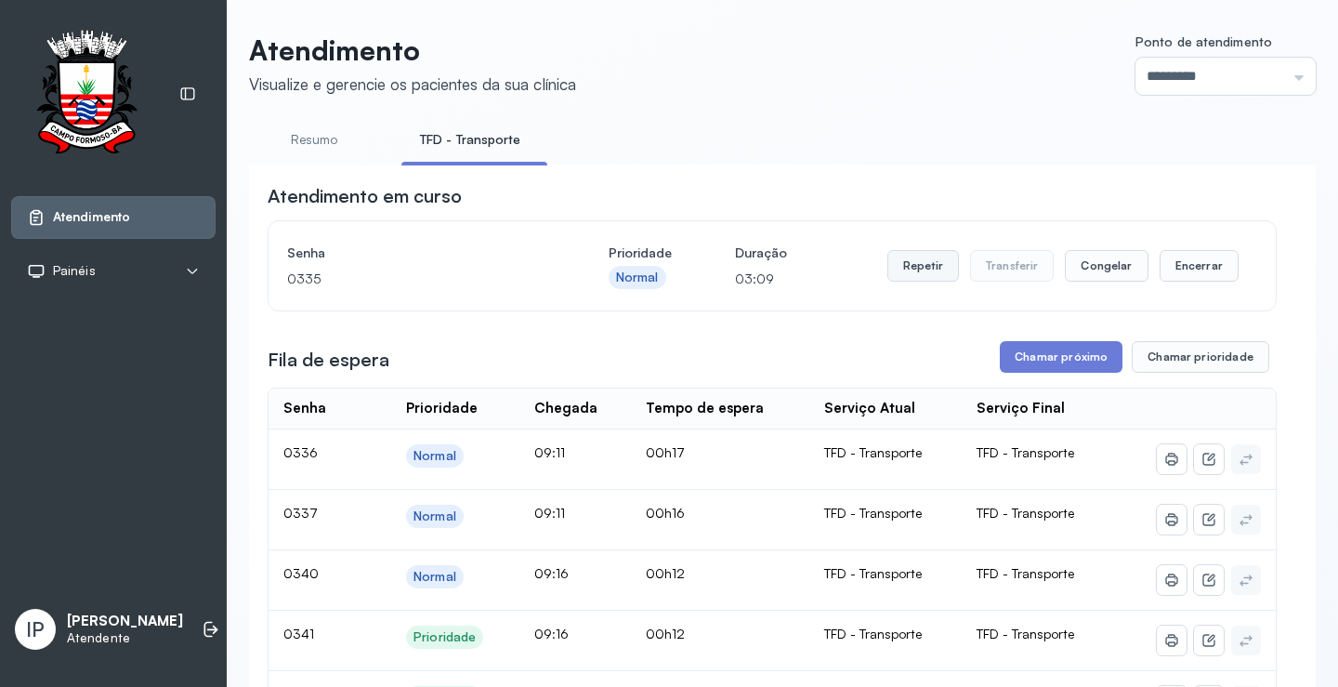
click at [901, 267] on button "Repetir" at bounding box center [924, 266] width 72 height 32
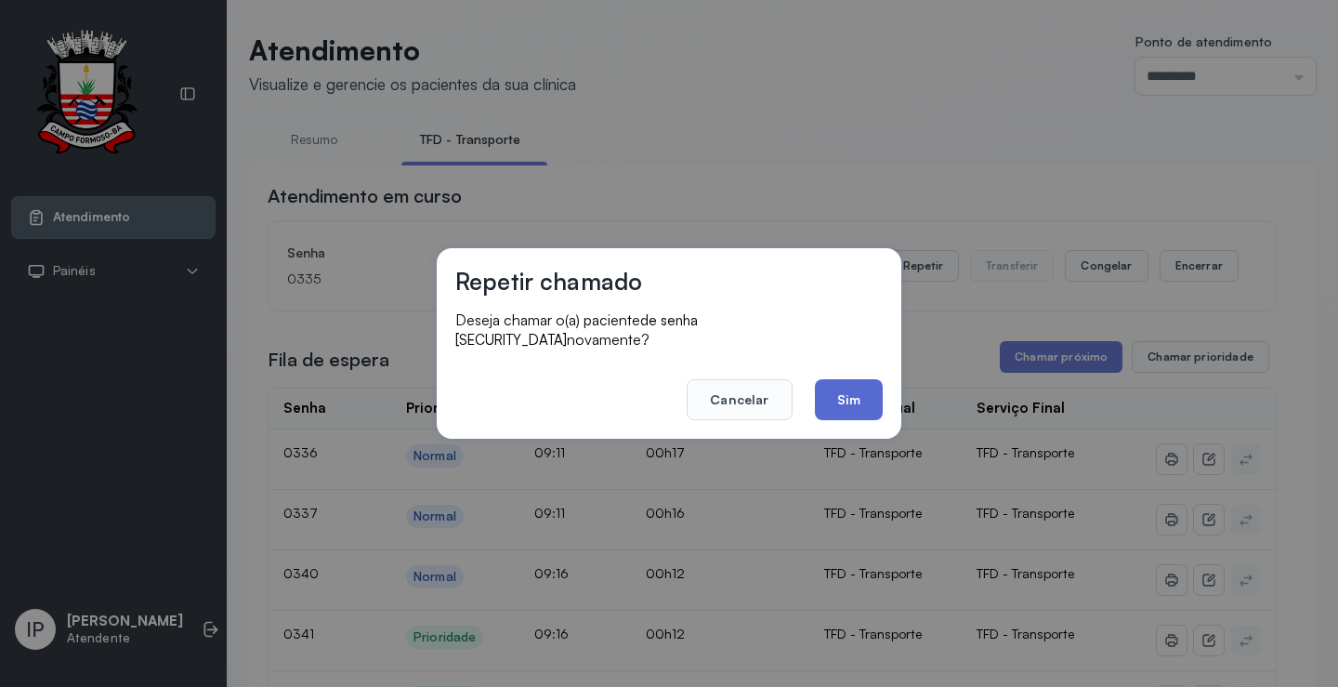
click at [836, 387] on button "Sim" at bounding box center [849, 399] width 68 height 41
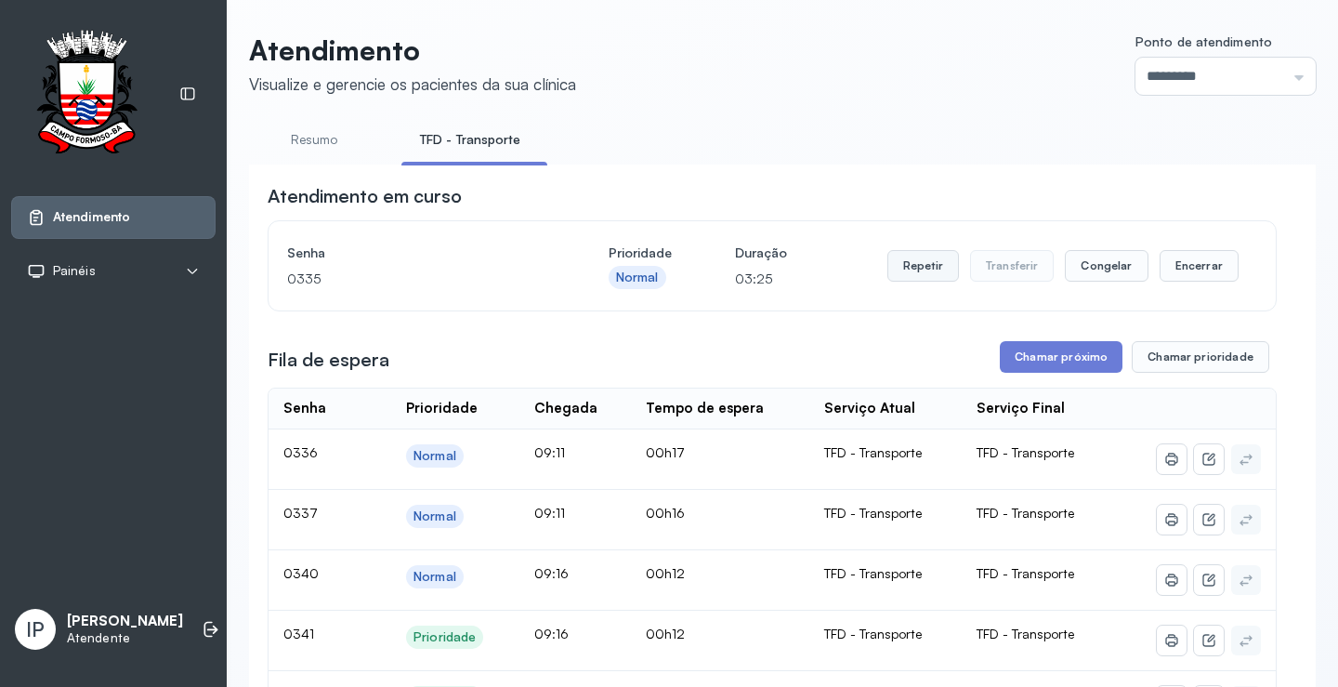
click at [899, 265] on button "Repetir" at bounding box center [924, 266] width 72 height 32
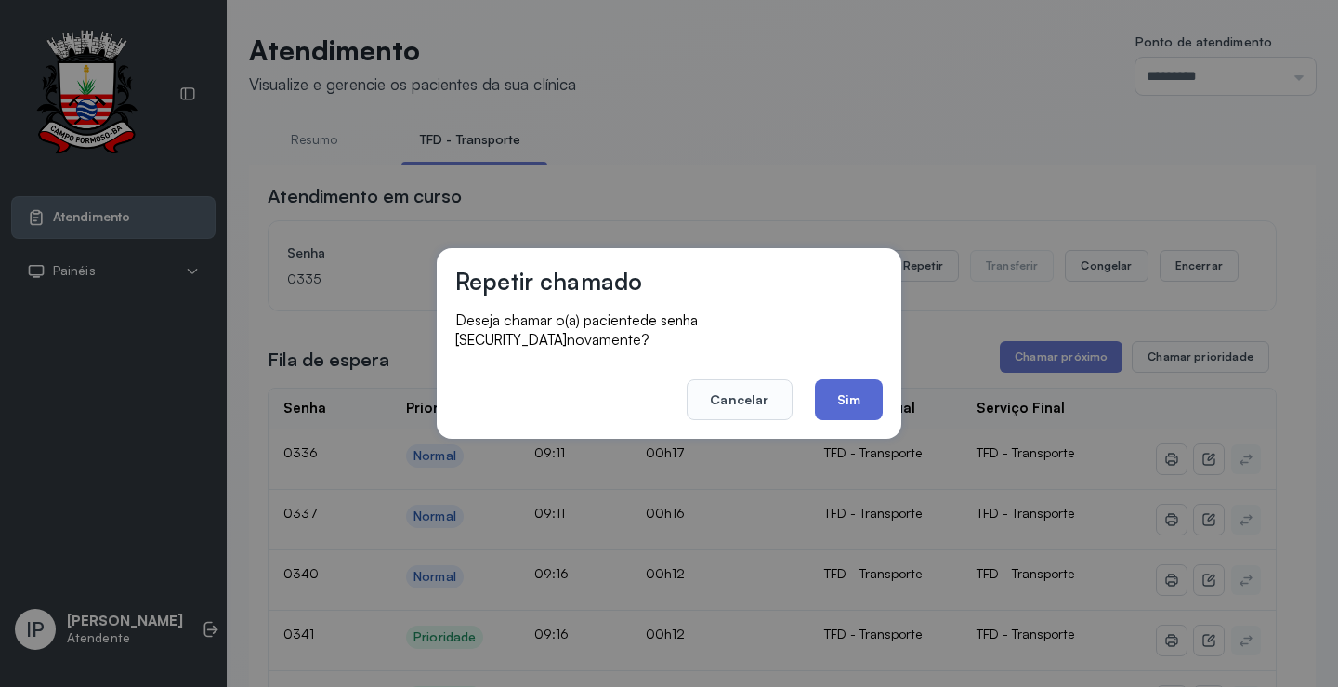
click at [870, 388] on button "Sim" at bounding box center [849, 399] width 68 height 41
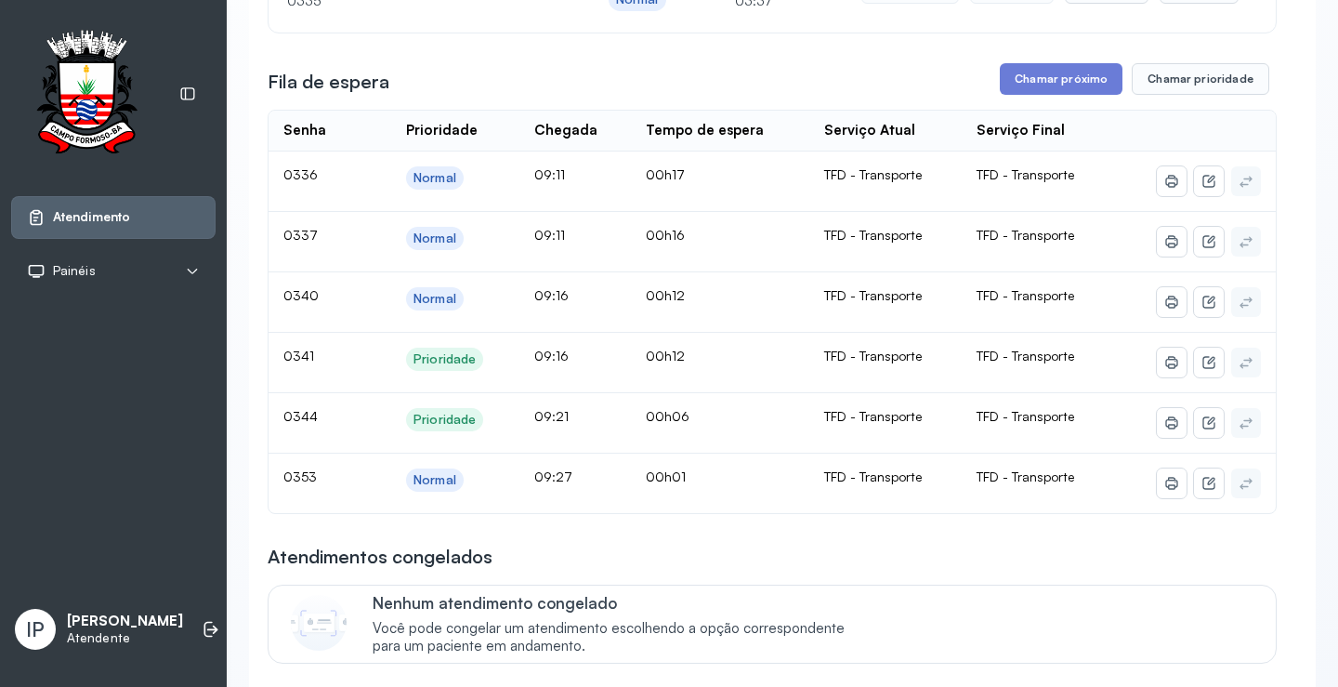
scroll to position [279, 0]
click at [1044, 79] on button "Chamar próximo" at bounding box center [1061, 78] width 123 height 32
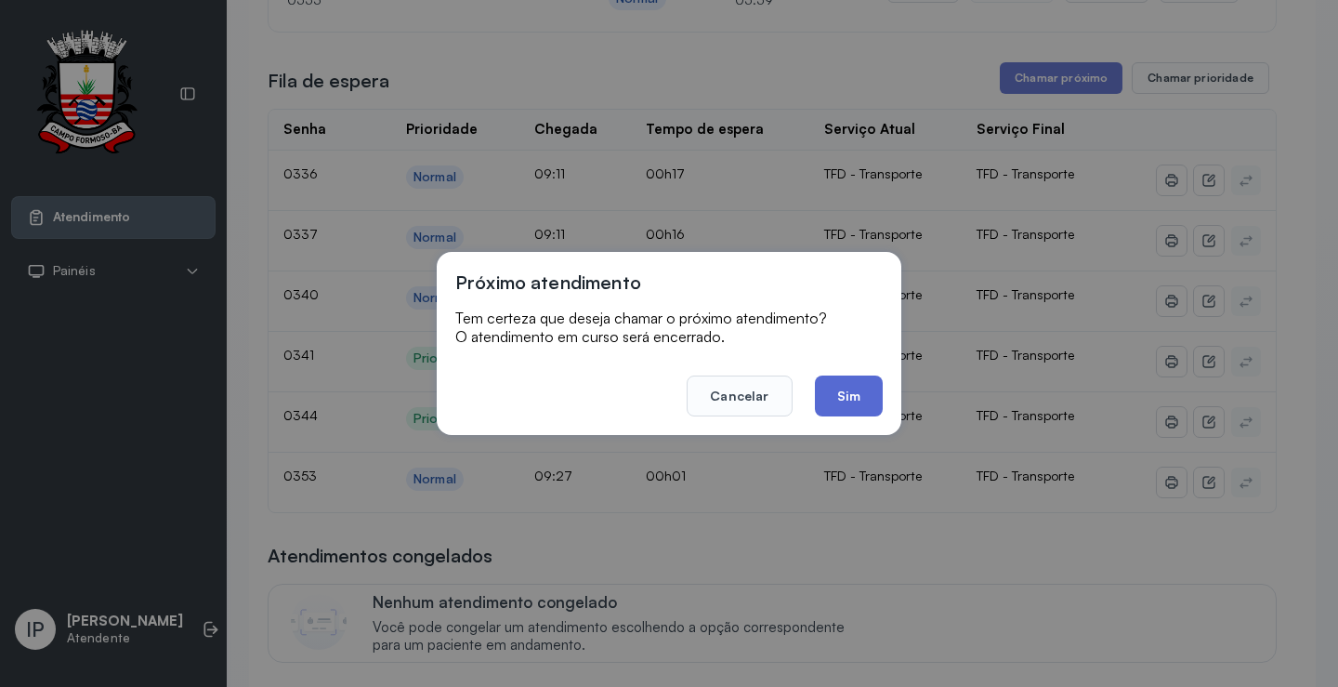
click at [869, 375] on button "Sim" at bounding box center [849, 395] width 68 height 41
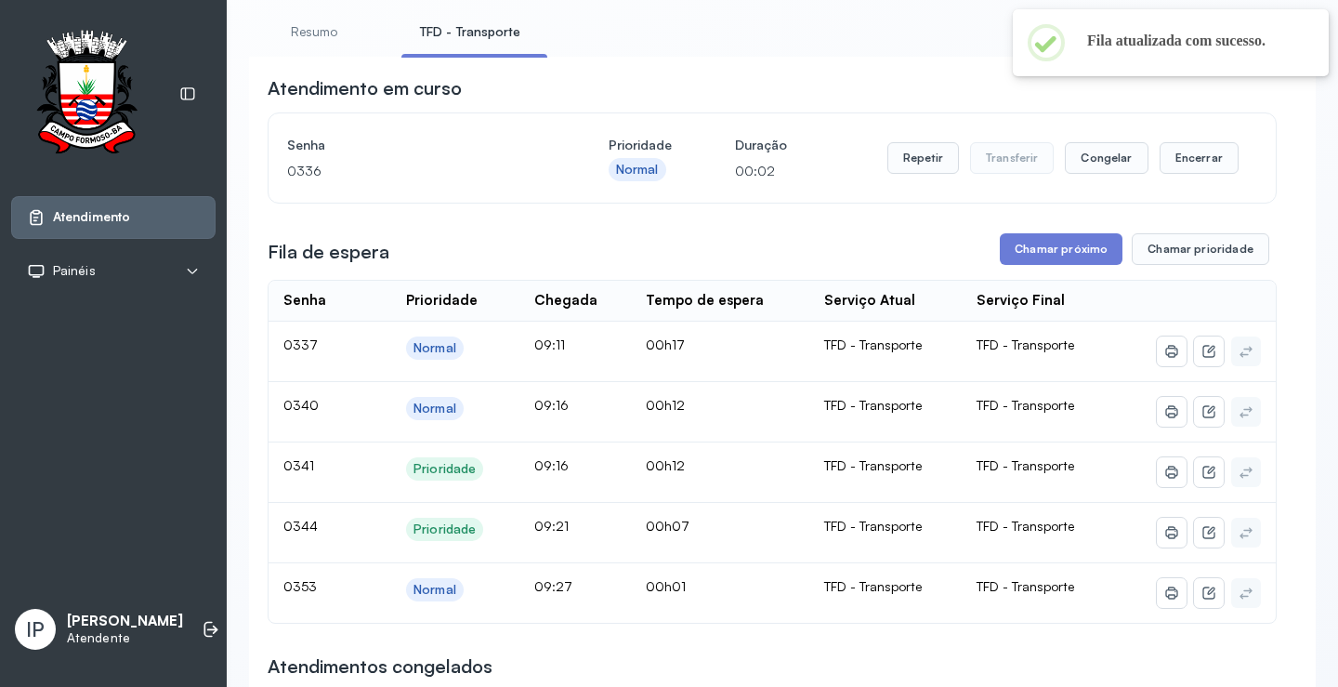
scroll to position [93, 0]
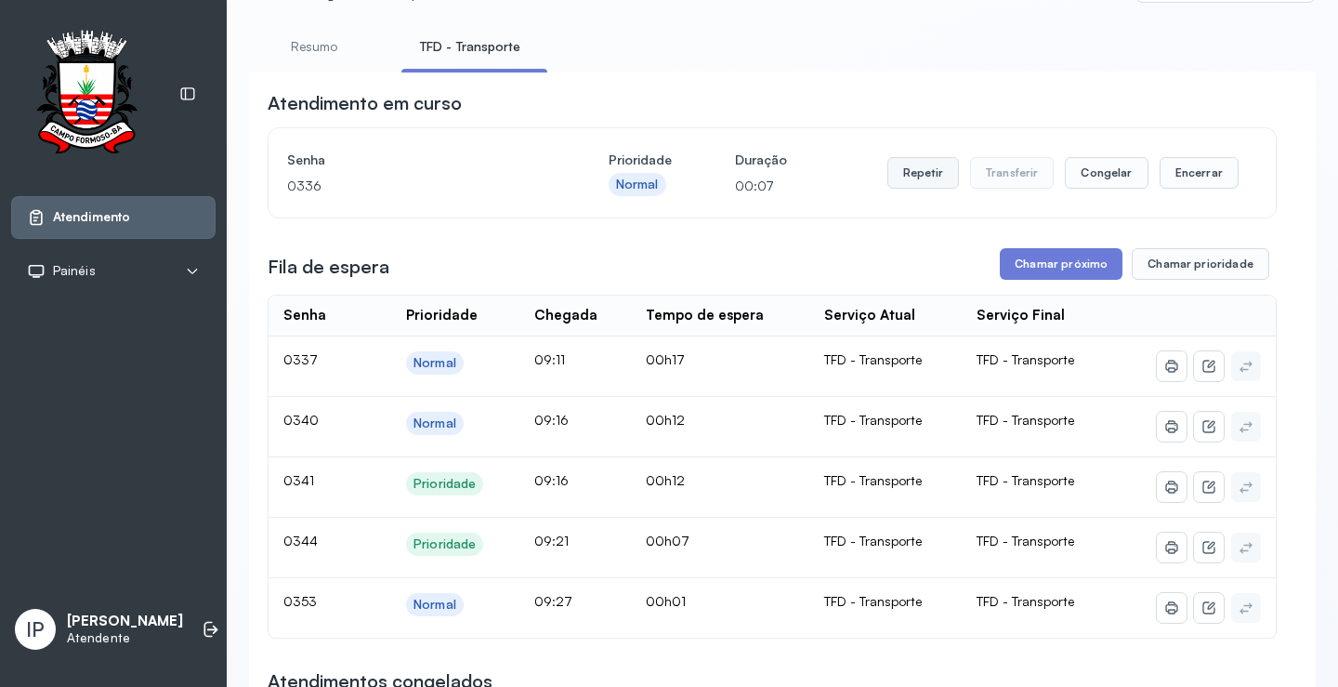
click at [938, 186] on button "Repetir" at bounding box center [924, 173] width 72 height 32
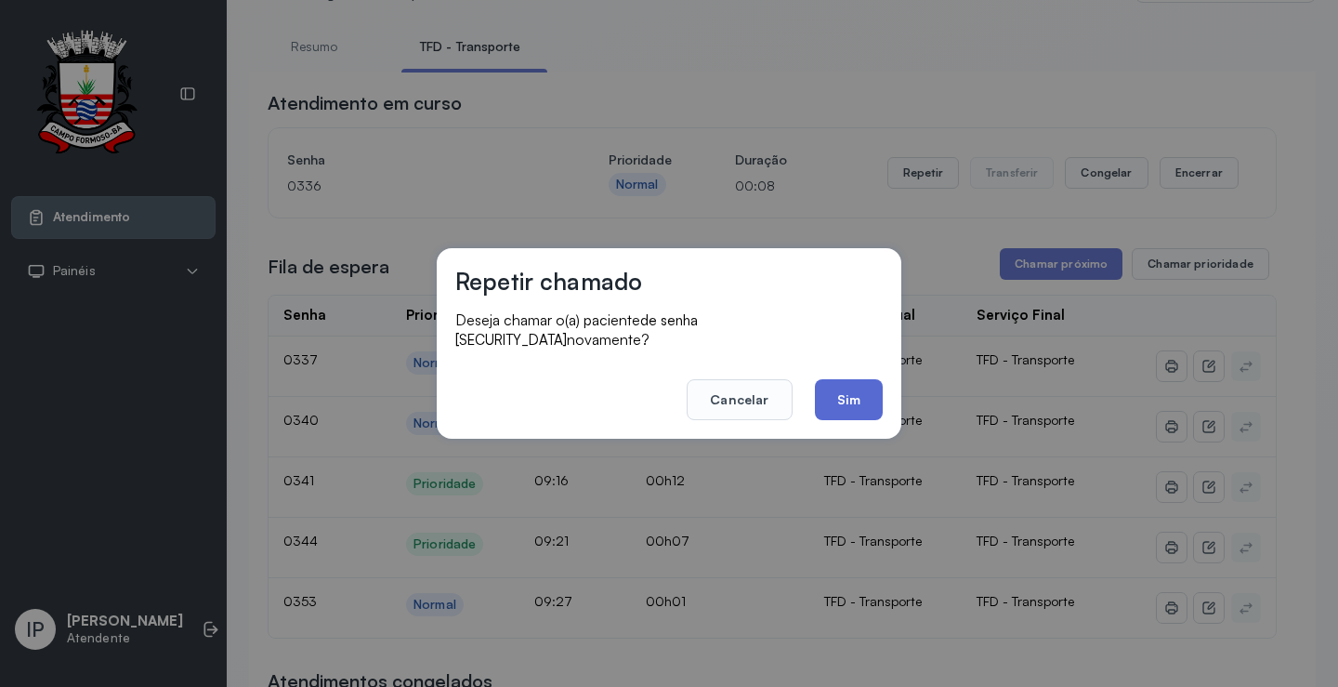
click at [859, 401] on button "Sim" at bounding box center [849, 399] width 68 height 41
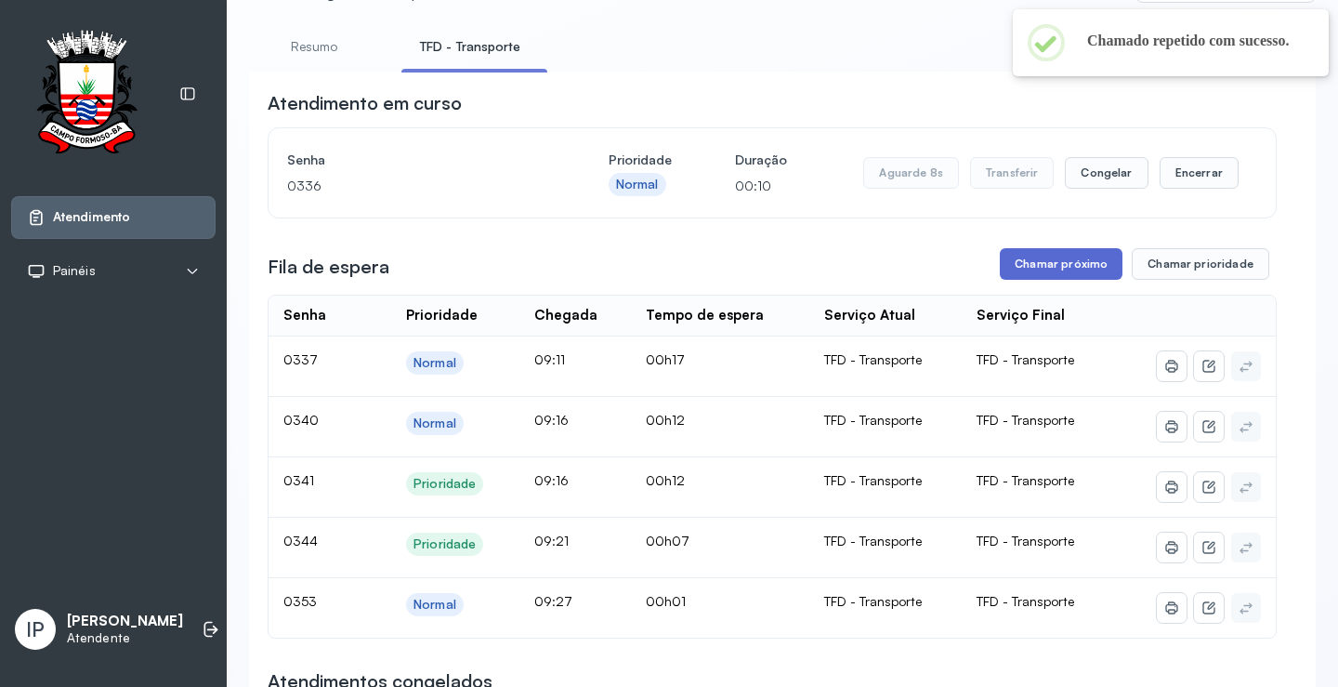
click at [1080, 273] on button "Chamar próximo" at bounding box center [1061, 264] width 123 height 32
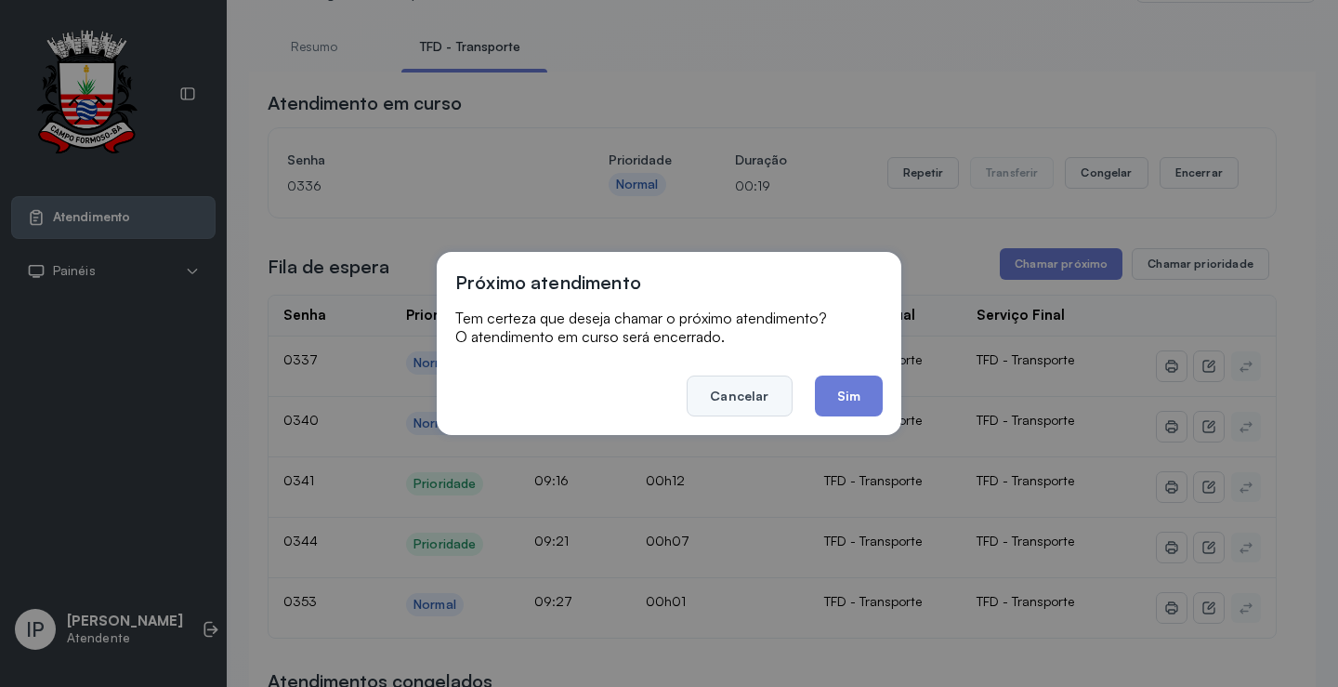
click at [751, 409] on button "Cancelar" at bounding box center [739, 395] width 105 height 41
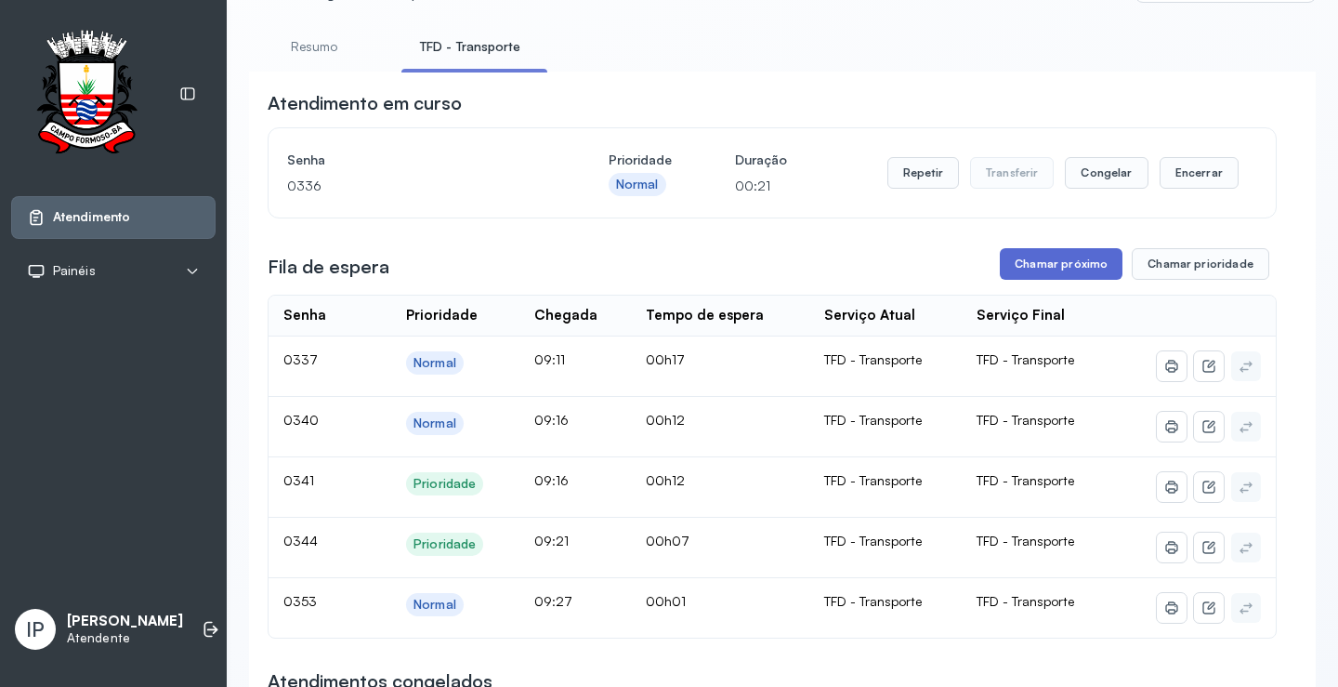
click at [1057, 261] on button "Chamar próximo" at bounding box center [1061, 264] width 123 height 32
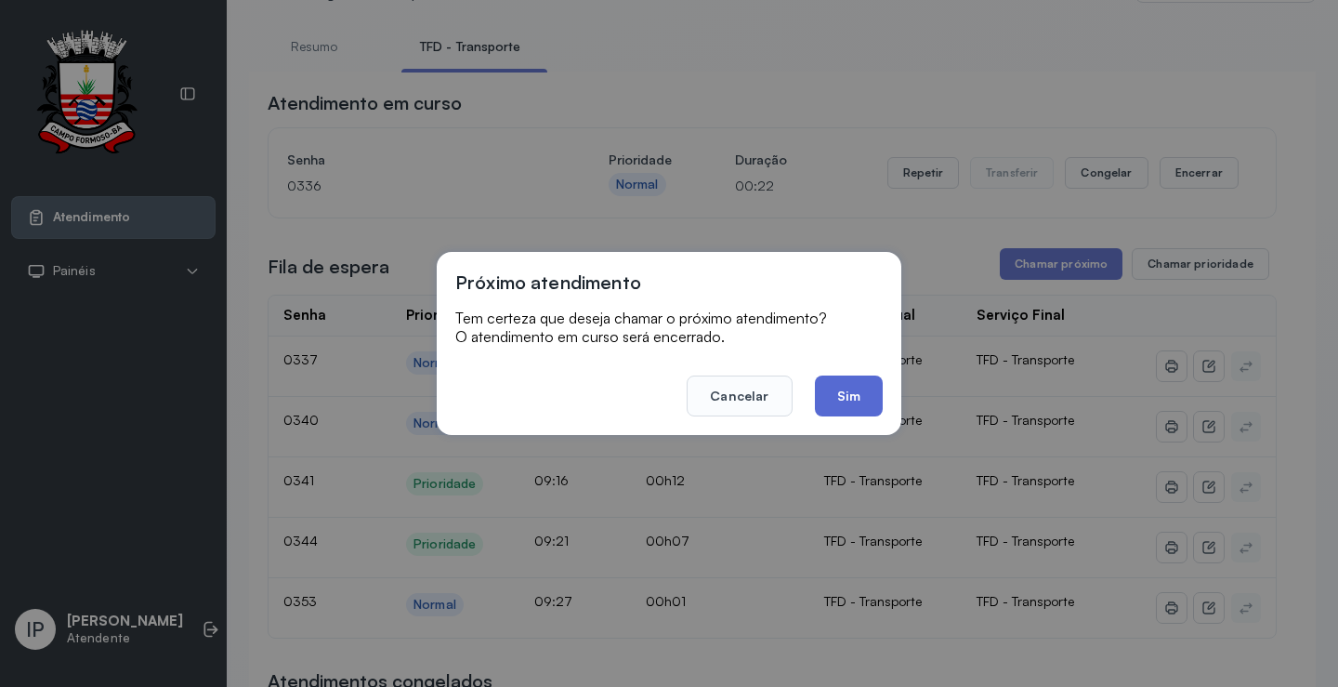
click at [867, 385] on button "Sim" at bounding box center [849, 395] width 68 height 41
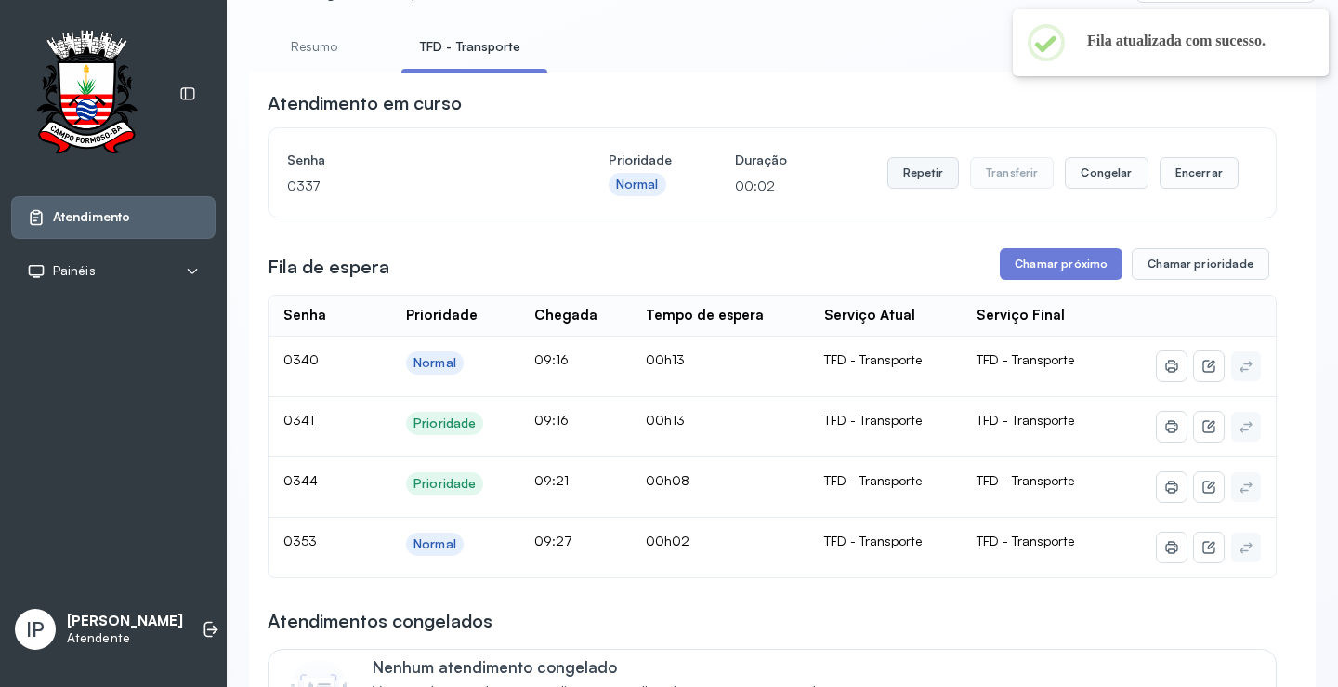
click at [909, 173] on button "Repetir" at bounding box center [924, 173] width 72 height 32
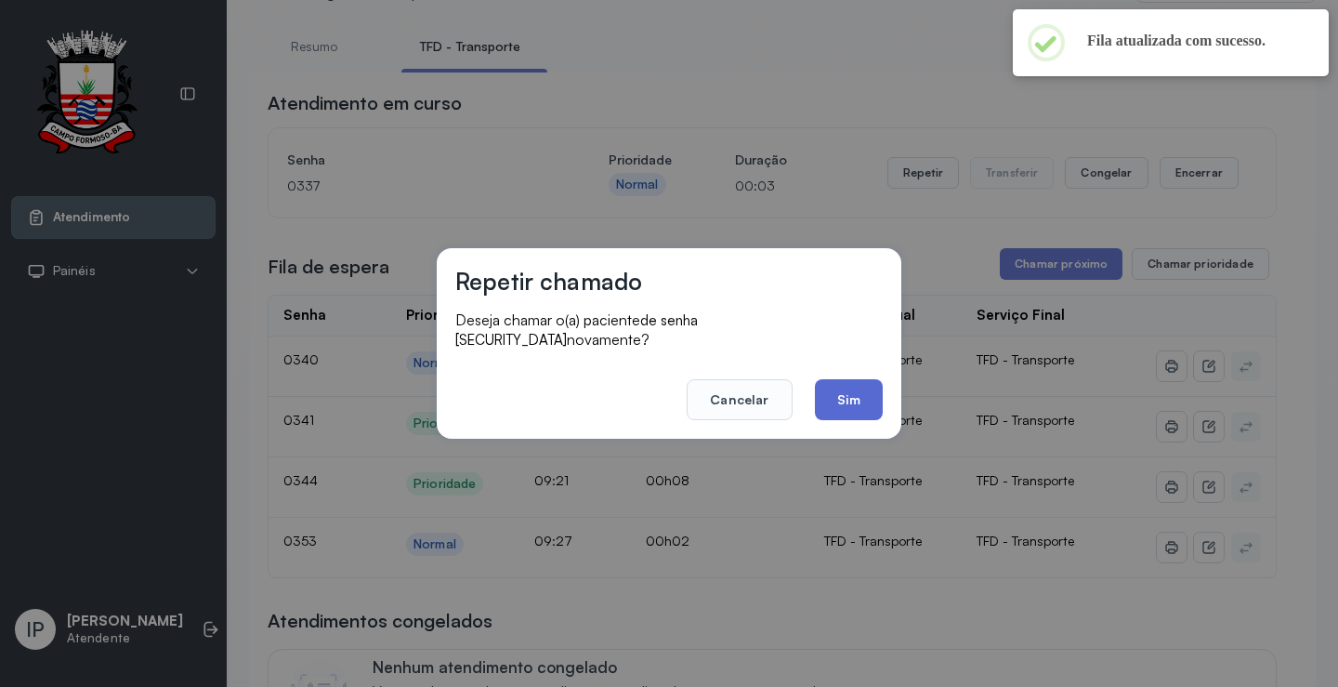
click at [865, 379] on button "Sim" at bounding box center [849, 399] width 68 height 41
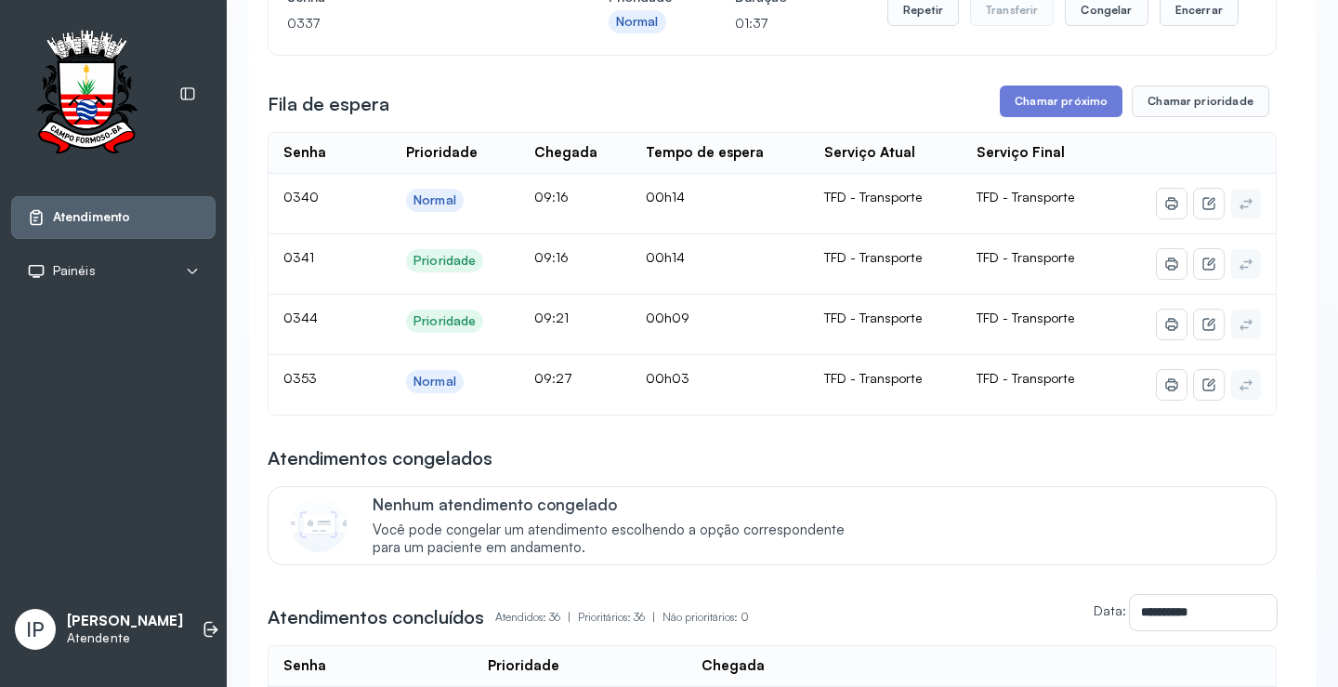
scroll to position [279, 0]
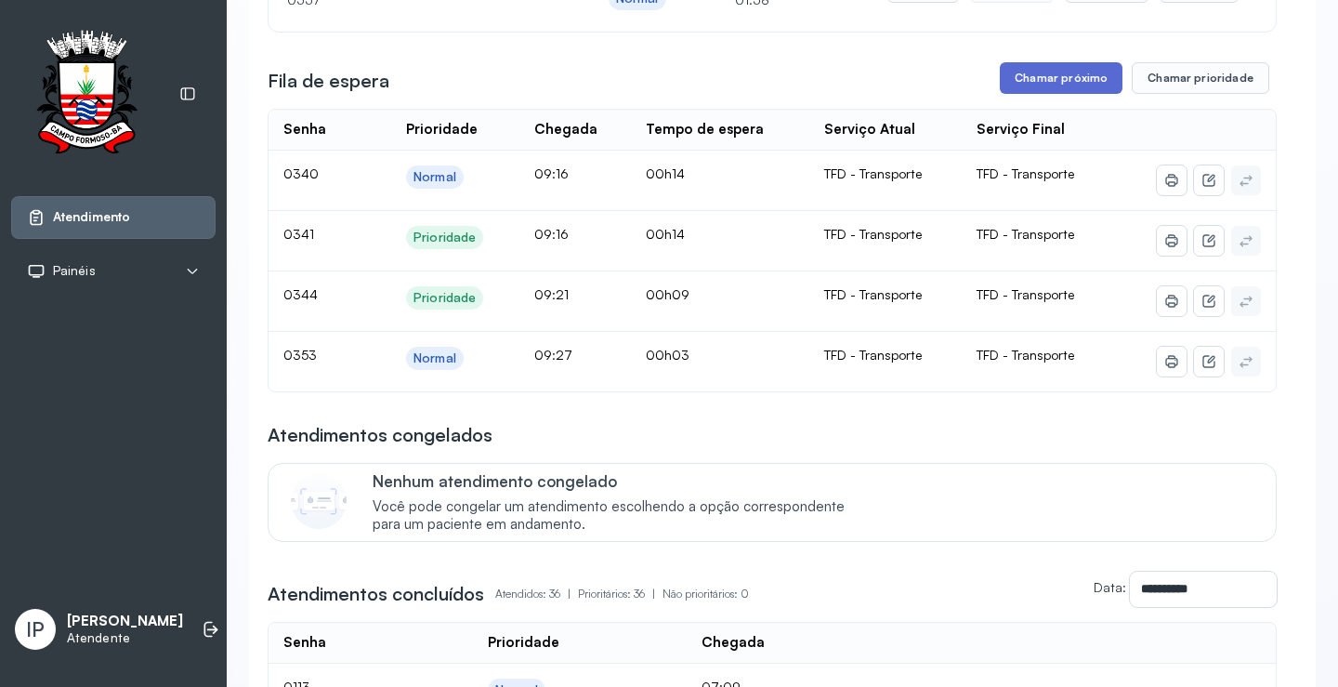
click at [1074, 79] on button "Chamar próximo" at bounding box center [1061, 78] width 123 height 32
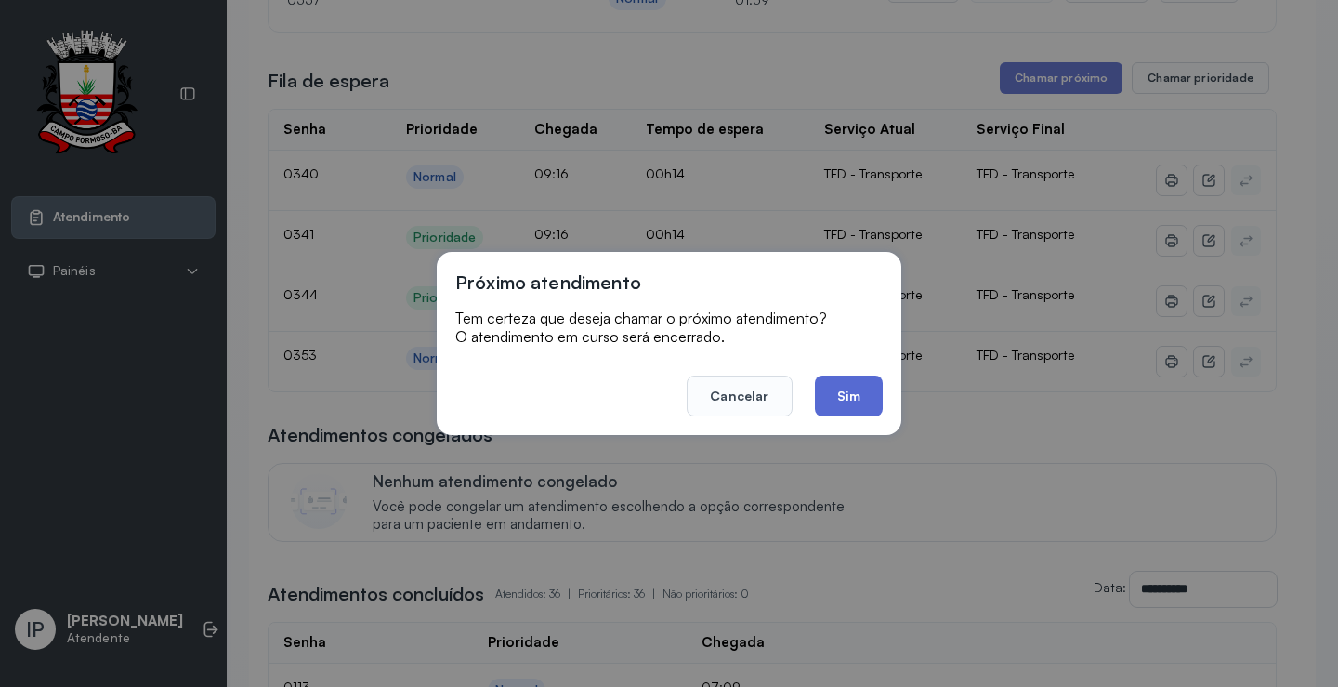
click at [864, 385] on button "Sim" at bounding box center [849, 395] width 68 height 41
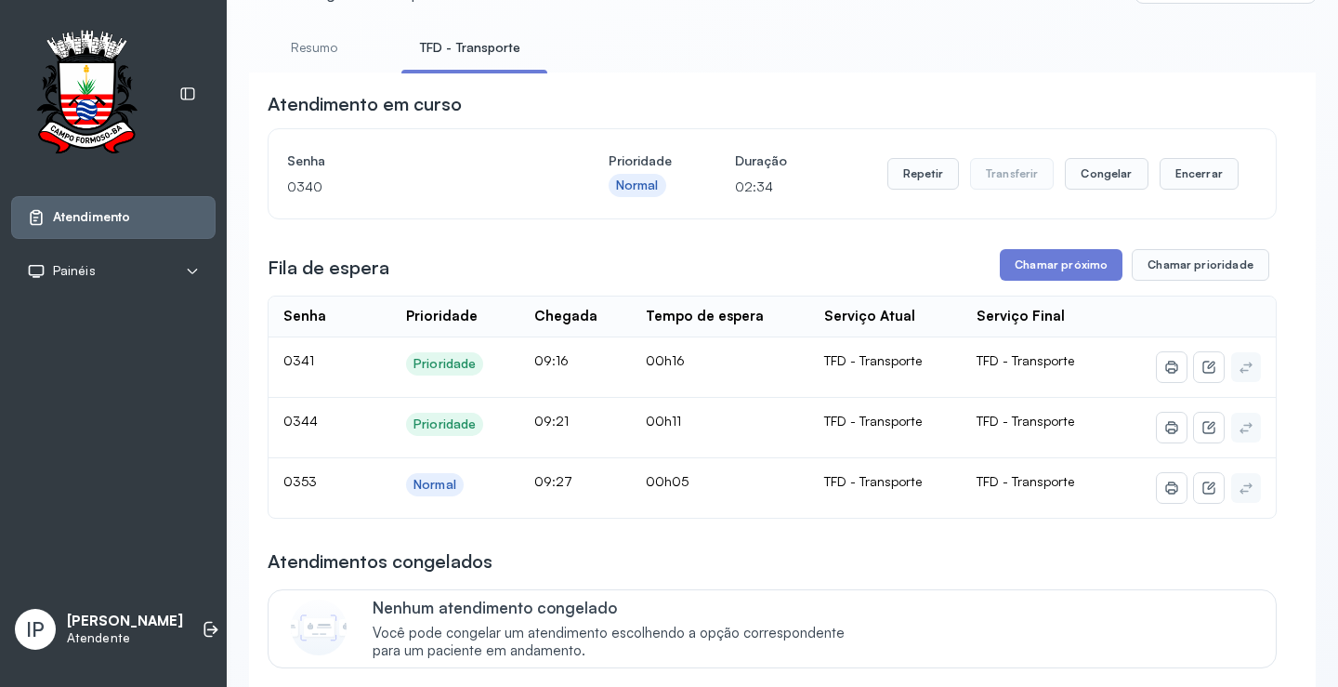
scroll to position [93, 0]
click at [1043, 261] on button "Chamar próximo" at bounding box center [1061, 264] width 123 height 32
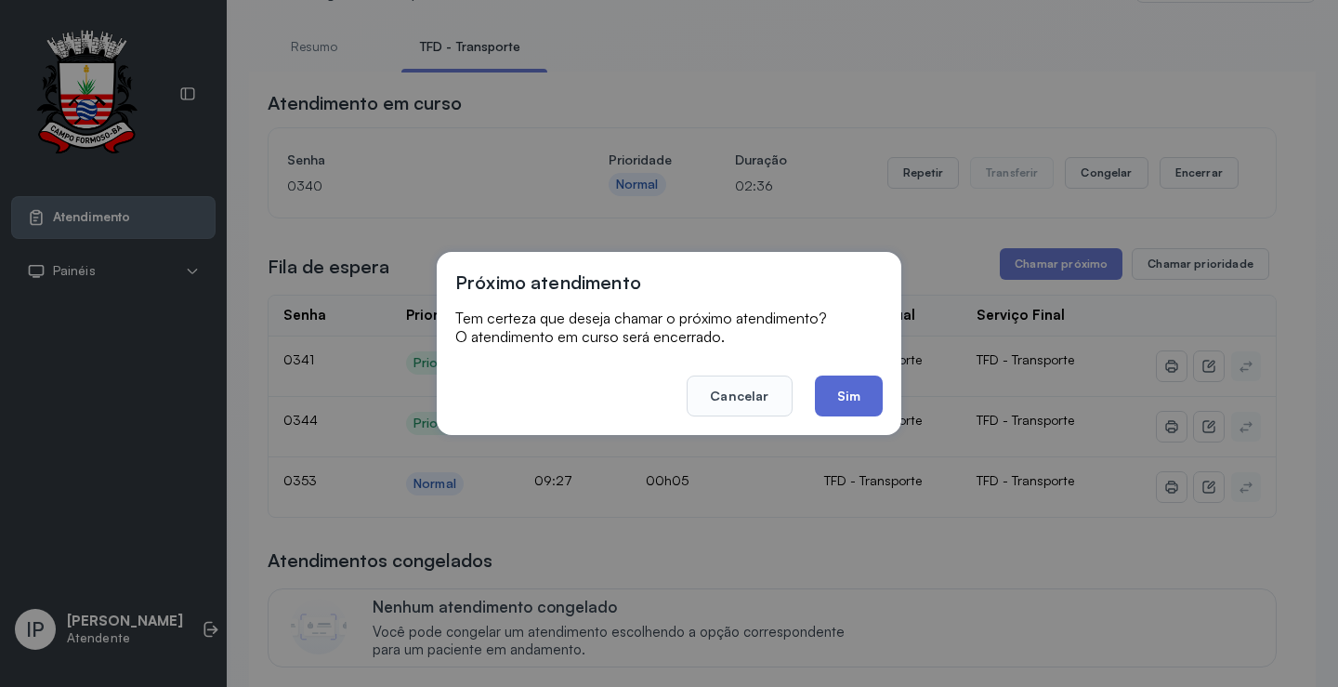
click at [837, 399] on button "Sim" at bounding box center [849, 395] width 68 height 41
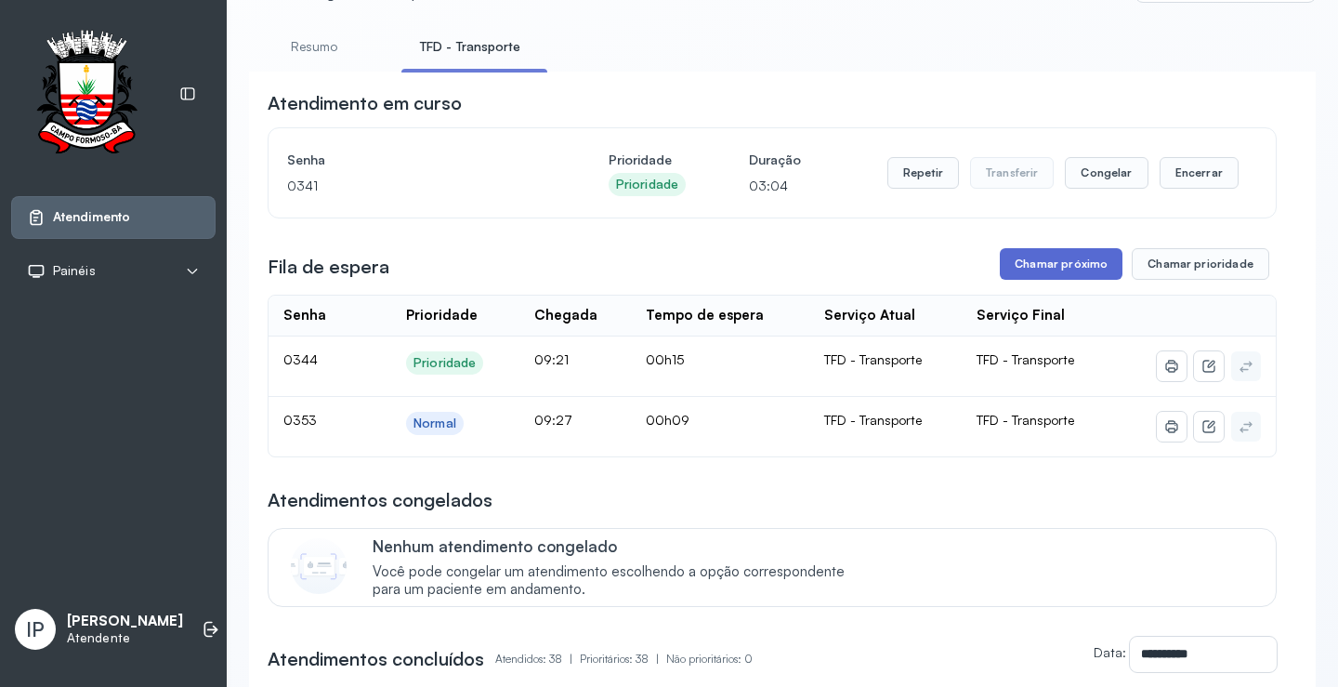
click at [1076, 267] on button "Chamar próximo" at bounding box center [1061, 264] width 123 height 32
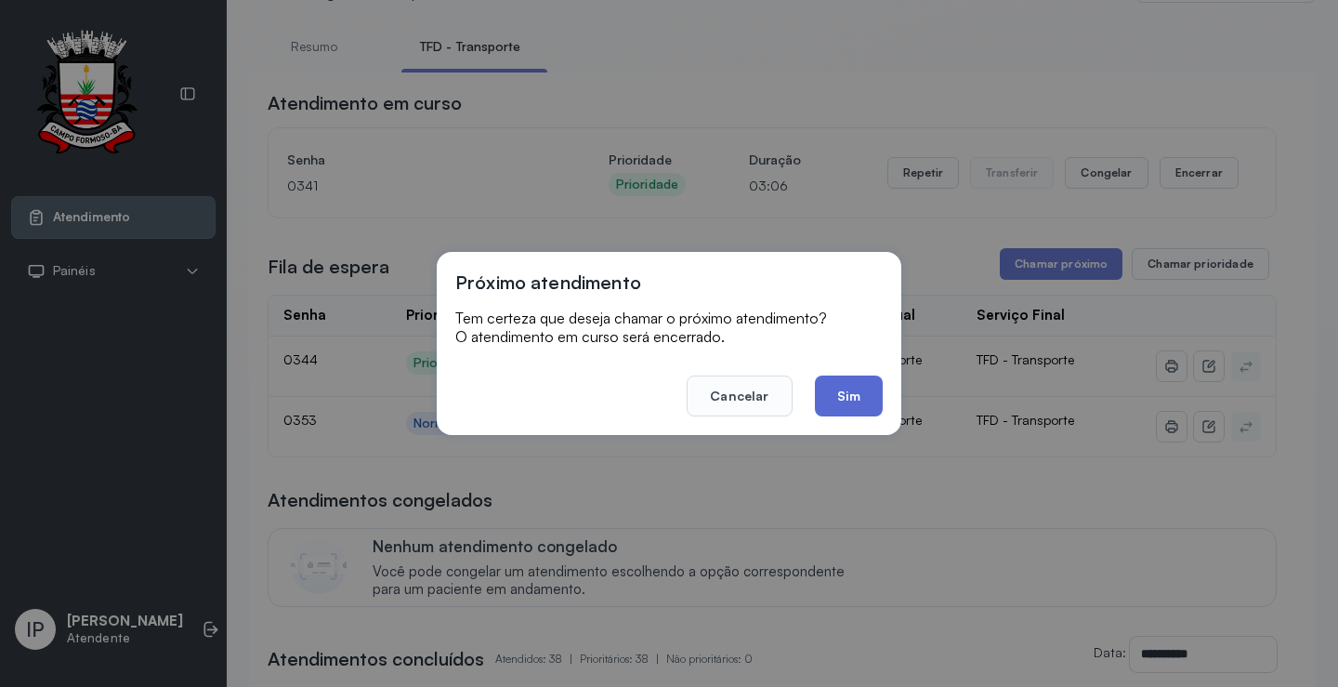
click at [832, 389] on button "Sim" at bounding box center [849, 395] width 68 height 41
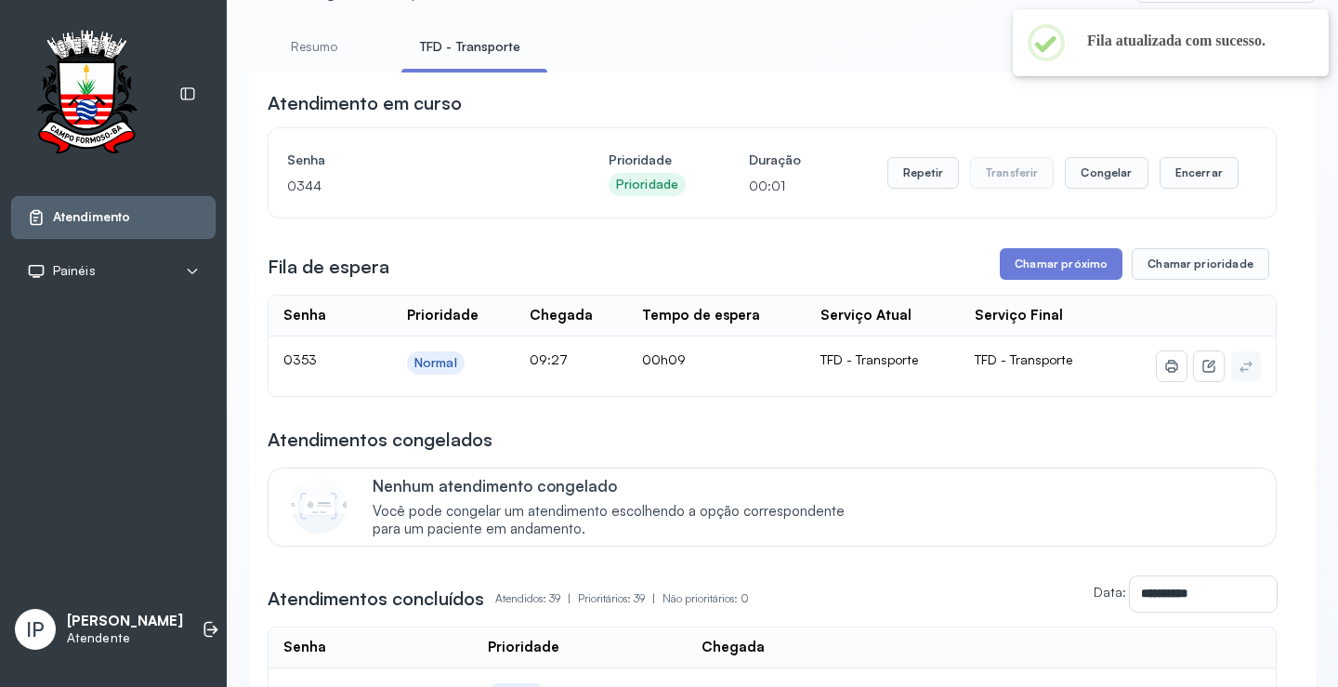
scroll to position [0, 0]
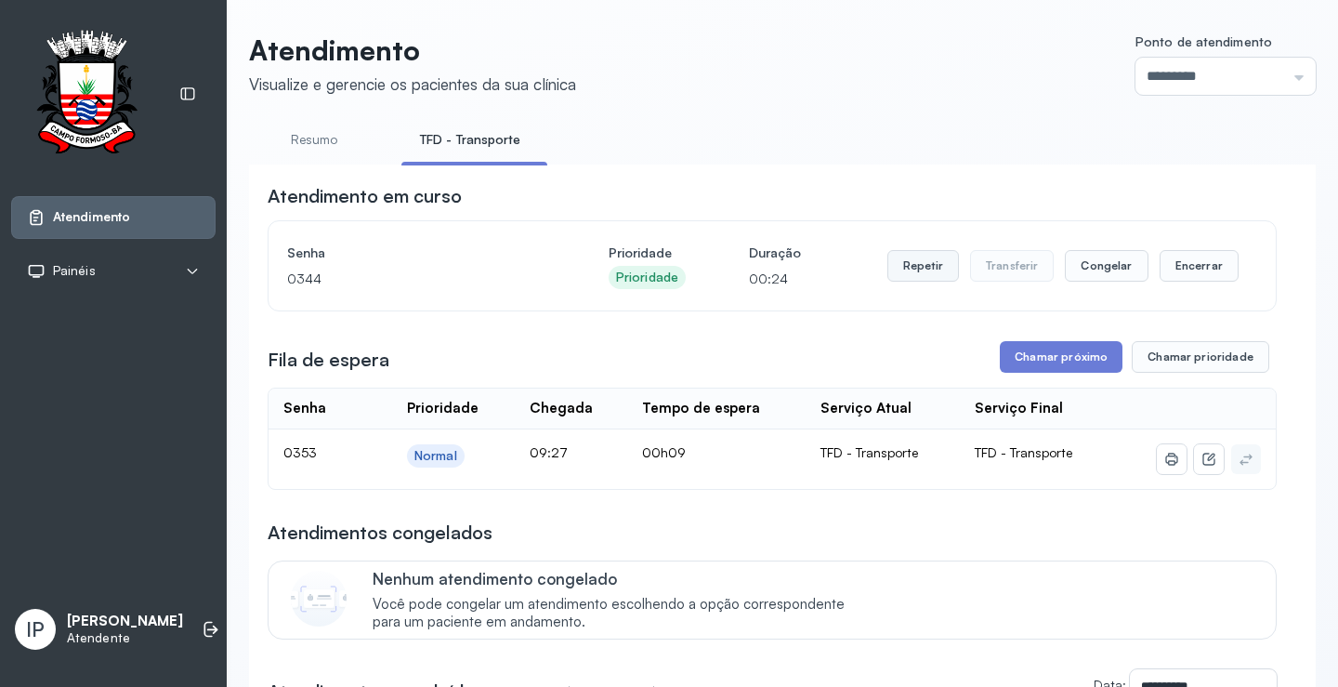
click at [924, 271] on button "Repetir" at bounding box center [924, 266] width 72 height 32
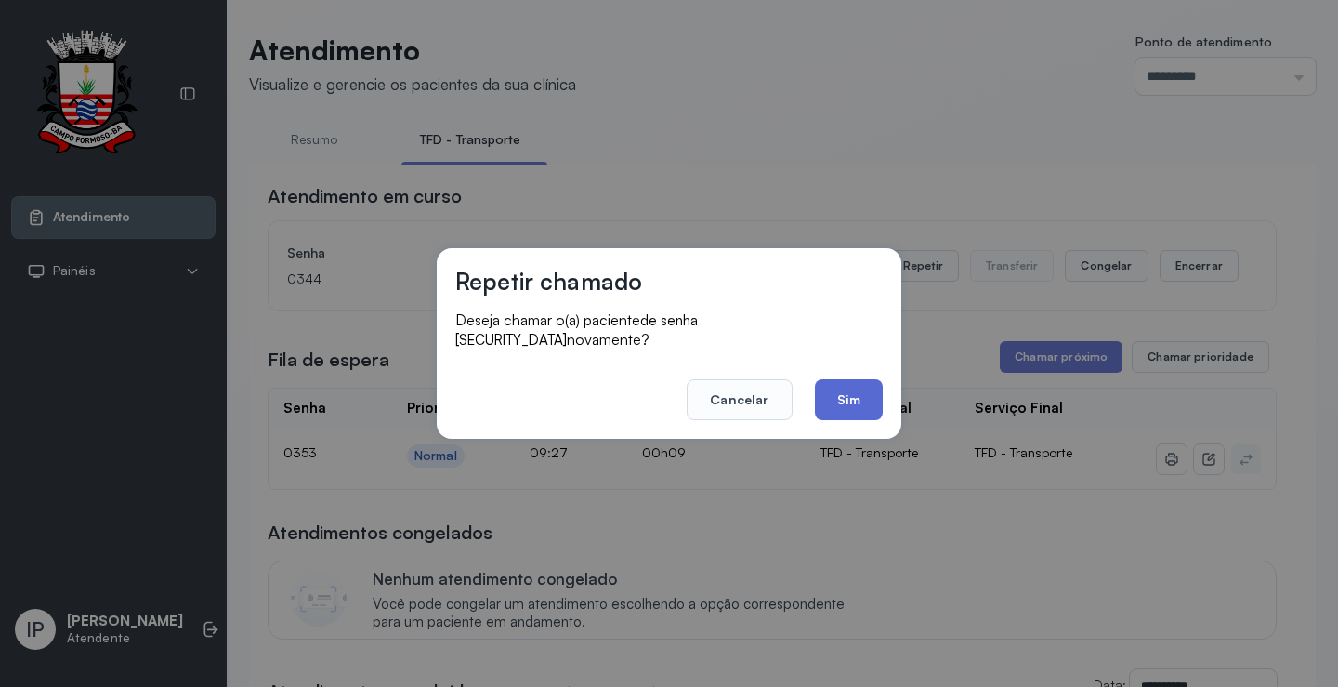
click at [827, 381] on button "Sim" at bounding box center [849, 399] width 68 height 41
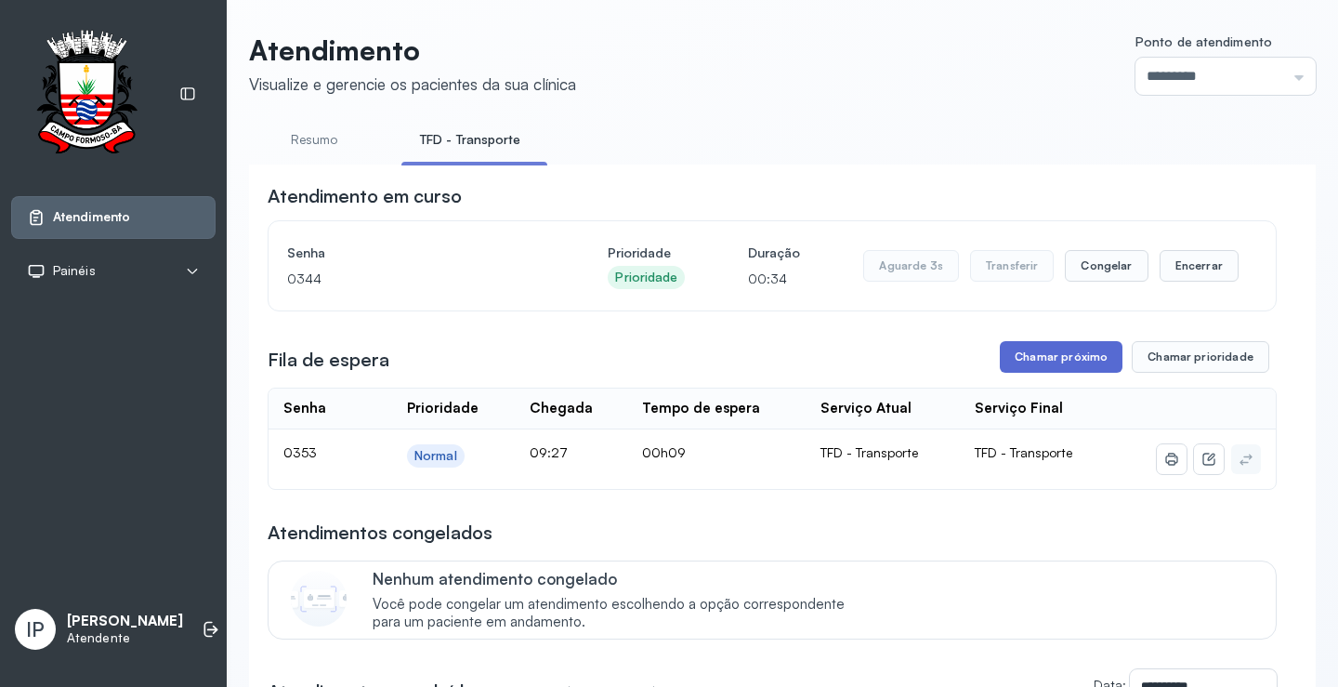
click at [1028, 366] on button "Chamar próximo" at bounding box center [1061, 357] width 123 height 32
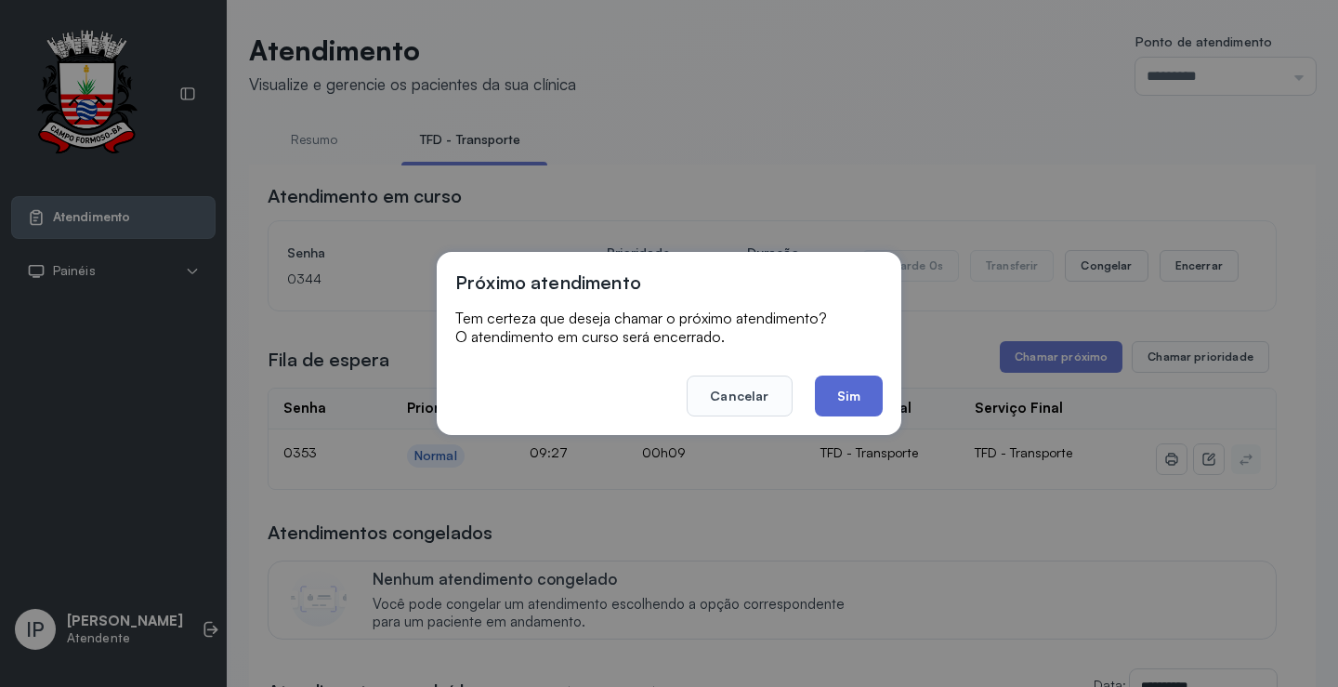
click at [854, 395] on button "Sim" at bounding box center [849, 395] width 68 height 41
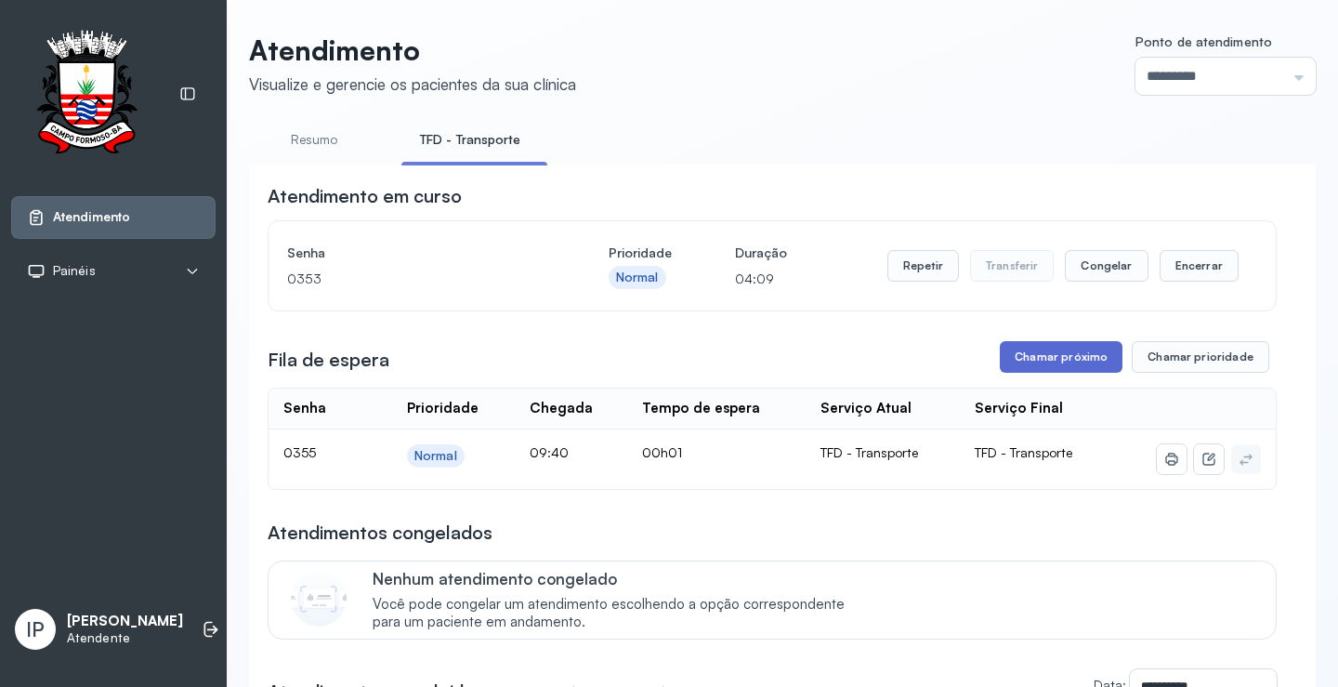
click at [1021, 362] on button "Chamar próximo" at bounding box center [1061, 357] width 123 height 32
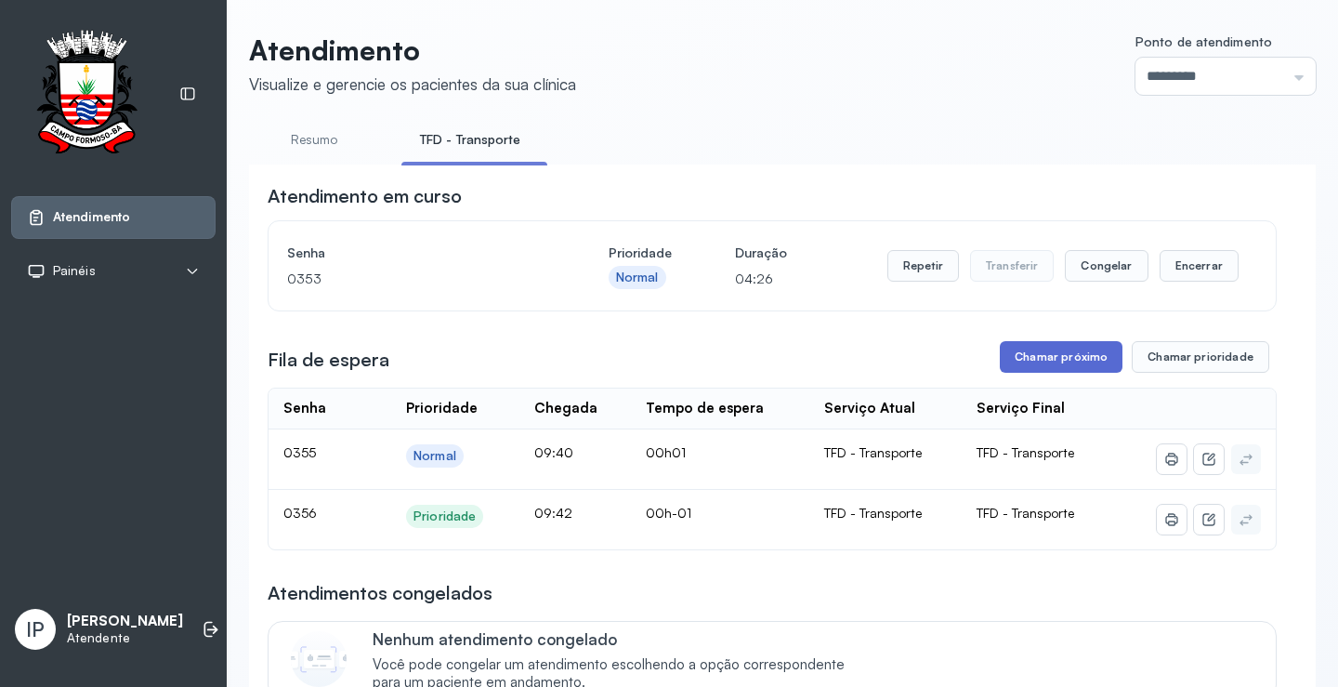
click at [1031, 362] on button "Chamar próximo" at bounding box center [1061, 357] width 123 height 32
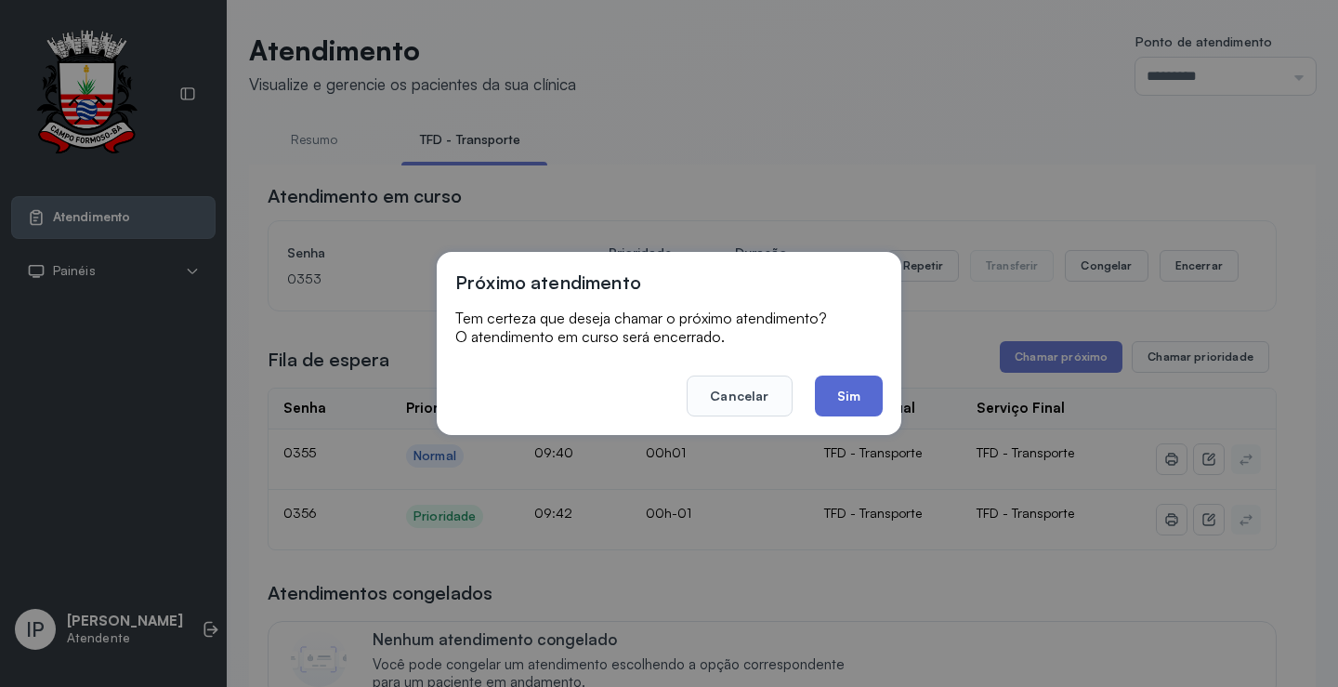
click at [864, 393] on button "Sim" at bounding box center [849, 395] width 68 height 41
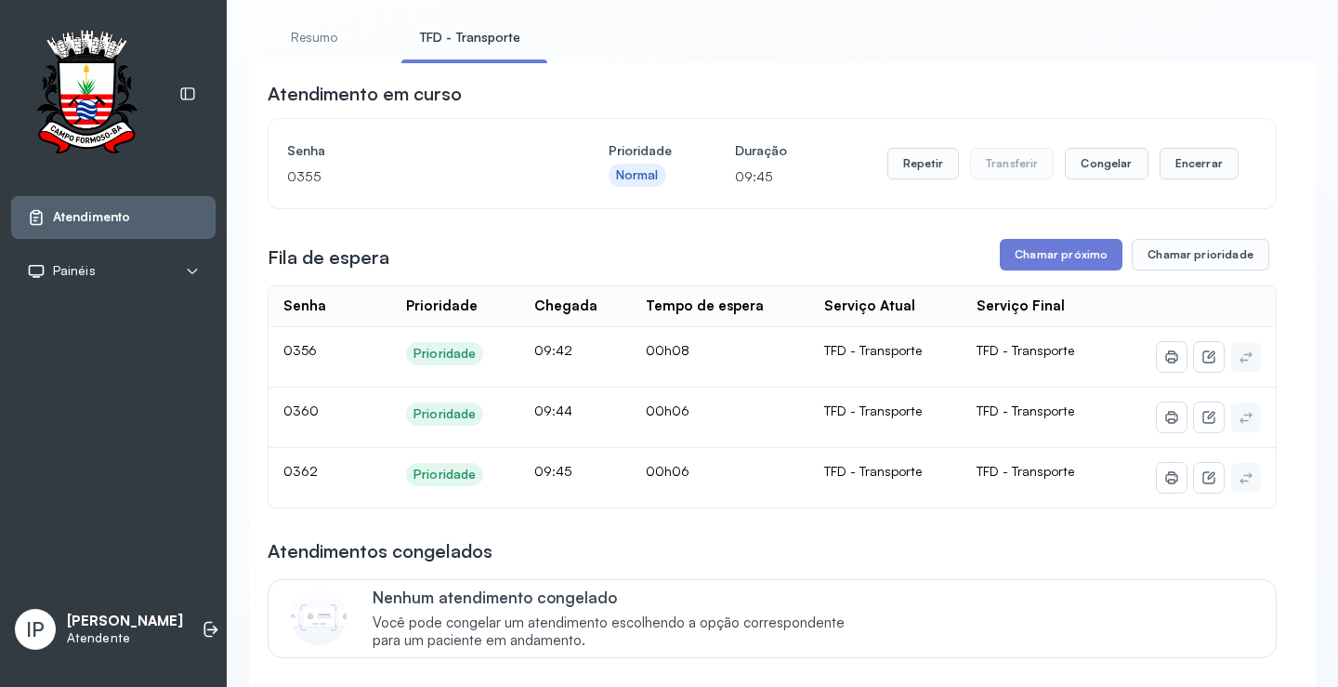
scroll to position [279, 0]
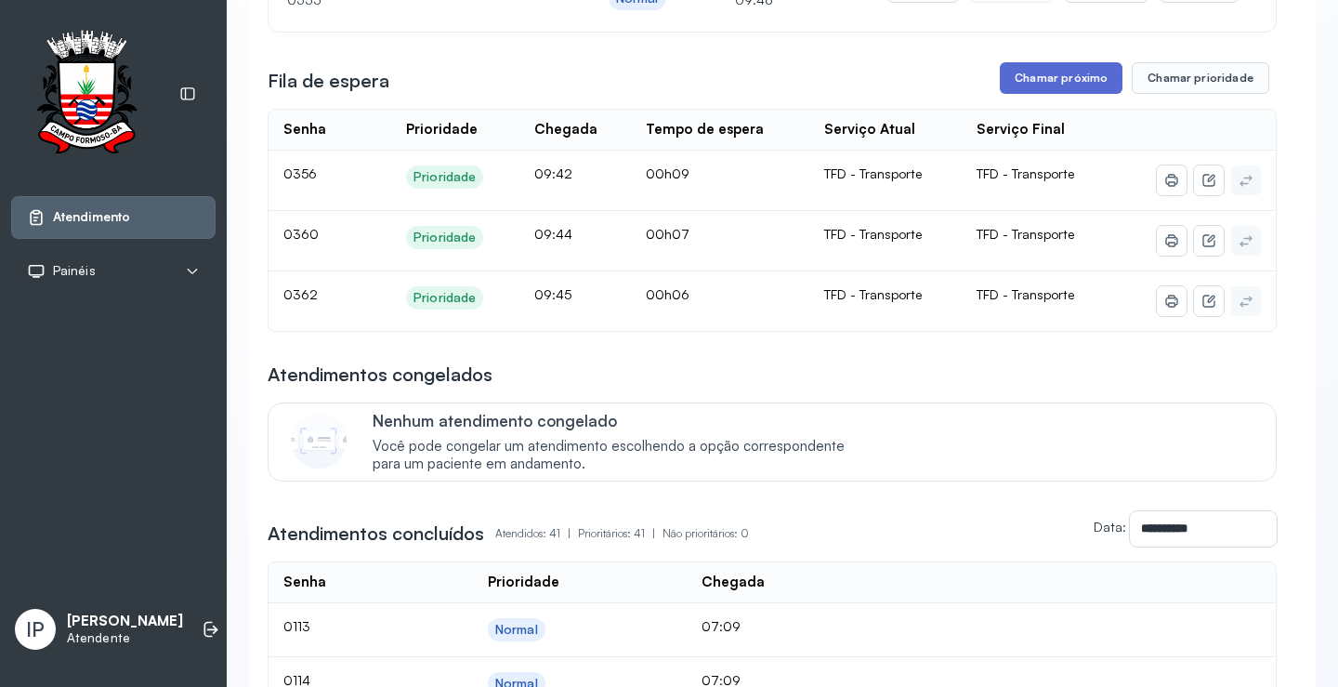
click at [1023, 90] on button "Chamar próximo" at bounding box center [1061, 78] width 123 height 32
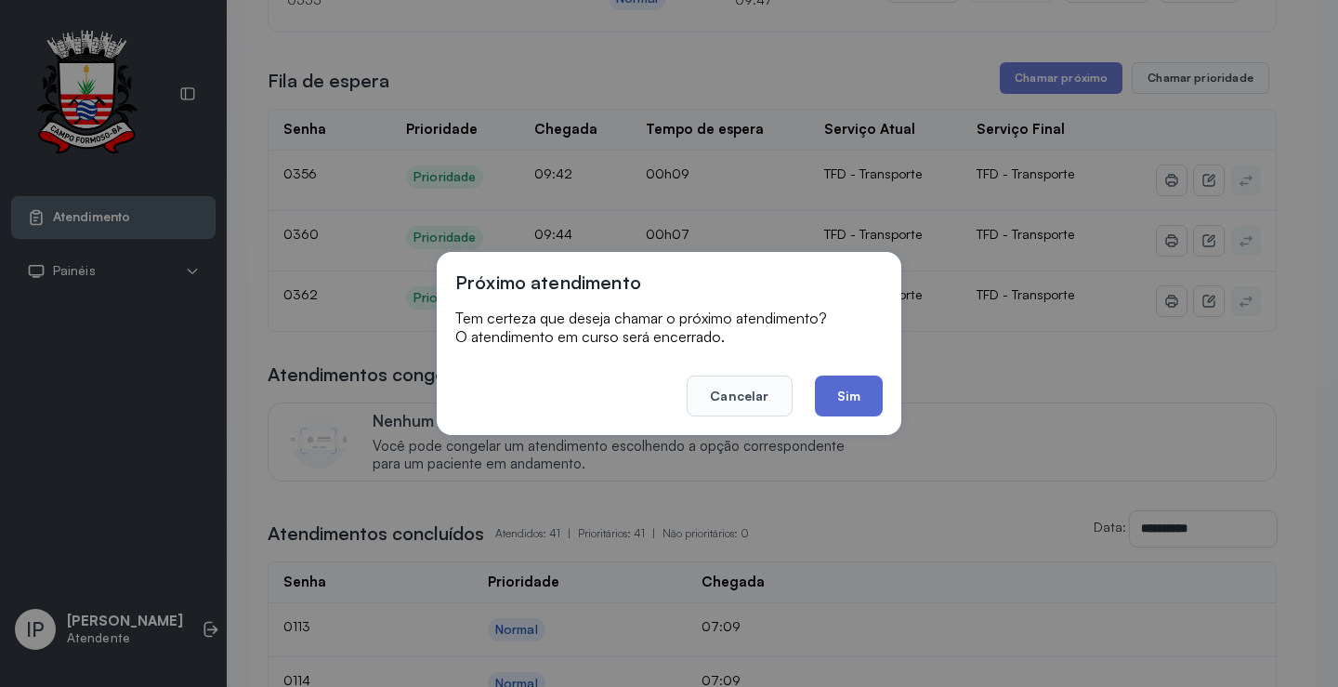
click at [872, 387] on button "Sim" at bounding box center [849, 395] width 68 height 41
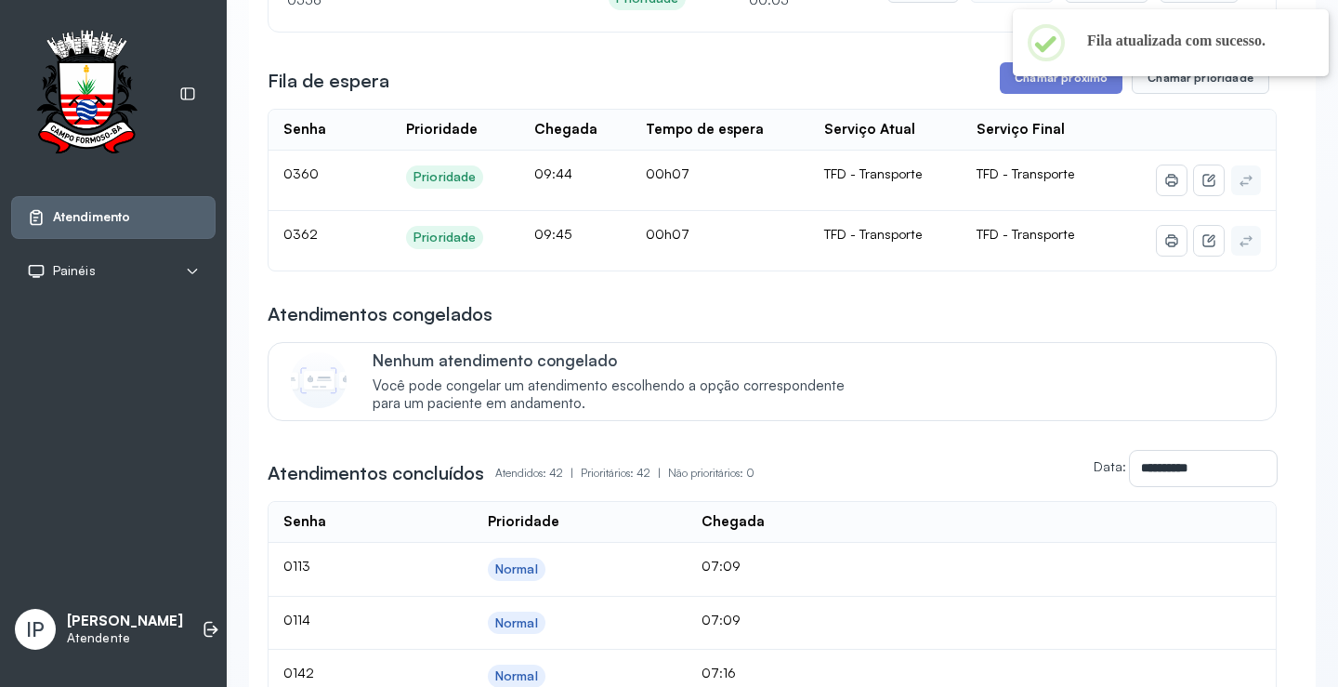
scroll to position [0, 0]
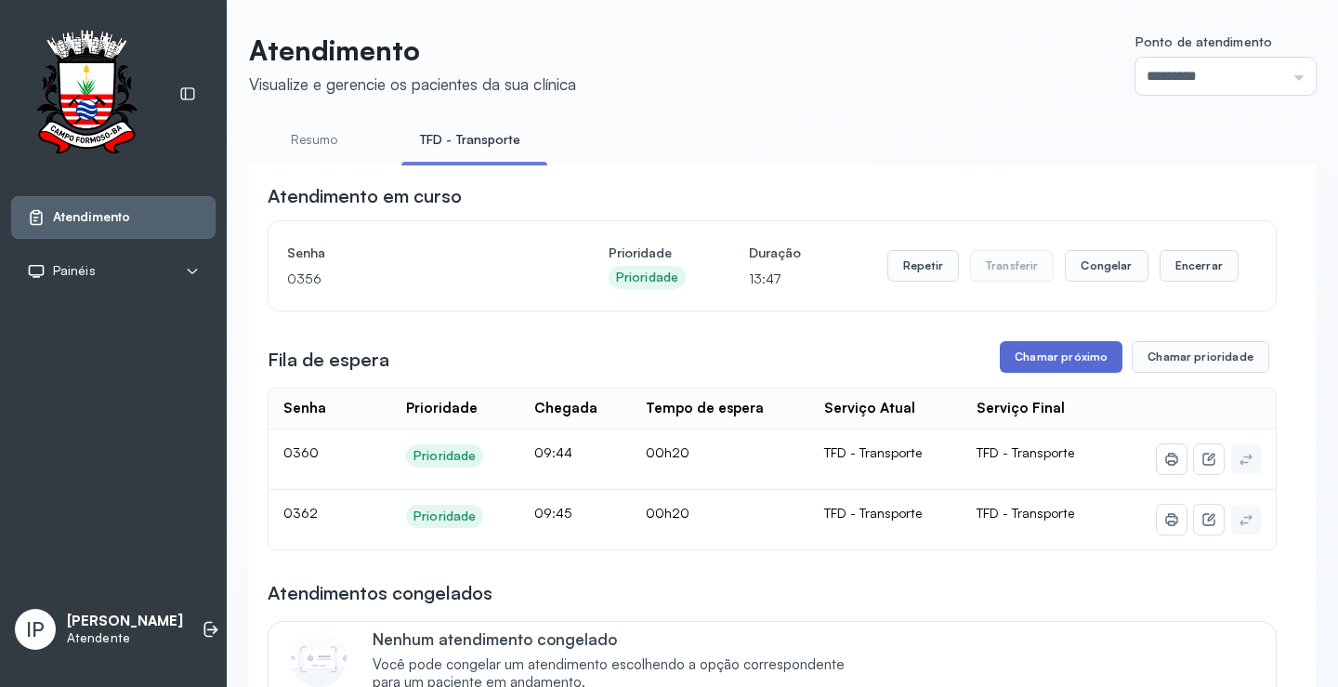
click at [1007, 372] on button "Chamar próximo" at bounding box center [1061, 357] width 123 height 32
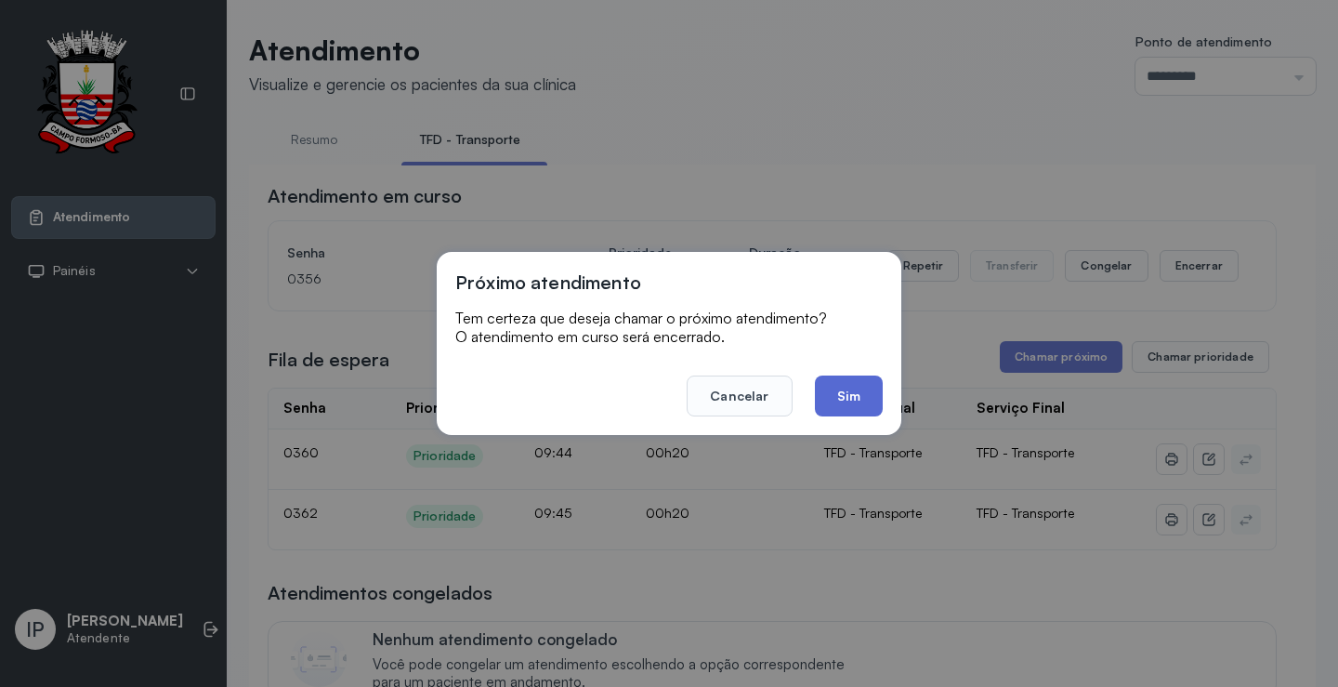
click at [829, 388] on button "Sim" at bounding box center [849, 395] width 68 height 41
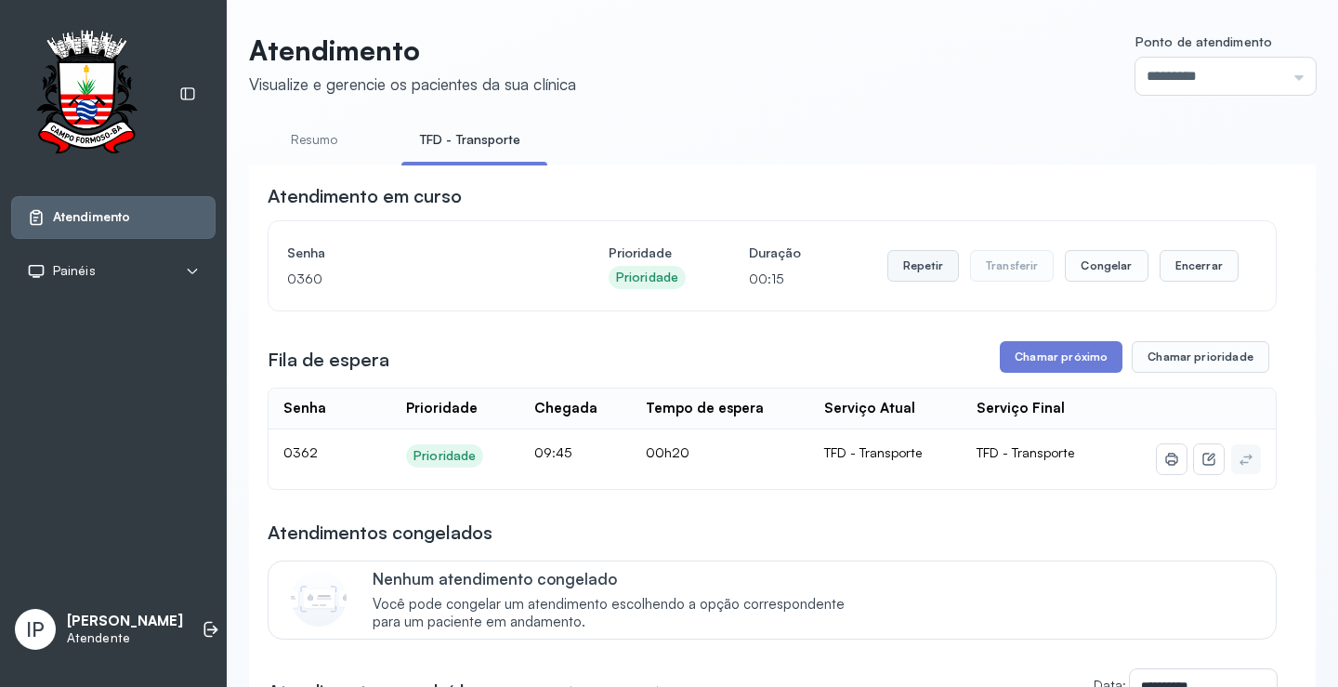
click at [891, 270] on button "Repetir" at bounding box center [924, 266] width 72 height 32
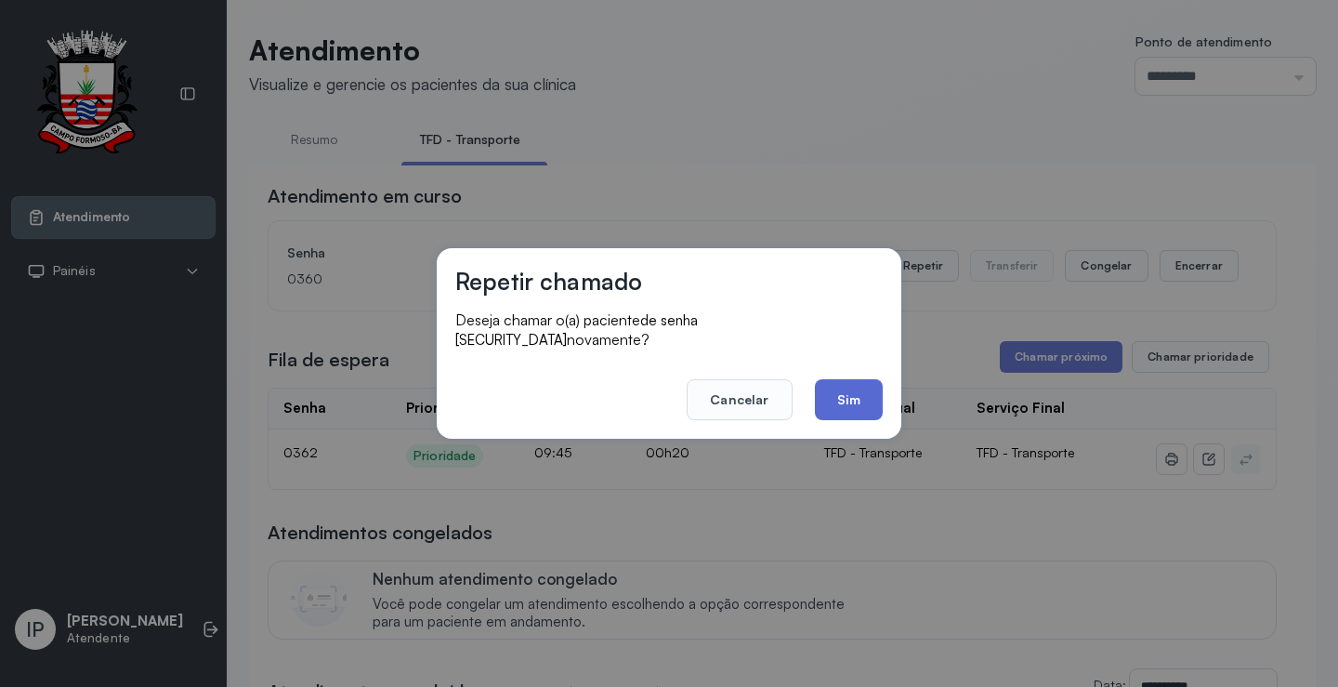
click at [862, 394] on button "Sim" at bounding box center [849, 399] width 68 height 41
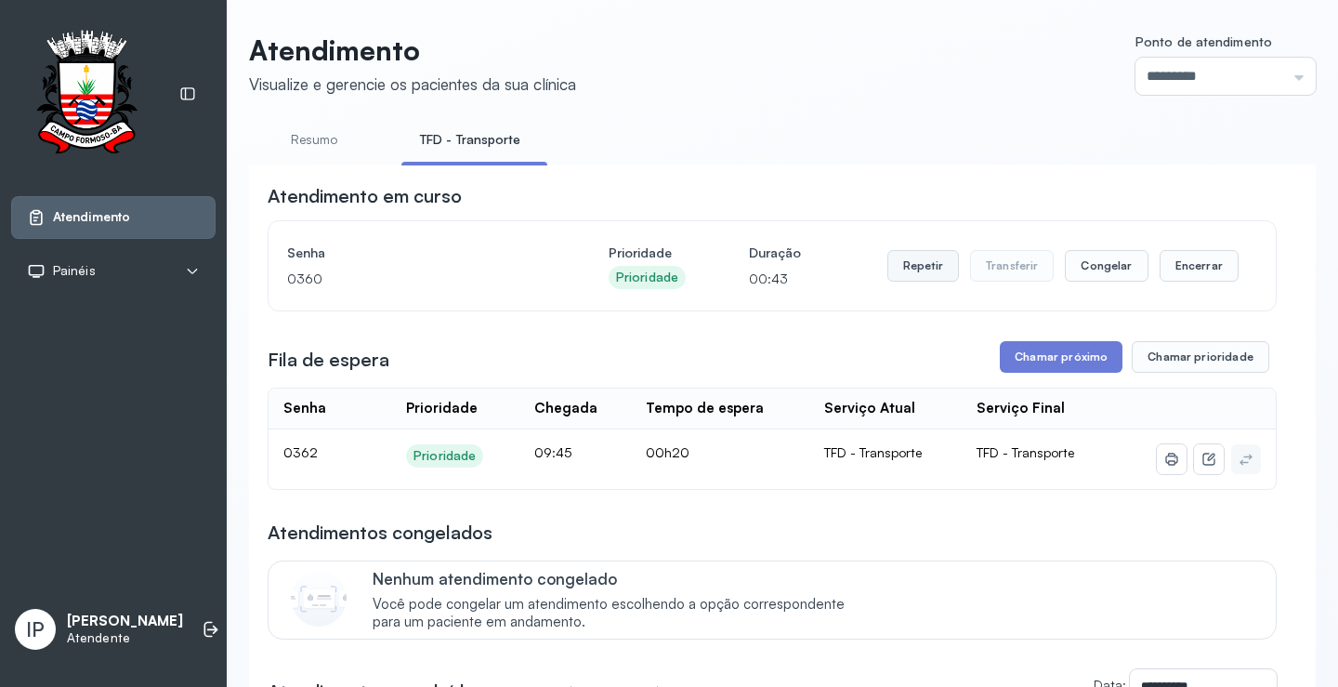
click at [908, 273] on button "Repetir" at bounding box center [924, 266] width 72 height 32
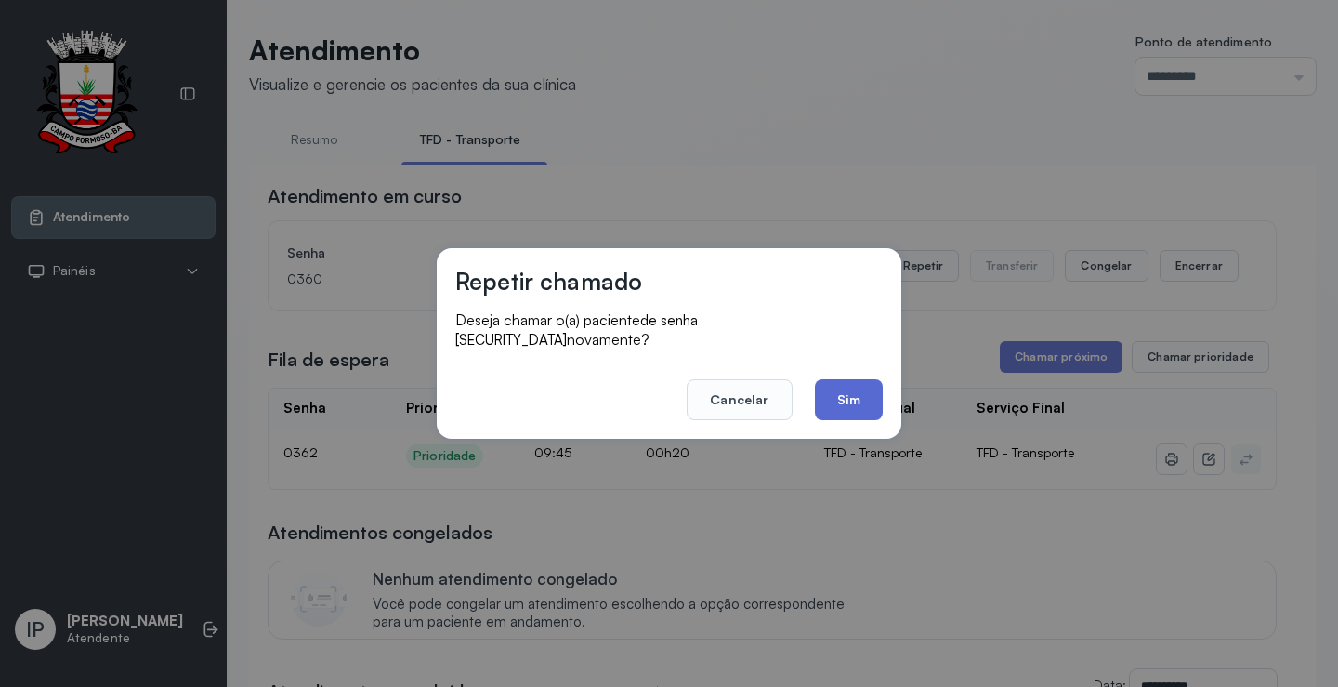
click at [844, 384] on button "Sim" at bounding box center [849, 399] width 68 height 41
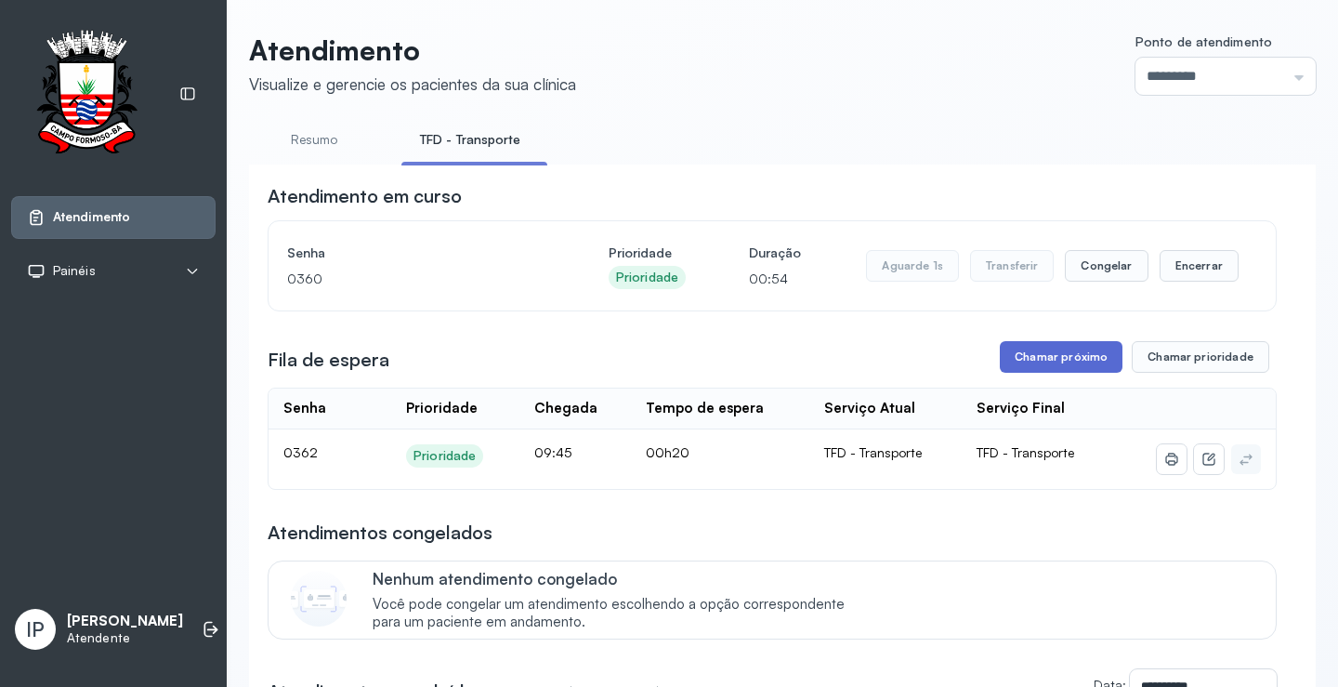
click at [1024, 357] on button "Chamar próximo" at bounding box center [1061, 357] width 123 height 32
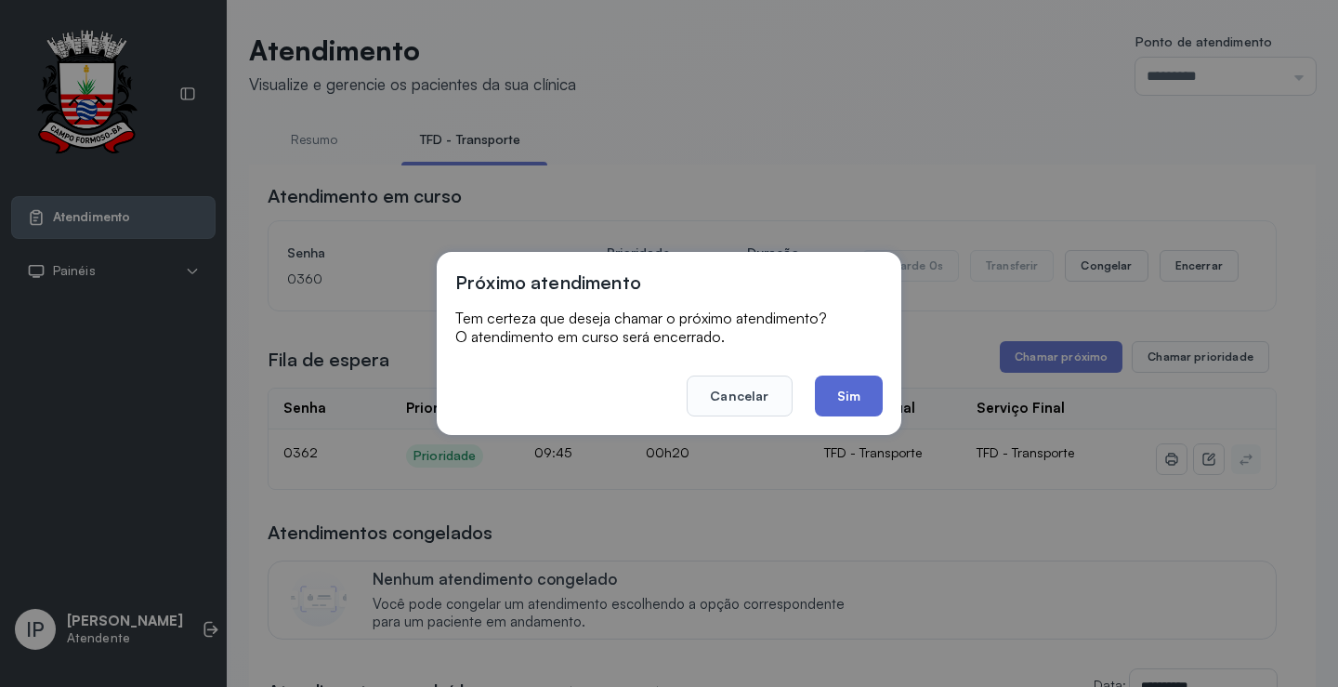
click at [873, 384] on button "Sim" at bounding box center [849, 395] width 68 height 41
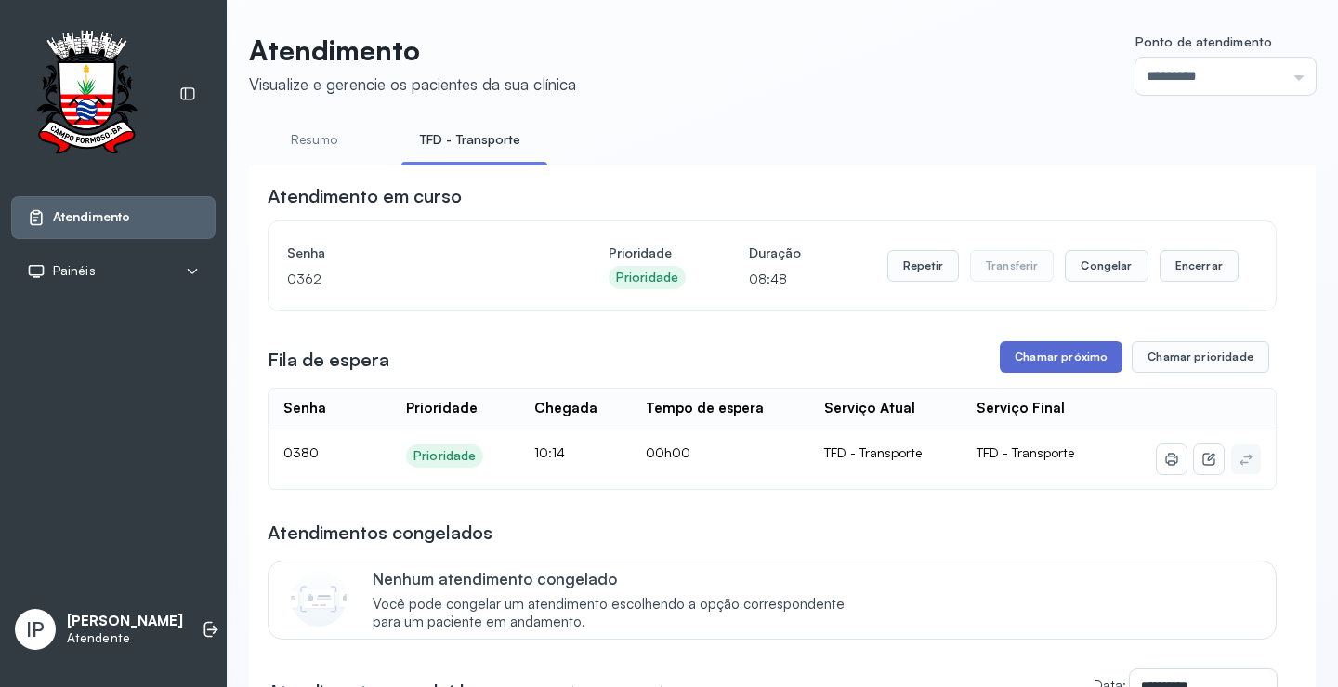
click at [1081, 367] on button "Chamar próximo" at bounding box center [1061, 357] width 123 height 32
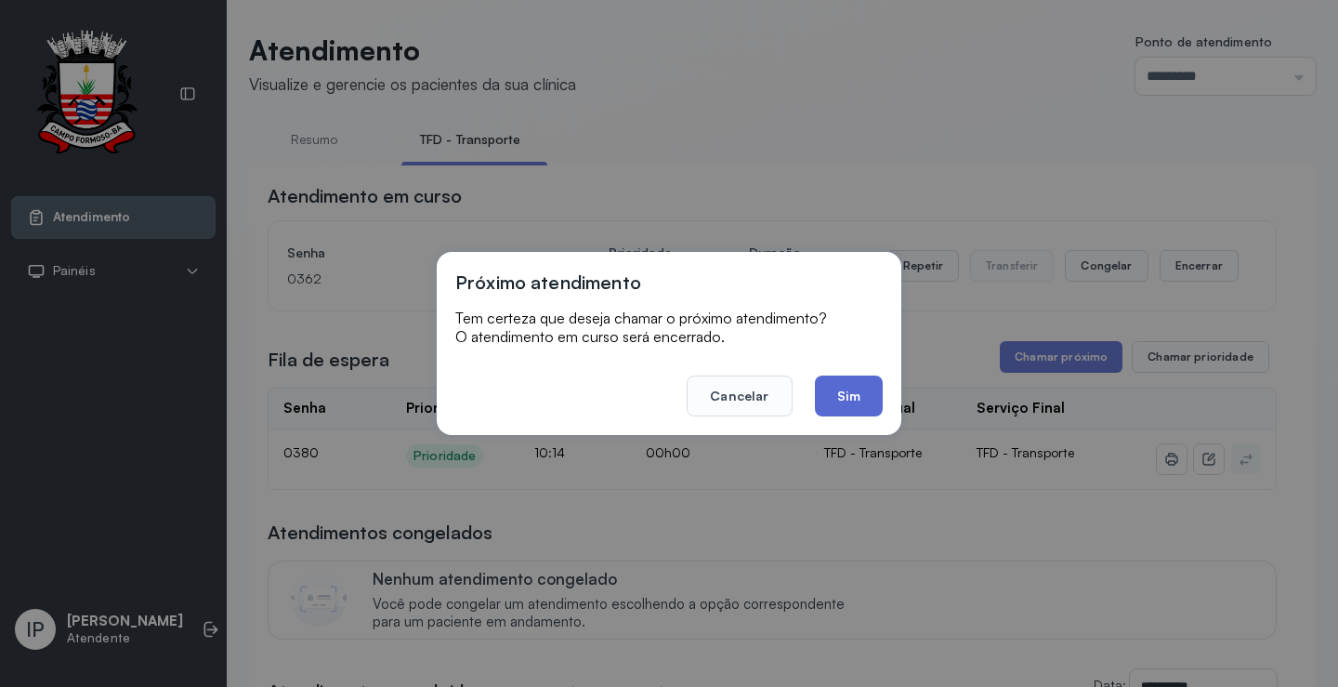
click at [827, 397] on button "Sim" at bounding box center [849, 395] width 68 height 41
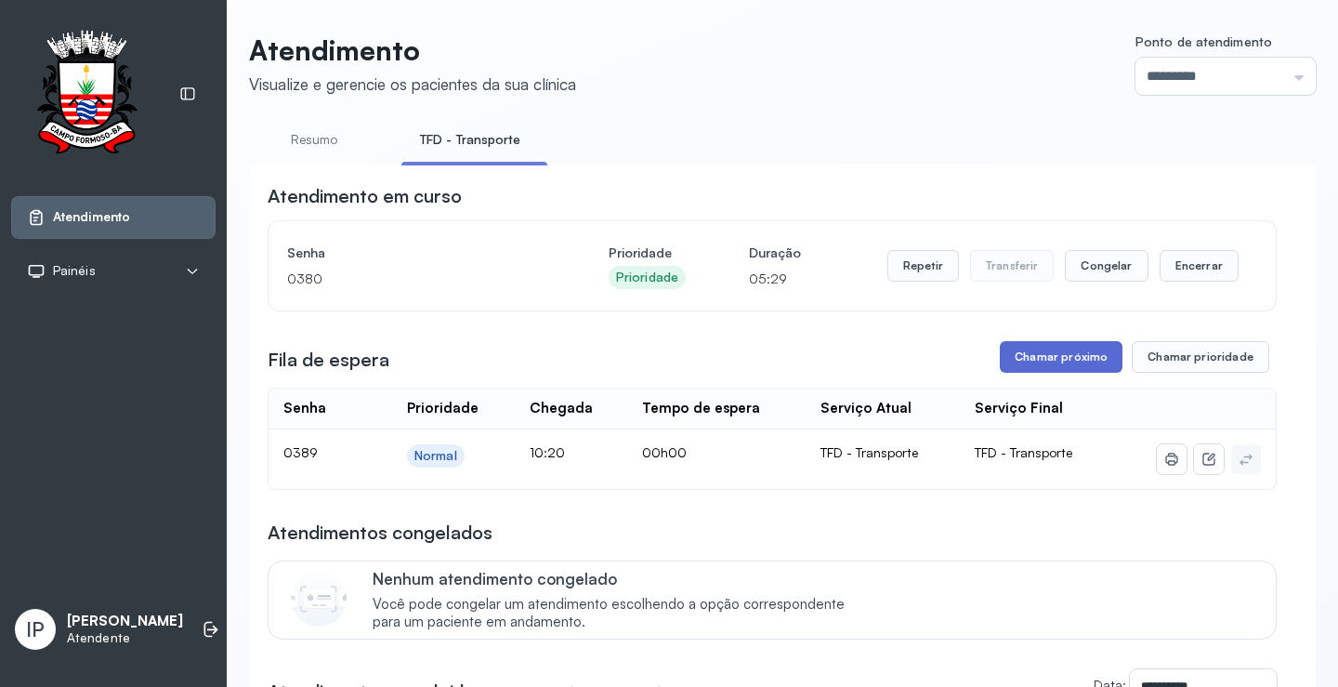
click at [1071, 365] on button "Chamar próximo" at bounding box center [1061, 357] width 123 height 32
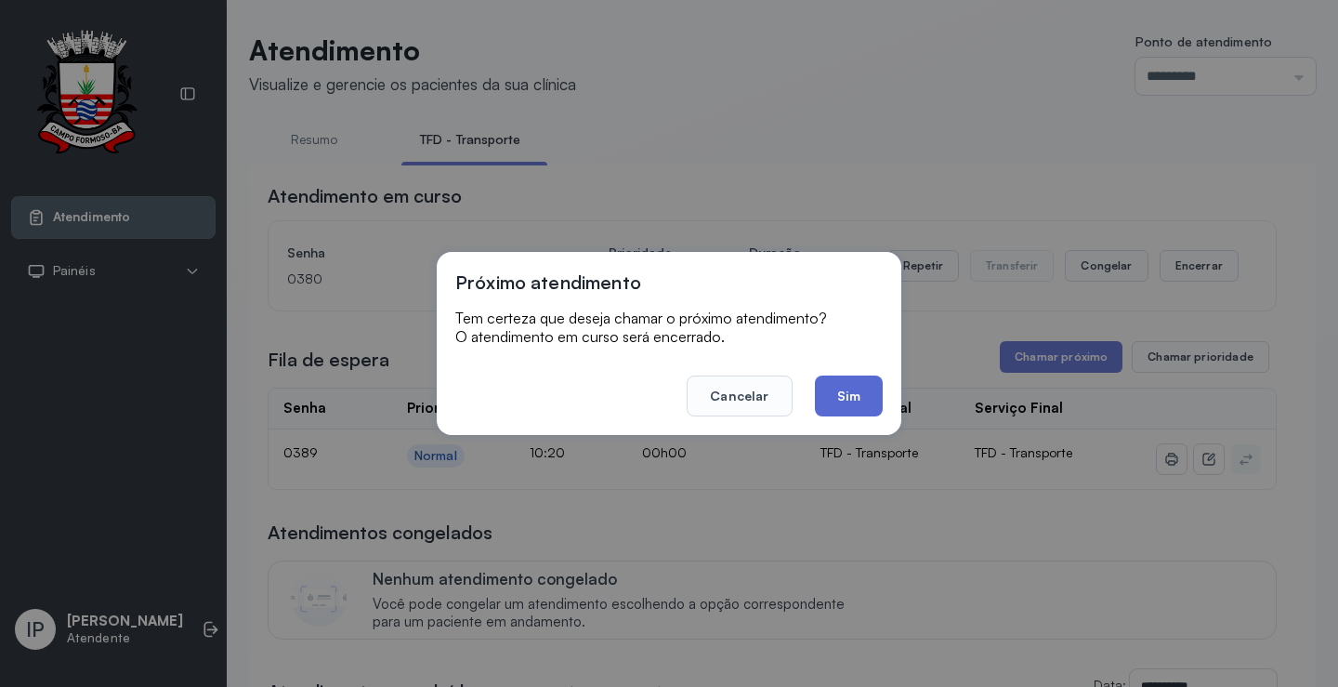
click at [850, 385] on button "Sim" at bounding box center [849, 395] width 68 height 41
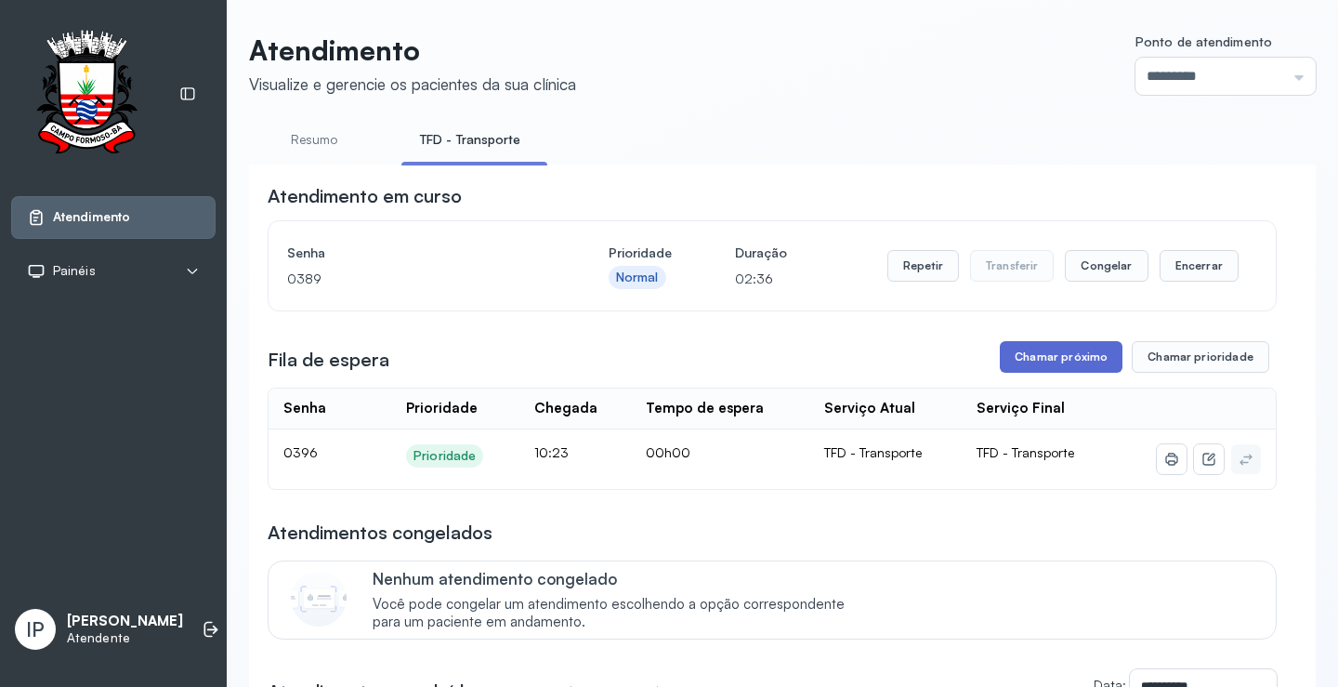
click at [1044, 362] on button "Chamar próximo" at bounding box center [1061, 357] width 123 height 32
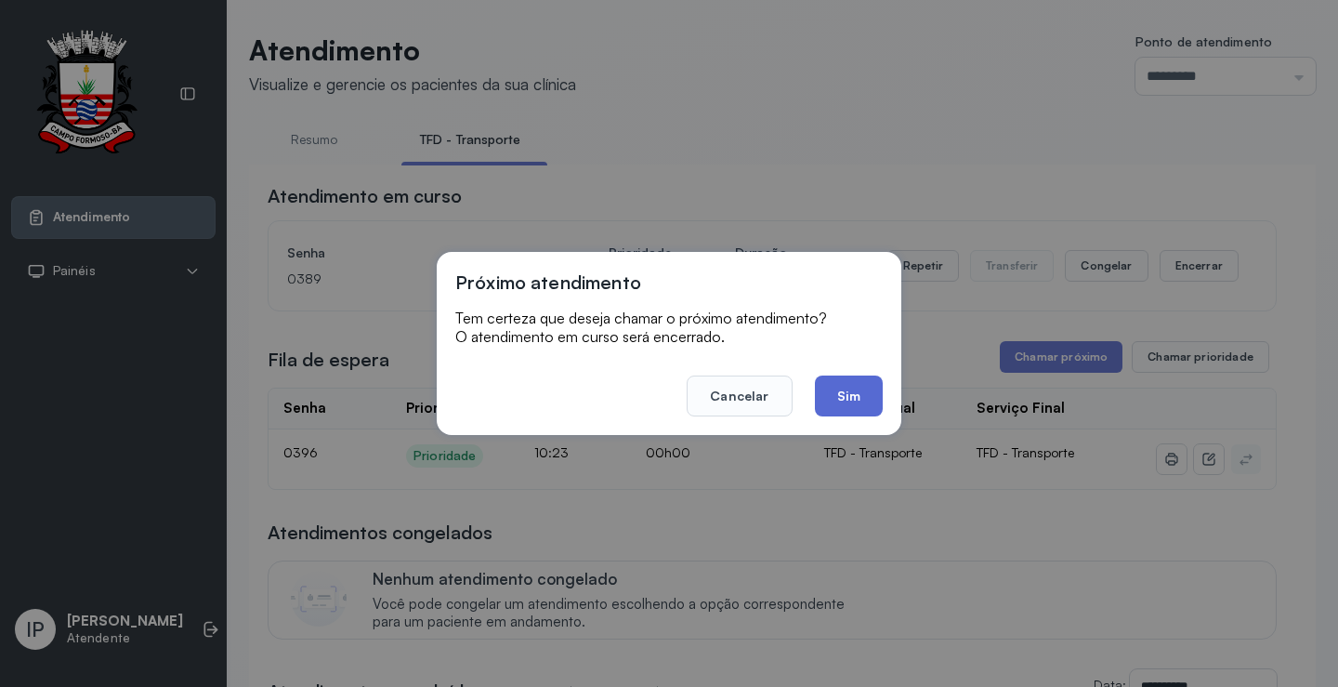
click at [835, 388] on button "Sim" at bounding box center [849, 395] width 68 height 41
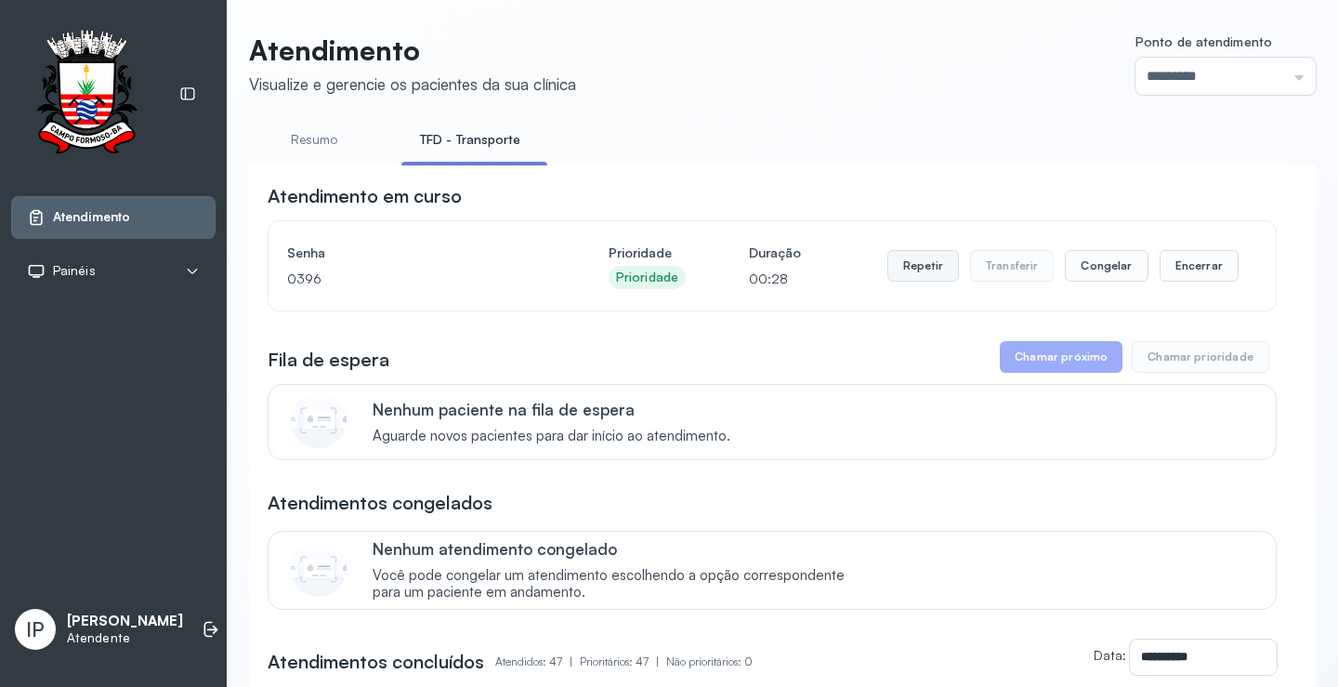
click at [896, 262] on button "Repetir" at bounding box center [924, 266] width 72 height 32
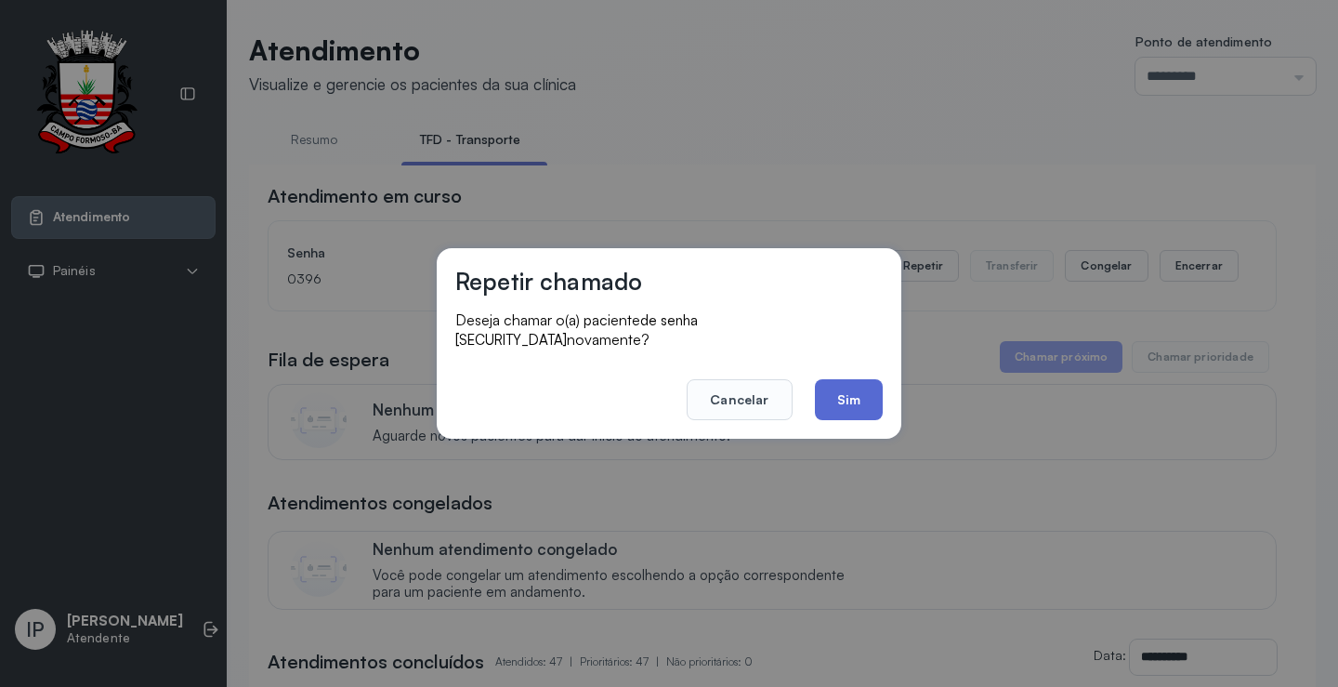
click at [835, 379] on button "Sim" at bounding box center [849, 399] width 68 height 41
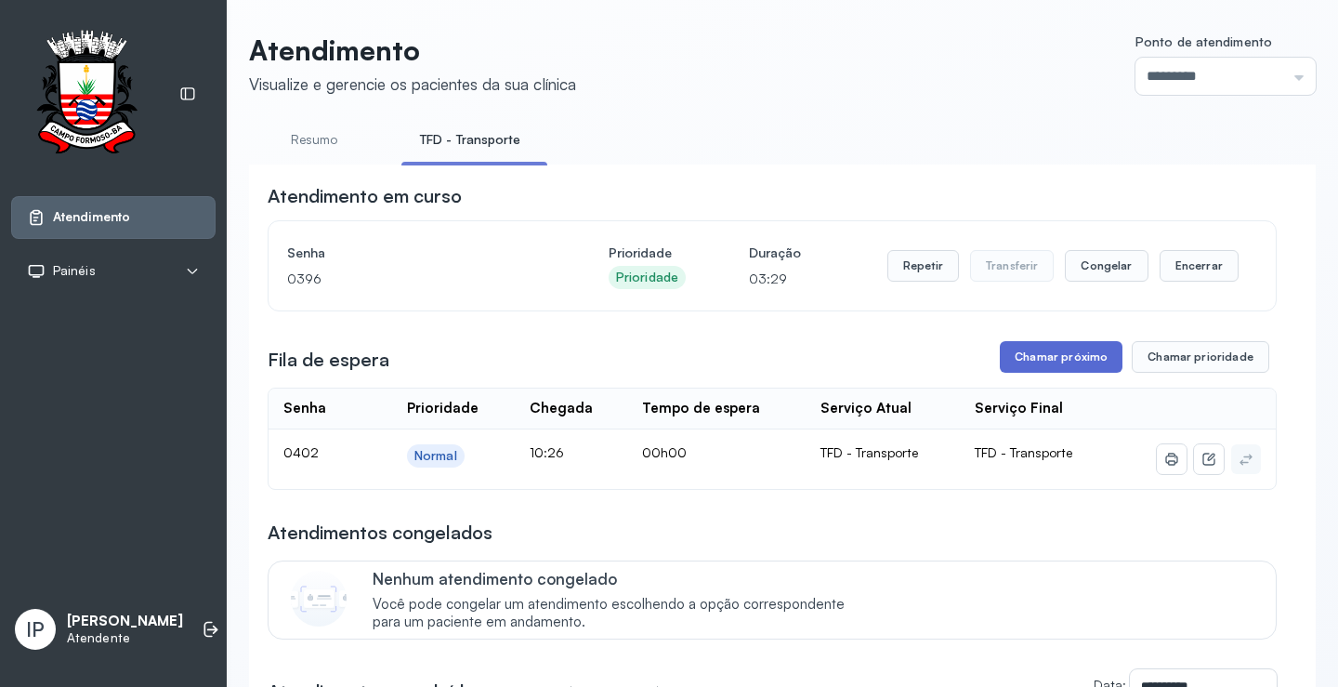
click at [1045, 368] on button "Chamar próximo" at bounding box center [1061, 357] width 123 height 32
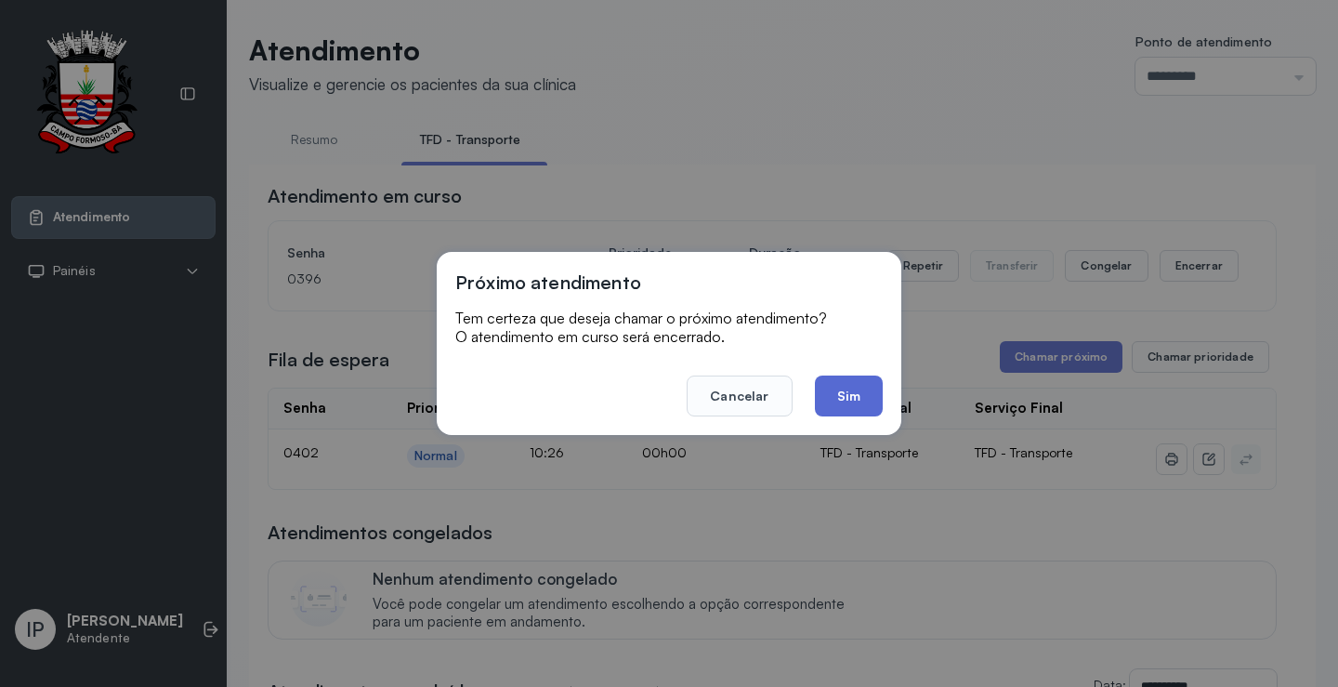
click at [865, 391] on button "Sim" at bounding box center [849, 395] width 68 height 41
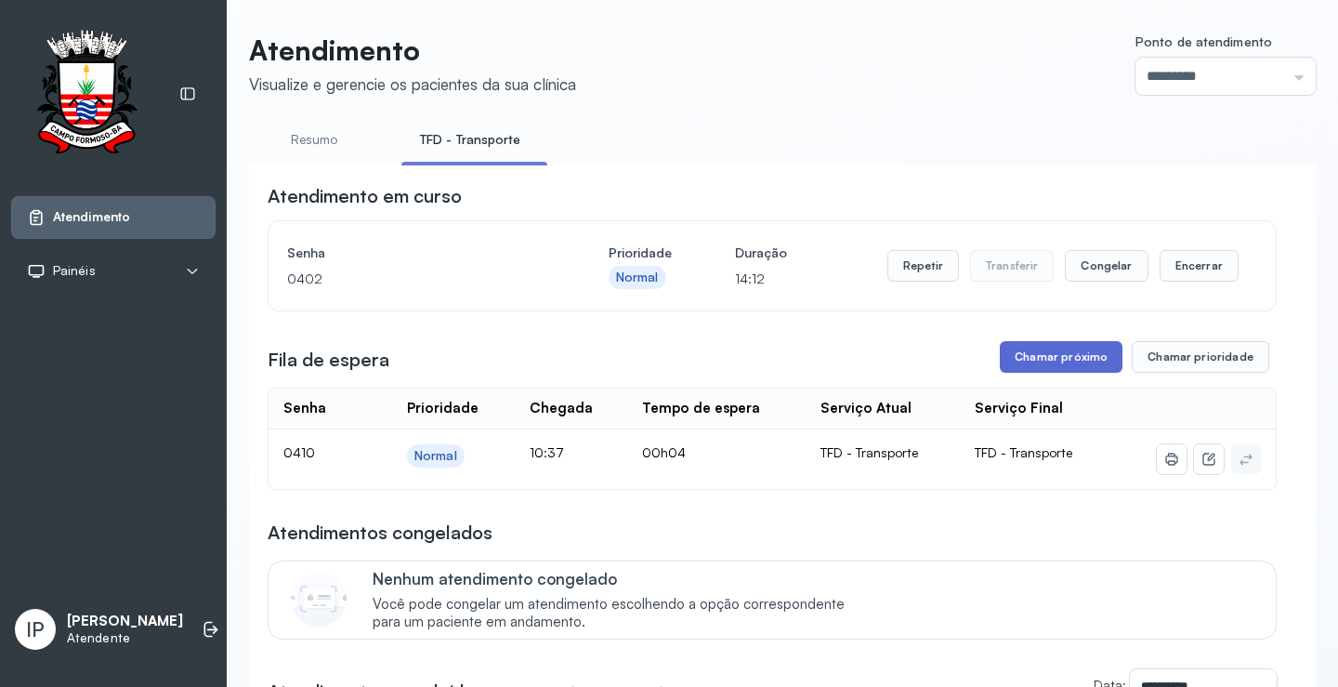
click at [1005, 362] on button "Chamar próximo" at bounding box center [1061, 357] width 123 height 32
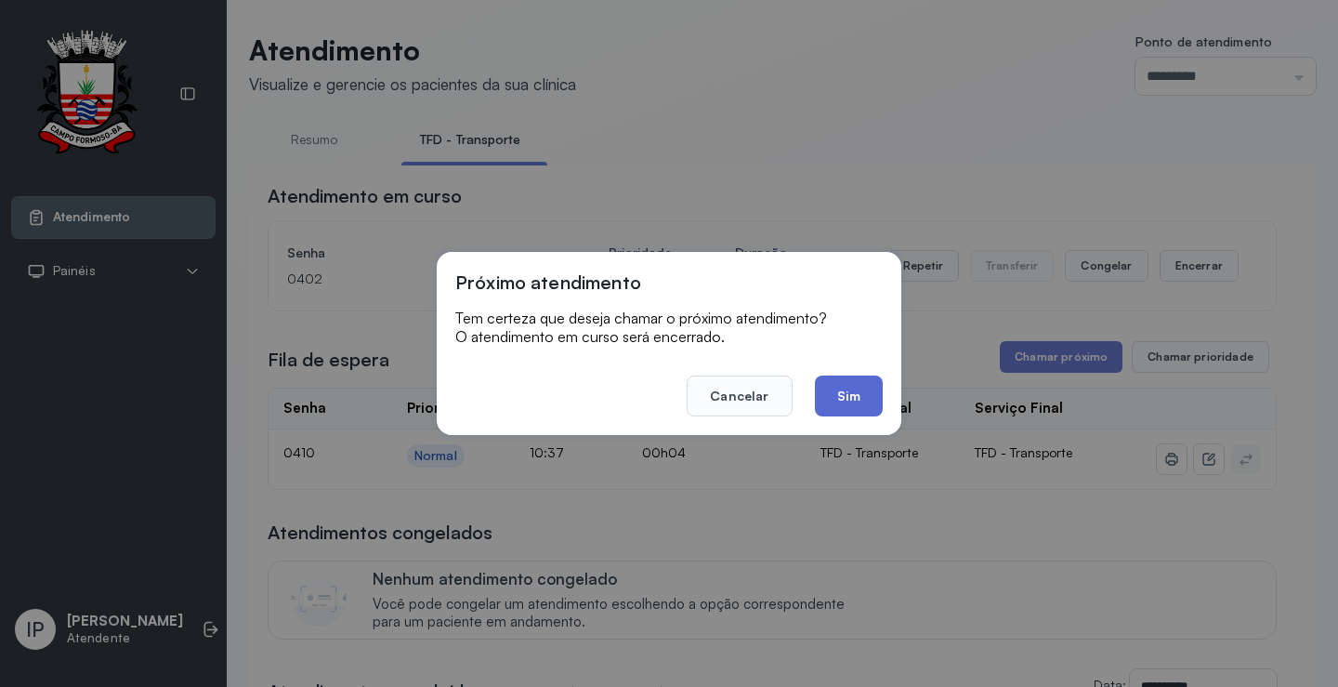
click at [858, 380] on button "Sim" at bounding box center [849, 395] width 68 height 41
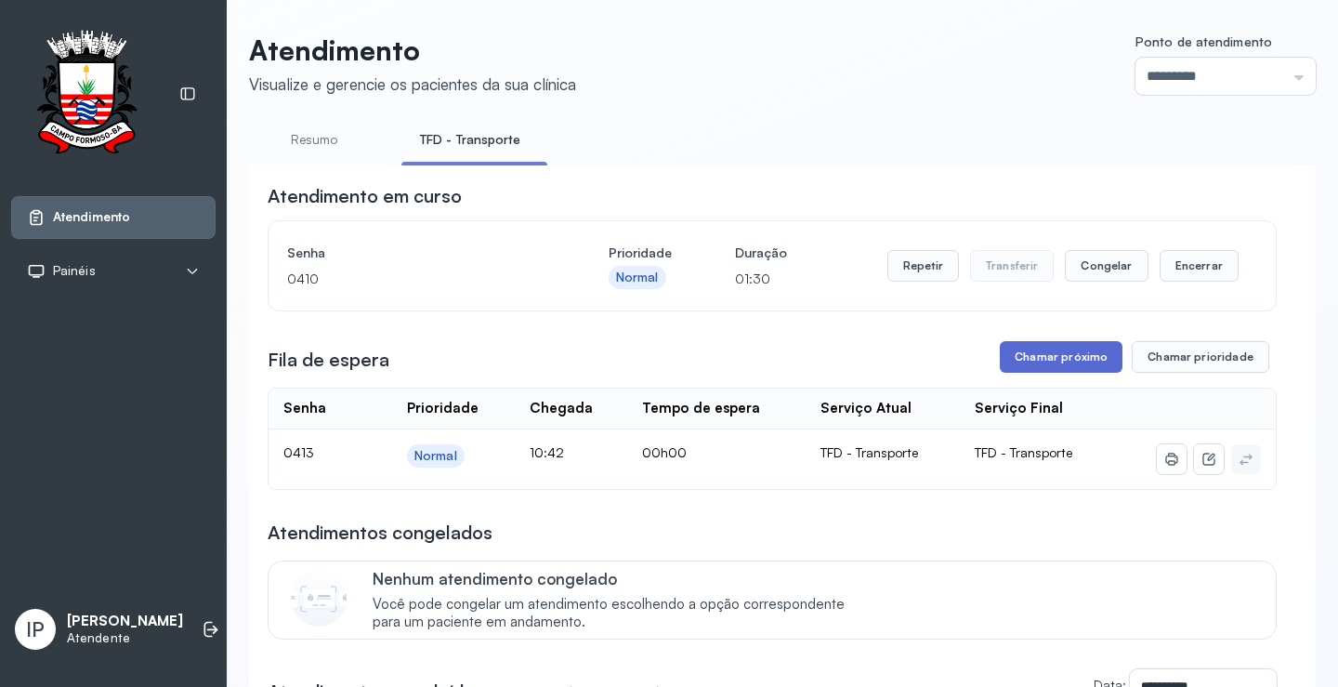
click at [1076, 357] on button "Chamar próximo" at bounding box center [1061, 357] width 123 height 32
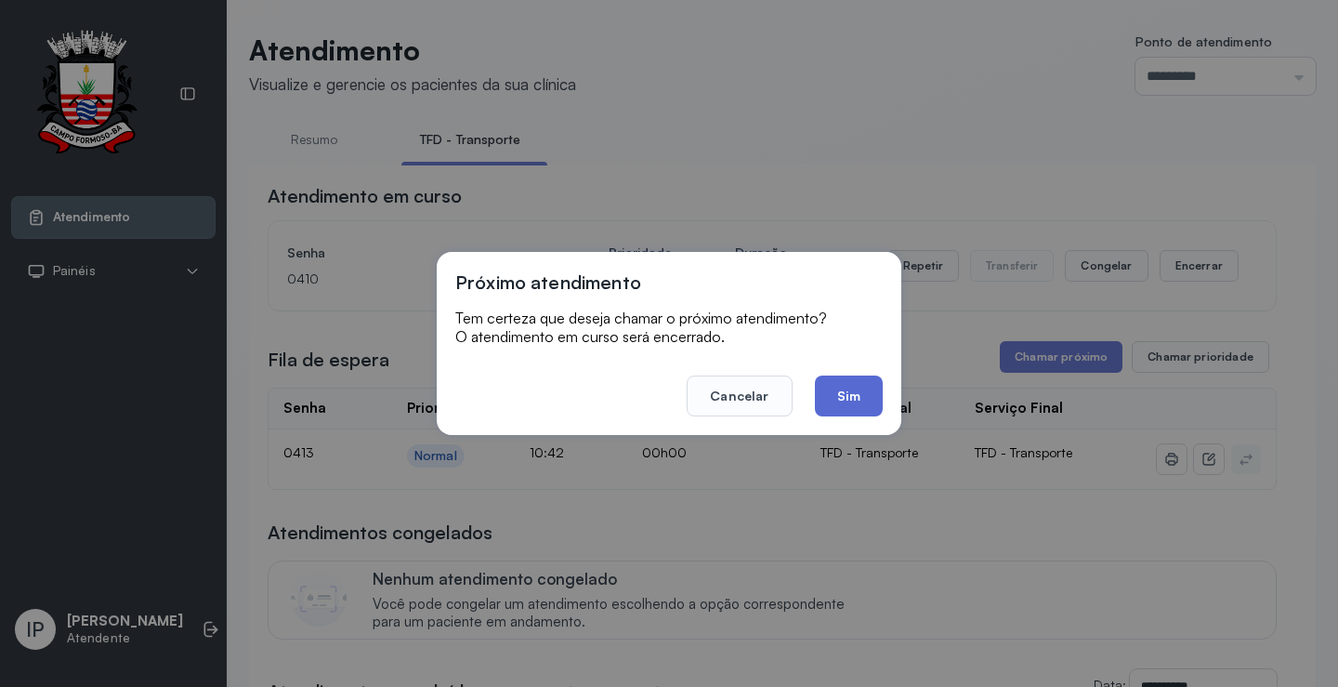
click at [844, 393] on button "Sim" at bounding box center [849, 395] width 68 height 41
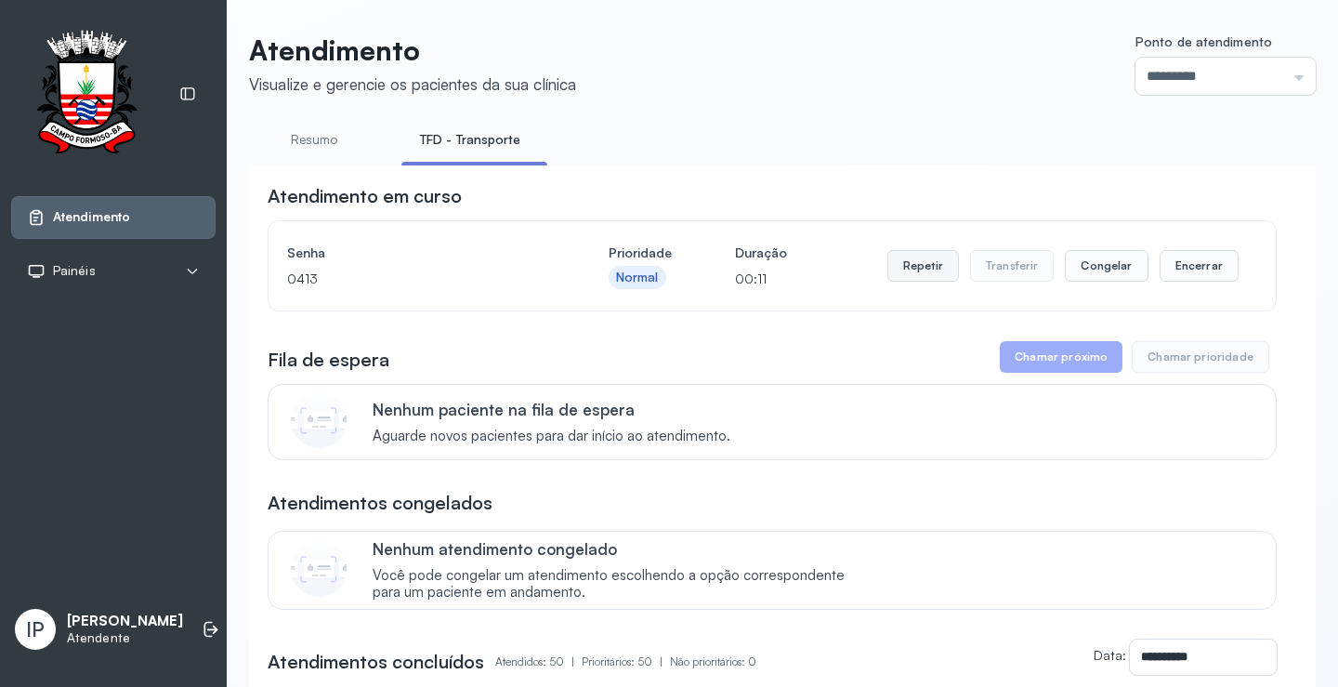
click at [888, 270] on button "Repetir" at bounding box center [924, 266] width 72 height 32
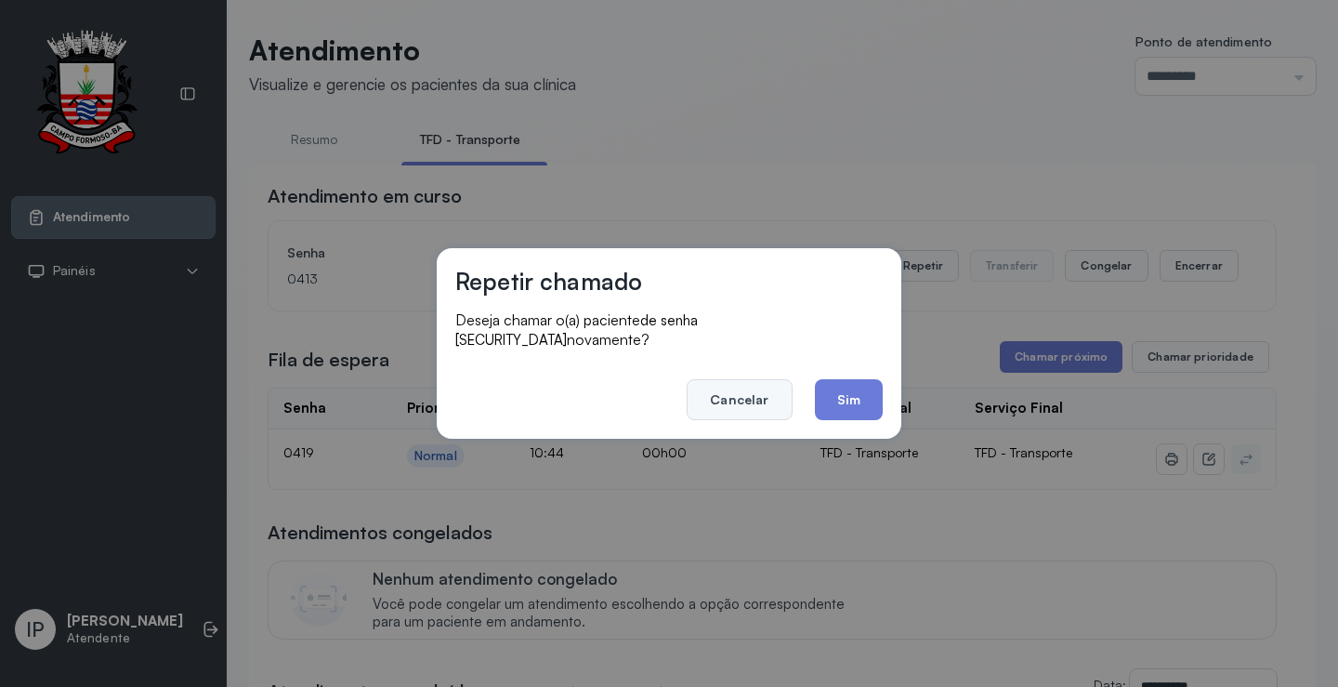
click at [745, 386] on button "Cancelar" at bounding box center [739, 399] width 105 height 41
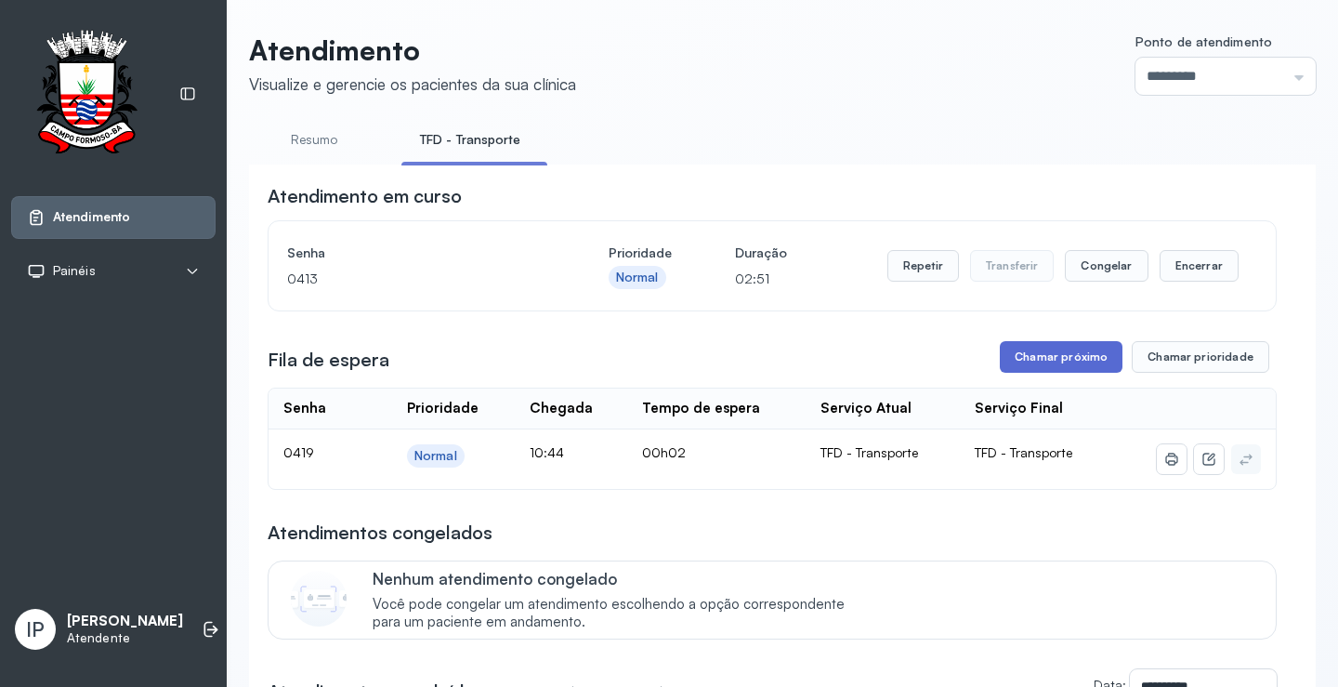
click at [1072, 364] on button "Chamar próximo" at bounding box center [1061, 357] width 123 height 32
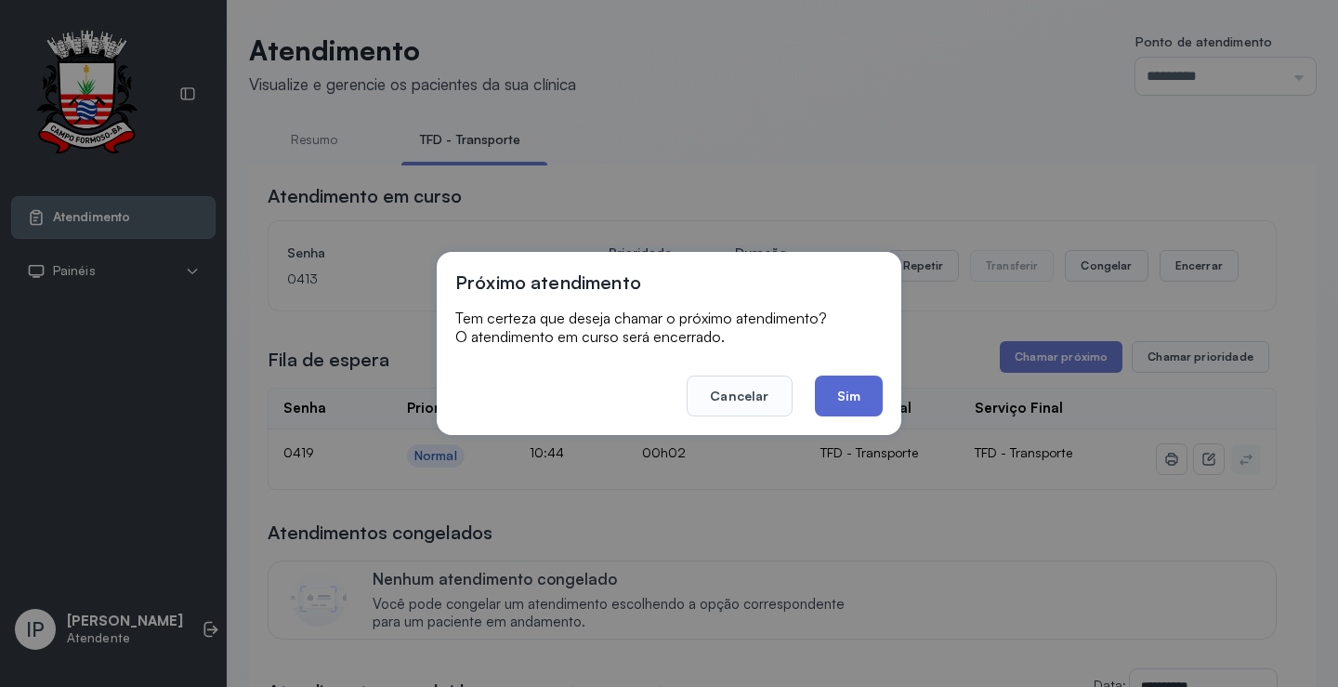
click at [838, 408] on button "Sim" at bounding box center [849, 395] width 68 height 41
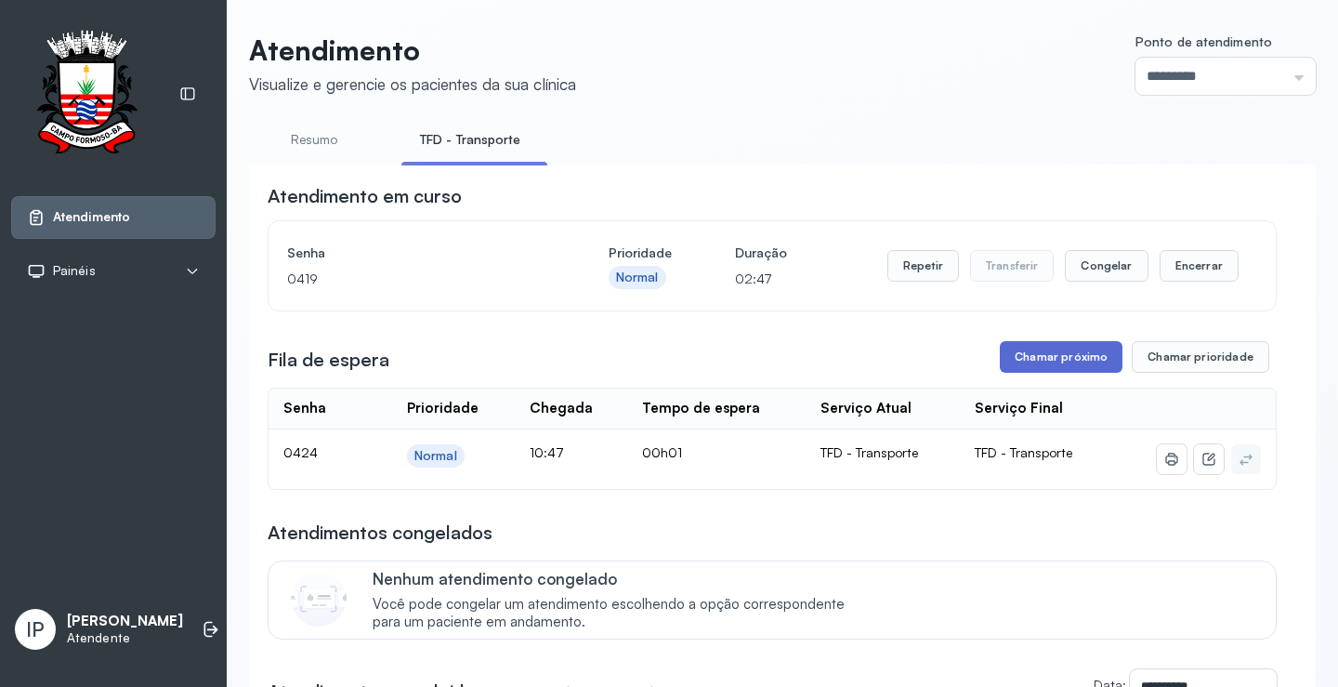
click at [1053, 349] on button "Chamar próximo" at bounding box center [1061, 357] width 123 height 32
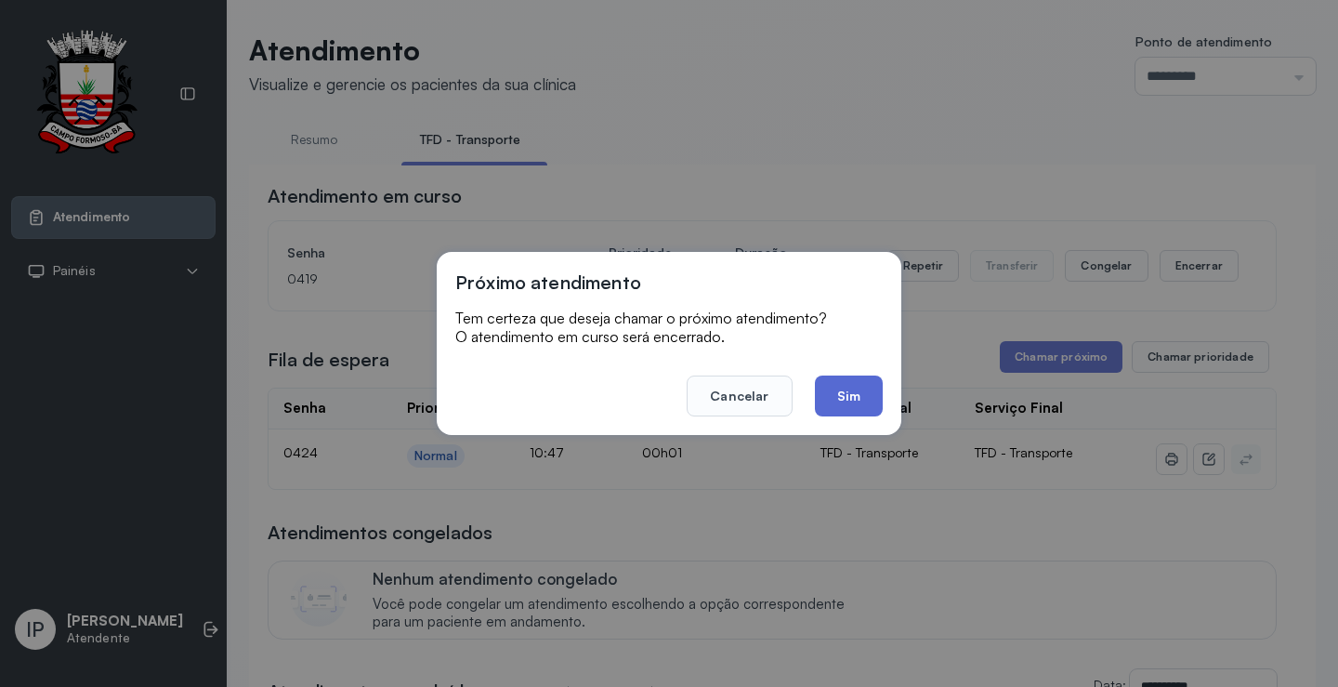
click at [818, 381] on button "Sim" at bounding box center [849, 395] width 68 height 41
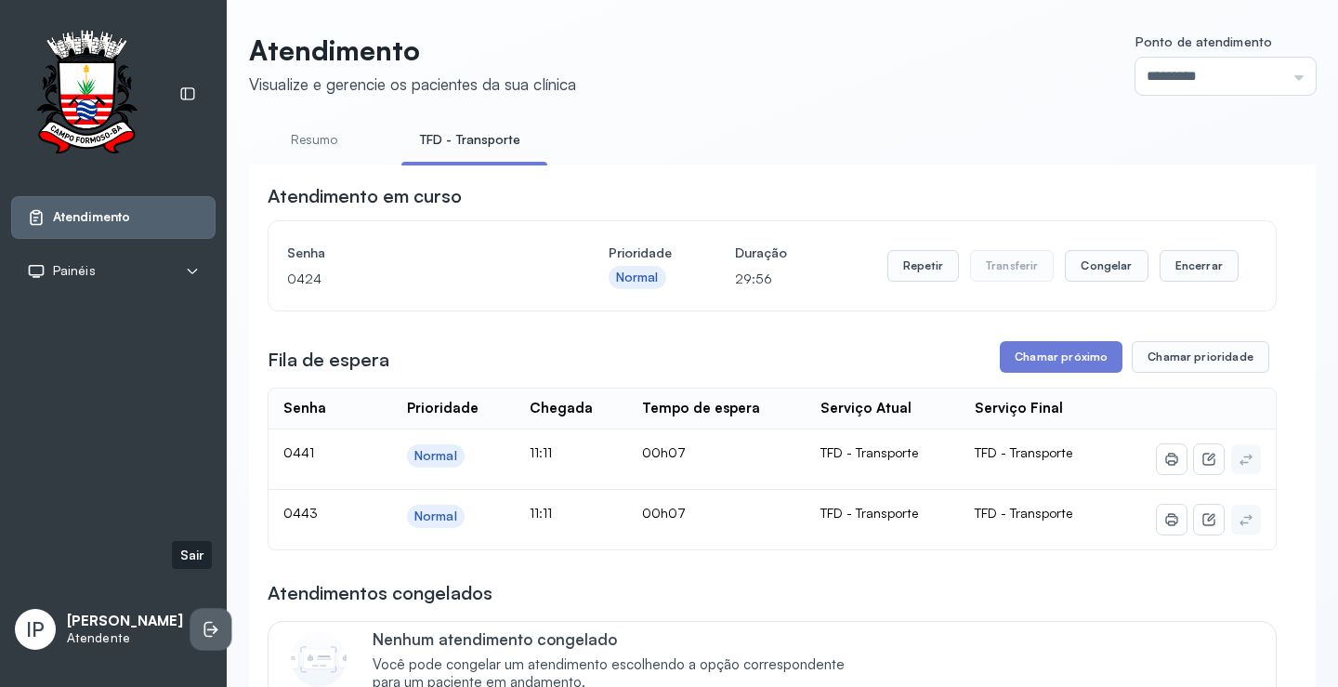
click at [207, 626] on icon at bounding box center [212, 630] width 11 height 8
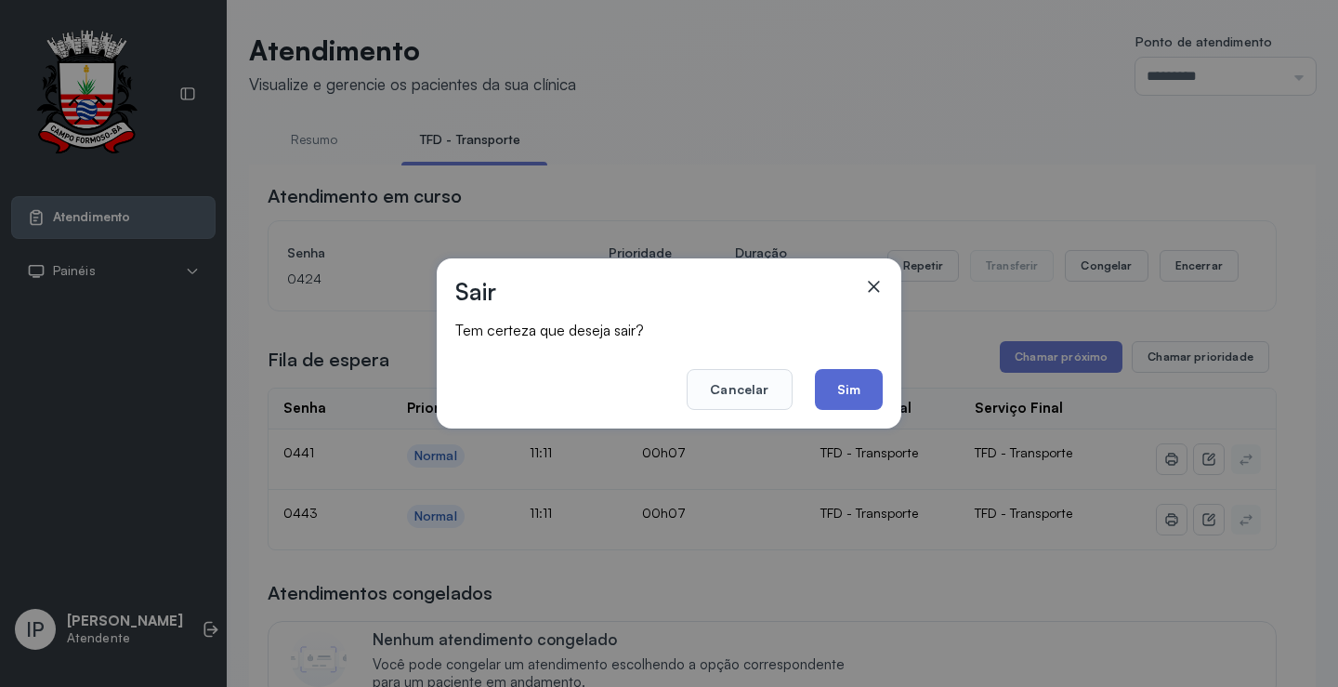
click at [861, 384] on button "Sim" at bounding box center [849, 389] width 68 height 41
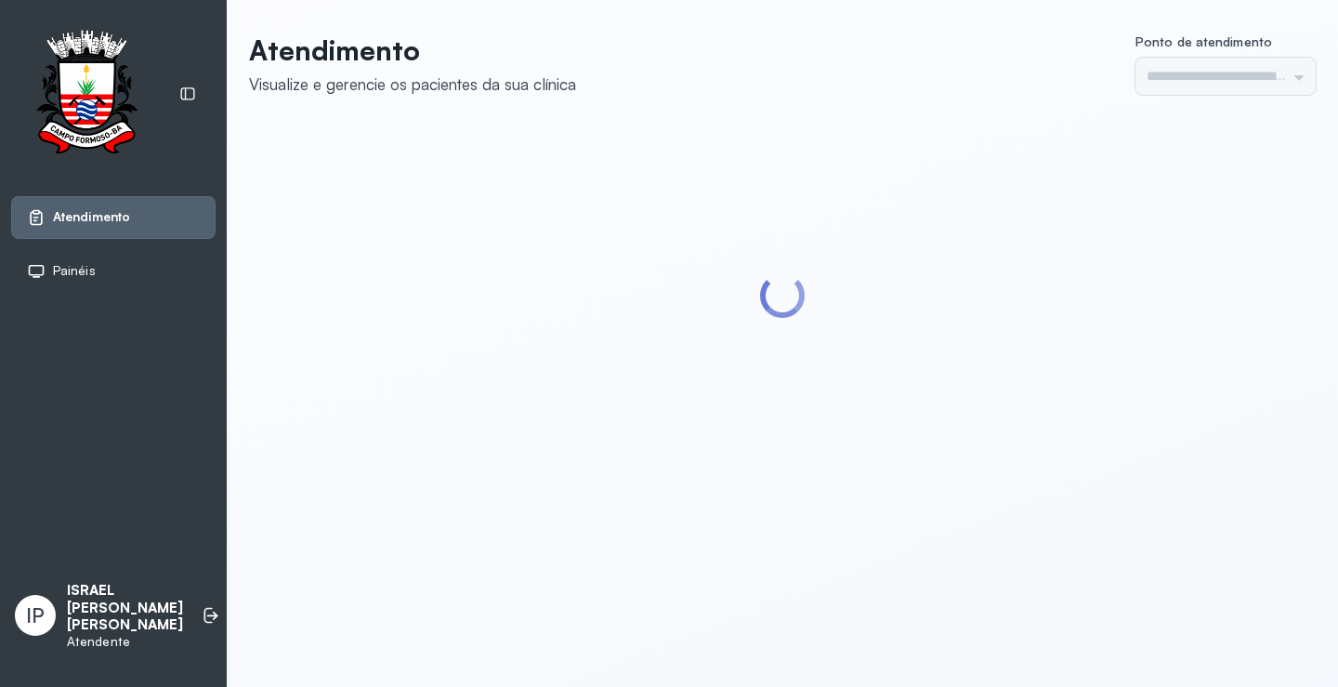
type input "*********"
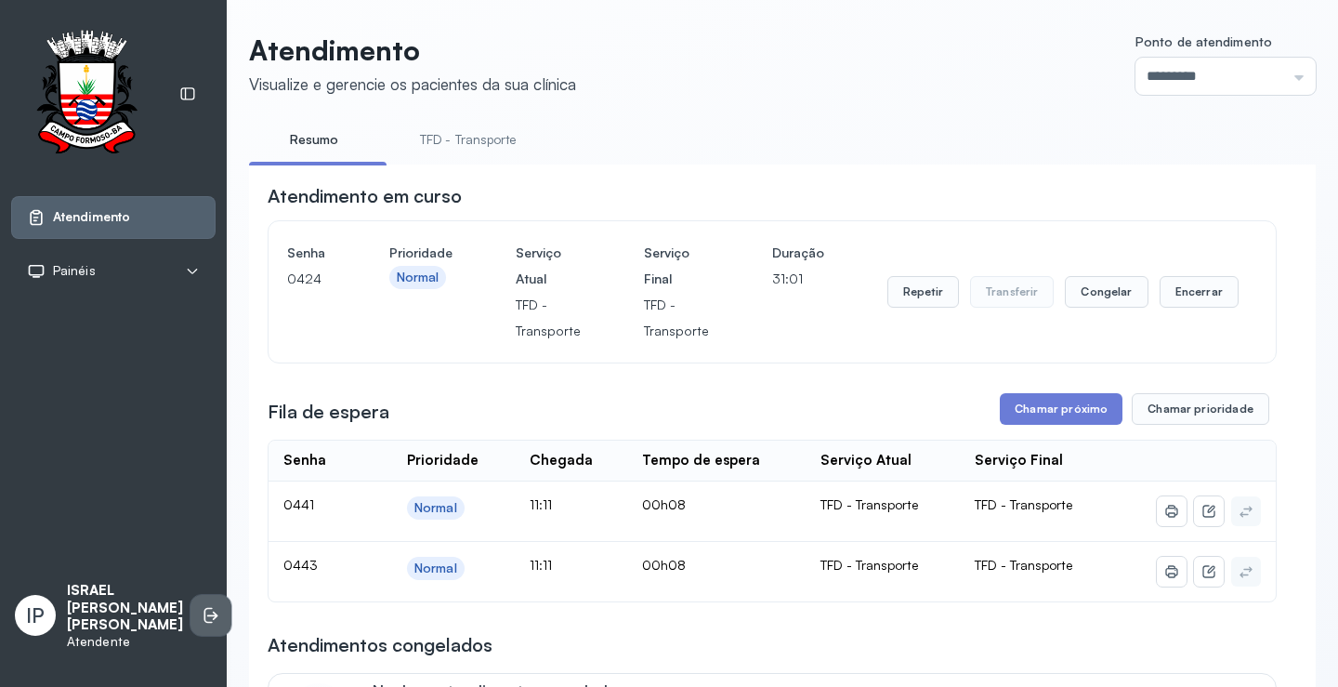
click at [202, 606] on icon at bounding box center [211, 615] width 19 height 19
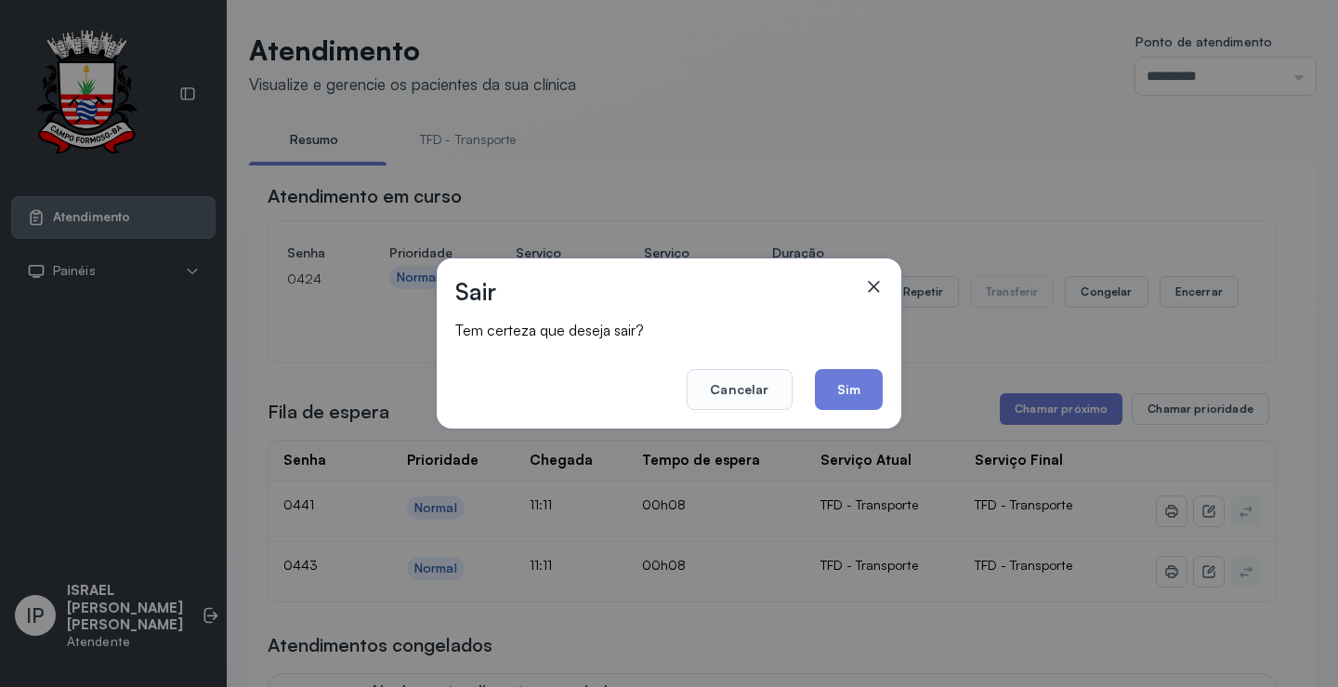
click at [866, 388] on button "Sim" at bounding box center [849, 389] width 68 height 41
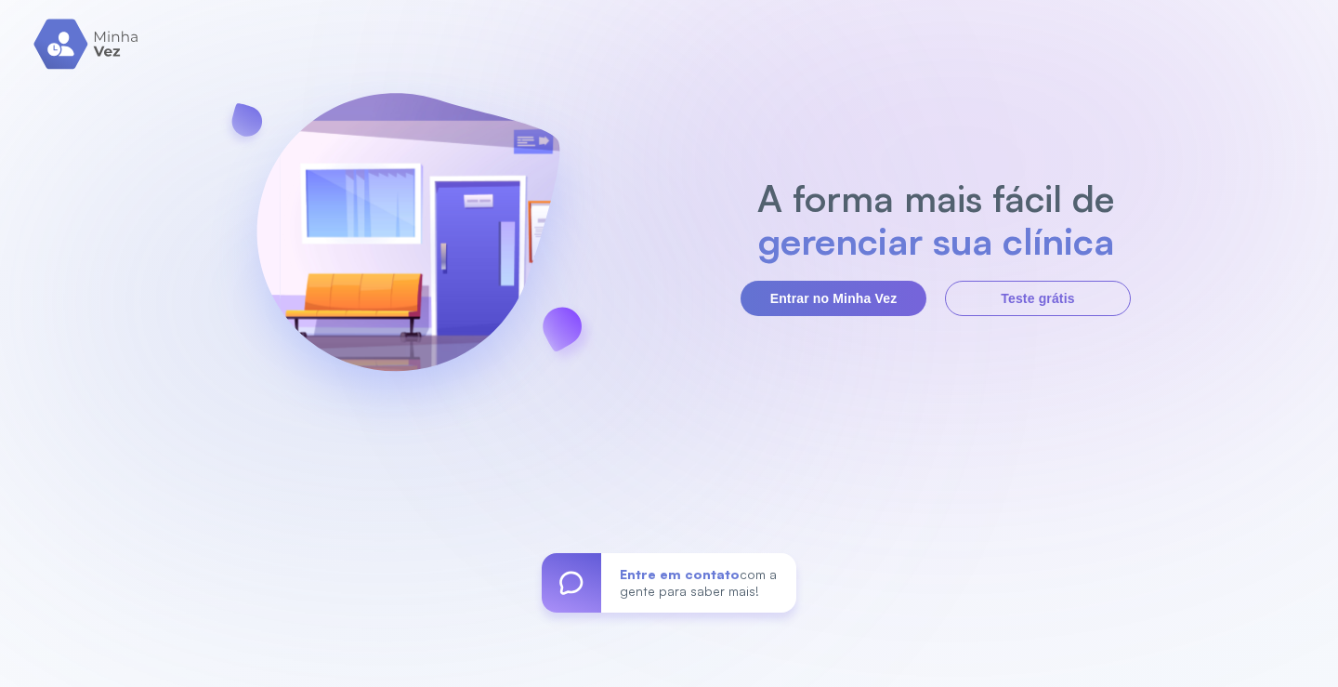
click at [888, 238] on h2 "gerenciar sua clínica" at bounding box center [936, 240] width 376 height 43
click at [832, 296] on button "Entrar no Minha Vez" at bounding box center [834, 298] width 186 height 35
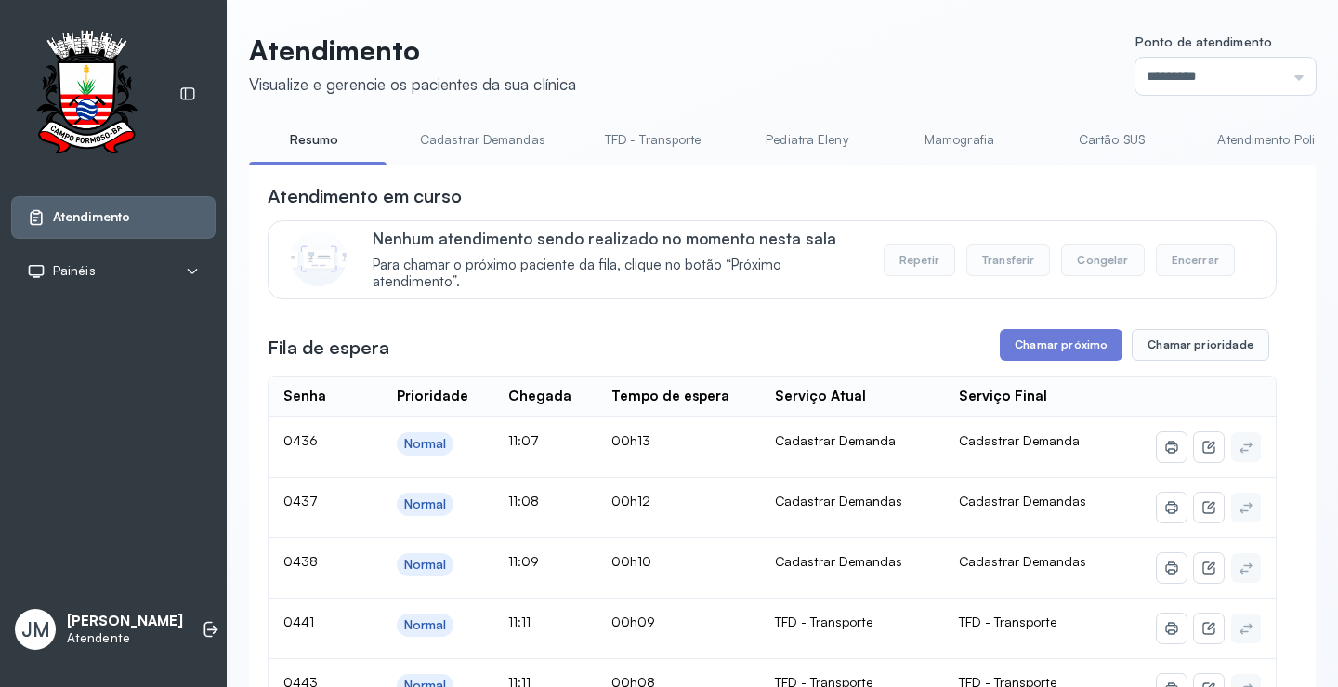
click at [658, 136] on link "TFD - Transporte" at bounding box center [653, 140] width 134 height 31
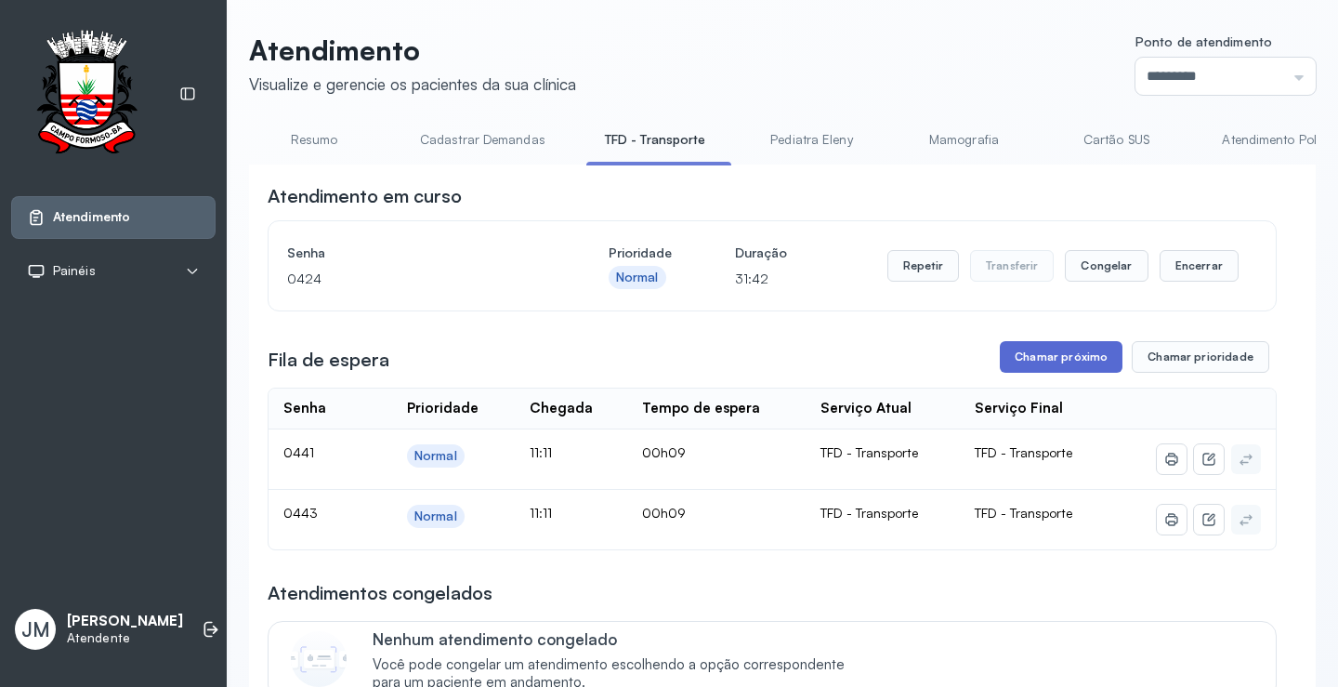
click at [1053, 355] on button "Chamar próximo" at bounding box center [1061, 357] width 123 height 32
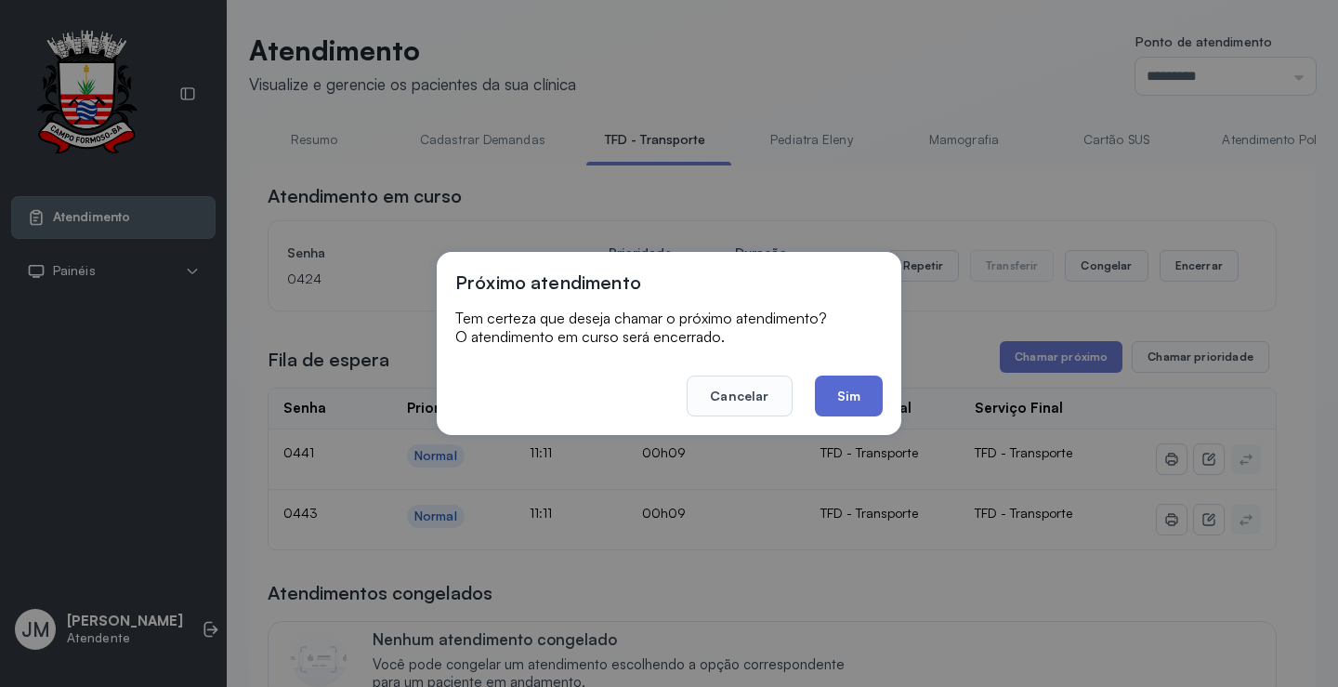
click at [867, 391] on button "Sim" at bounding box center [849, 395] width 68 height 41
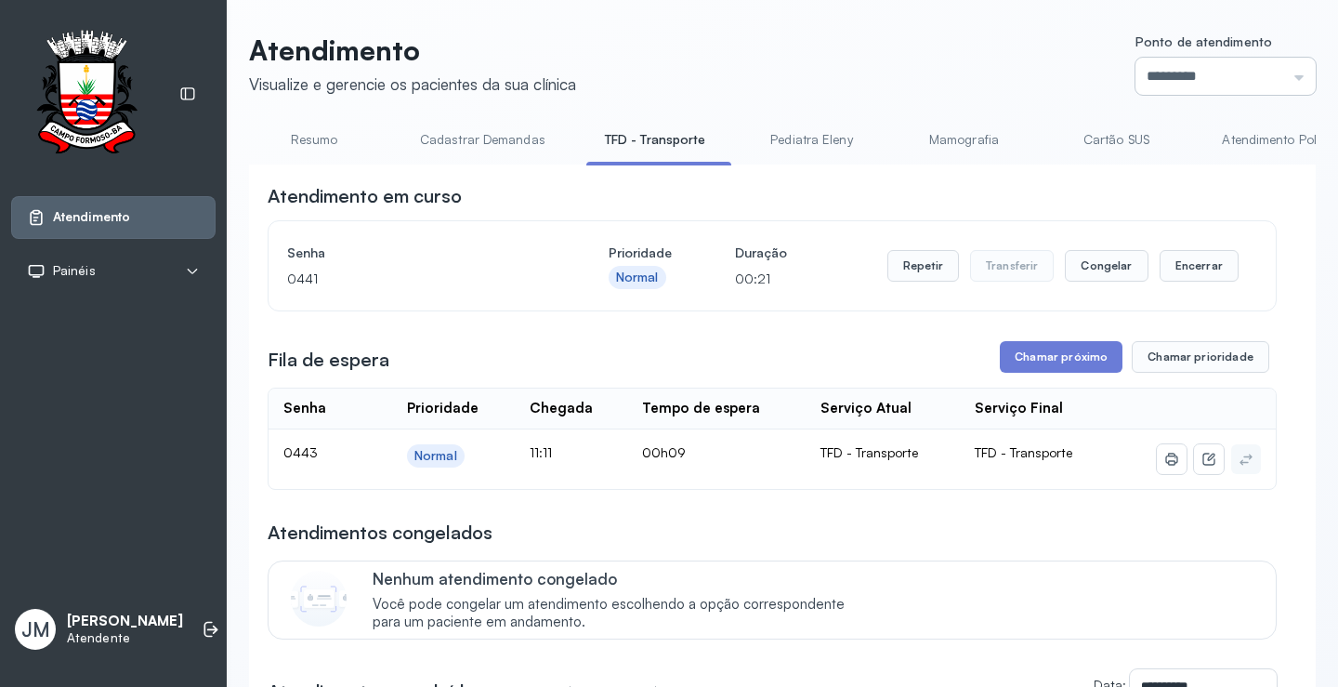
click at [1290, 76] on input "*********" at bounding box center [1226, 76] width 180 height 37
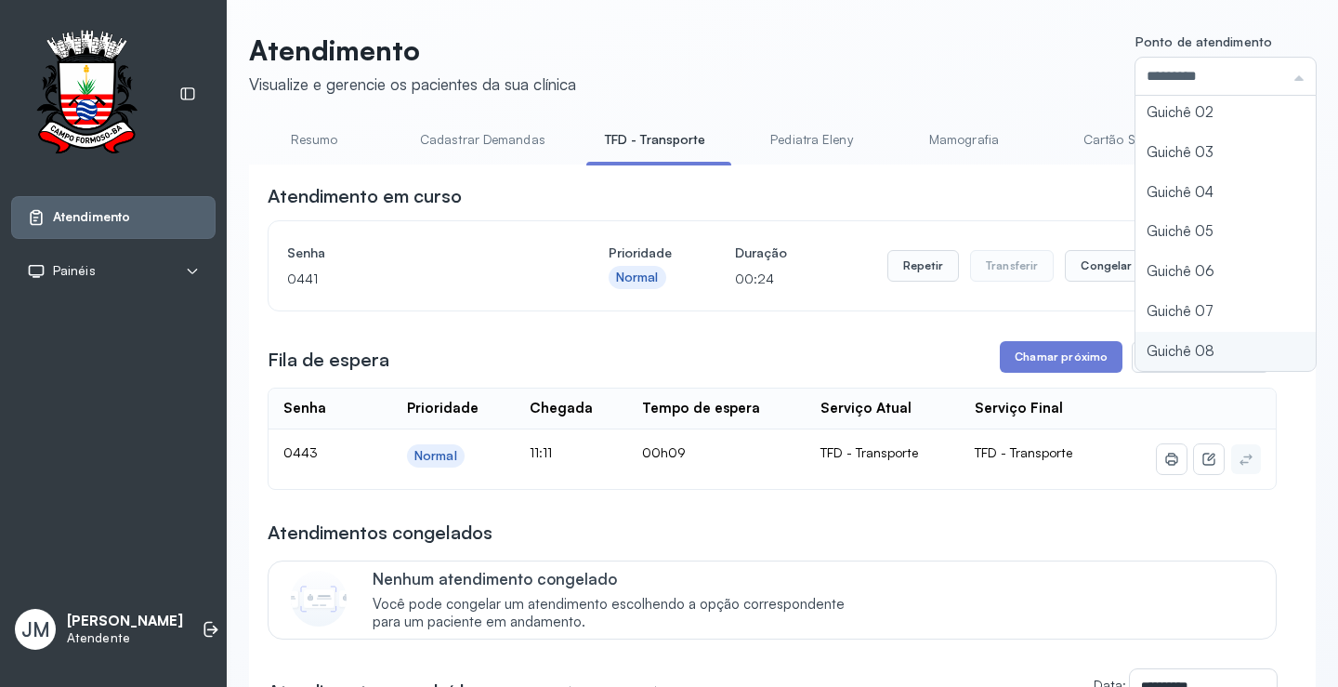
type input "*********"
drag, startPoint x: 1142, startPoint y: 350, endPoint x: 1152, endPoint y: 343, distance: 11.9
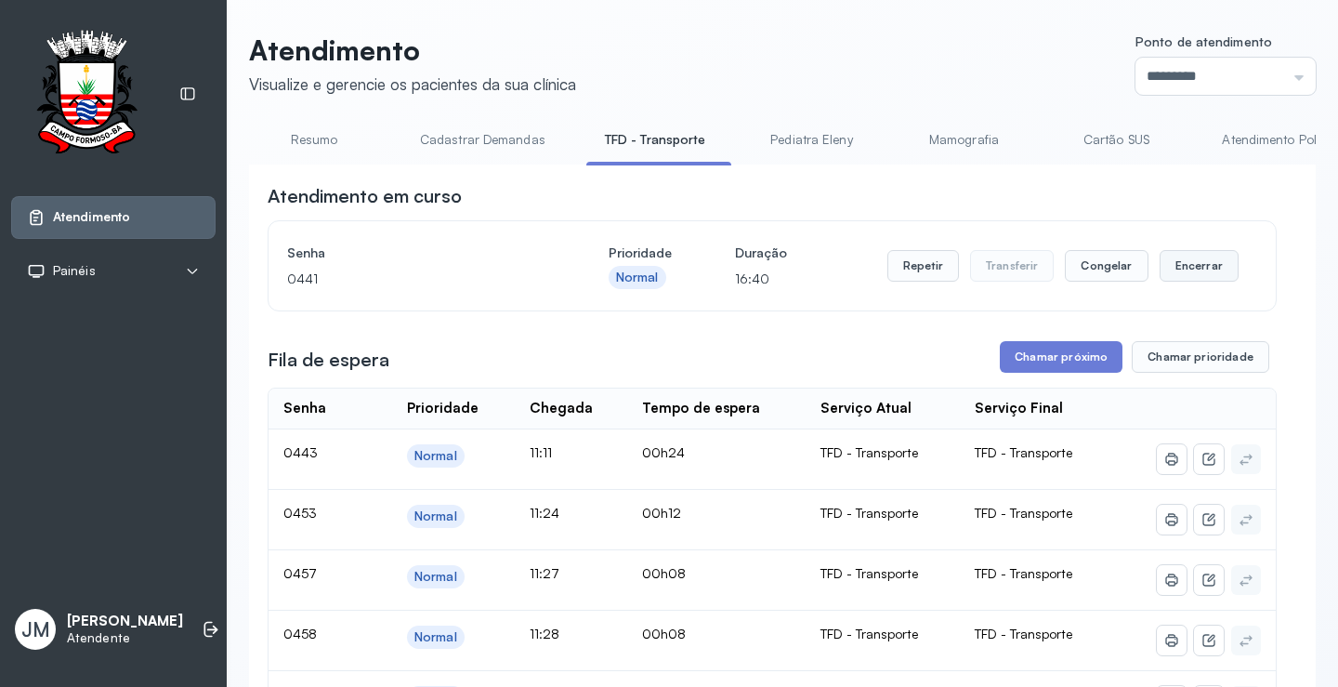
click at [1174, 274] on button "Encerrar" at bounding box center [1199, 266] width 79 height 32
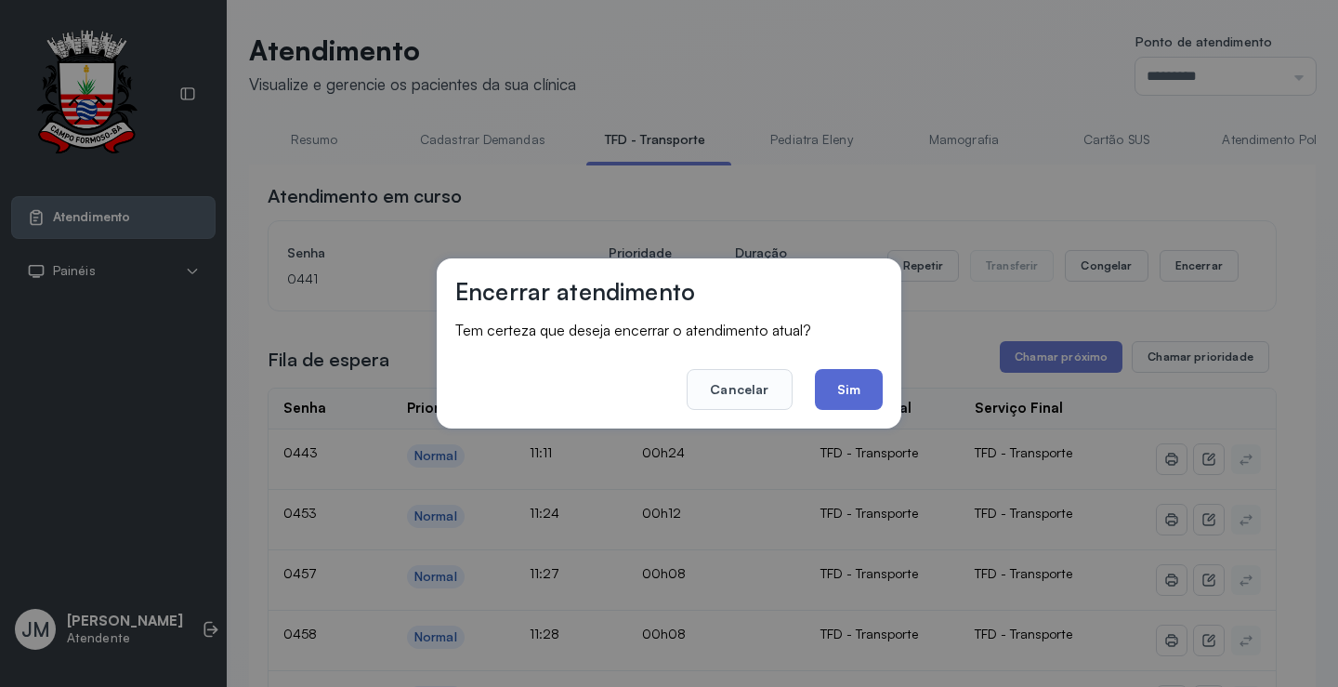
drag, startPoint x: 839, startPoint y: 389, endPoint x: 1010, endPoint y: 381, distance: 171.2
click at [839, 389] on button "Sim" at bounding box center [849, 389] width 68 height 41
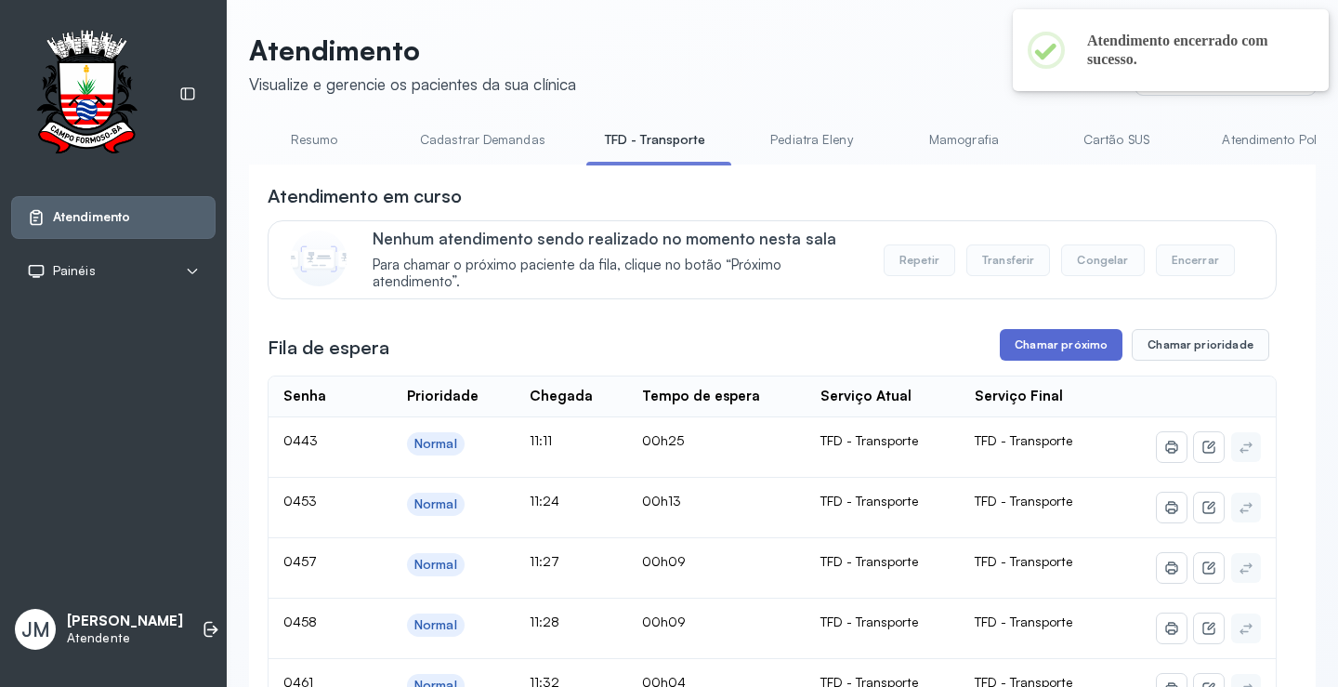
click at [1034, 352] on button "Chamar próximo" at bounding box center [1061, 345] width 123 height 32
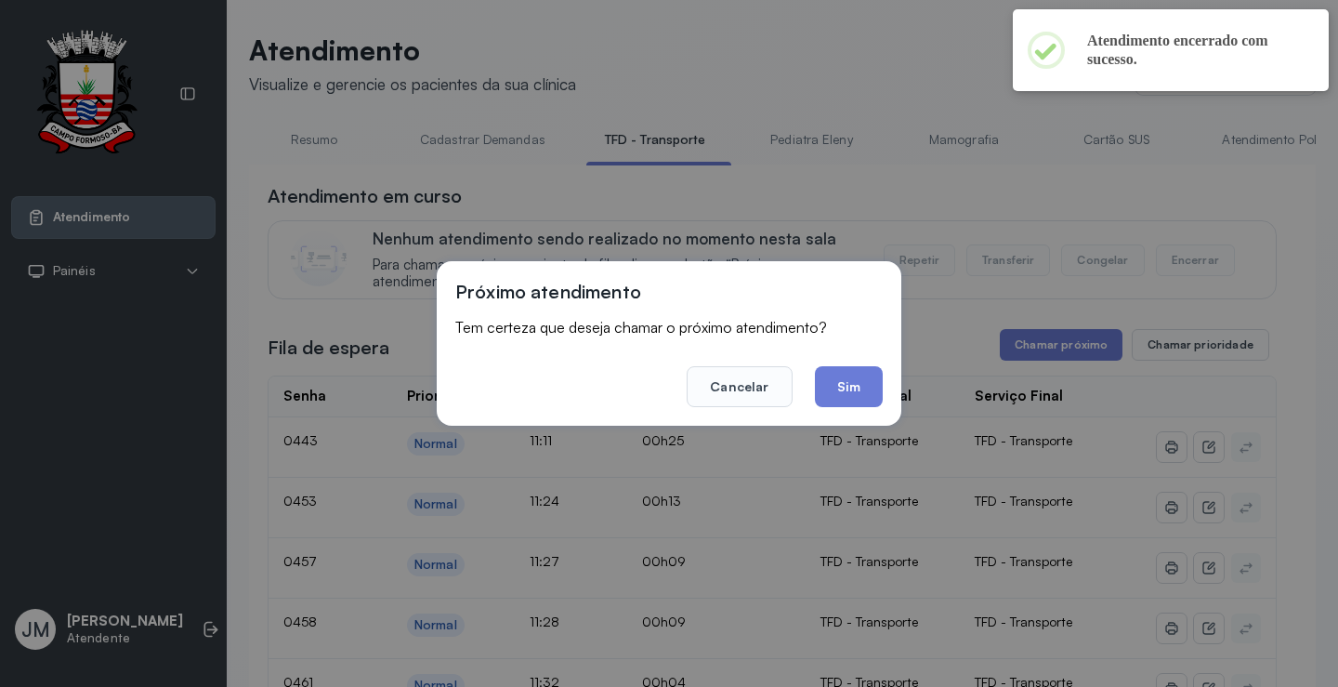
click at [837, 391] on button "Sim" at bounding box center [849, 386] width 68 height 41
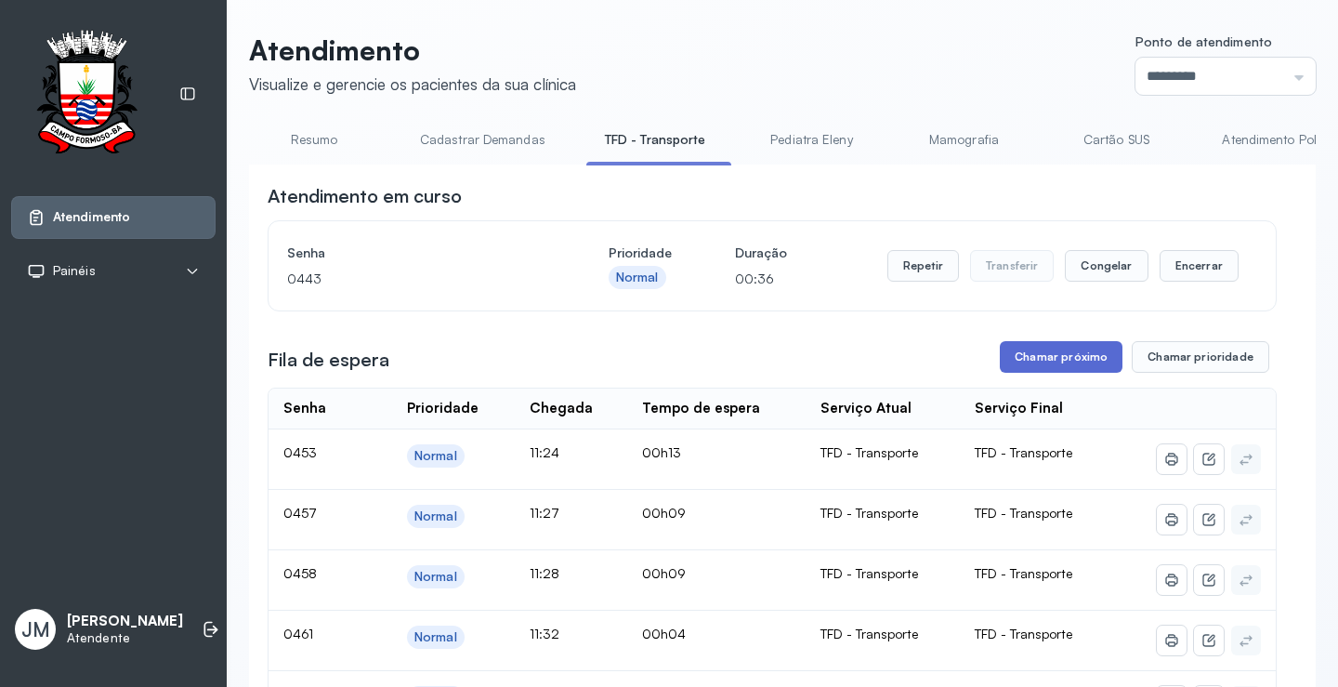
click at [1056, 360] on button "Chamar próximo" at bounding box center [1061, 357] width 123 height 32
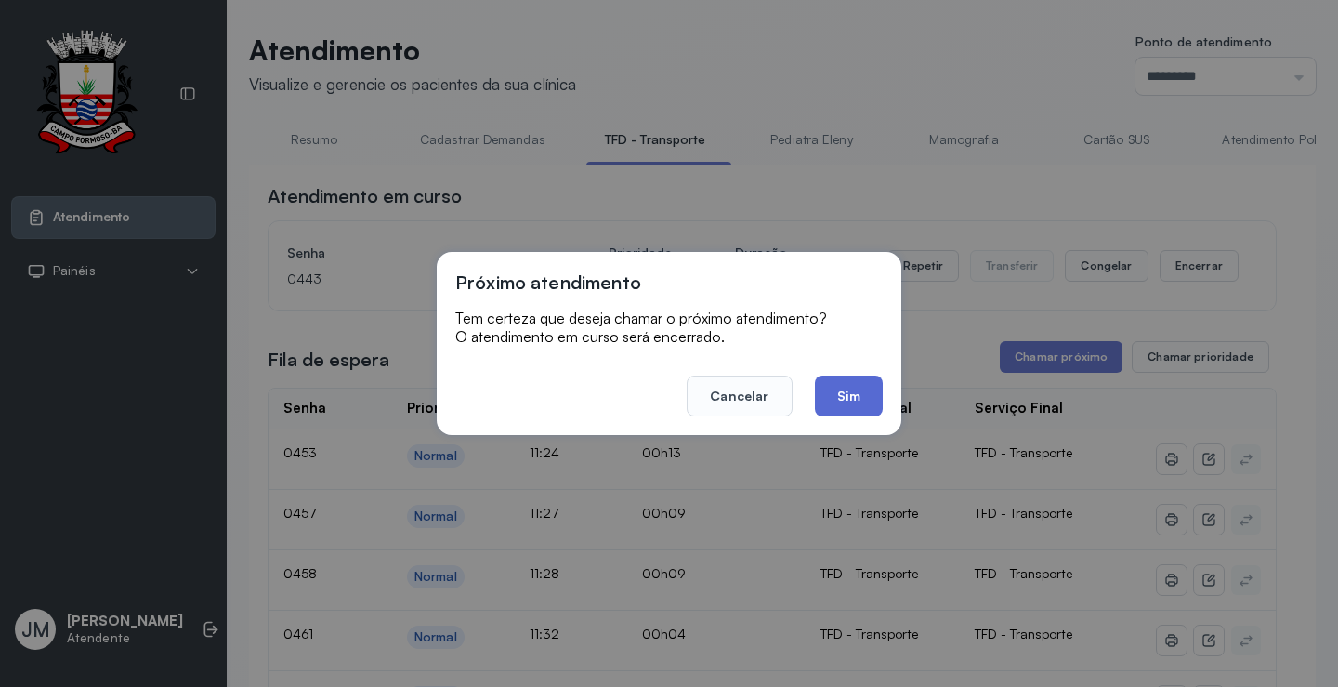
click at [853, 404] on button "Sim" at bounding box center [849, 395] width 68 height 41
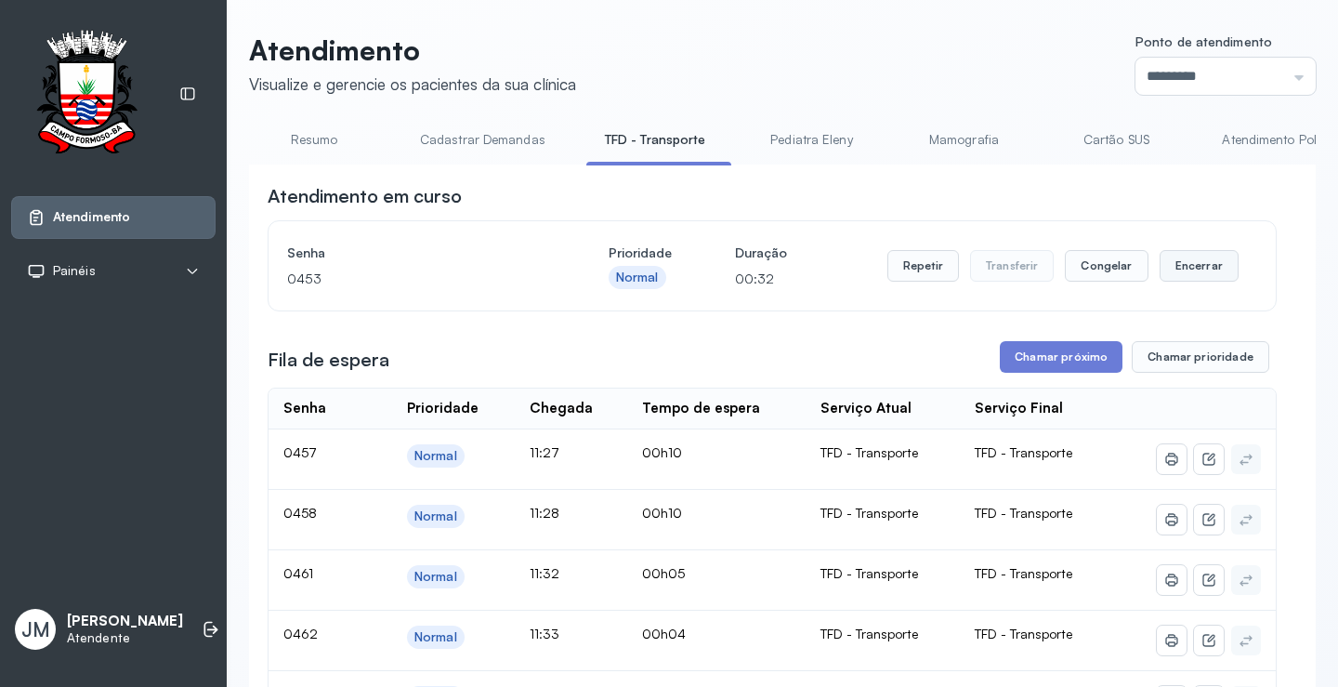
click at [1195, 267] on button "Encerrar" at bounding box center [1199, 266] width 79 height 32
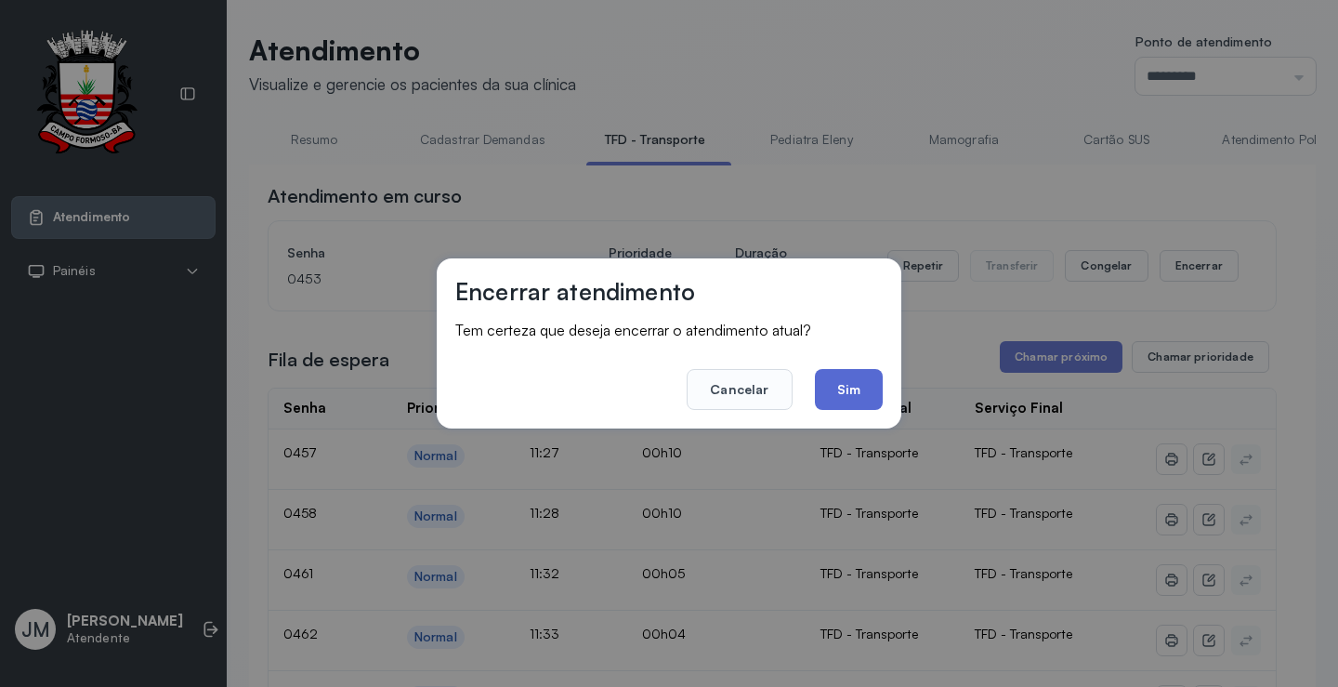
click at [848, 386] on button "Sim" at bounding box center [849, 389] width 68 height 41
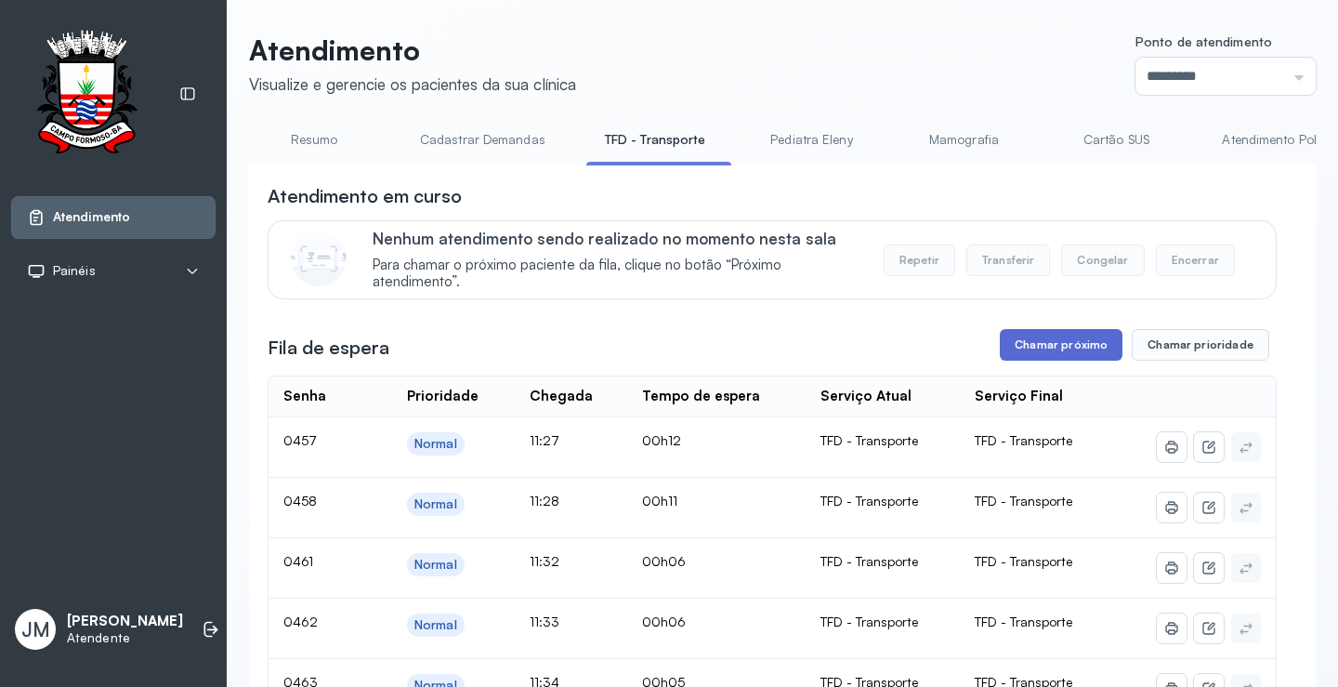
click at [1040, 336] on button "Chamar próximo" at bounding box center [1061, 345] width 123 height 32
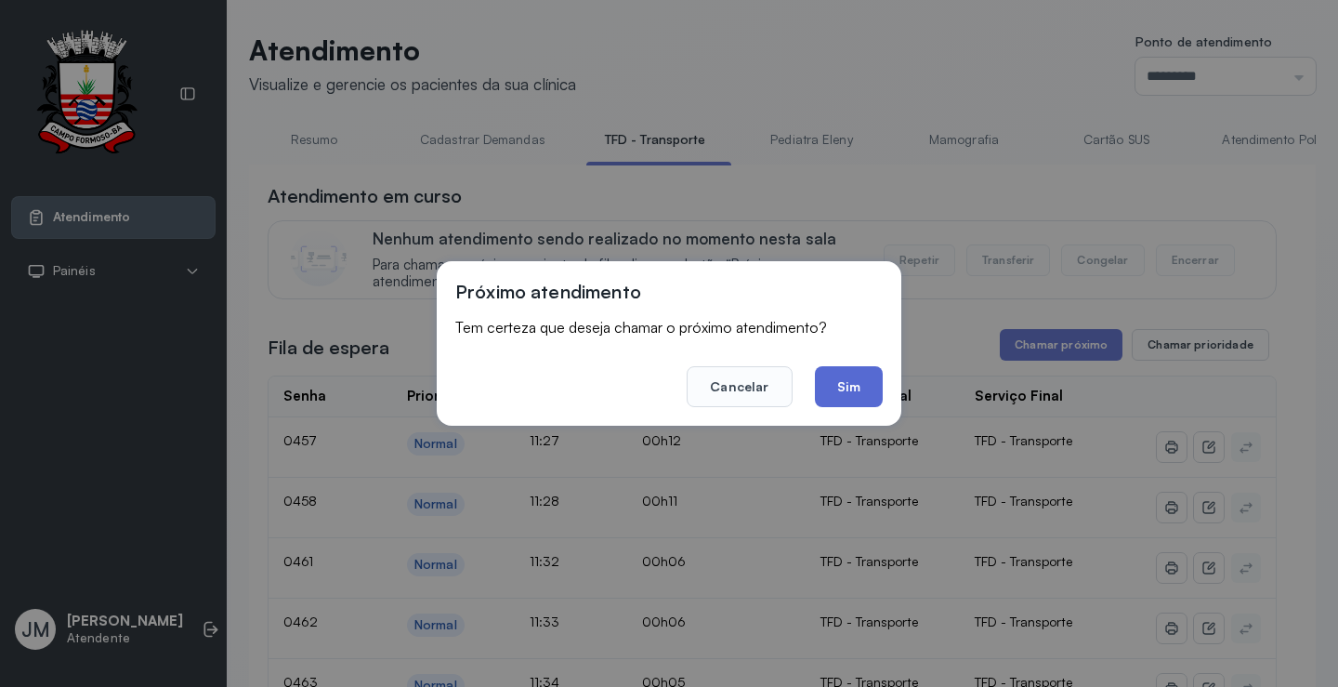
click at [850, 374] on button "Sim" at bounding box center [849, 386] width 68 height 41
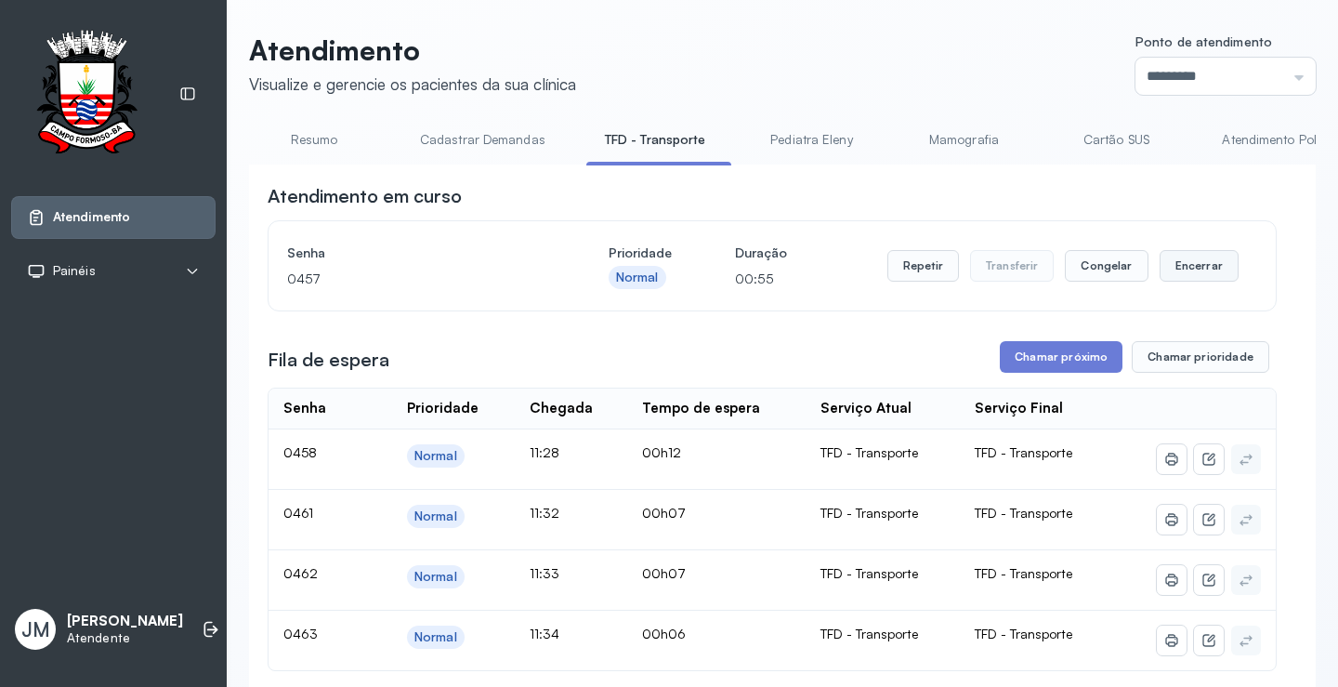
click at [1191, 267] on button "Encerrar" at bounding box center [1199, 266] width 79 height 32
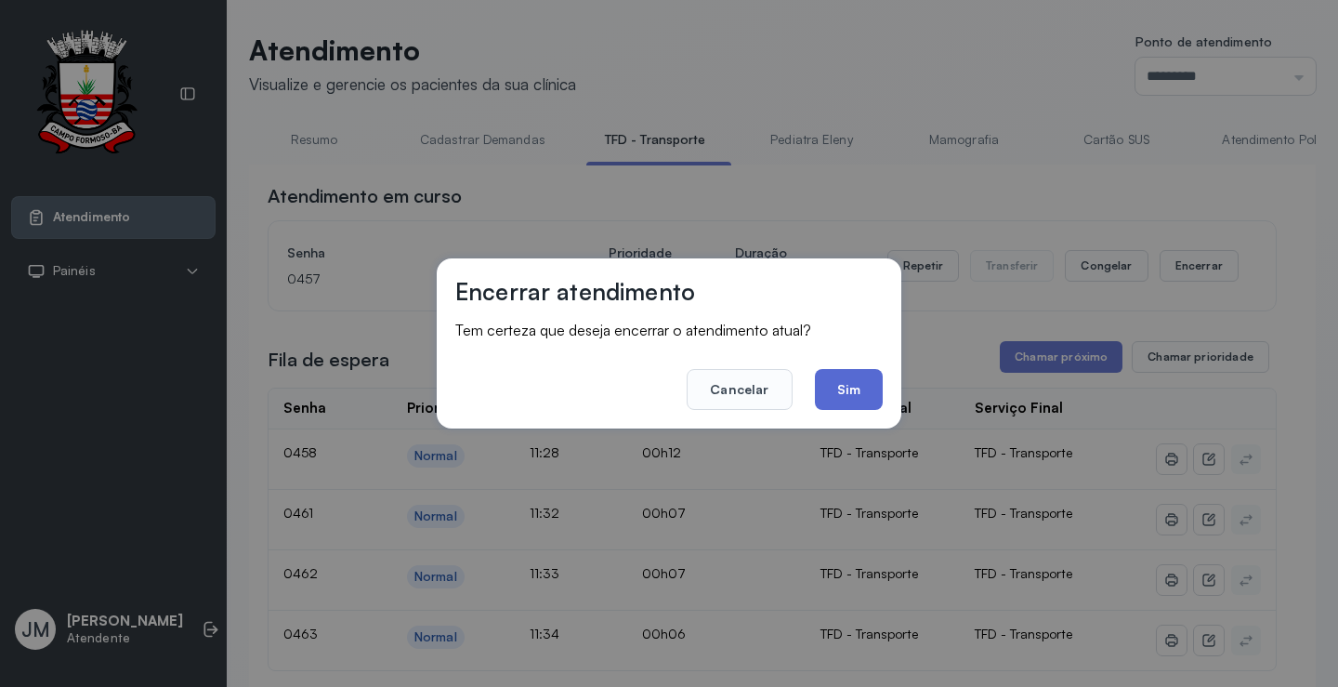
click at [846, 386] on button "Sim" at bounding box center [849, 389] width 68 height 41
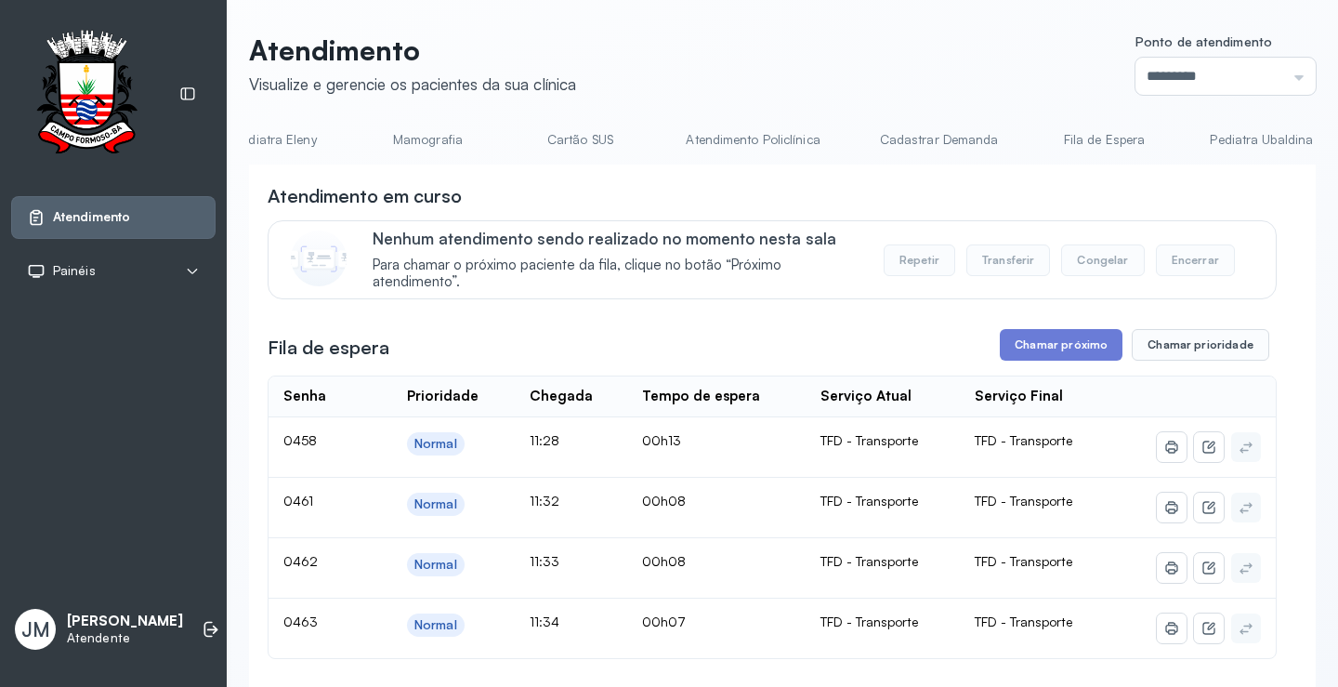
scroll to position [0, 652]
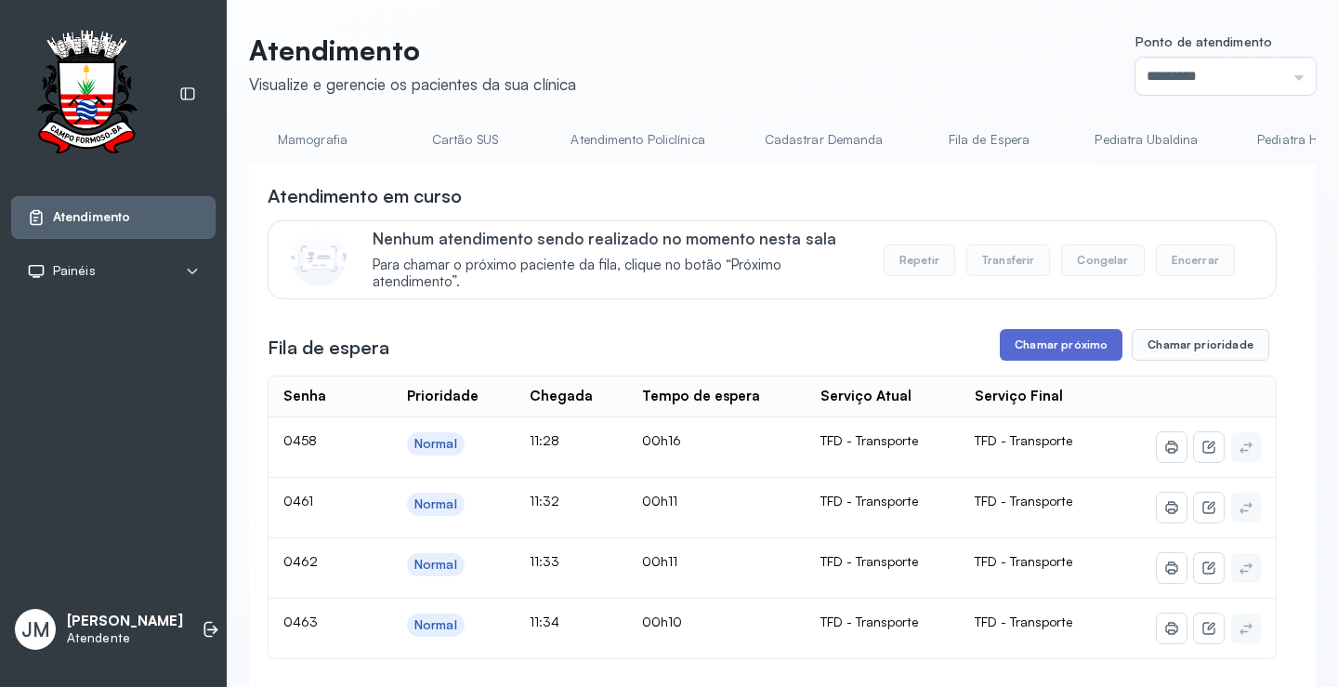
click at [1047, 350] on button "Chamar próximo" at bounding box center [1061, 345] width 123 height 32
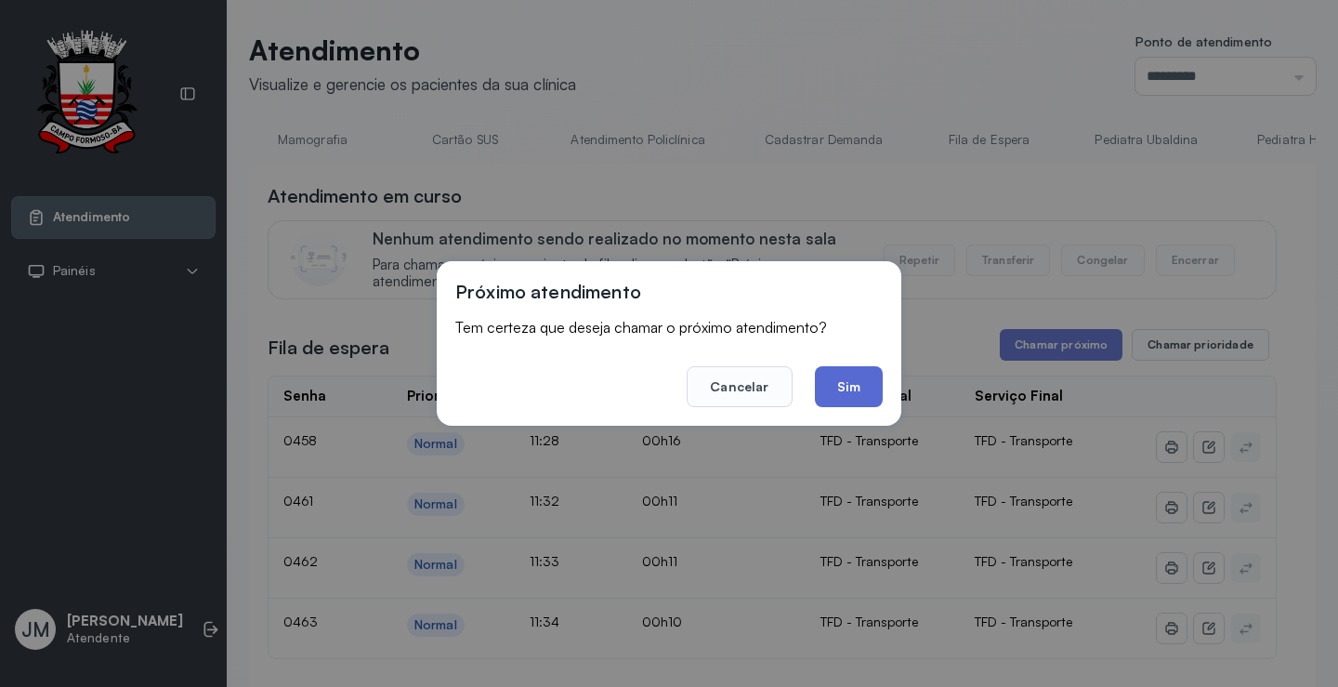
click at [844, 378] on button "Sim" at bounding box center [849, 386] width 68 height 41
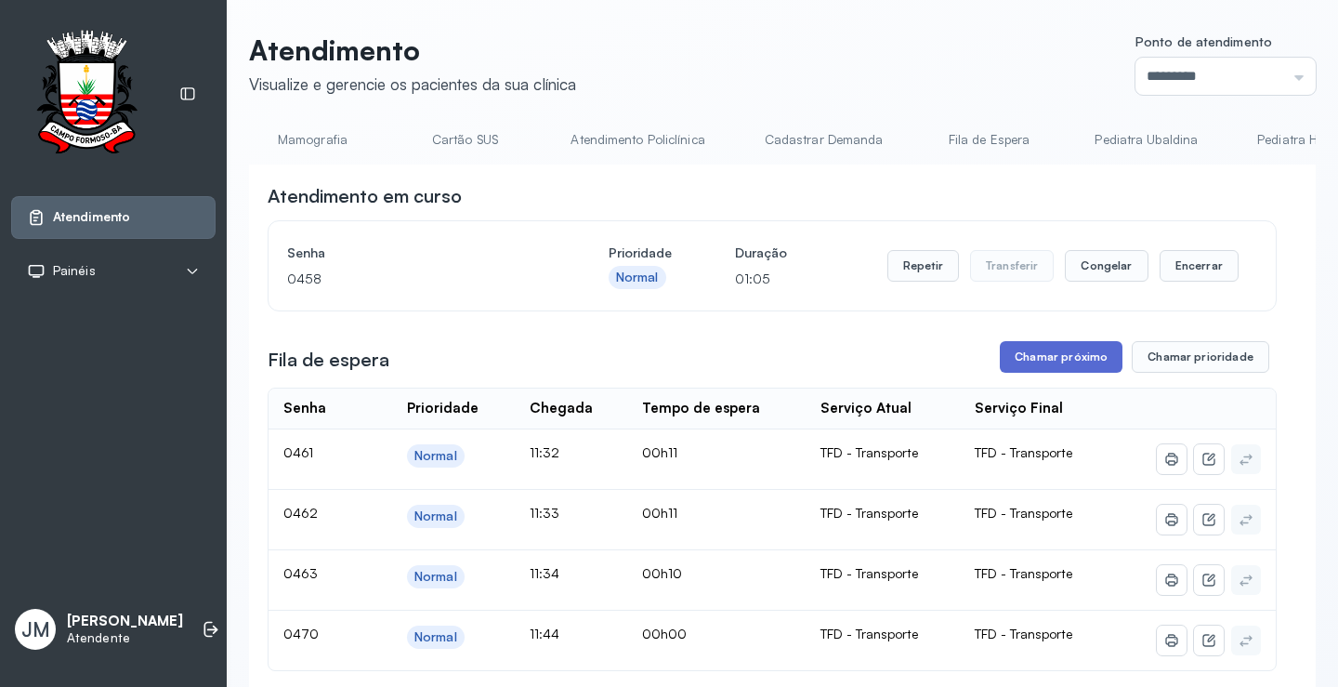
click at [1070, 352] on button "Chamar próximo" at bounding box center [1061, 357] width 123 height 32
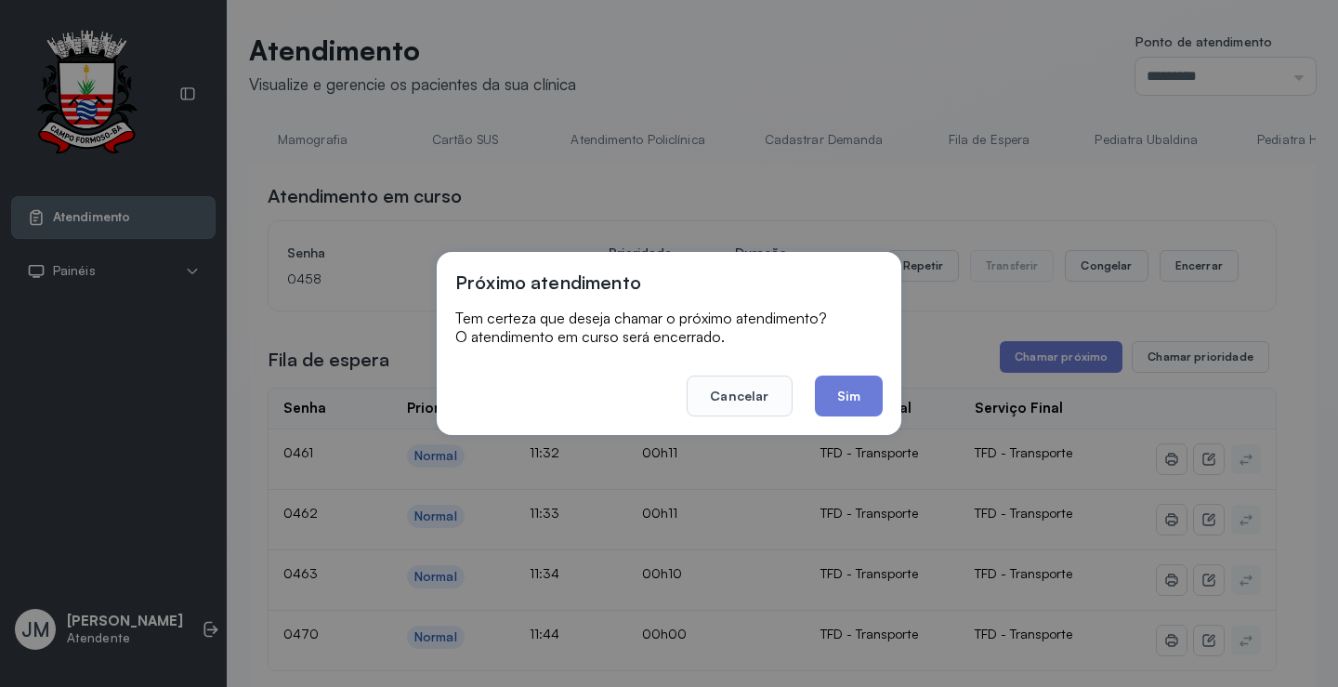
drag, startPoint x: 853, startPoint y: 401, endPoint x: 853, endPoint y: 389, distance: 12.1
click at [853, 396] on button "Sim" at bounding box center [849, 395] width 68 height 41
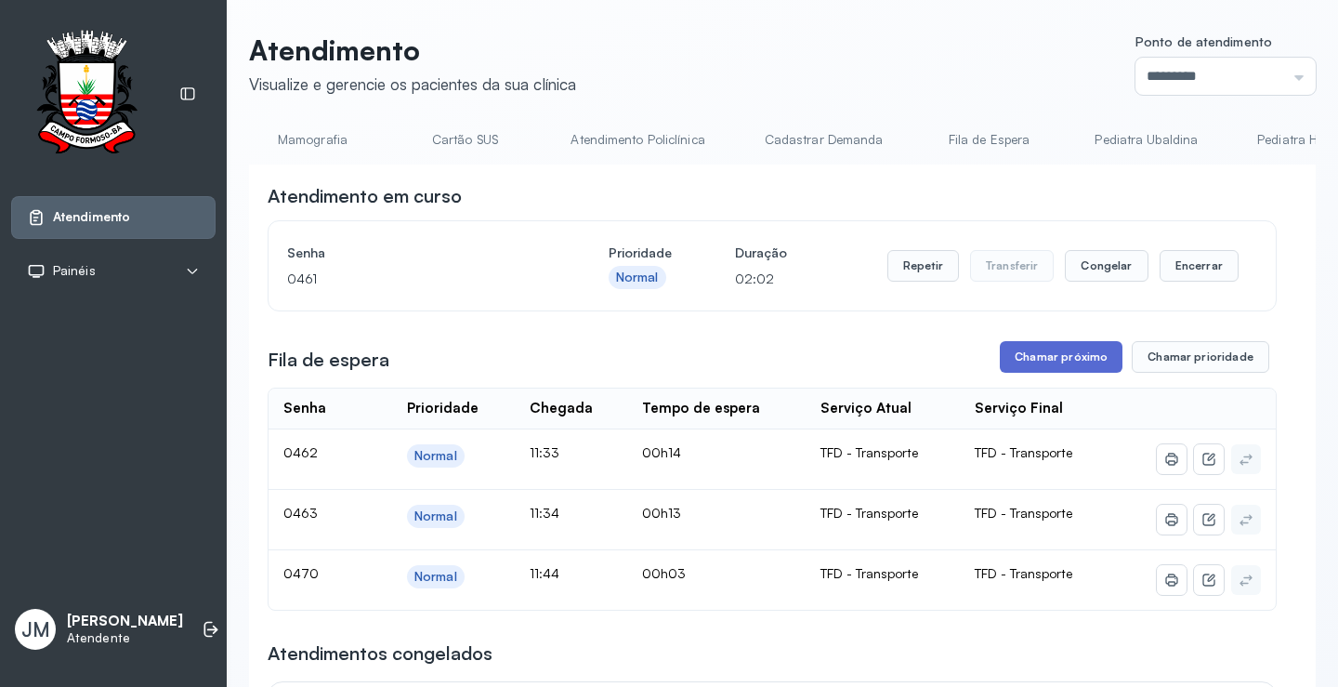
click at [1053, 352] on button "Chamar próximo" at bounding box center [1061, 357] width 123 height 32
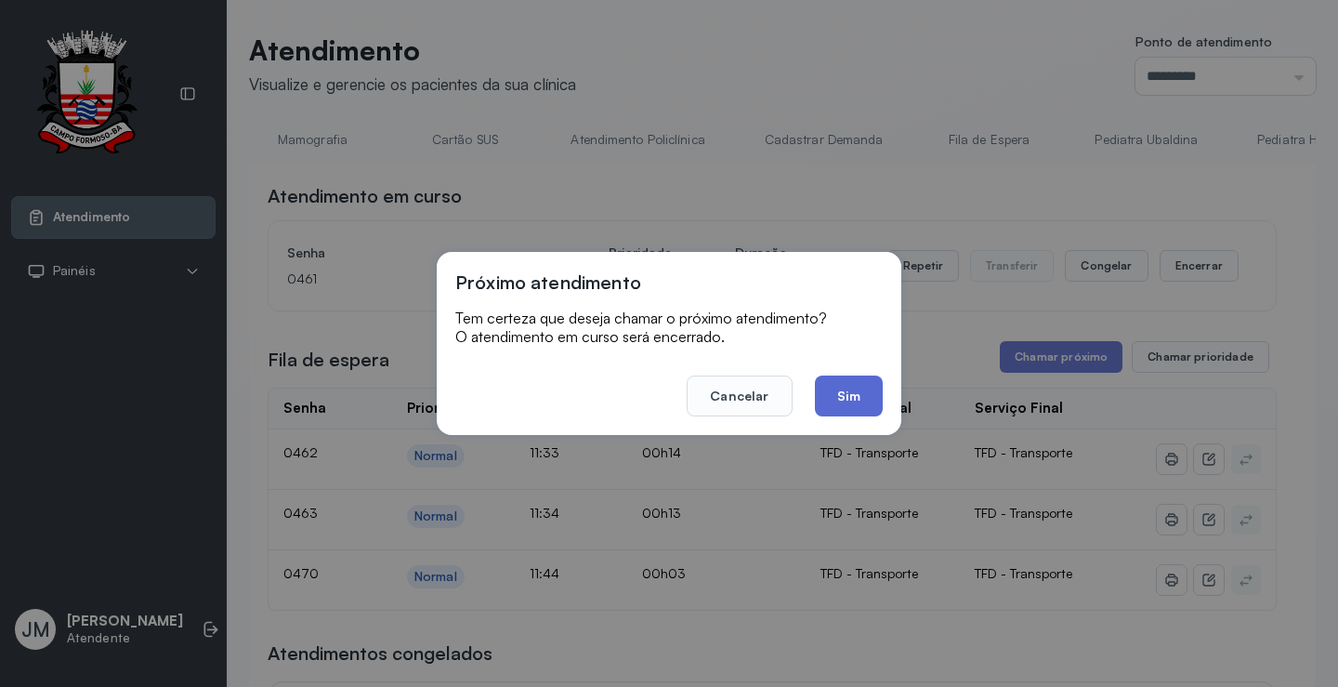
click at [846, 391] on button "Sim" at bounding box center [849, 395] width 68 height 41
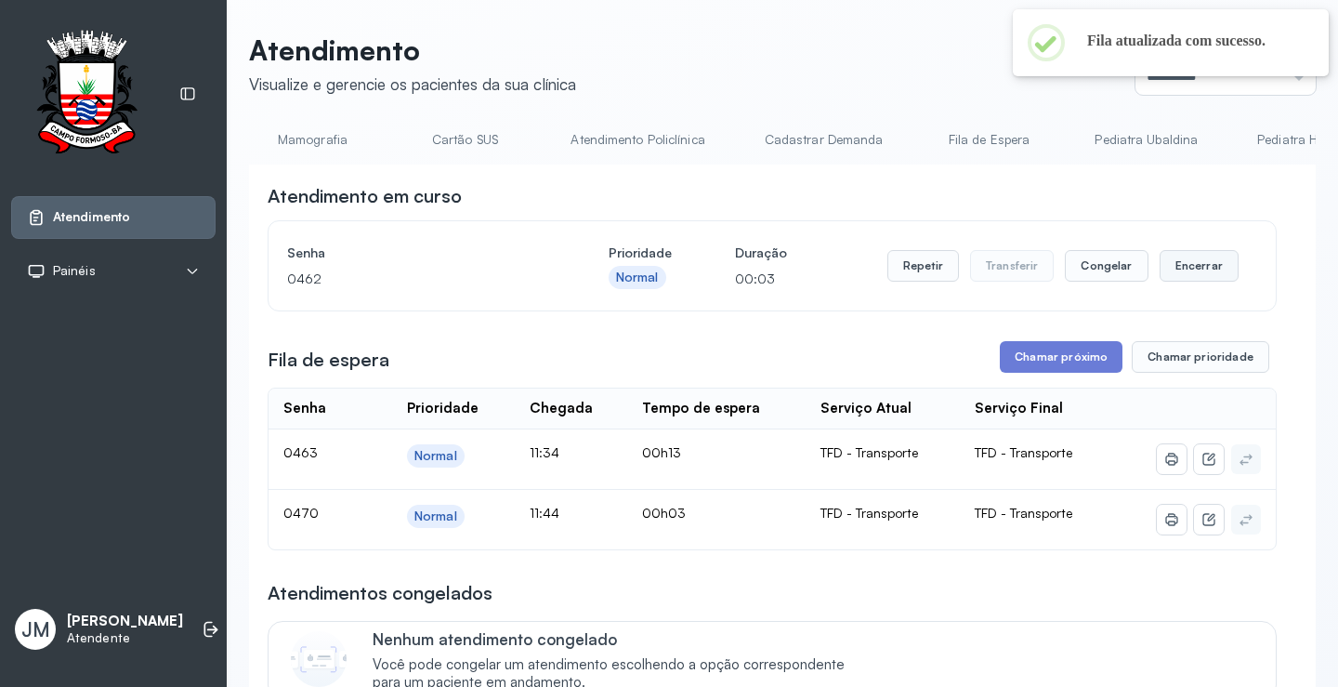
click at [1212, 268] on button "Encerrar" at bounding box center [1199, 266] width 79 height 32
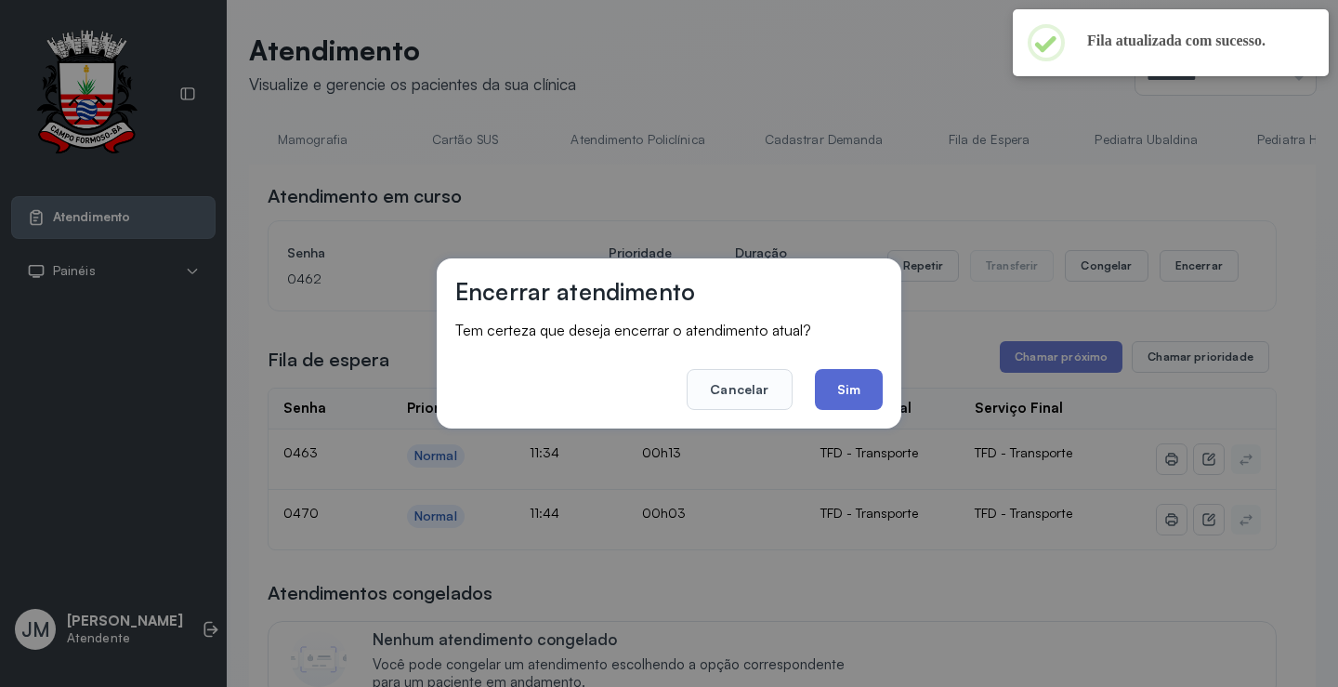
click at [852, 391] on button "Sim" at bounding box center [849, 389] width 68 height 41
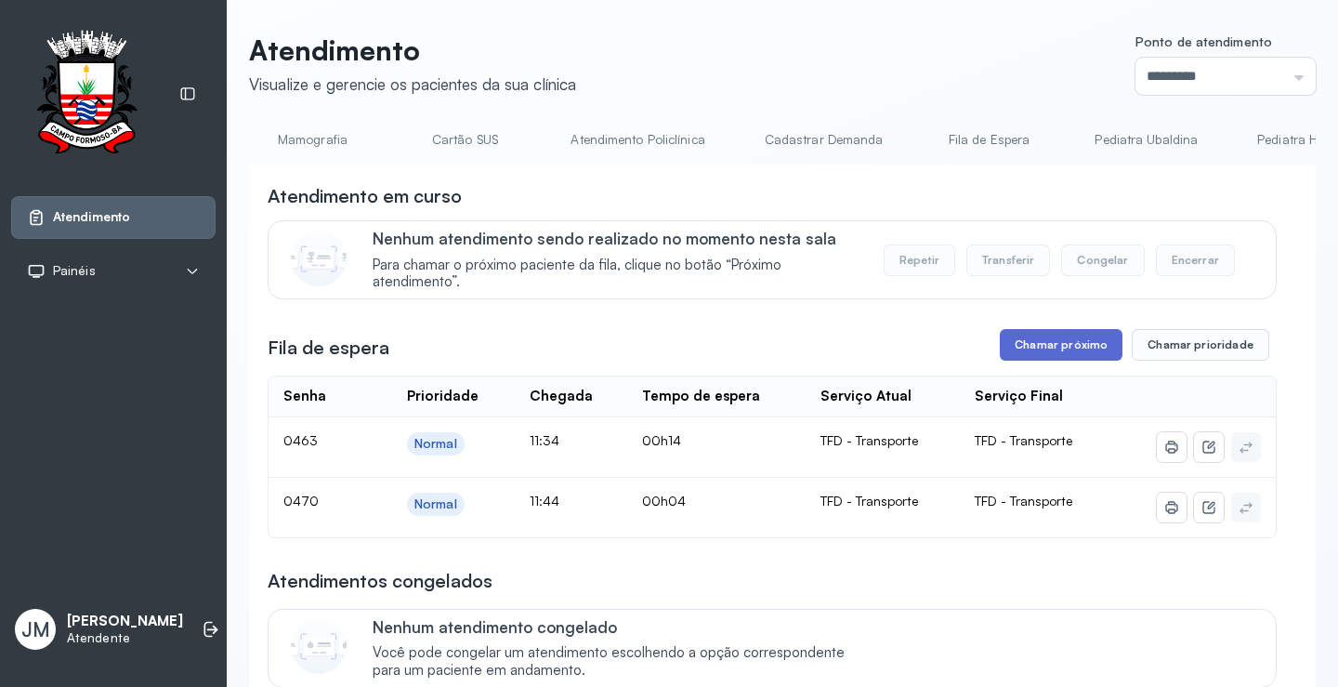
click at [1074, 353] on button "Chamar próximo" at bounding box center [1061, 345] width 123 height 32
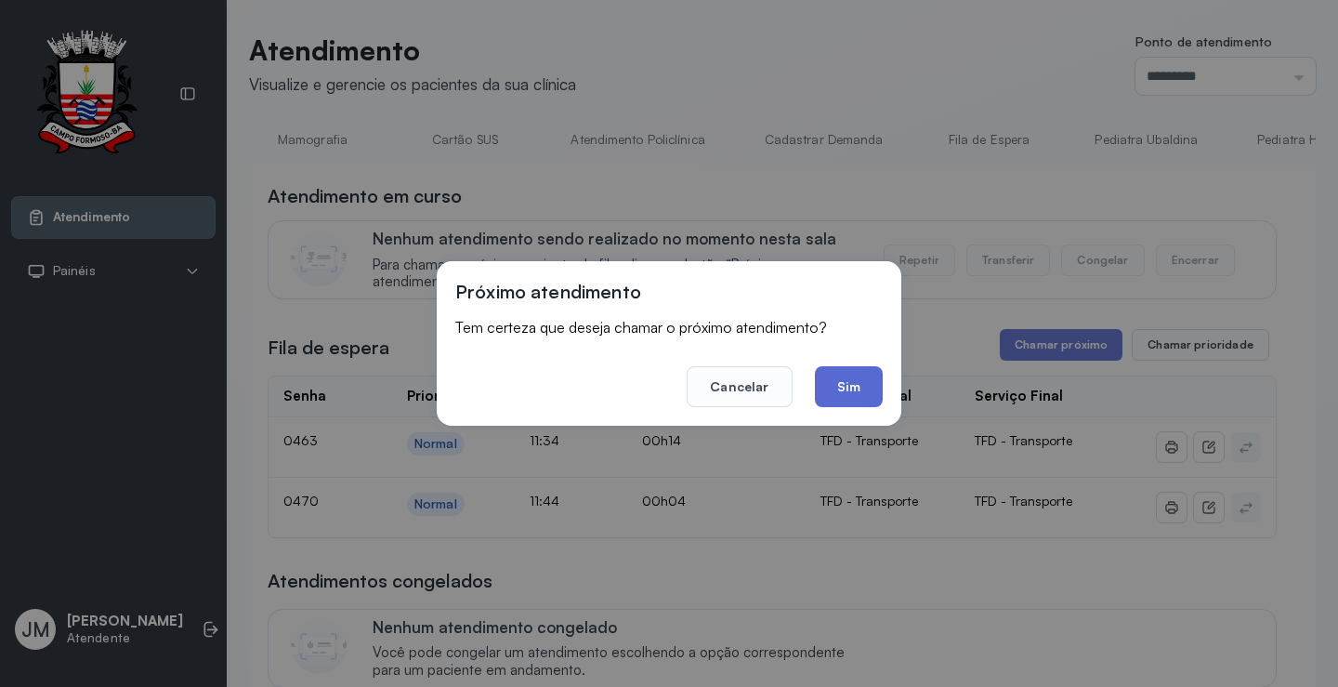
click at [869, 382] on button "Sim" at bounding box center [849, 386] width 68 height 41
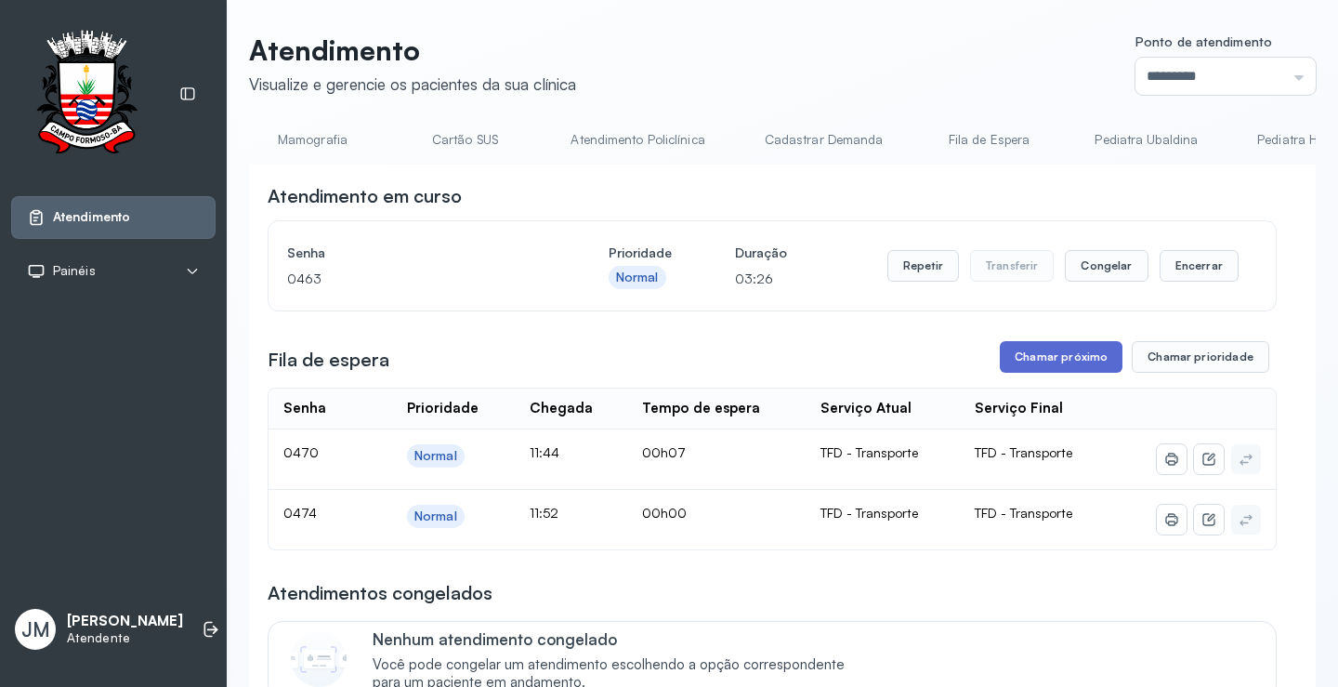
click at [1056, 355] on button "Chamar próximo" at bounding box center [1061, 357] width 123 height 32
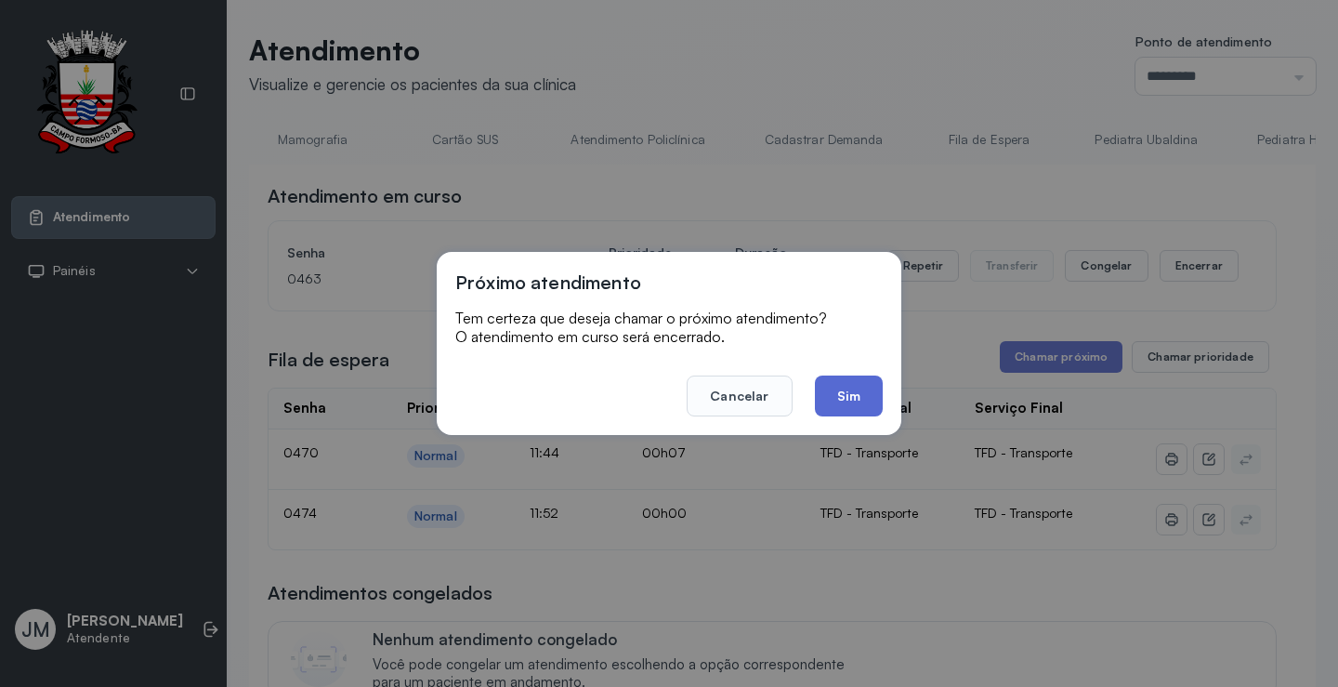
click at [843, 394] on button "Sim" at bounding box center [849, 395] width 68 height 41
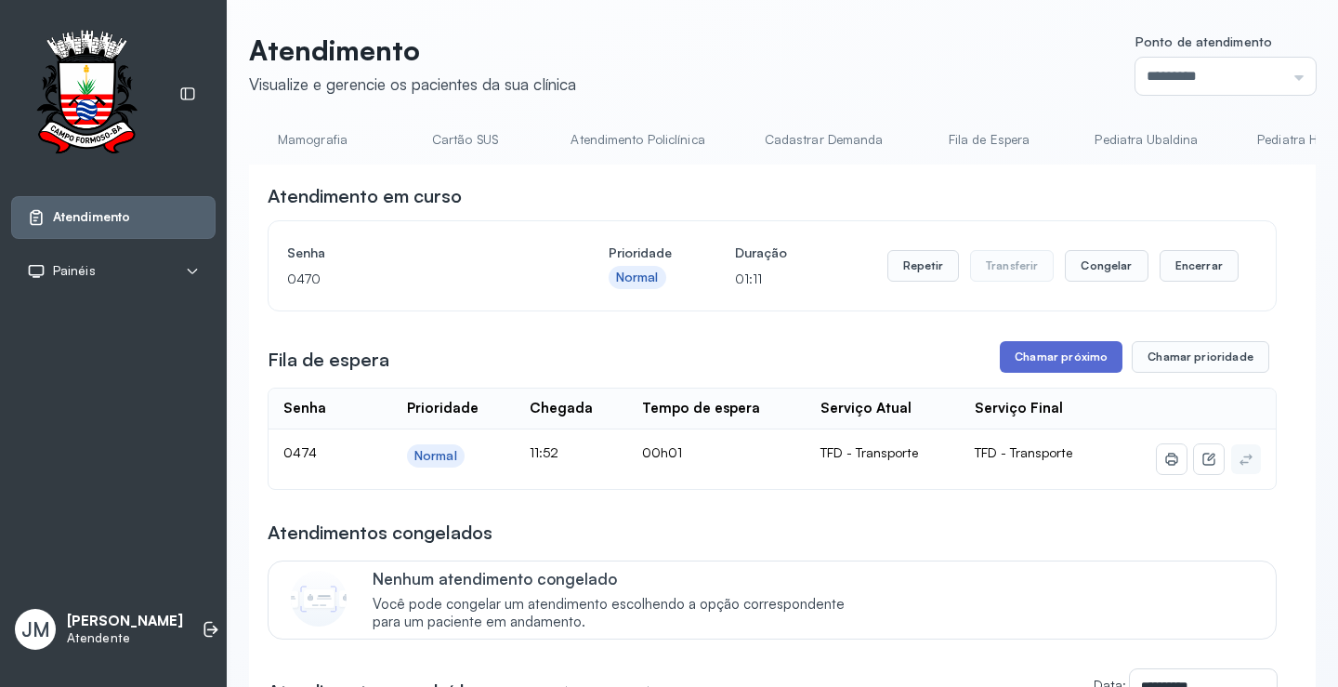
click at [1087, 366] on button "Chamar próximo" at bounding box center [1061, 357] width 123 height 32
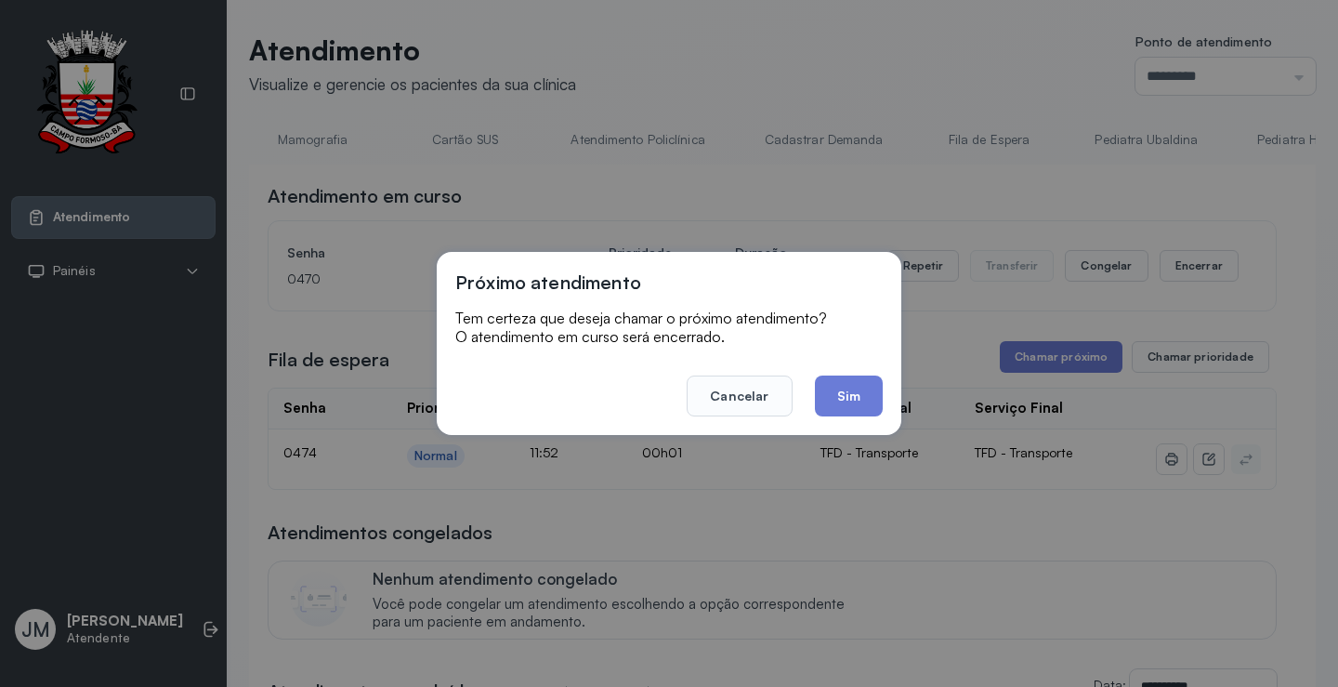
click at [853, 399] on button "Sim" at bounding box center [849, 395] width 68 height 41
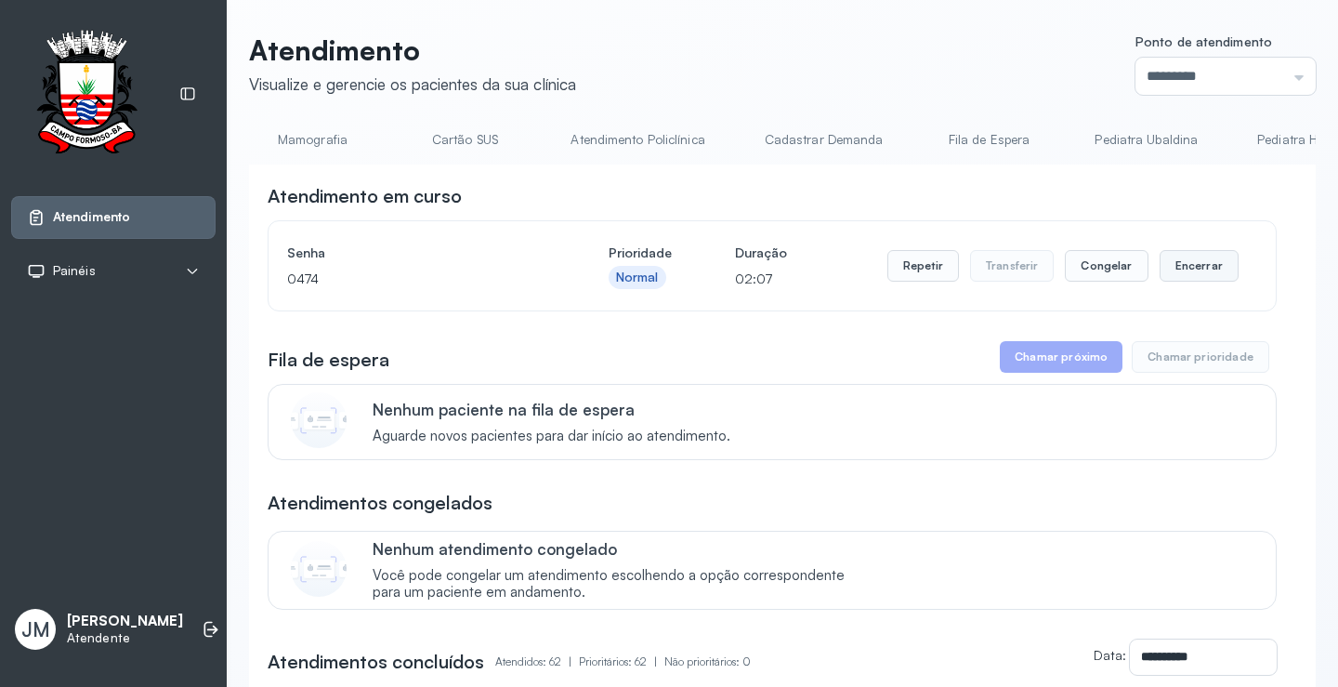
click at [1191, 266] on button "Encerrar" at bounding box center [1199, 266] width 79 height 32
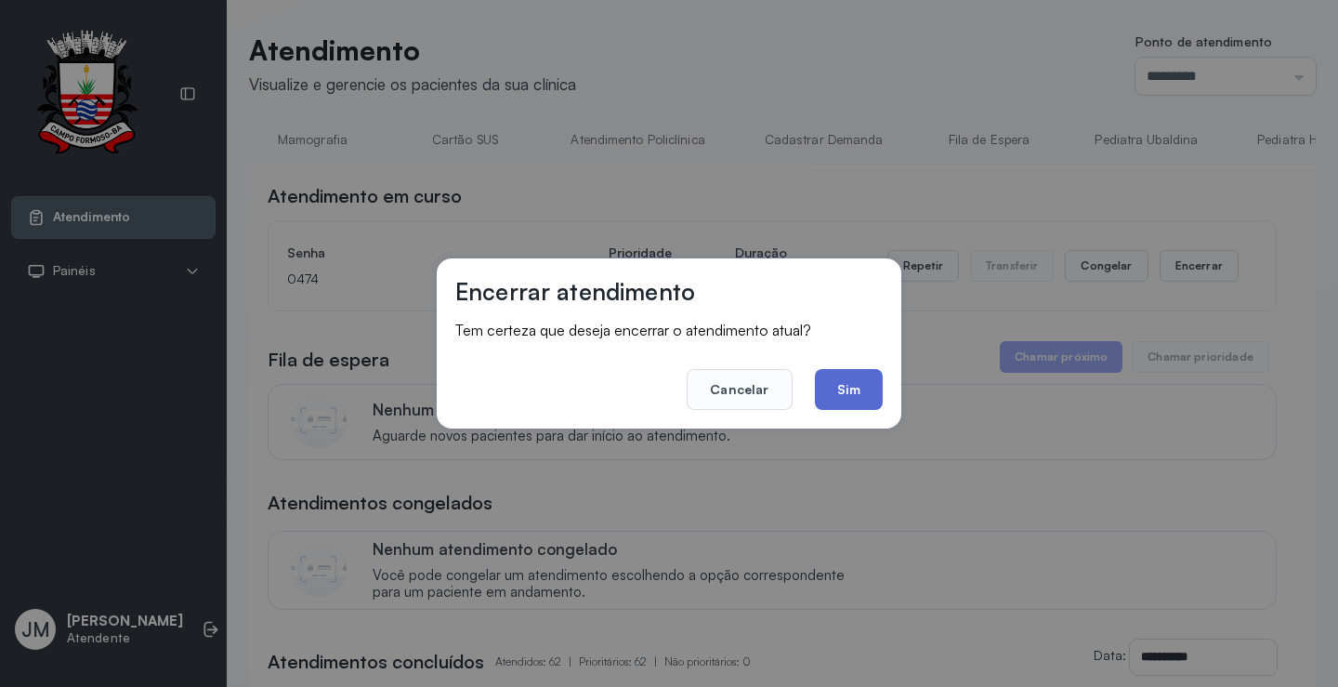
click at [850, 387] on button "Sim" at bounding box center [849, 389] width 68 height 41
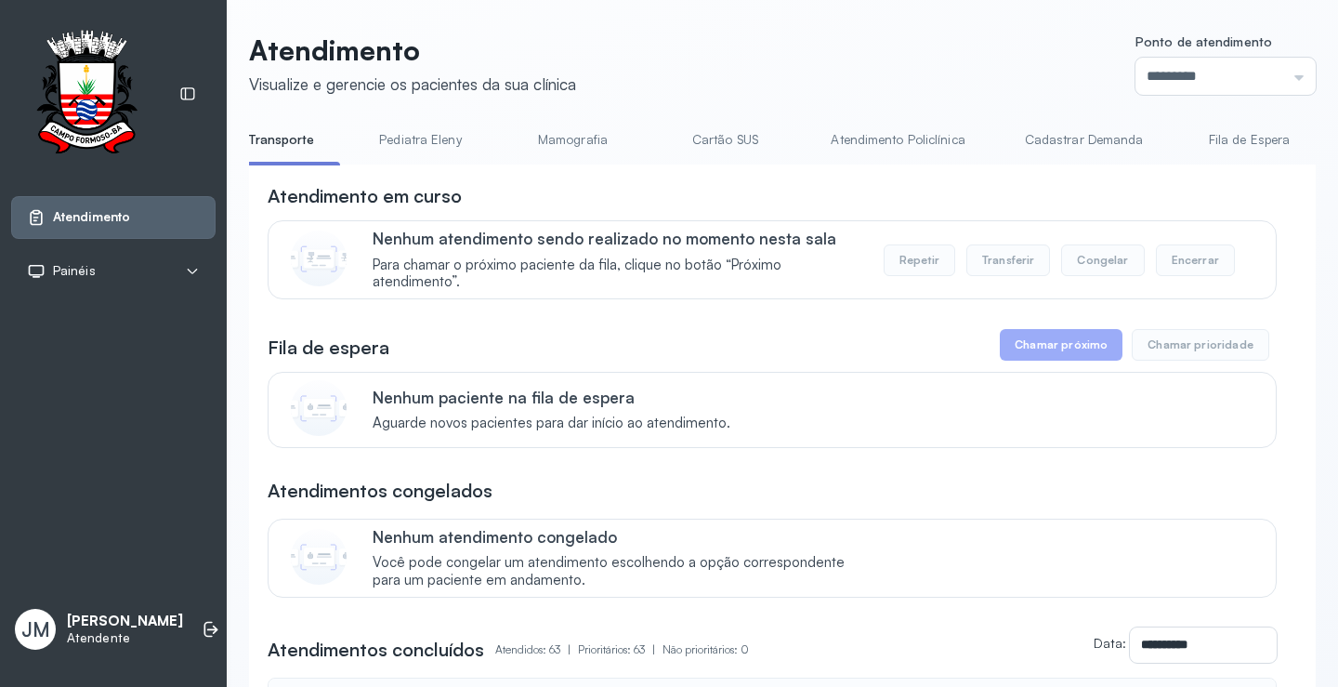
scroll to position [0, 0]
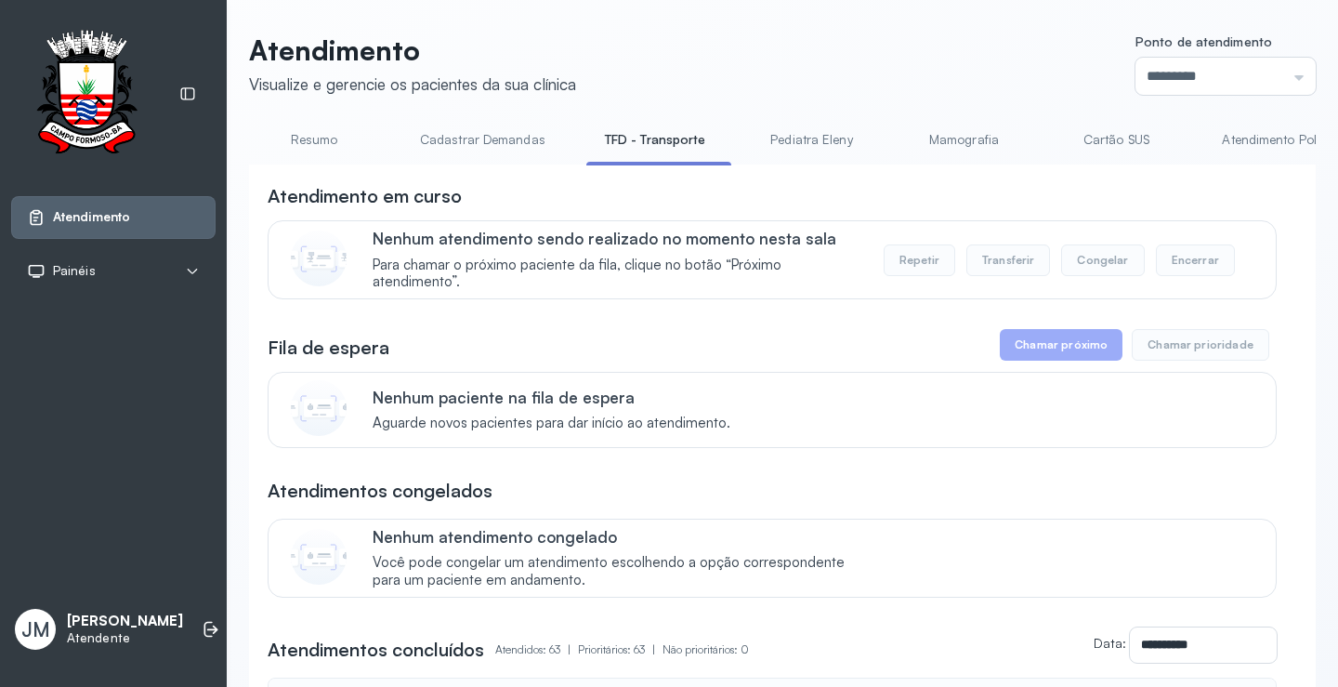
click at [312, 137] on link "Resumo" at bounding box center [314, 140] width 130 height 31
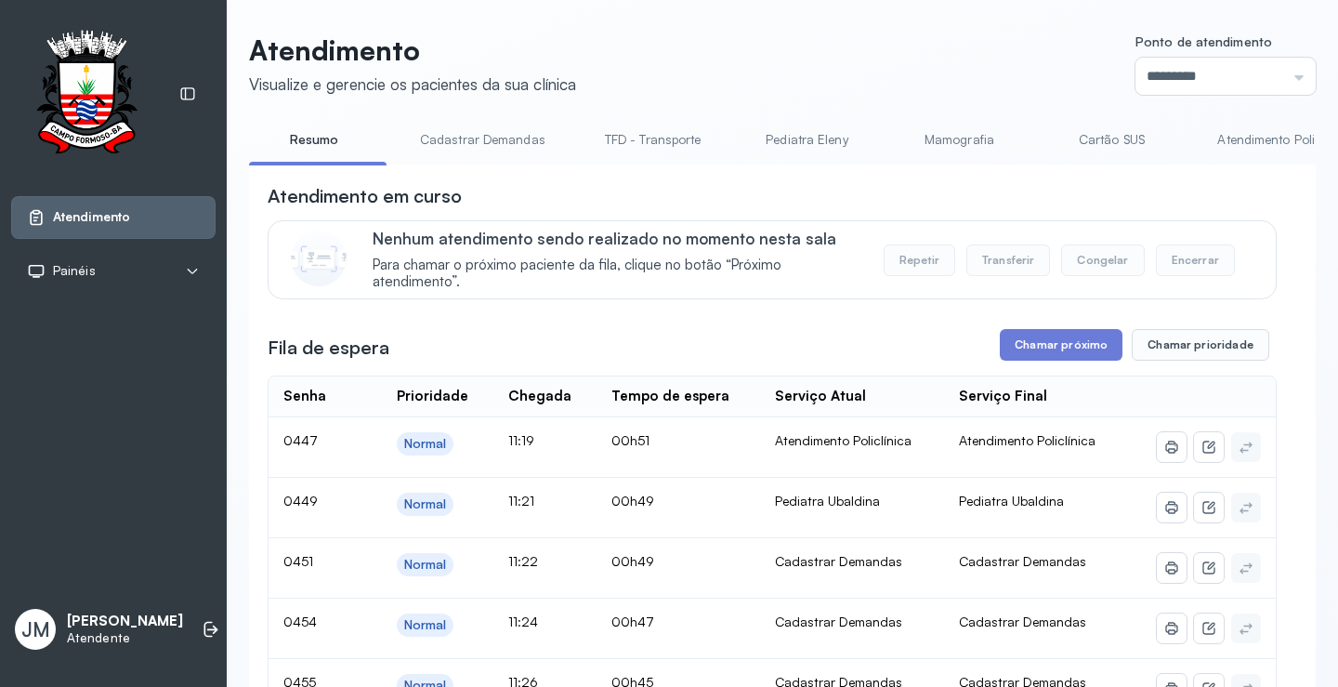
click at [656, 133] on link "TFD - Transporte" at bounding box center [653, 140] width 134 height 31
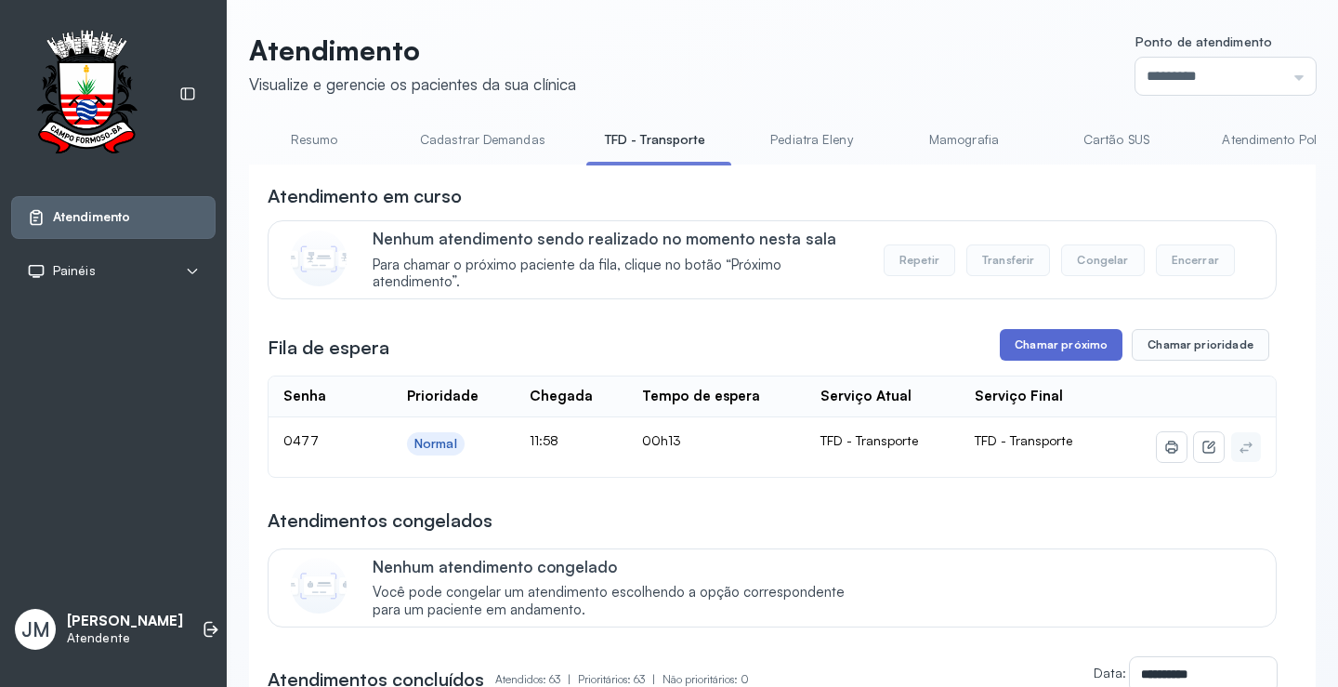
click at [1059, 340] on button "Chamar próximo" at bounding box center [1061, 345] width 123 height 32
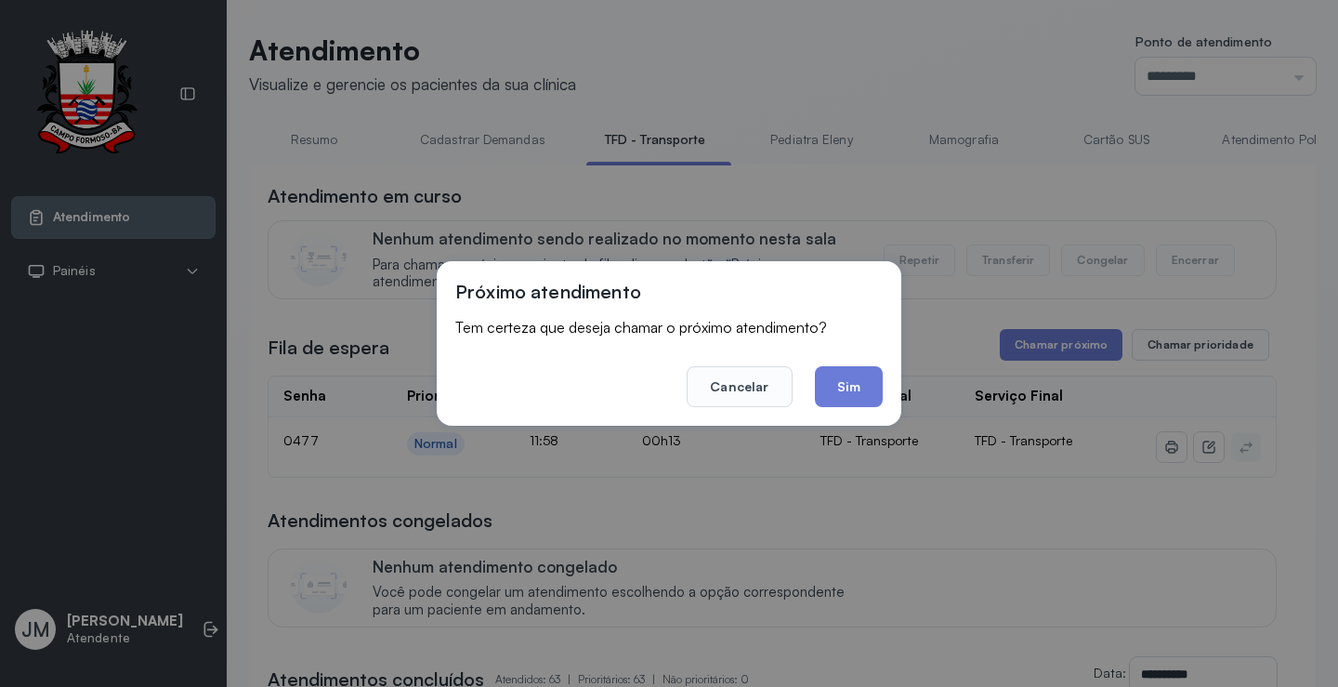
click at [837, 374] on button "Sim" at bounding box center [849, 386] width 68 height 41
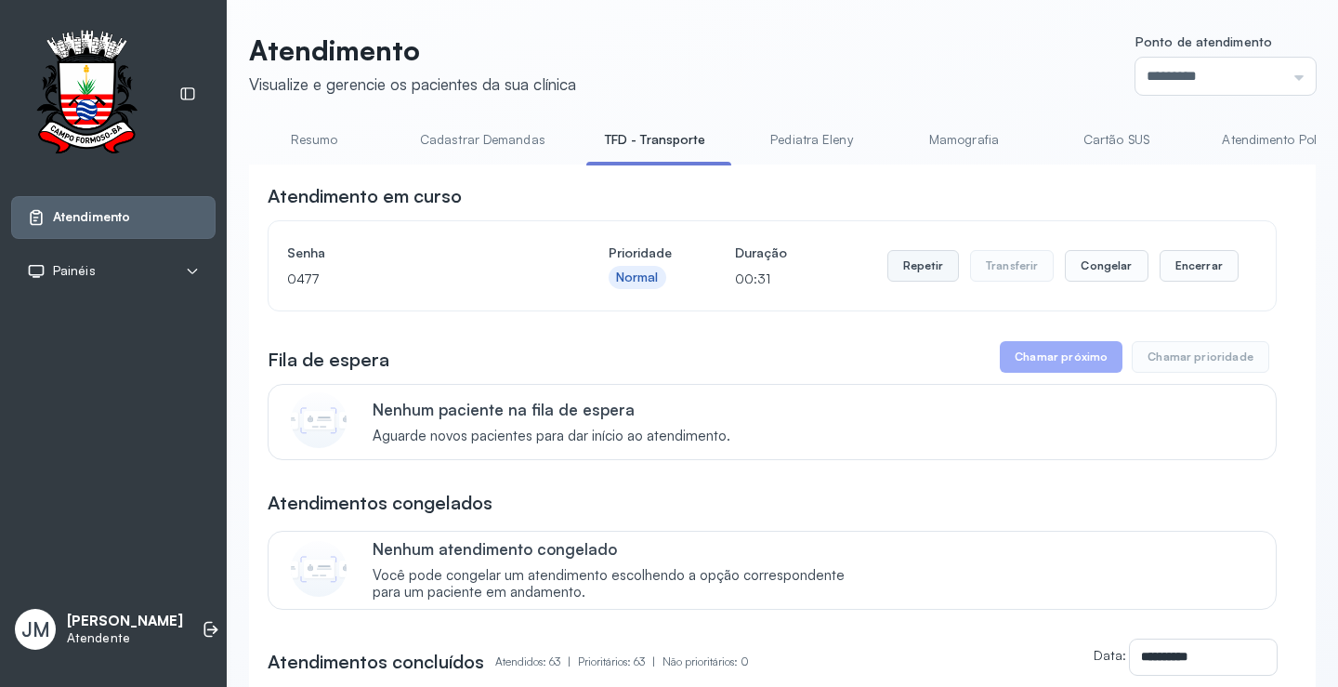
click at [914, 270] on button "Repetir" at bounding box center [924, 266] width 72 height 32
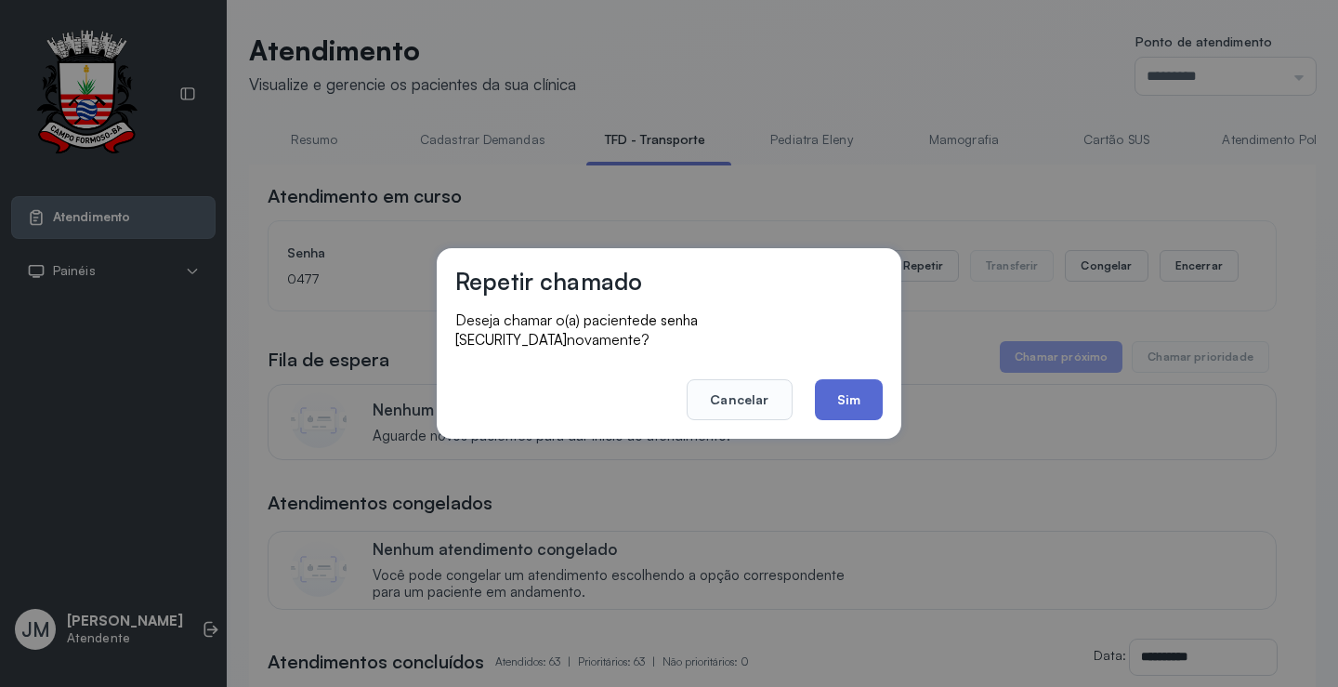
click at [837, 382] on button "Sim" at bounding box center [849, 399] width 68 height 41
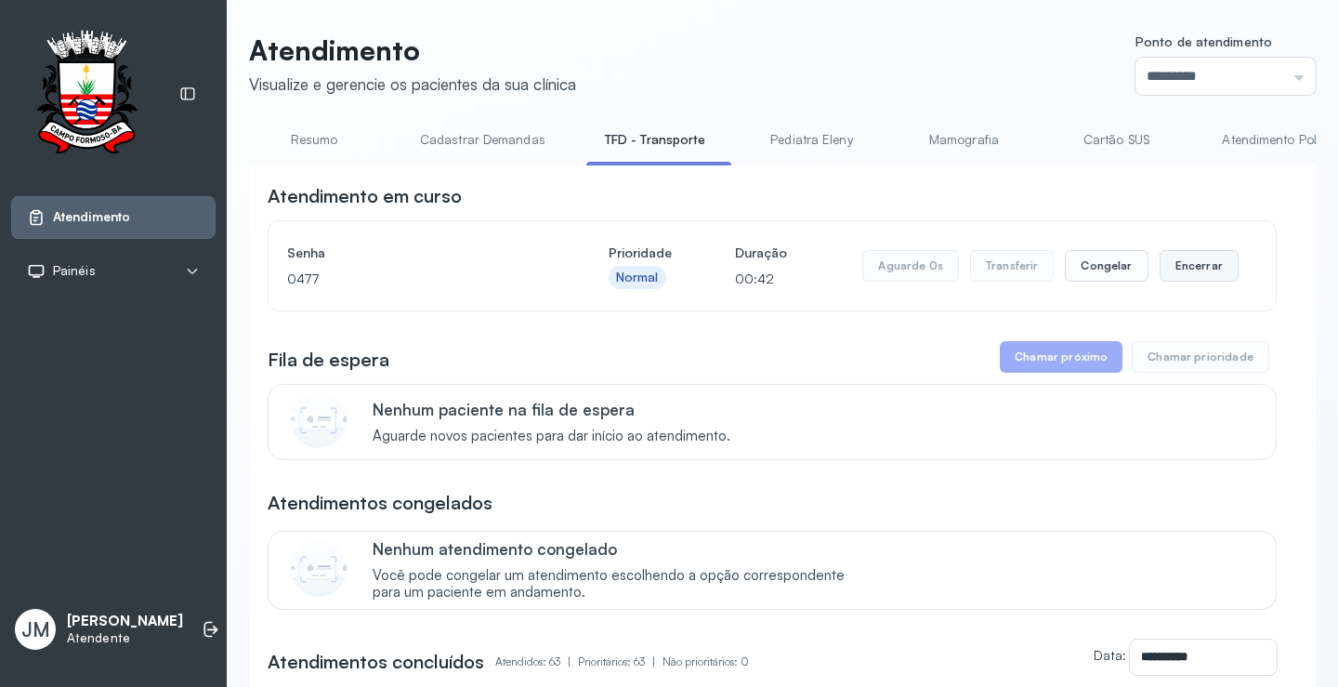
click at [1192, 276] on button "Encerrar" at bounding box center [1199, 266] width 79 height 32
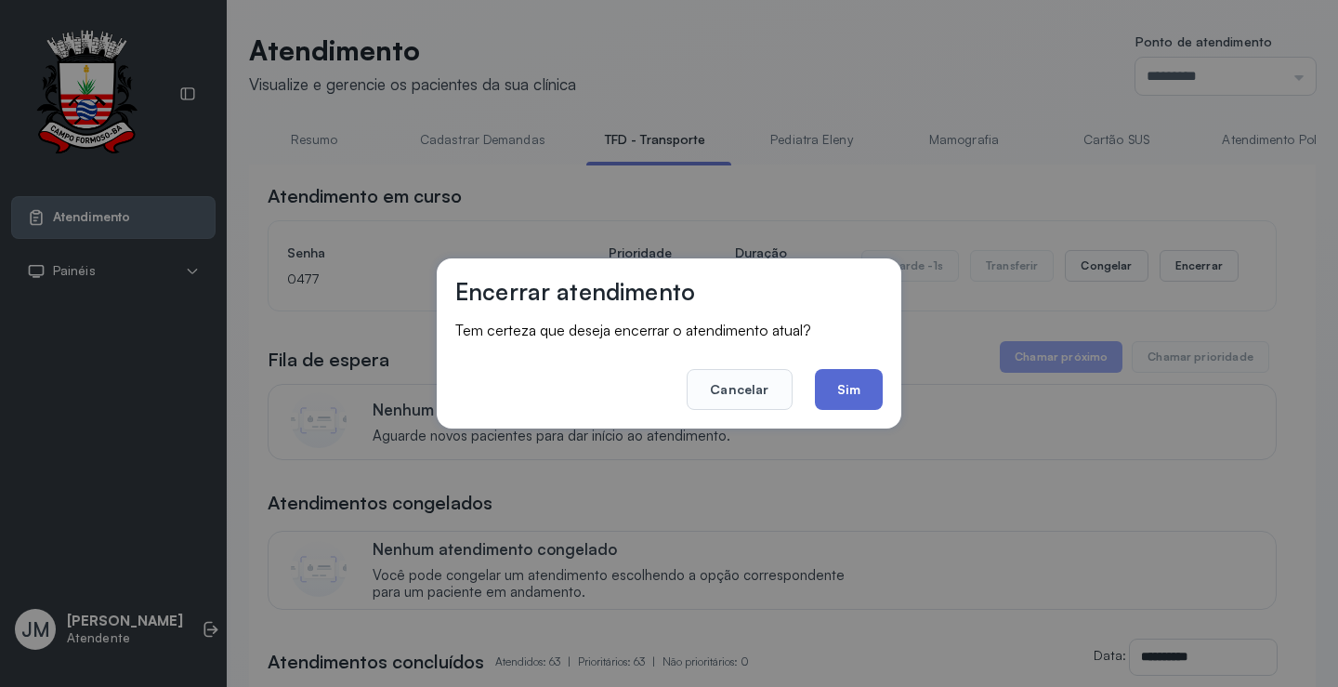
click at [857, 385] on button "Sim" at bounding box center [849, 389] width 68 height 41
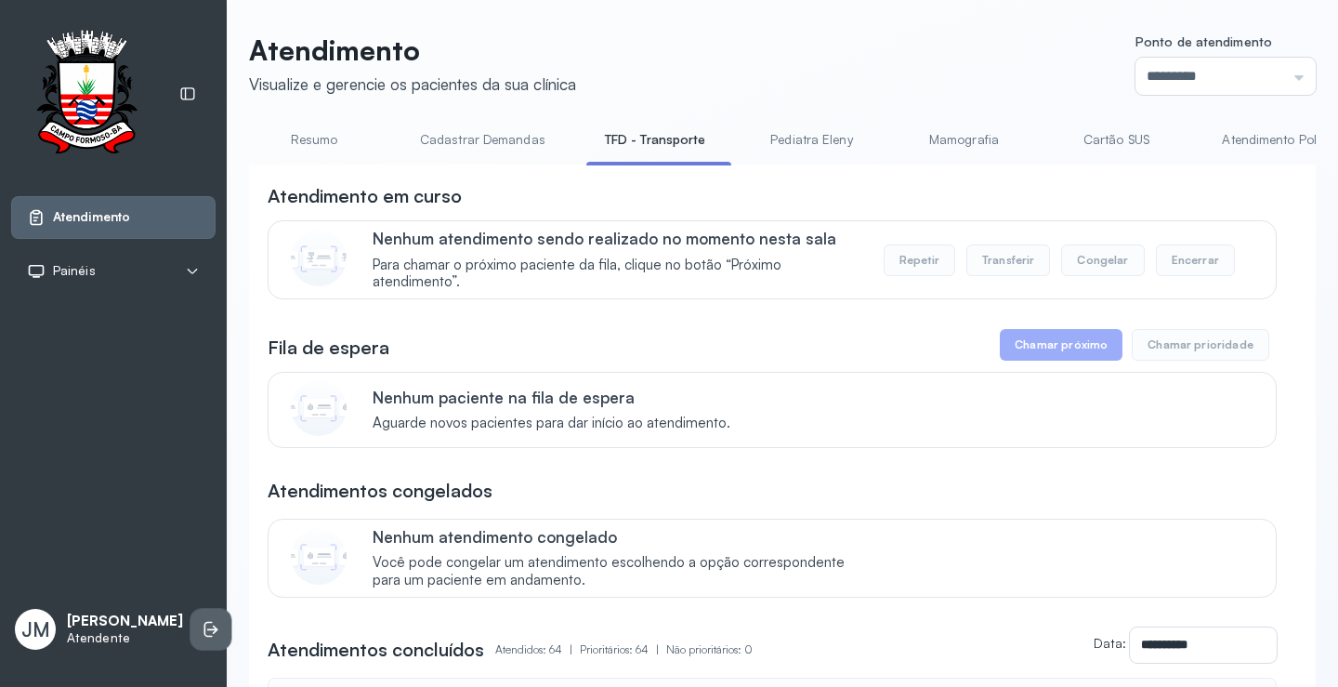
click at [202, 621] on icon at bounding box center [211, 629] width 19 height 19
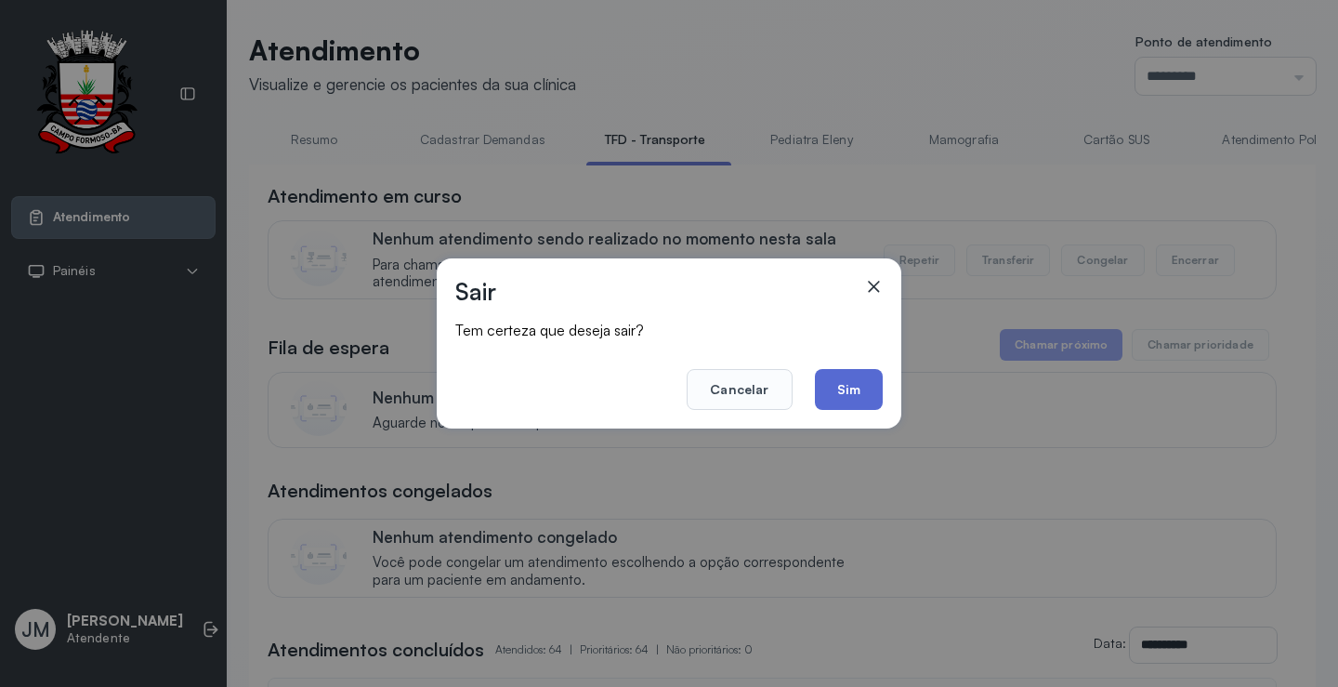
click at [838, 380] on button "Sim" at bounding box center [849, 389] width 68 height 41
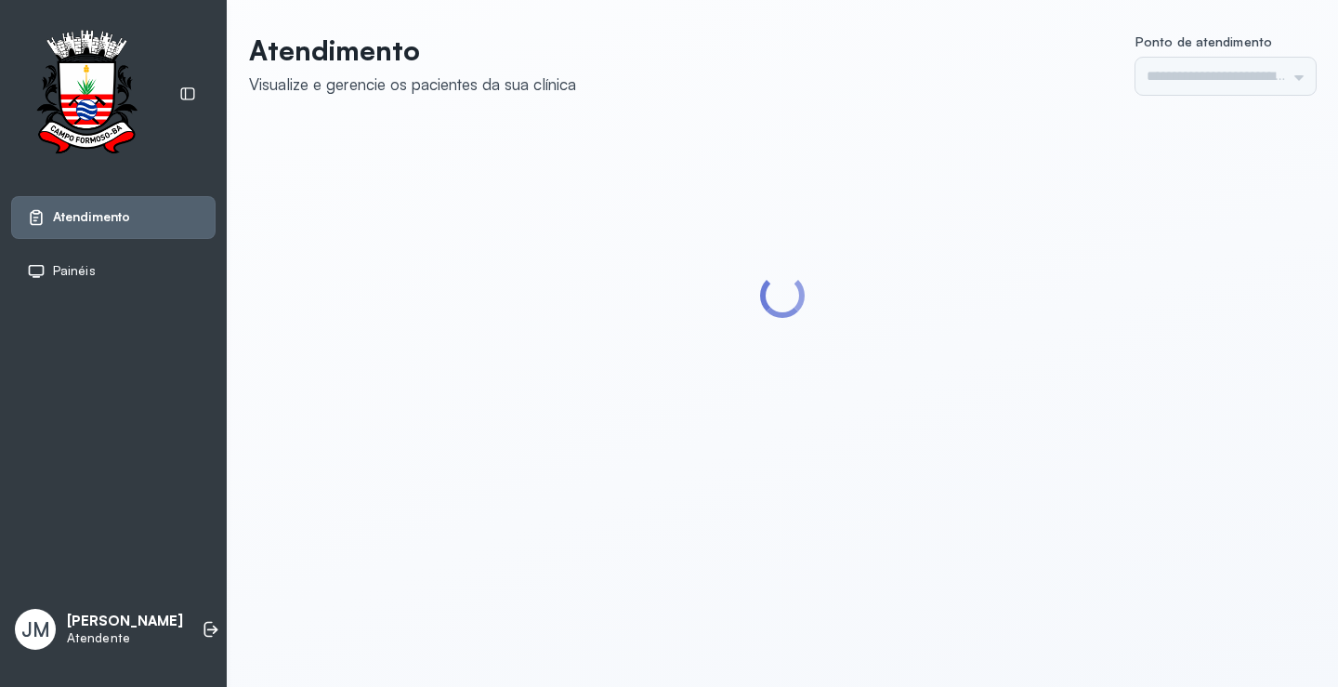
type input "*********"
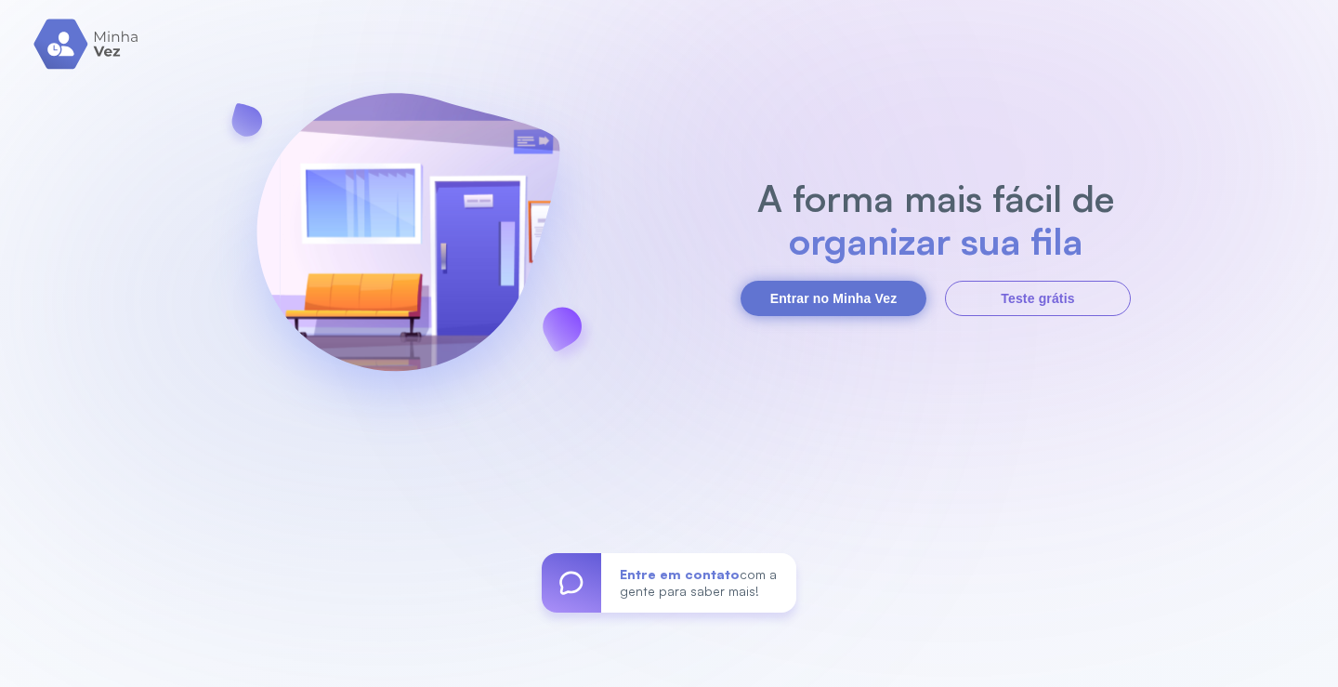
click at [823, 281] on button "Entrar no Minha Vez" at bounding box center [834, 298] width 186 height 35
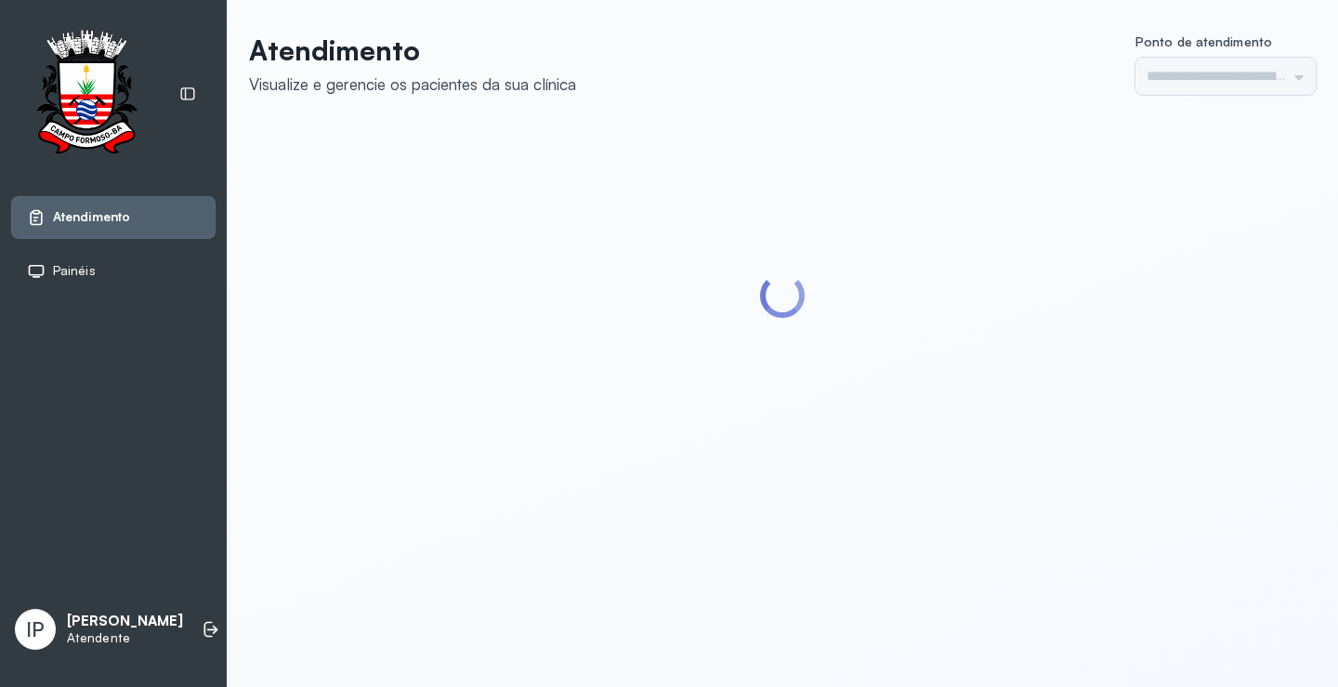
type input "*********"
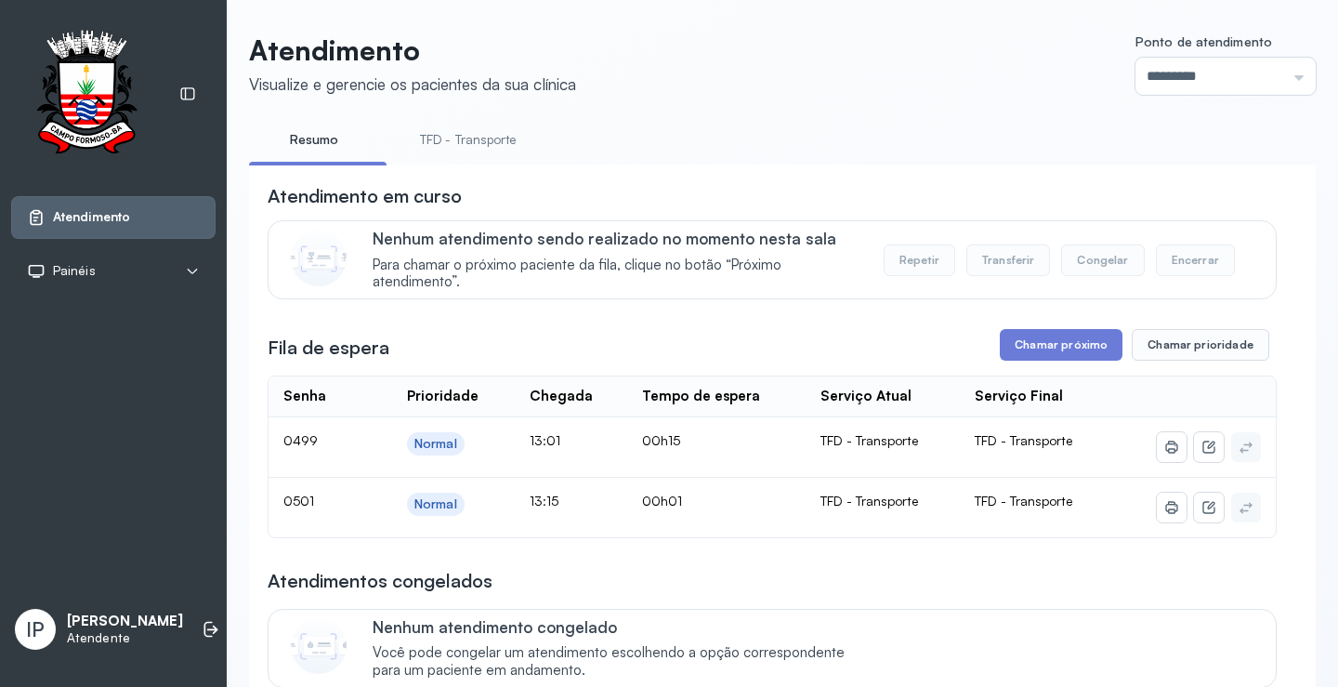
click at [487, 138] on link "TFD - Transporte" at bounding box center [469, 140] width 134 height 31
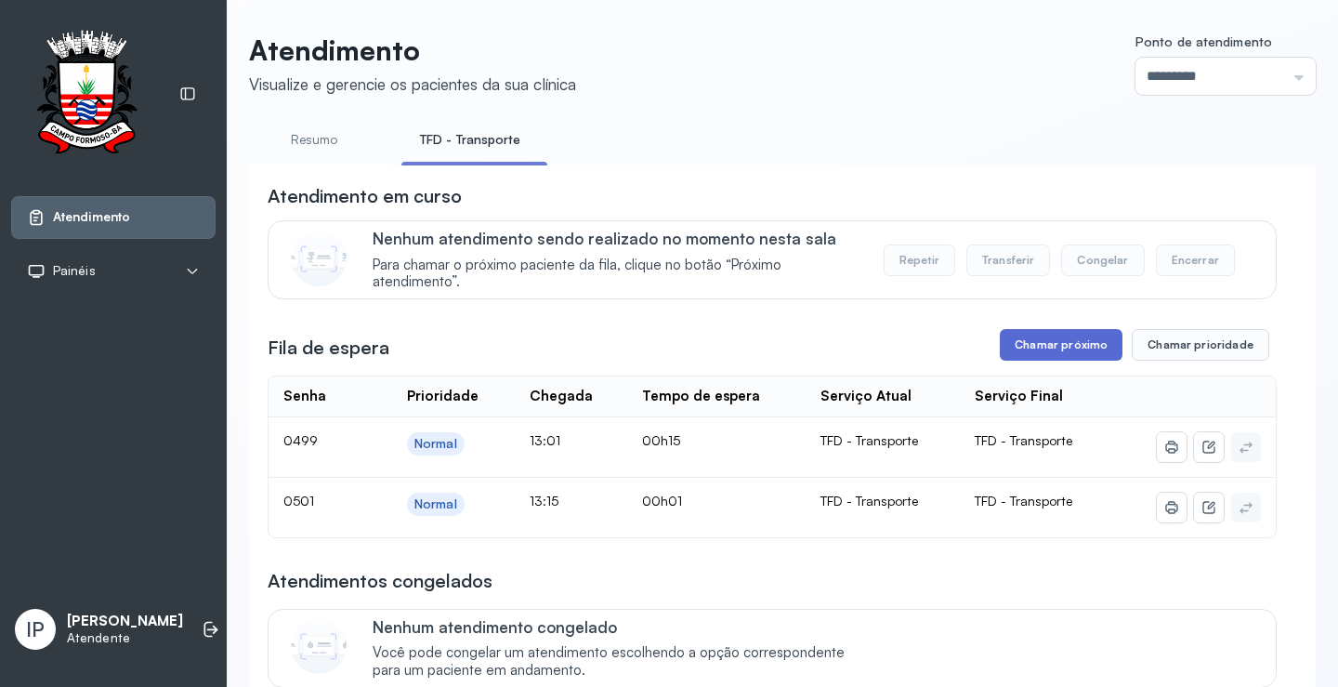
click at [1014, 359] on button "Chamar próximo" at bounding box center [1061, 345] width 123 height 32
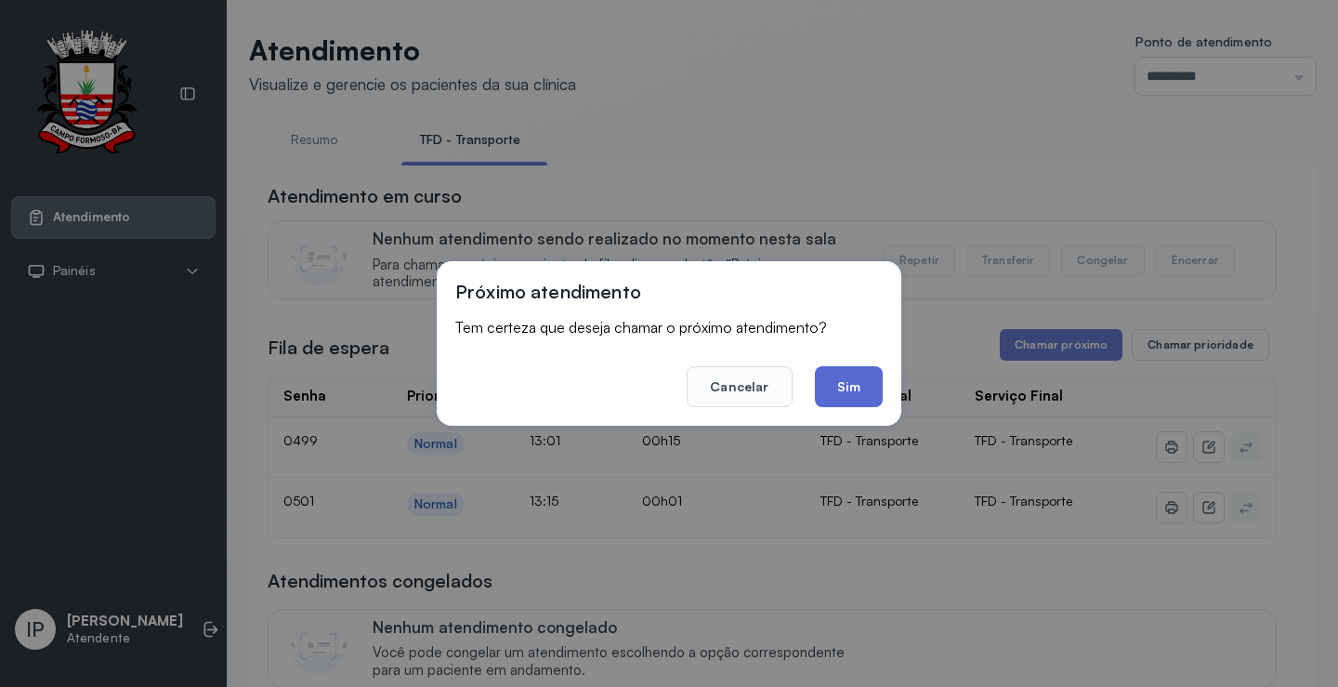
click at [827, 389] on button "Sim" at bounding box center [849, 386] width 68 height 41
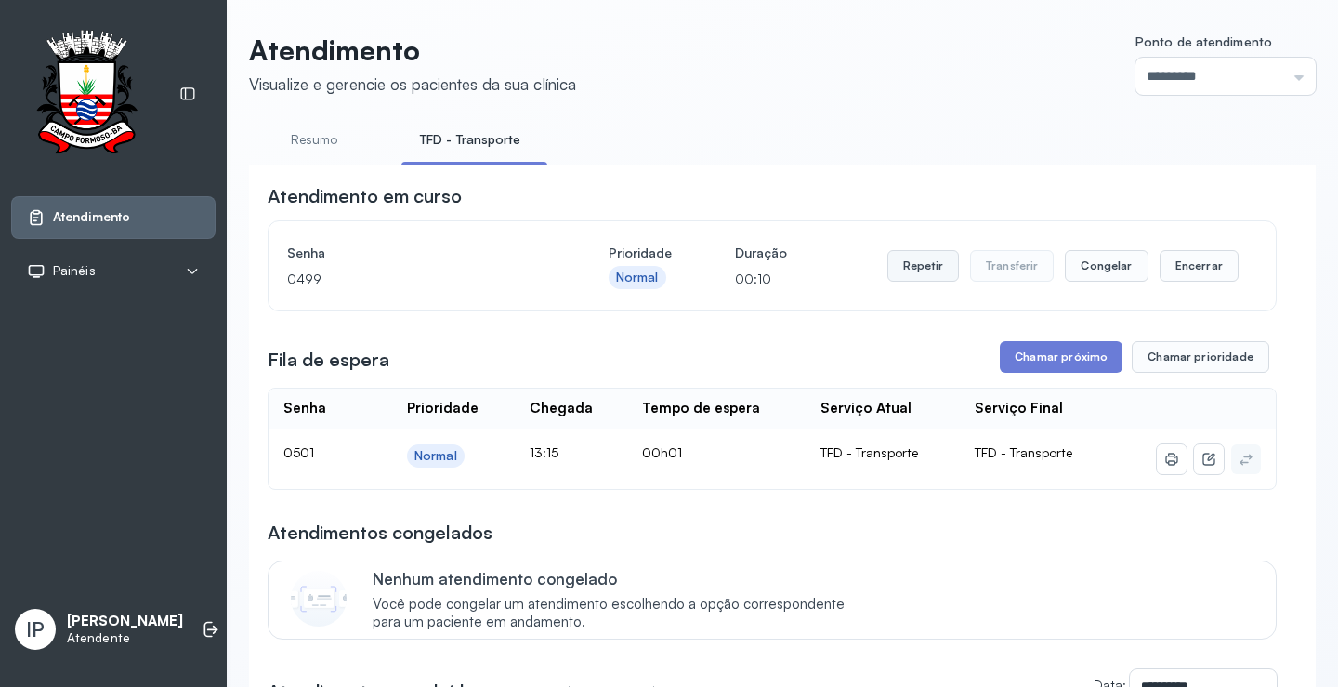
click at [911, 263] on button "Repetir" at bounding box center [924, 266] width 72 height 32
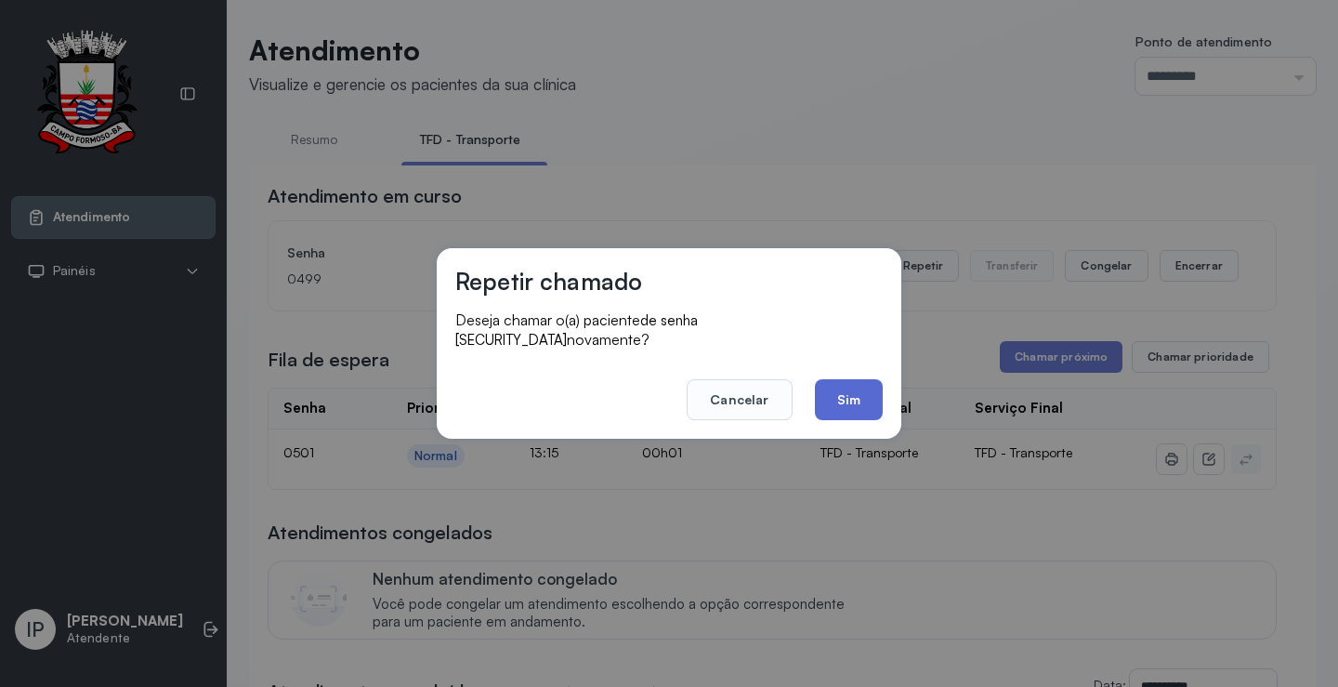
click at [838, 383] on button "Sim" at bounding box center [849, 399] width 68 height 41
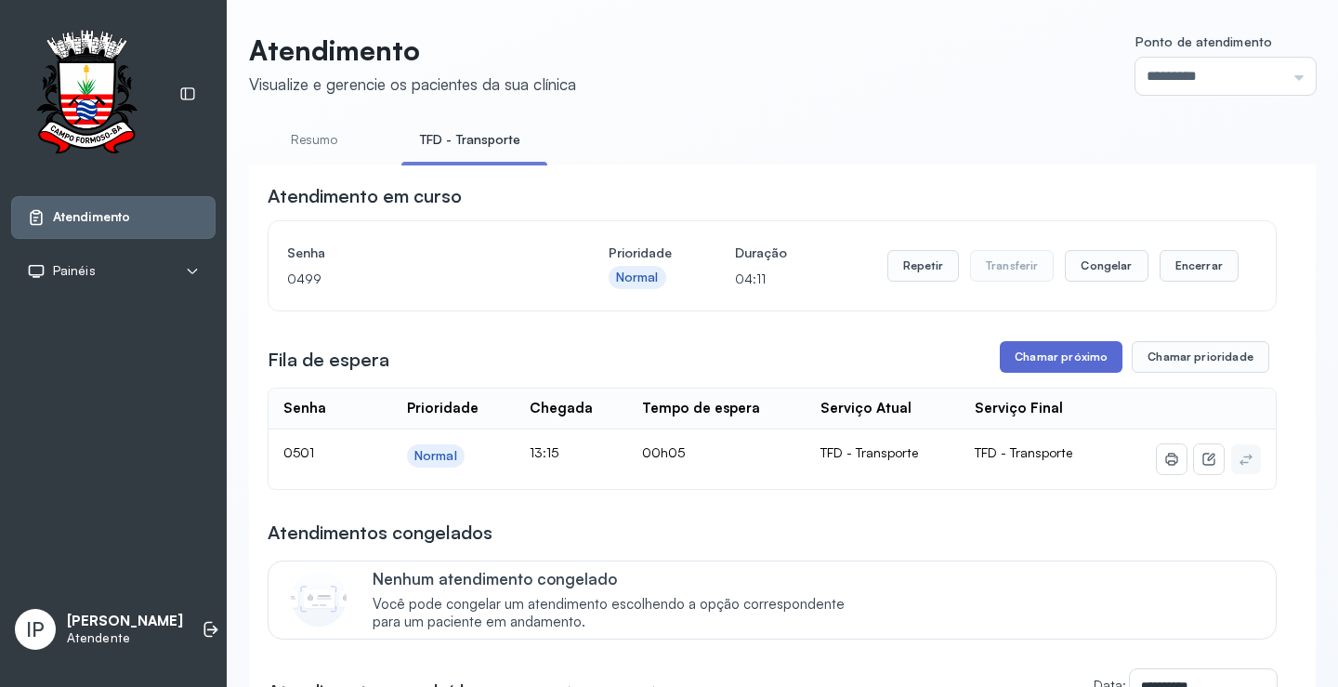
click at [1078, 355] on button "Chamar próximo" at bounding box center [1061, 357] width 123 height 32
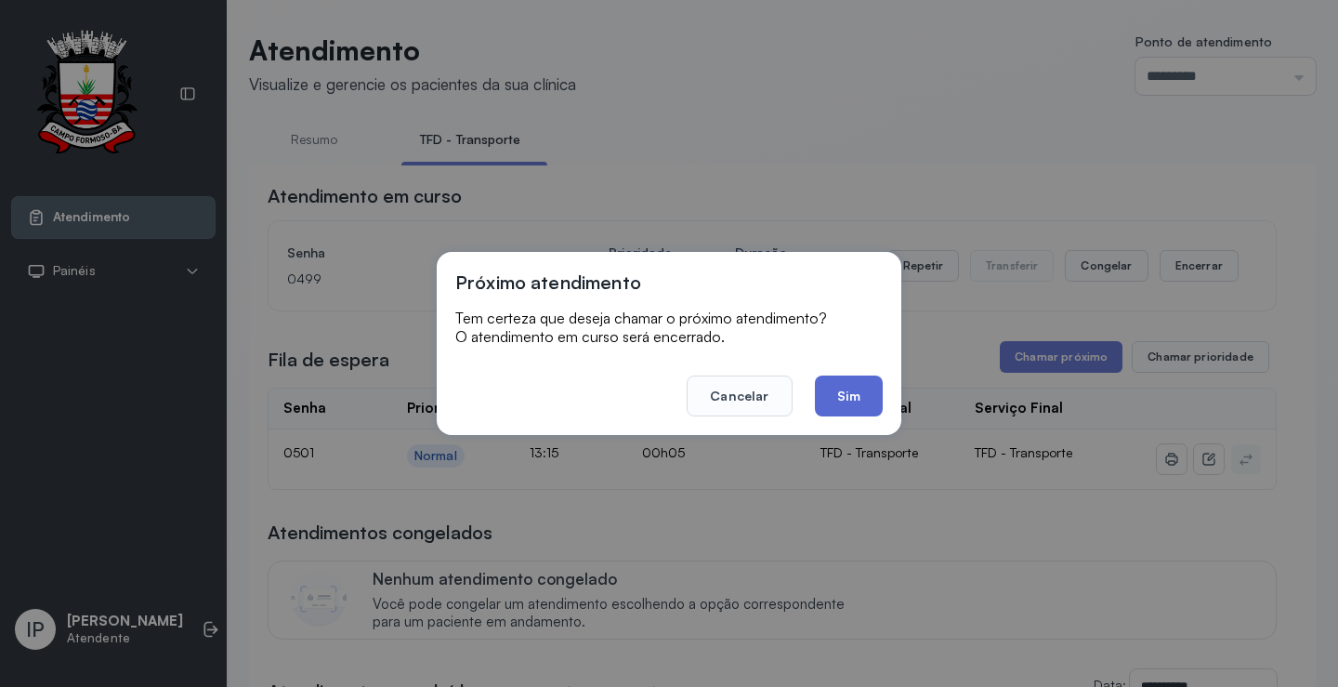
click at [875, 402] on button "Sim" at bounding box center [849, 395] width 68 height 41
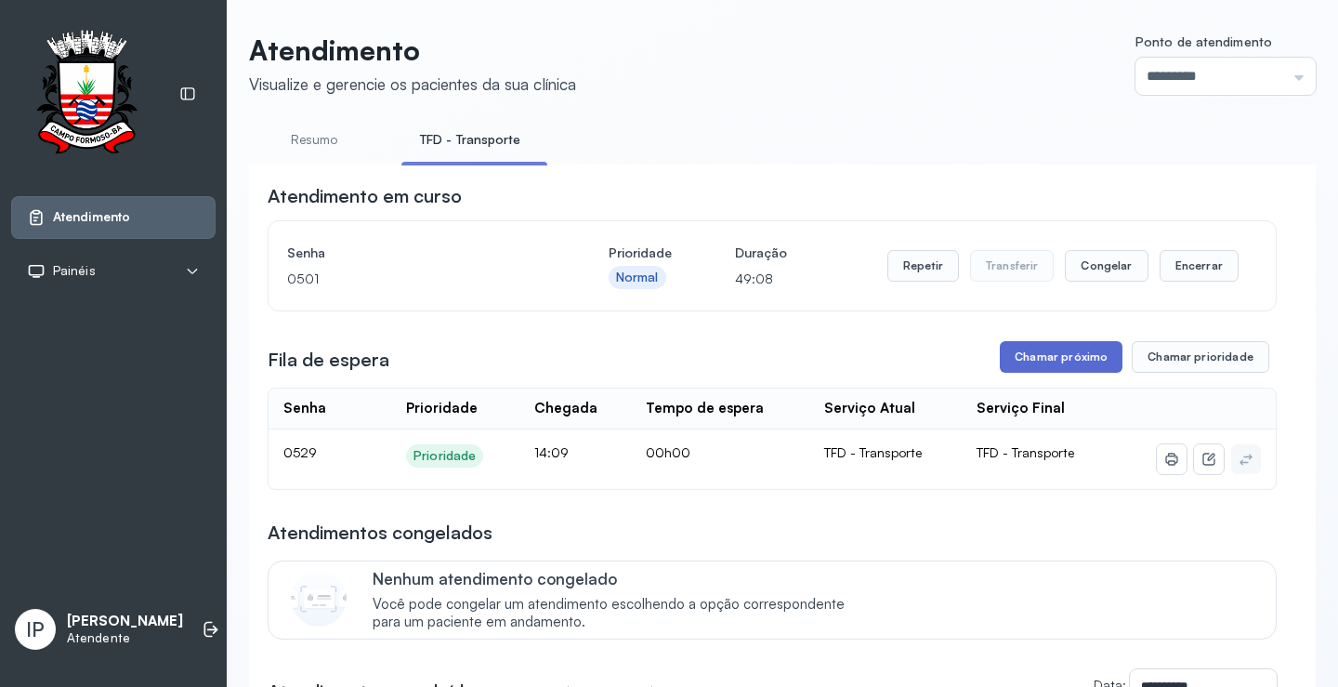
click at [1028, 368] on button "Chamar próximo" at bounding box center [1061, 357] width 123 height 32
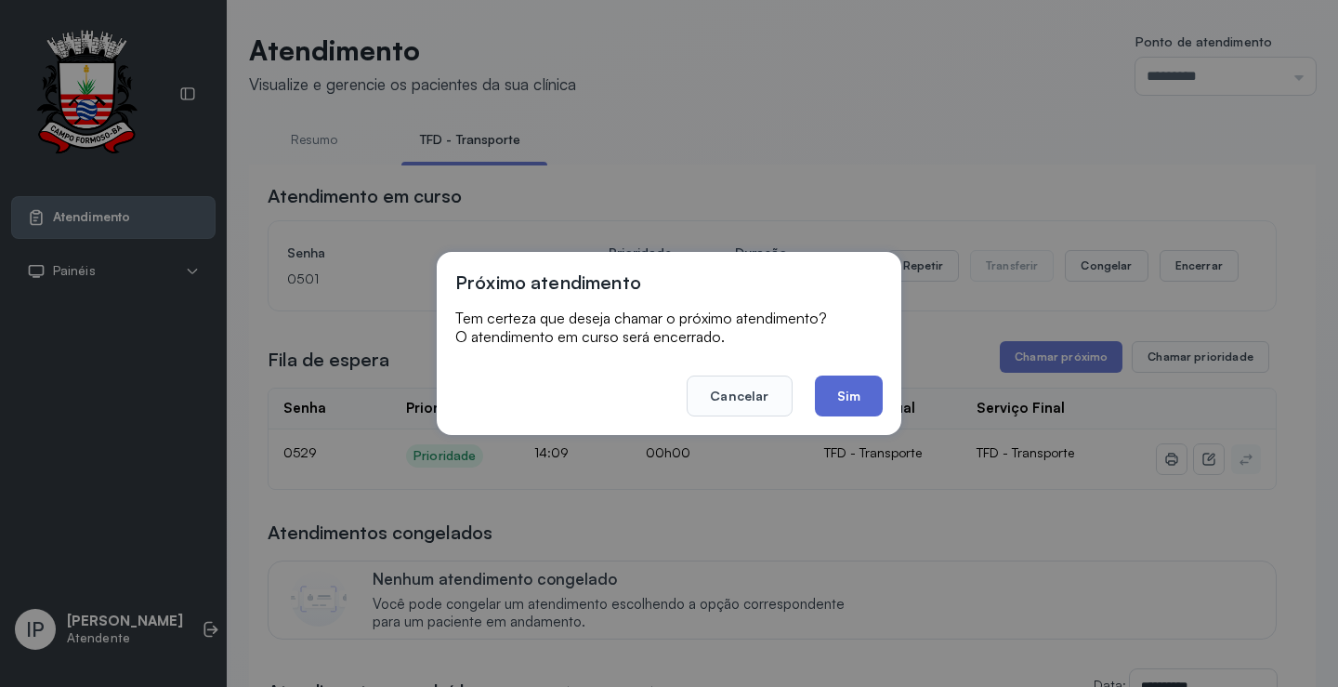
click at [840, 383] on button "Sim" at bounding box center [849, 395] width 68 height 41
